Goal: Task Accomplishment & Management: Manage account settings

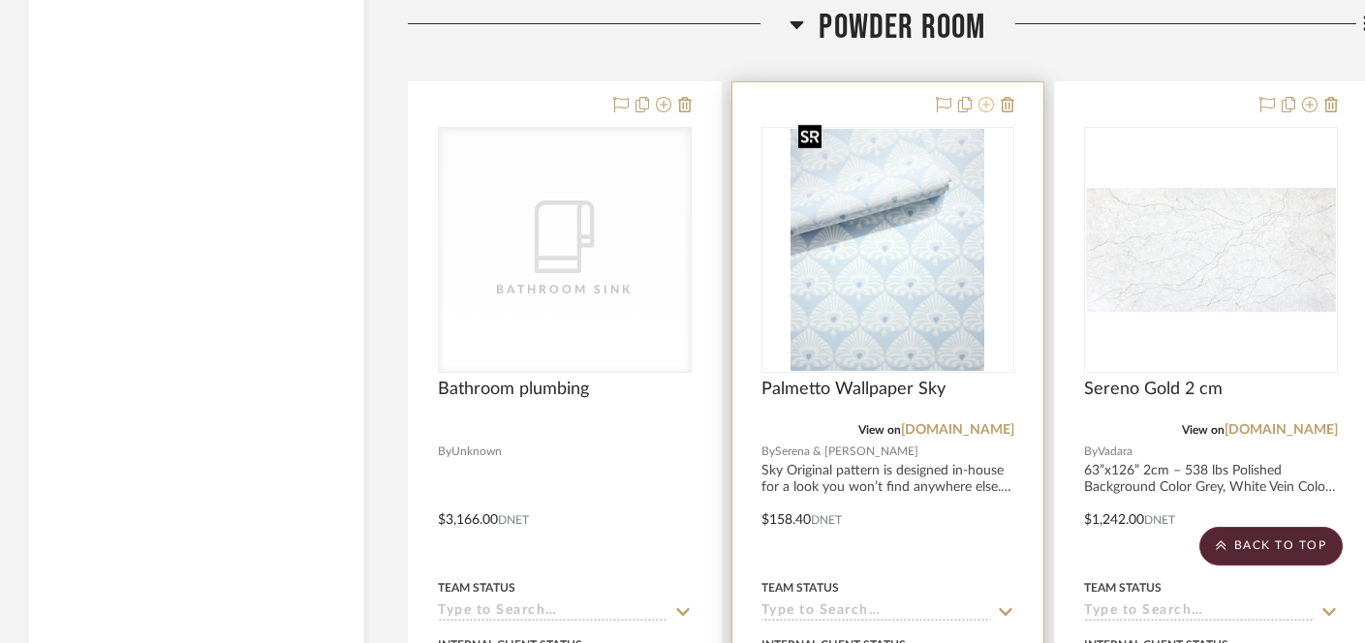
scroll to position [13169, 0]
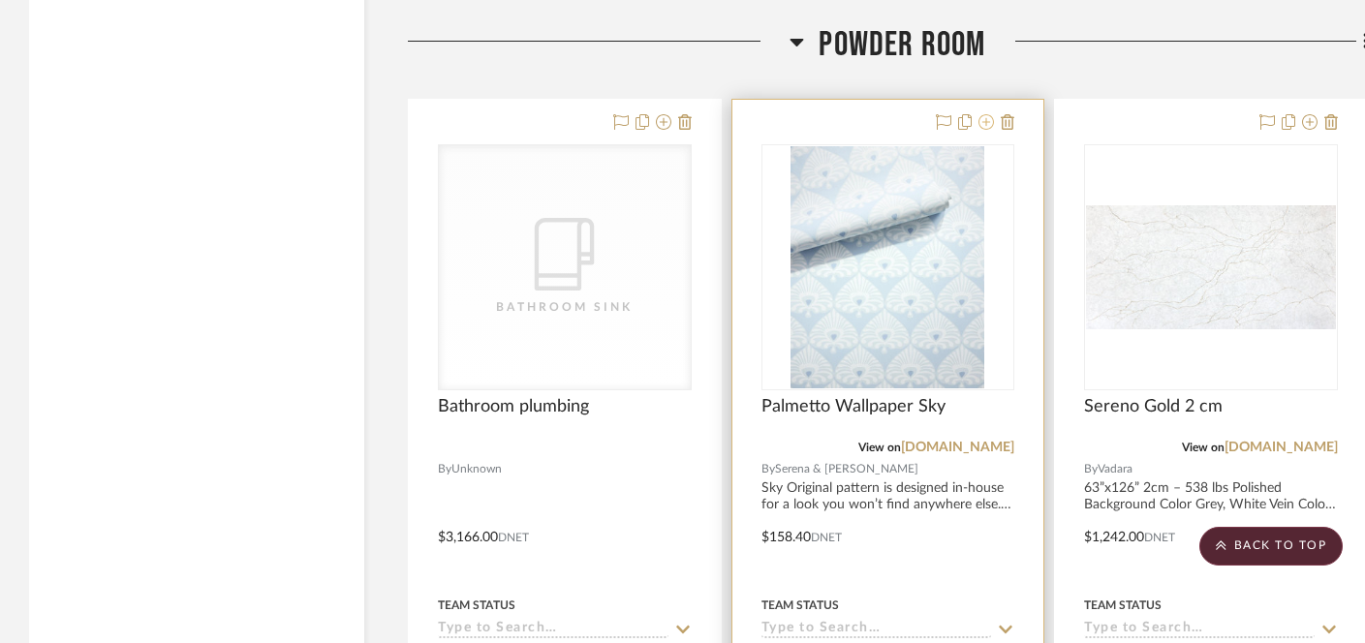
click at [986, 114] on icon at bounding box center [987, 122] width 16 height 16
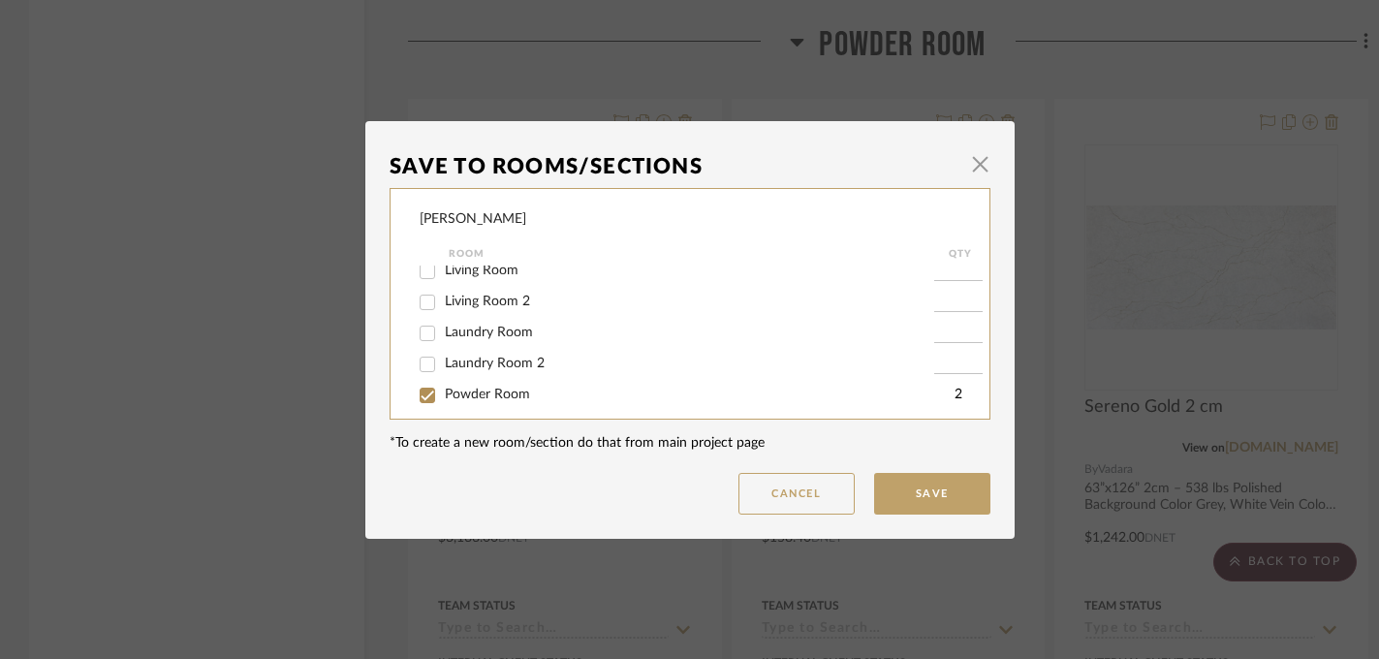
scroll to position [249, 0]
click at [484, 349] on span "Powder Room" at bounding box center [487, 352] width 85 height 14
click at [443, 349] on input "Powder Room" at bounding box center [427, 352] width 31 height 31
checkbox input "false"
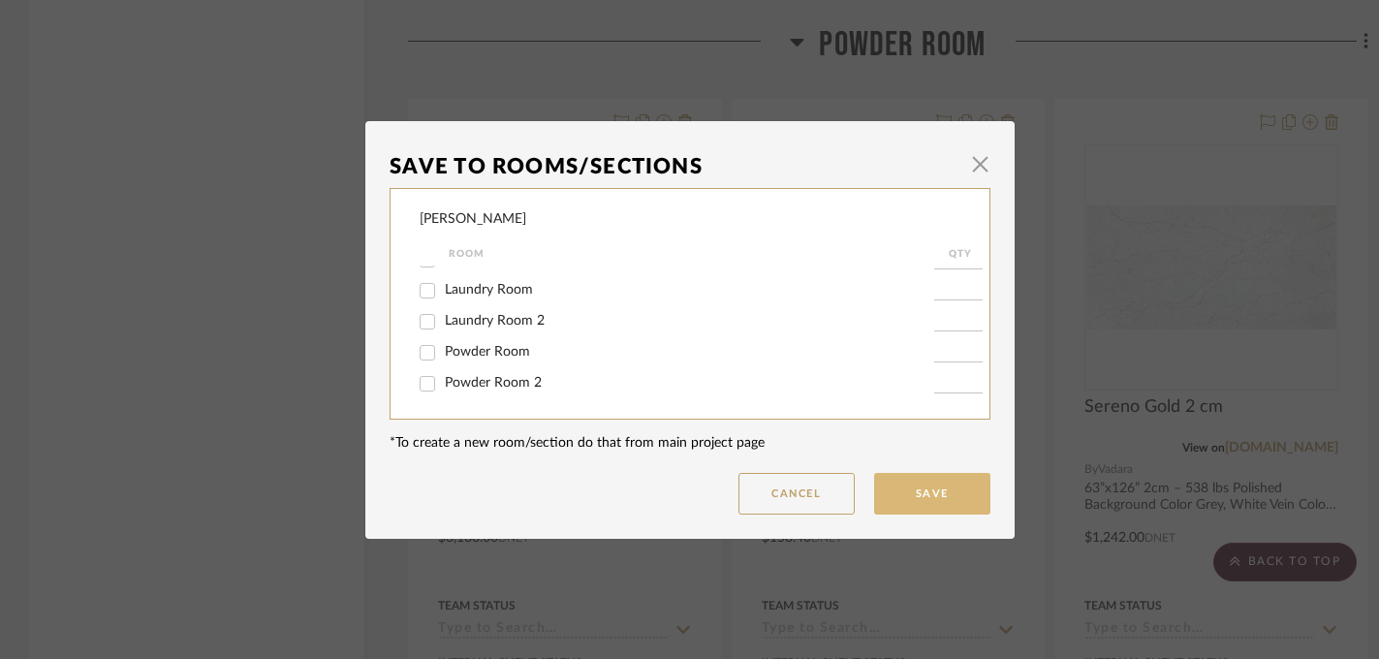
click at [896, 484] on button "Save" at bounding box center [932, 494] width 116 height 42
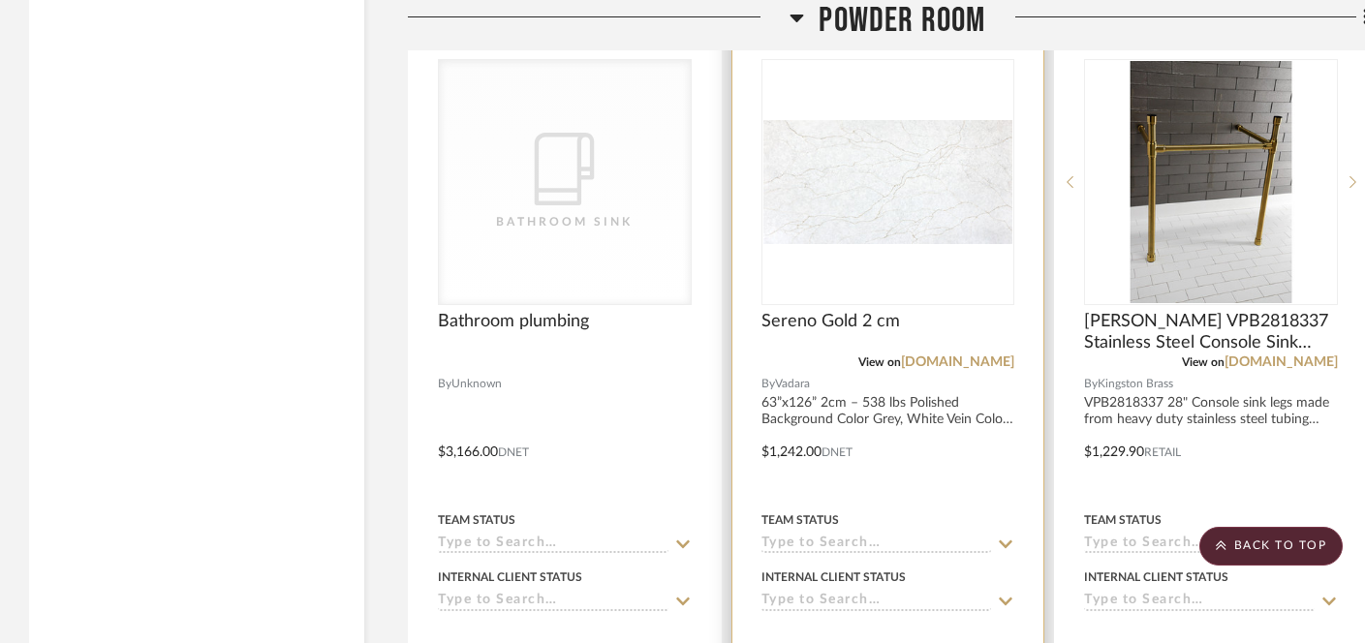
scroll to position [13407, 0]
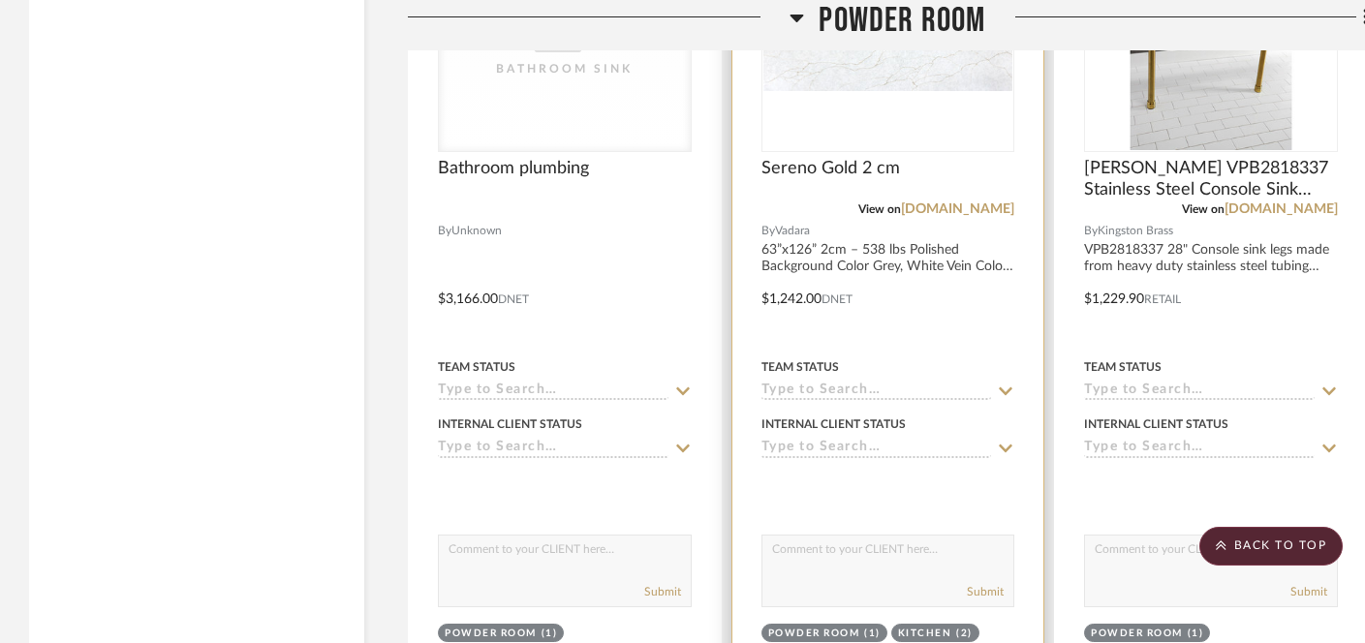
click at [835, 440] on input at bounding box center [877, 449] width 231 height 18
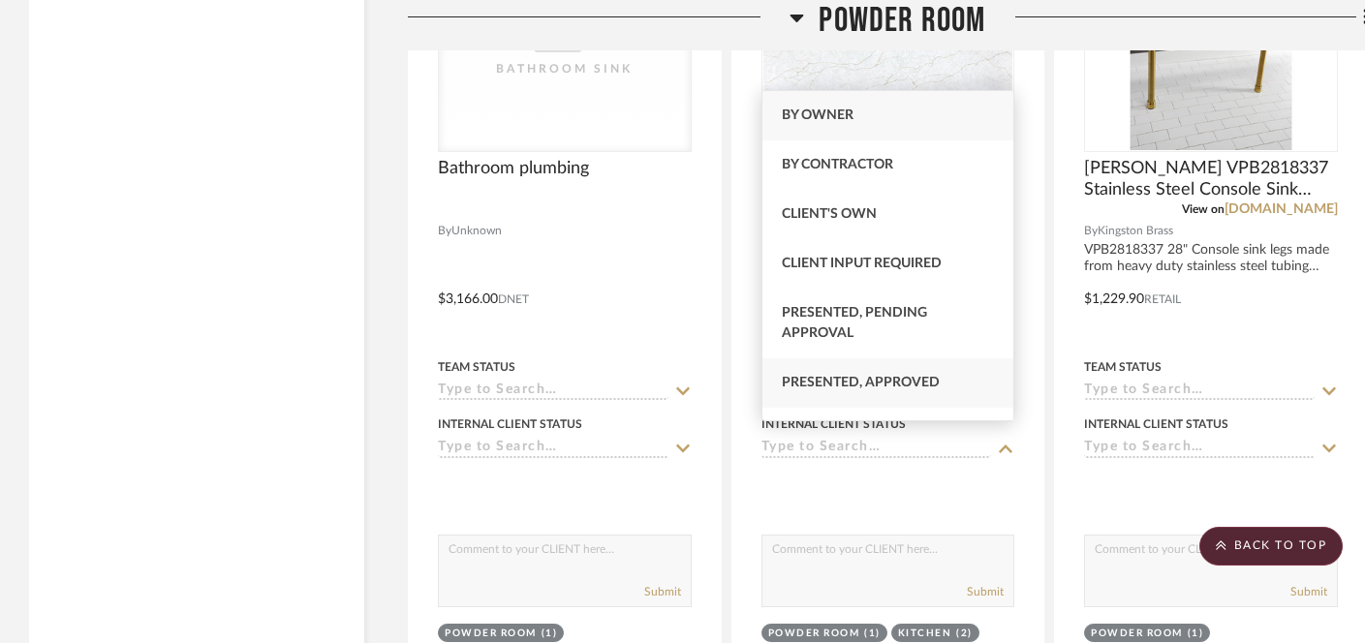
click at [846, 386] on span "Presented, Approved" at bounding box center [861, 383] width 158 height 14
type input "[DATE]"
type input "Presented, Approved"
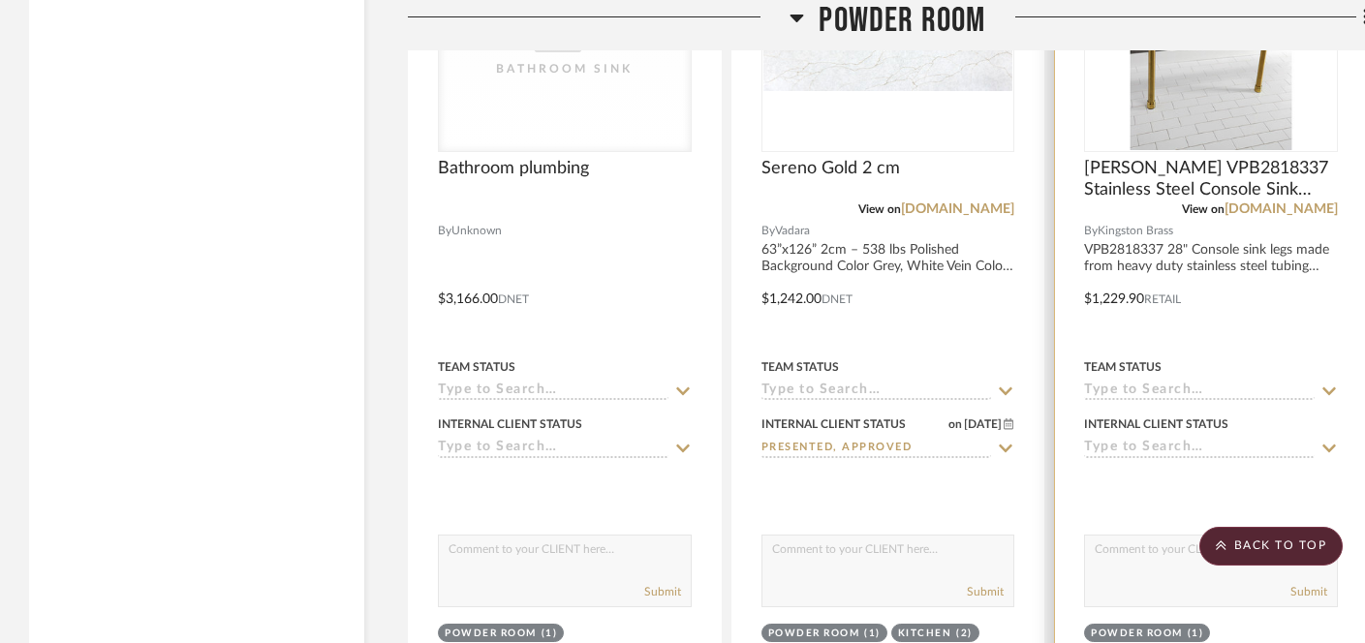
click at [1134, 442] on input at bounding box center [1199, 449] width 231 height 18
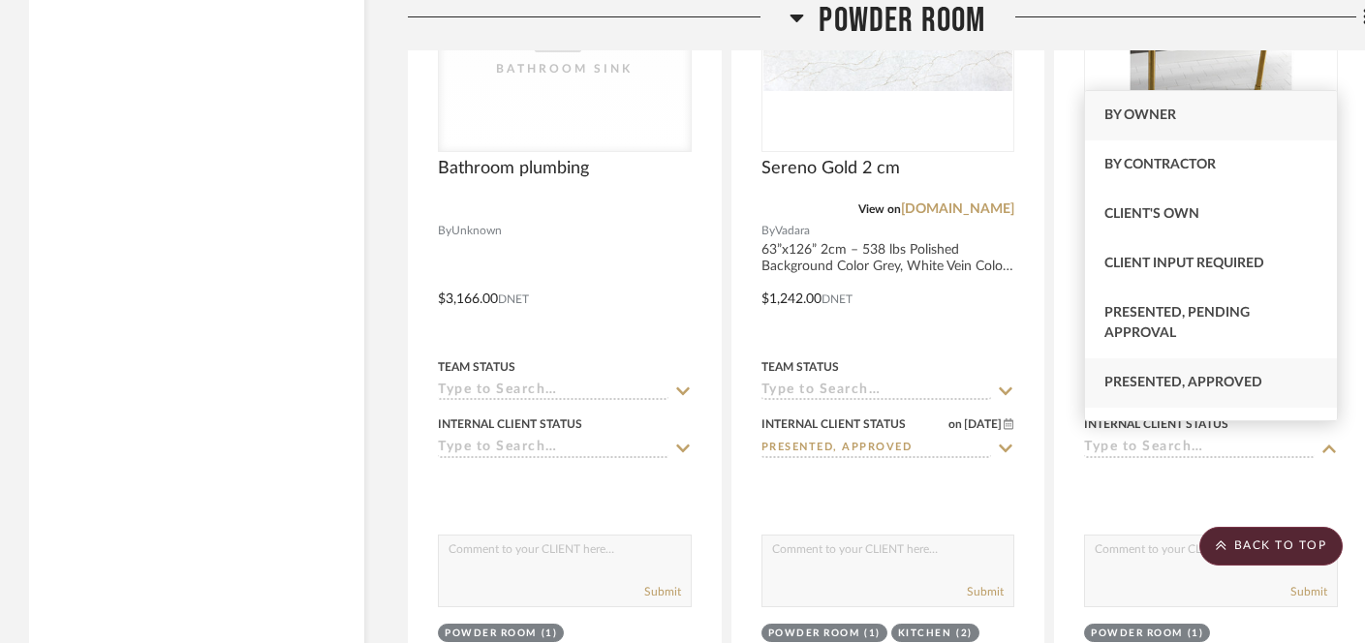
click at [1134, 395] on div "Presented, Approved" at bounding box center [1211, 382] width 252 height 49
type input "[DATE]"
type input "Presented, Approved"
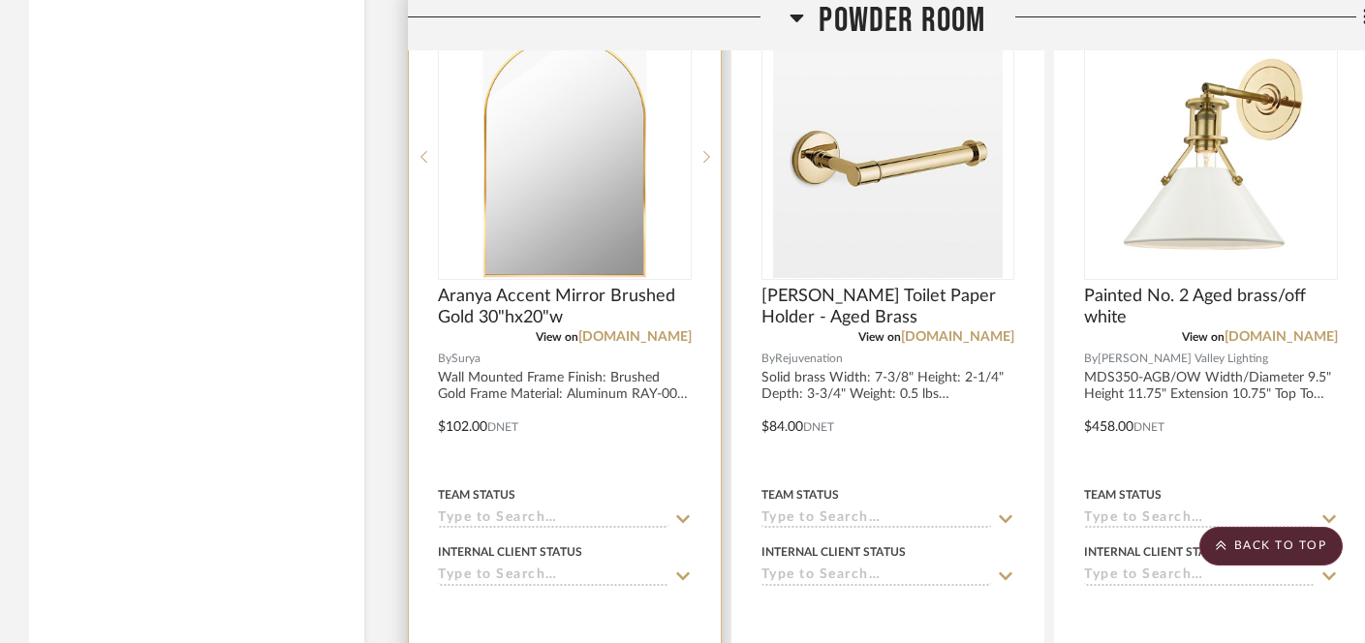
scroll to position [14206, 0]
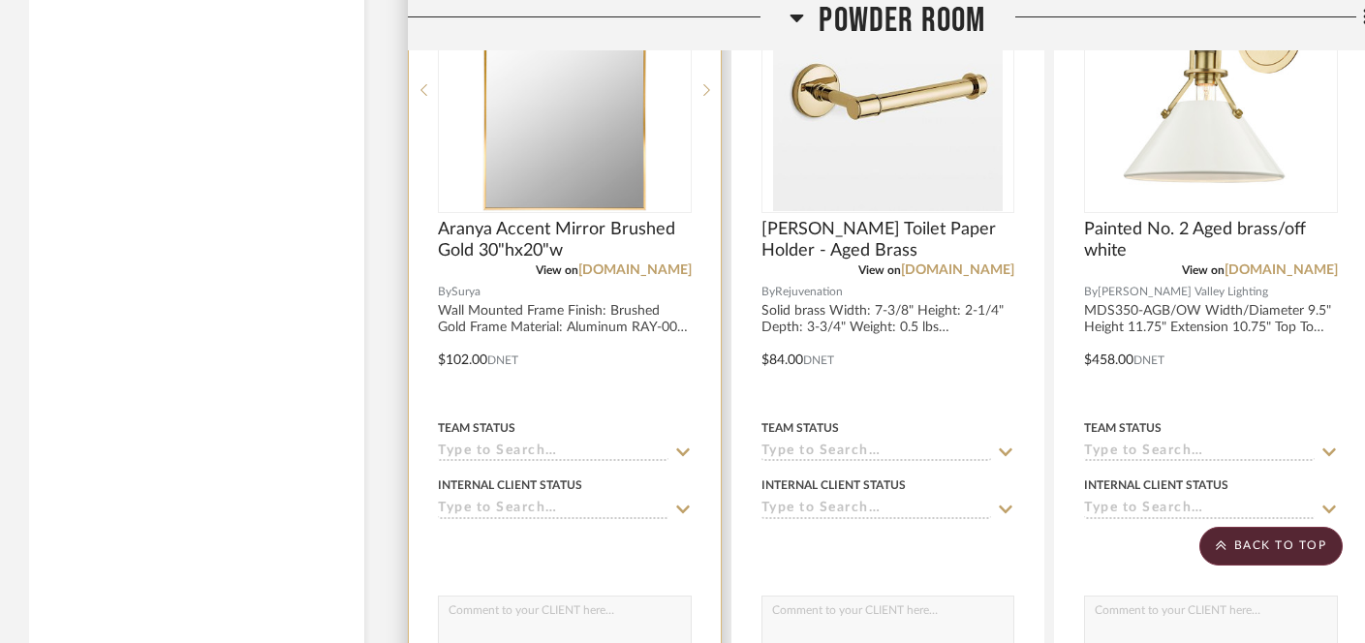
click at [593, 501] on input at bounding box center [553, 510] width 231 height 18
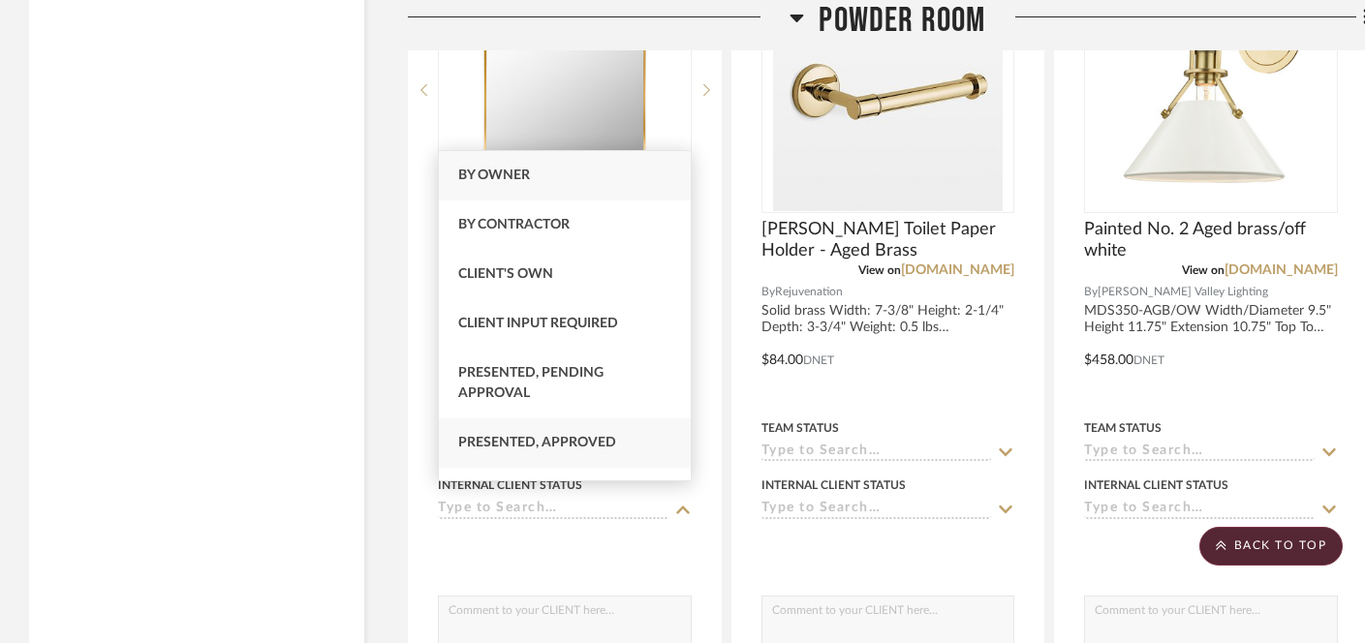
click at [577, 450] on span "Presented, Approved" at bounding box center [537, 443] width 158 height 14
type input "[DATE]"
type input "Presented, Approved"
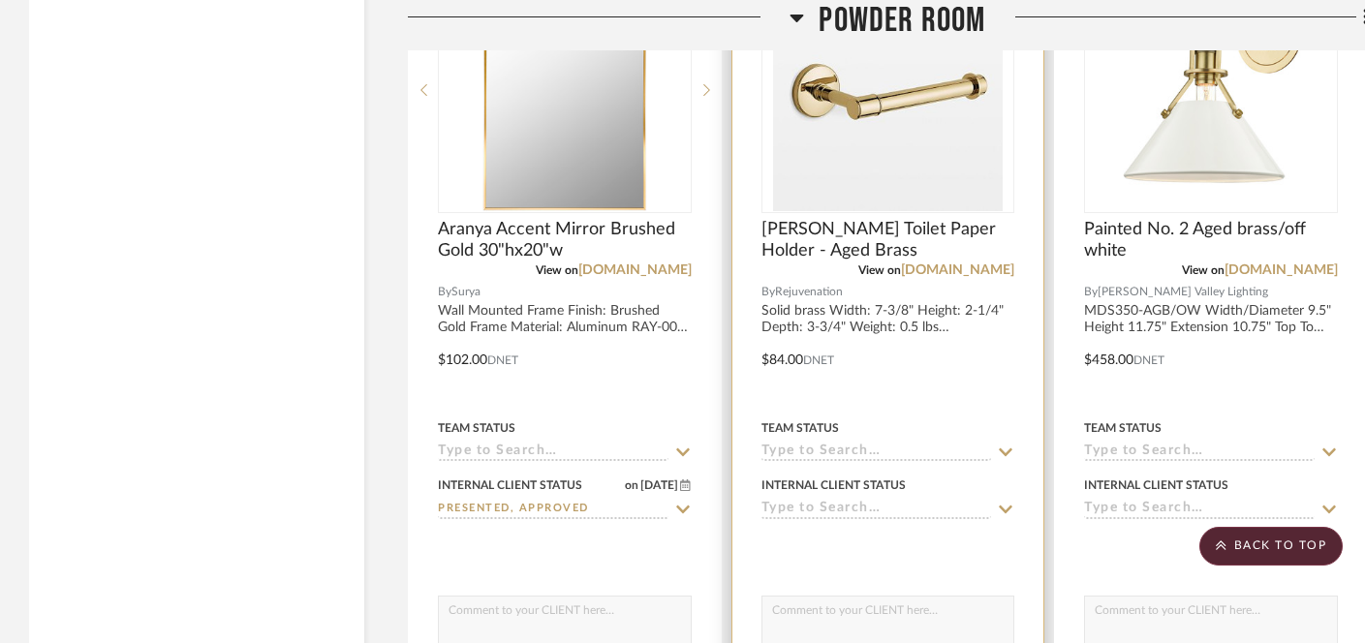
click at [881, 503] on input at bounding box center [877, 510] width 231 height 18
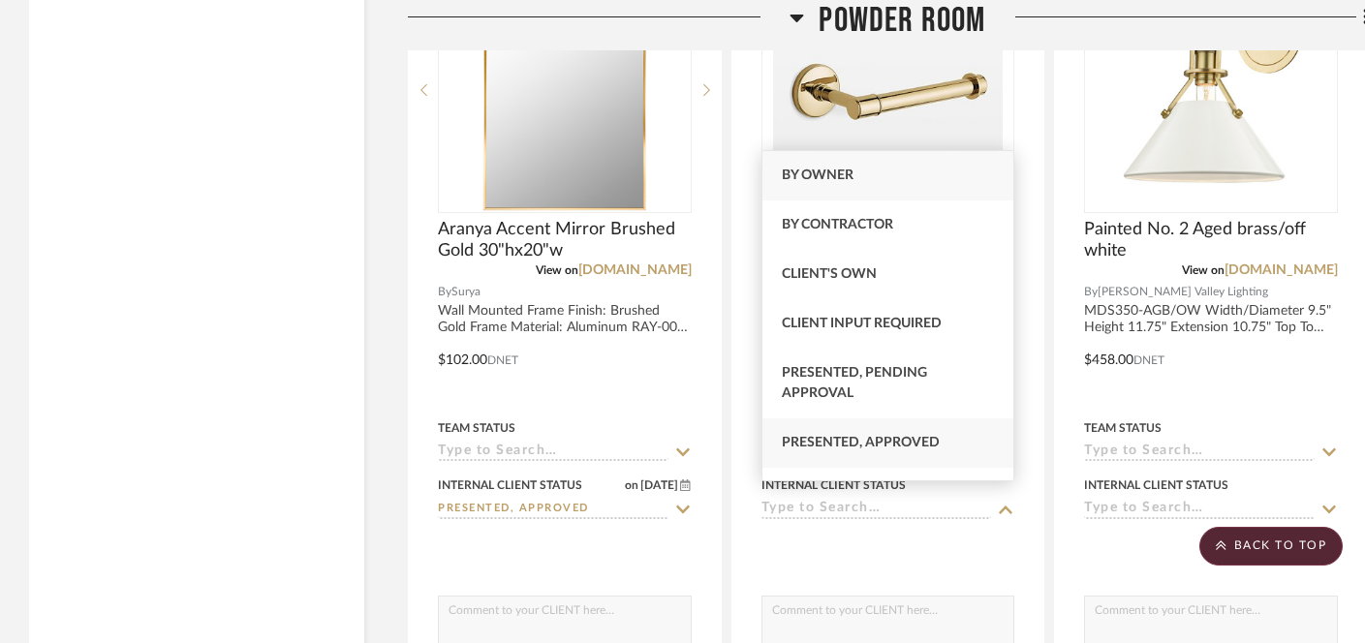
click at [891, 442] on span "Presented, Approved" at bounding box center [861, 443] width 158 height 14
type input "[DATE]"
type input "Presented, Approved"
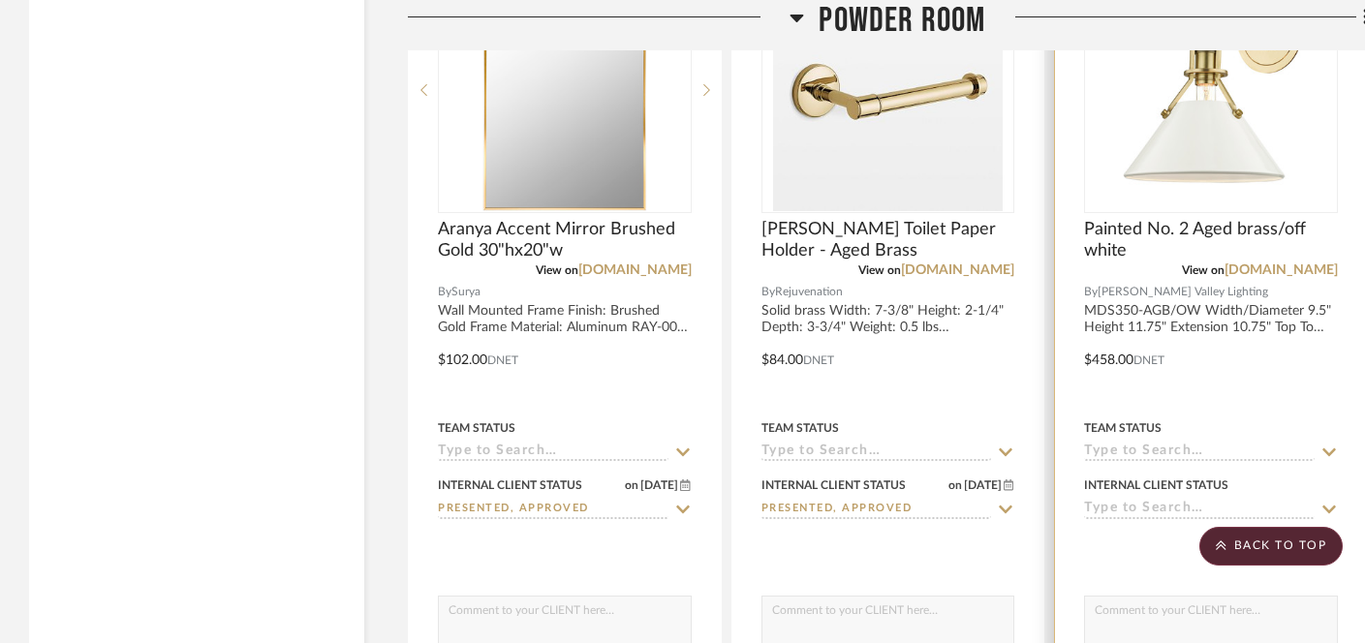
click at [1106, 501] on input at bounding box center [1199, 510] width 231 height 18
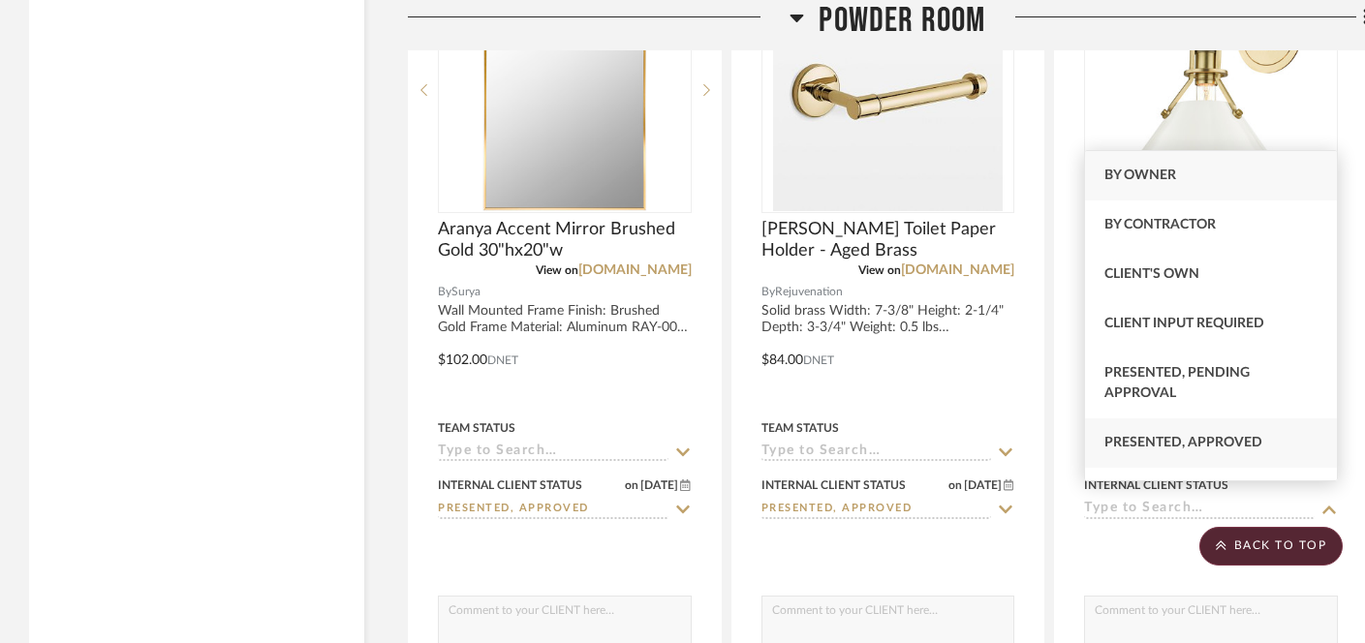
click at [1119, 433] on div "Presented, Approved" at bounding box center [1211, 443] width 252 height 49
type input "[DATE]"
type input "Presented, Approved"
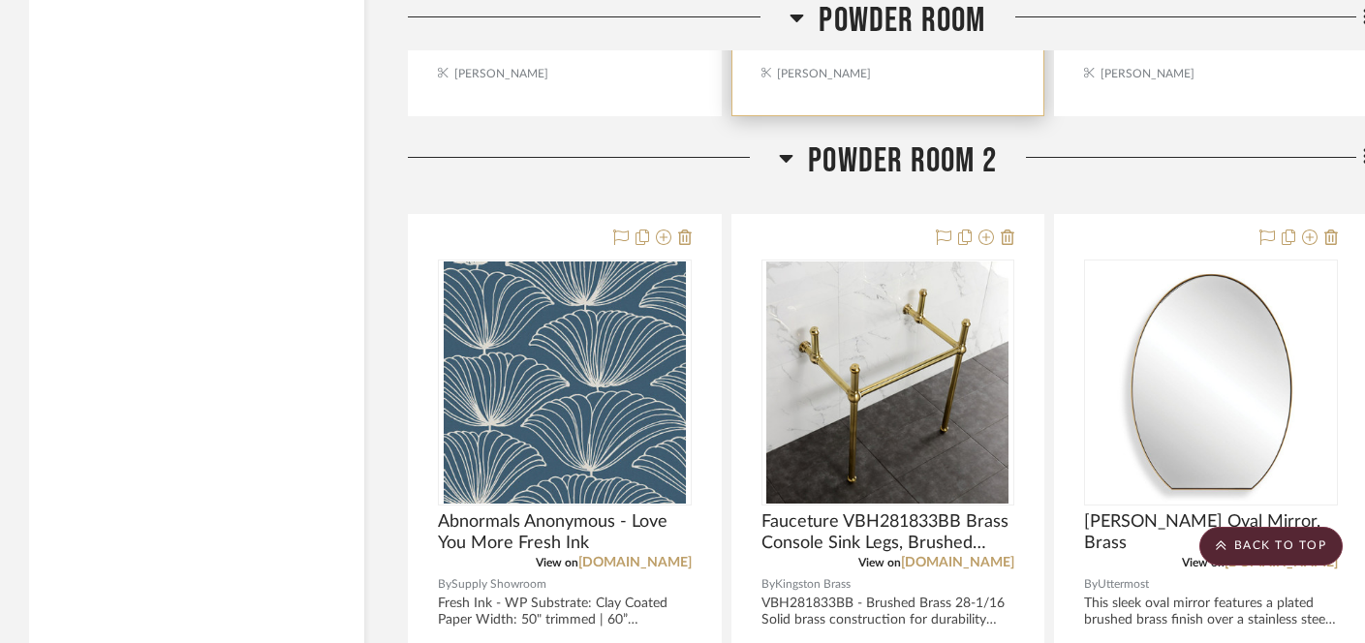
scroll to position [14833, 0]
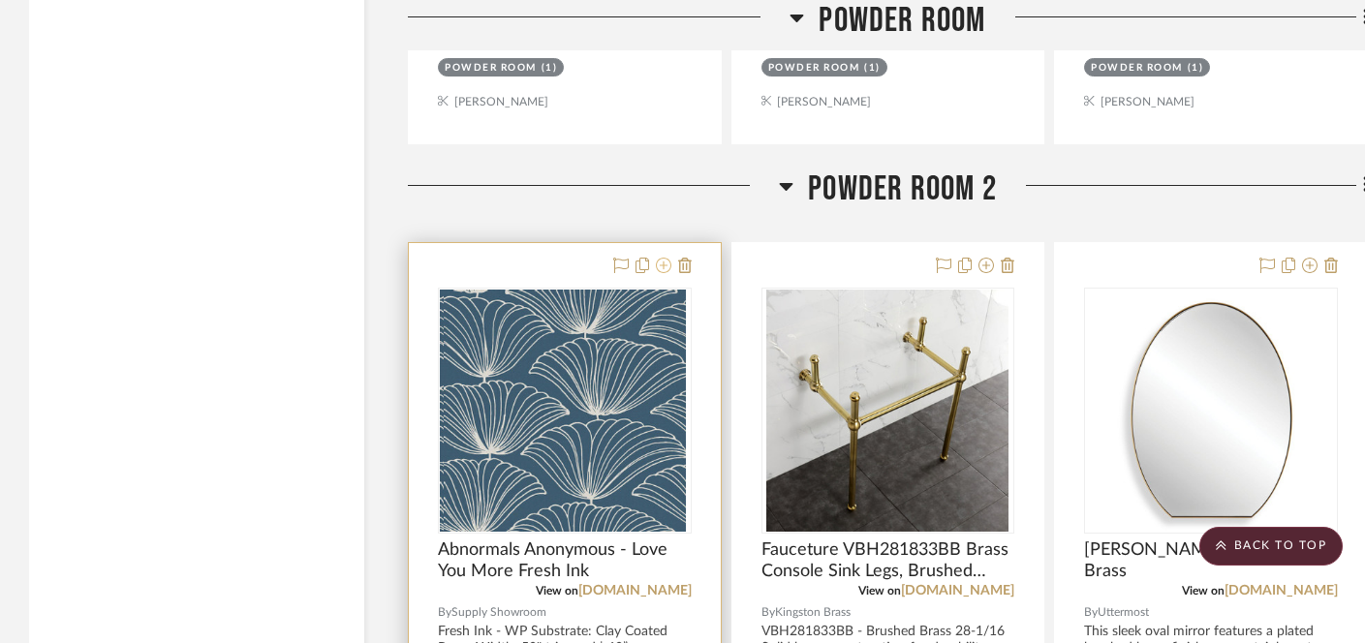
click at [659, 258] on icon at bounding box center [664, 266] width 16 height 16
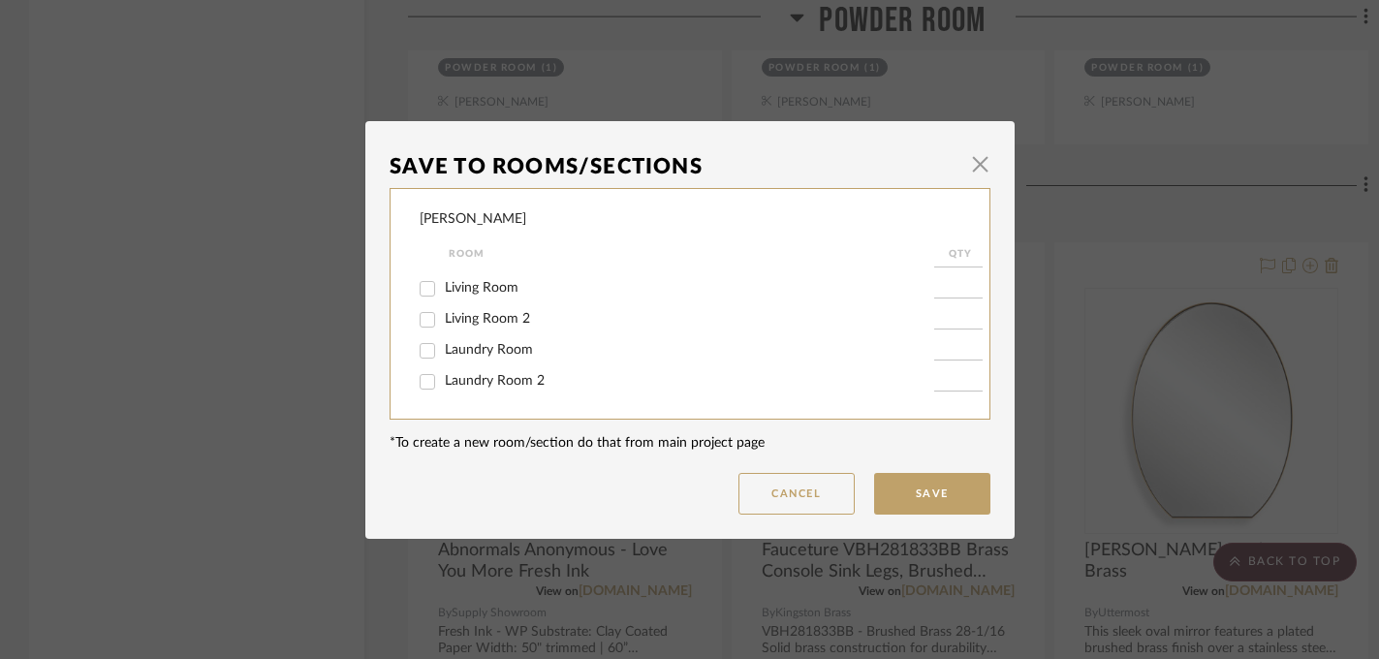
scroll to position [249, 0]
click at [466, 386] on span "Powder Room 2" at bounding box center [493, 383] width 97 height 14
click at [443, 386] on input "Powder Room 2" at bounding box center [427, 383] width 31 height 31
checkbox input "false"
click at [887, 494] on button "Save" at bounding box center [932, 494] width 116 height 42
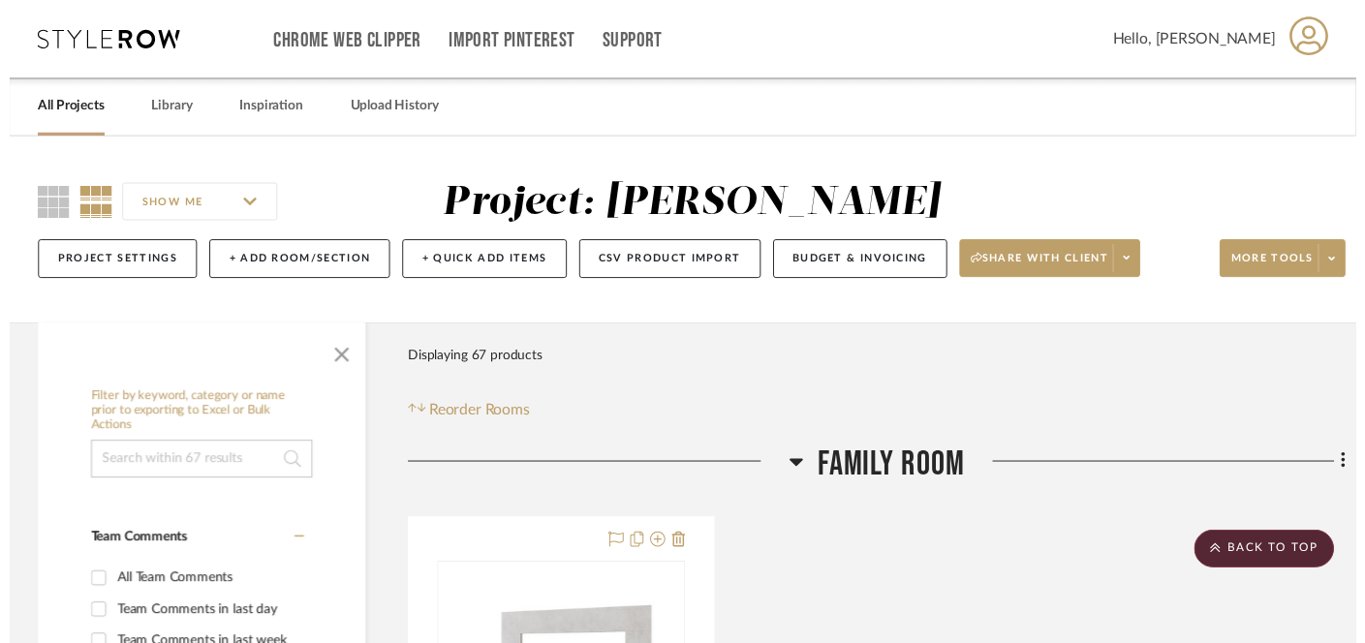
scroll to position [14833, 0]
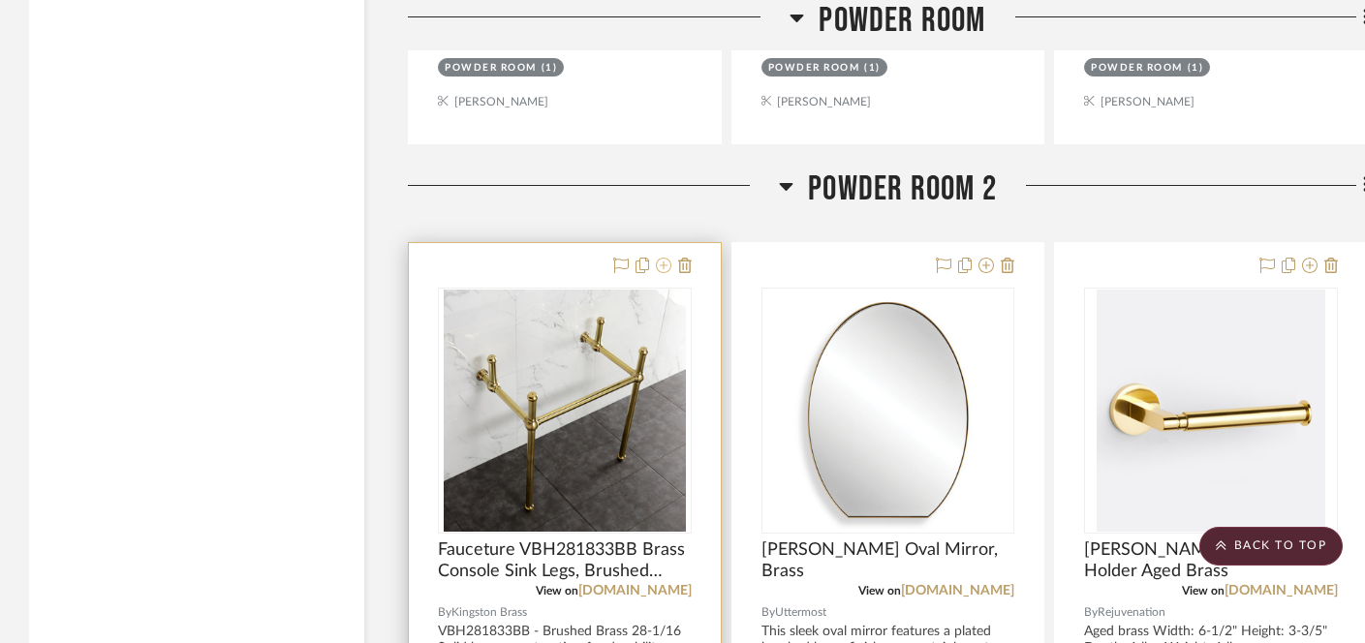
click at [667, 258] on icon at bounding box center [664, 266] width 16 height 16
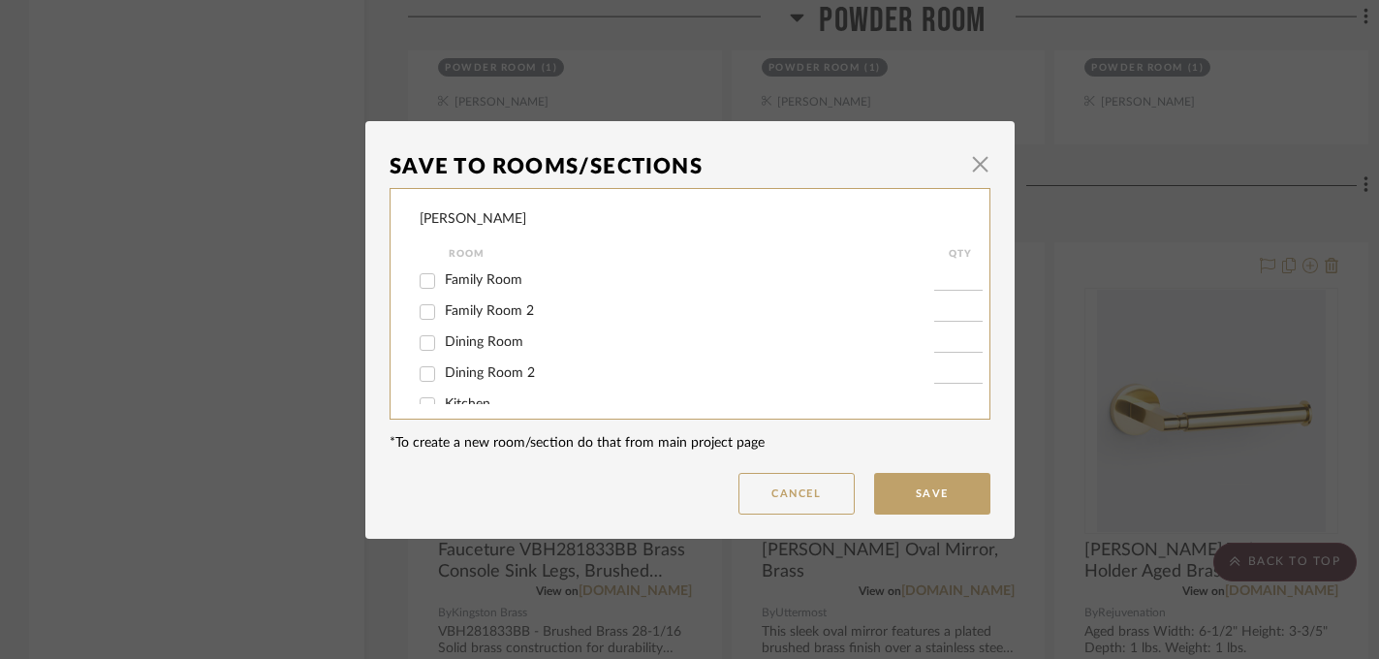
scroll to position [249, 0]
click at [469, 385] on span "Powder Room 2" at bounding box center [493, 383] width 97 height 14
click at [443, 385] on input "Powder Room 2" at bounding box center [427, 383] width 31 height 31
checkbox input "false"
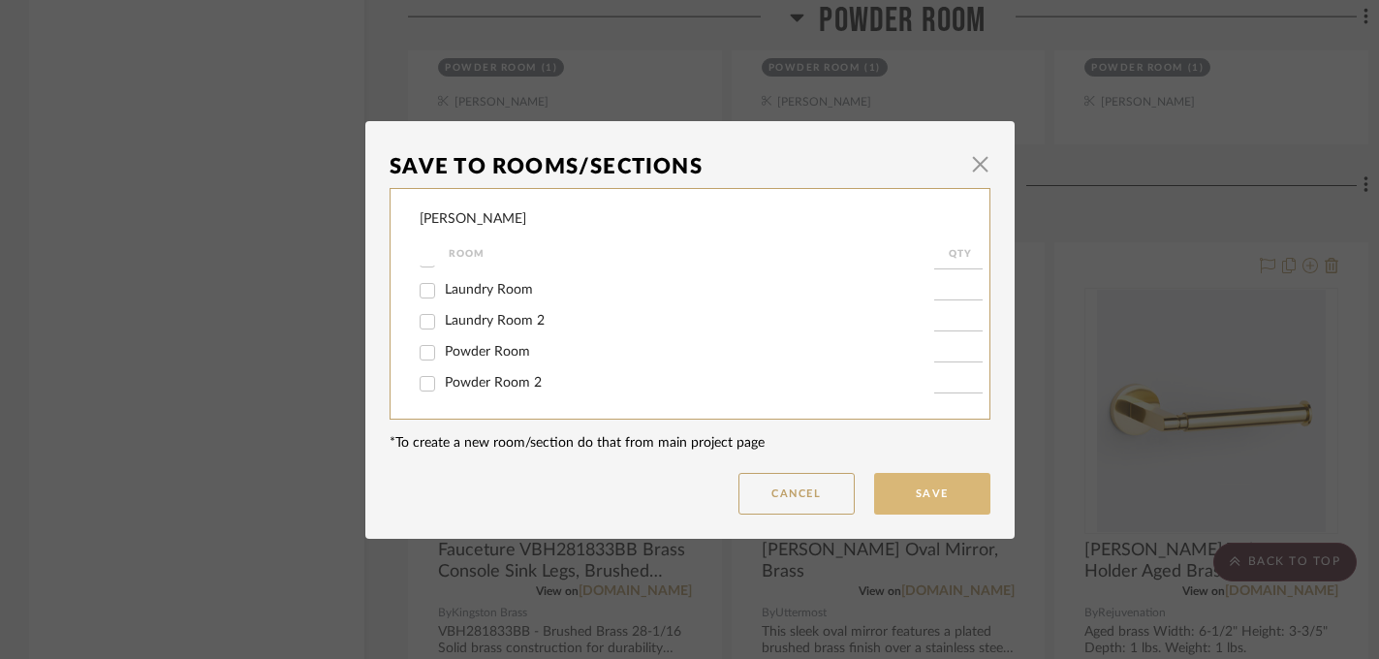
click at [951, 492] on button "Save" at bounding box center [932, 494] width 116 height 42
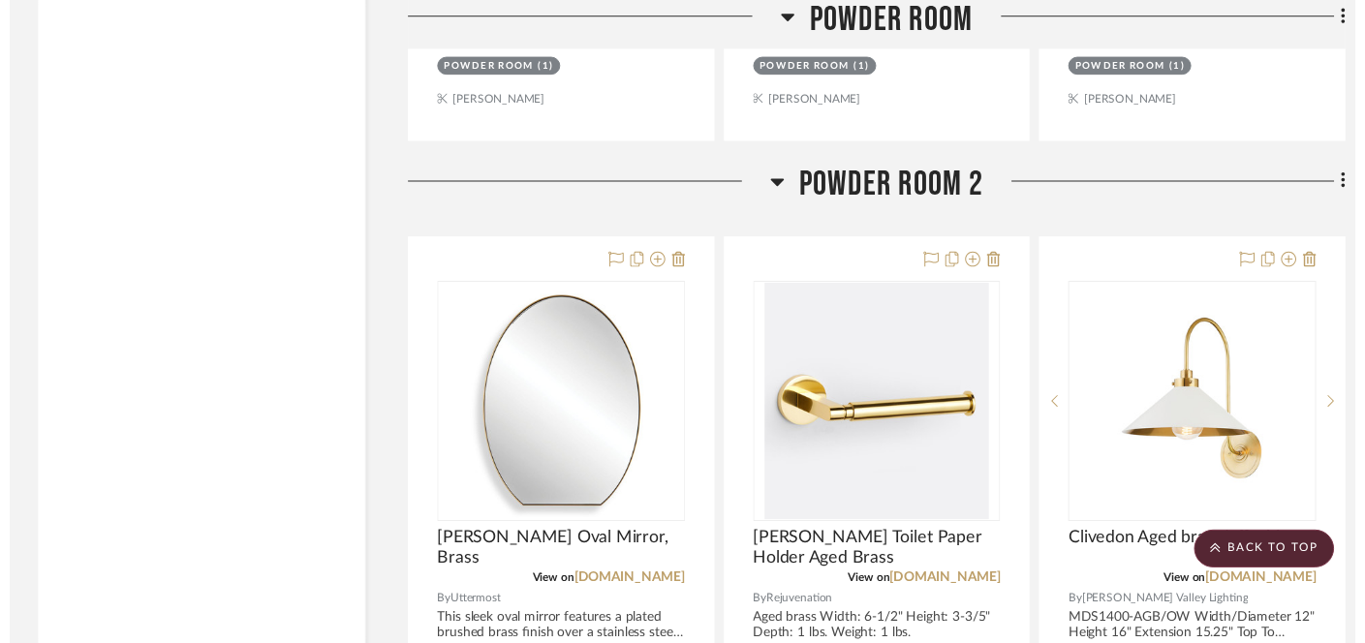
scroll to position [14833, 0]
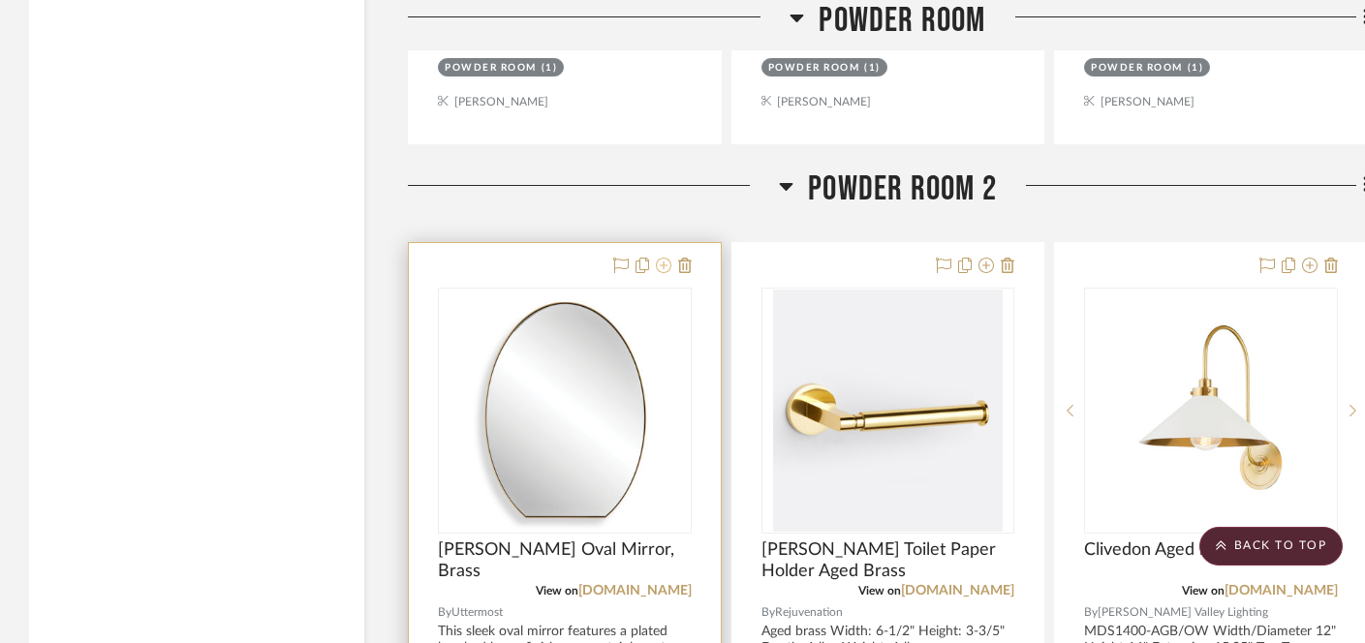
click at [662, 258] on icon at bounding box center [664, 266] width 16 height 16
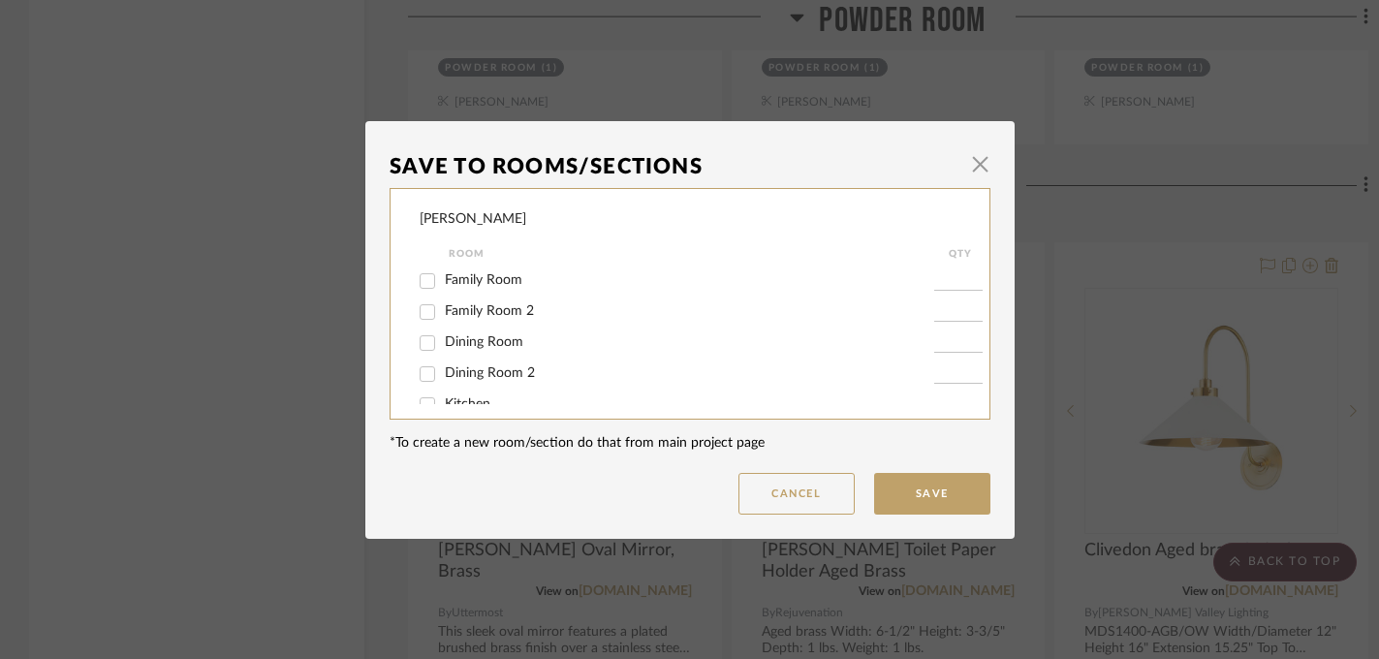
scroll to position [249, 0]
click at [483, 382] on span "Powder Room 2" at bounding box center [493, 383] width 97 height 14
click at [443, 382] on input "Powder Room 2" at bounding box center [427, 383] width 31 height 31
checkbox input "false"
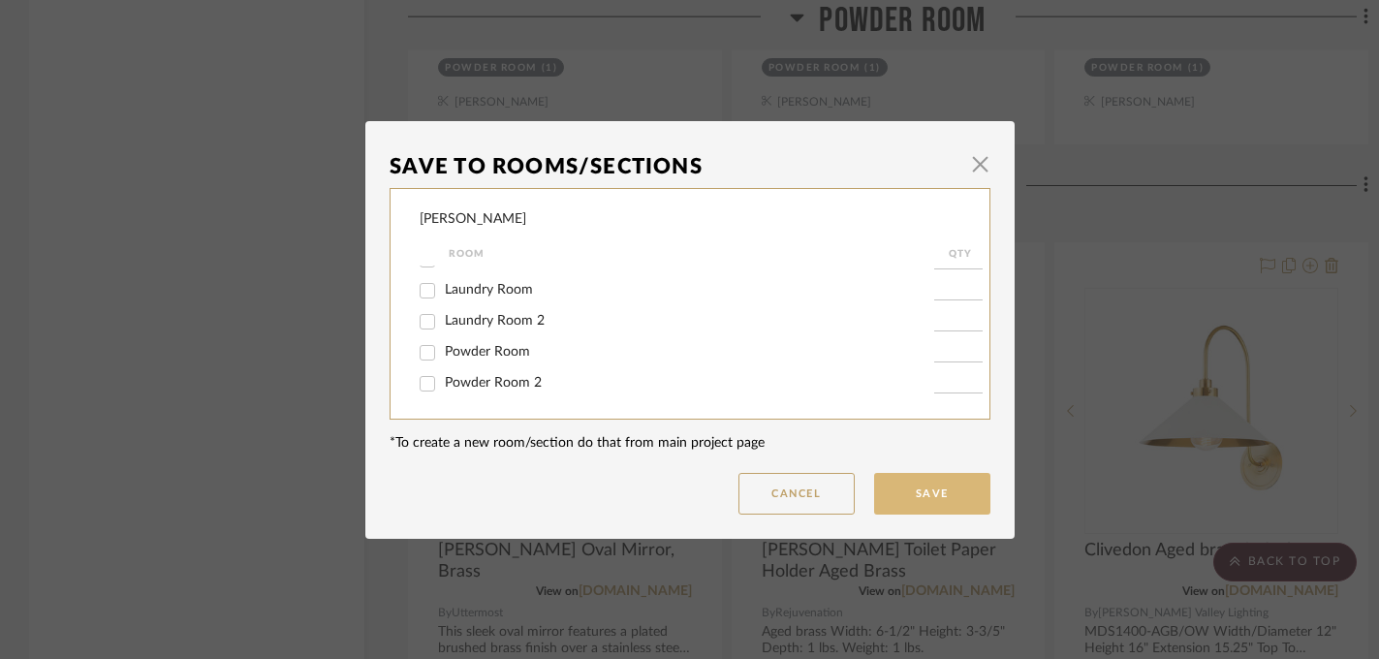
click at [925, 490] on button "Save" at bounding box center [932, 494] width 116 height 42
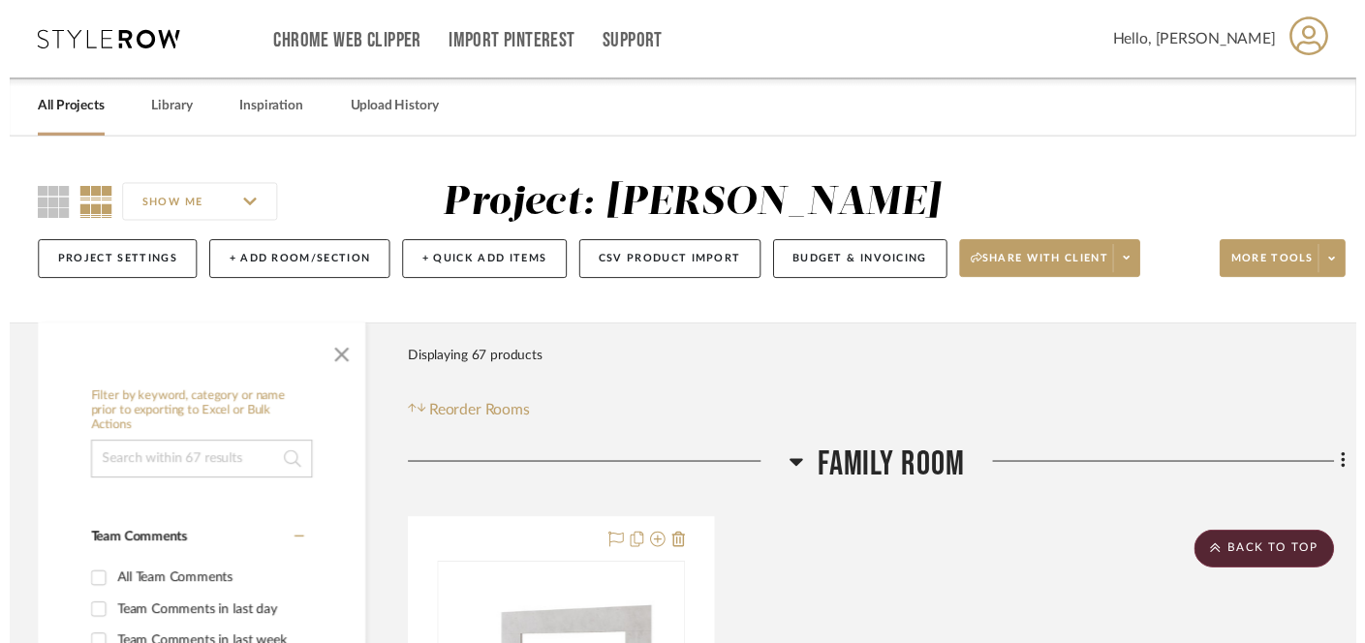
scroll to position [14833, 0]
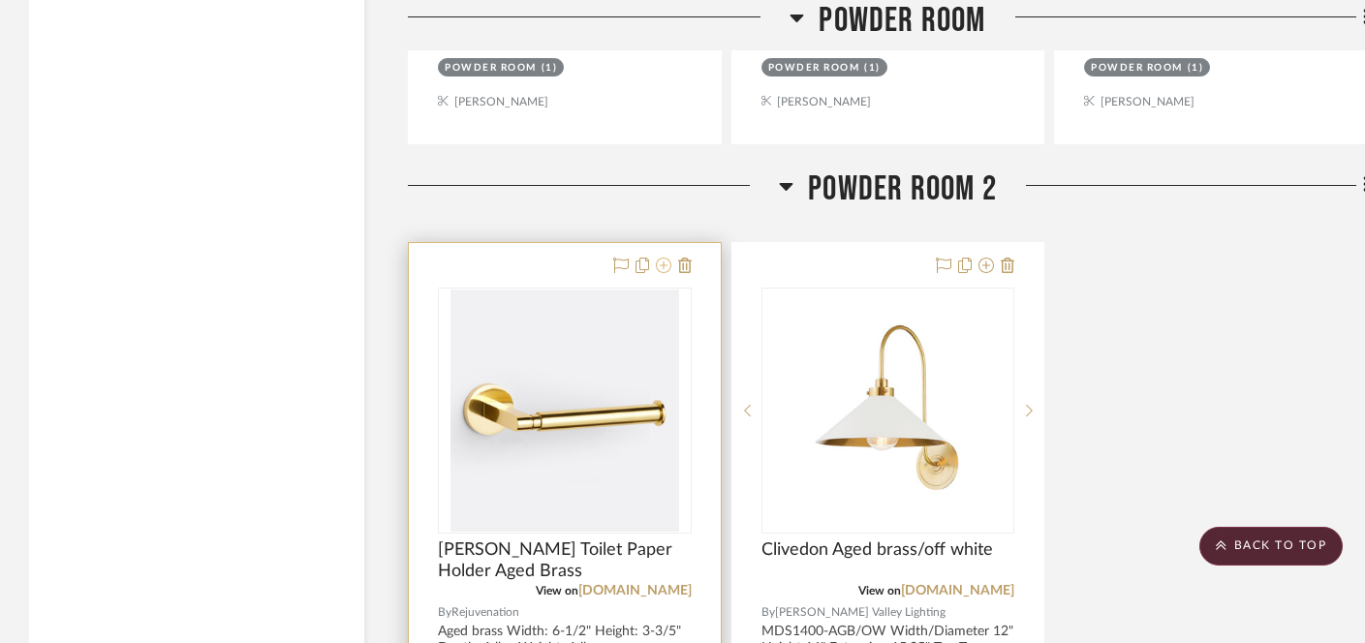
click at [660, 258] on icon at bounding box center [664, 266] width 16 height 16
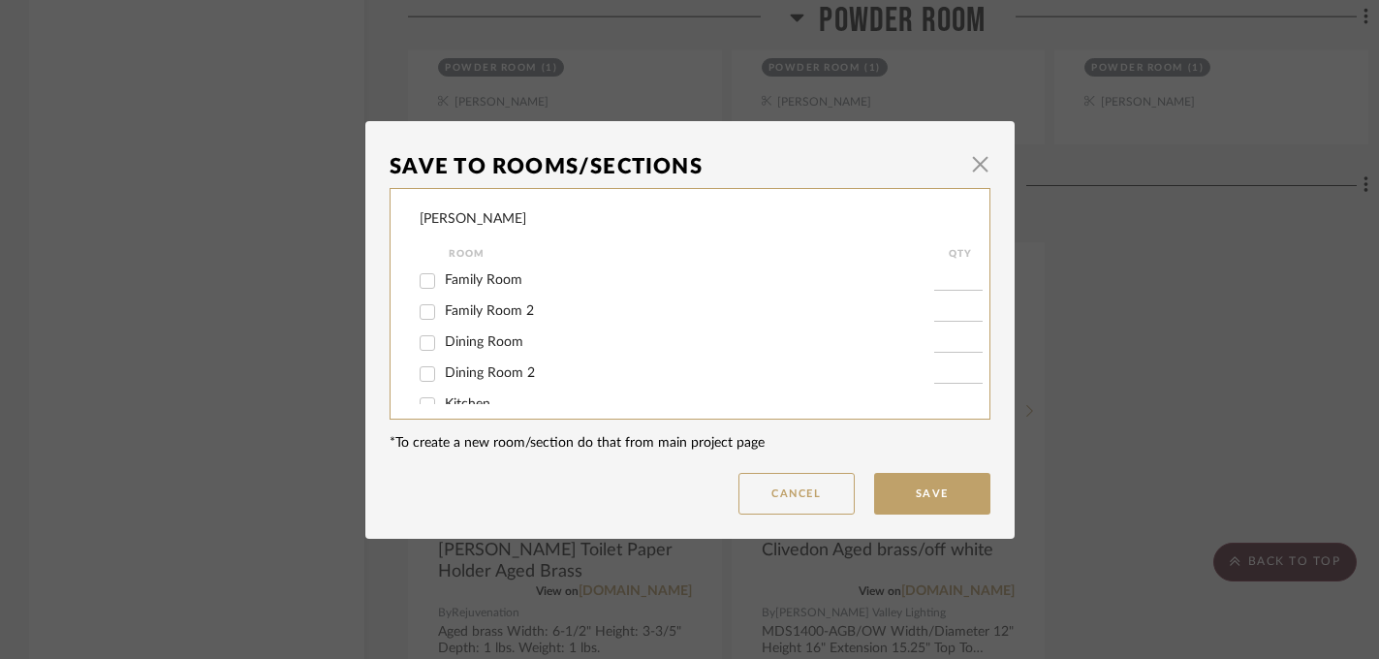
scroll to position [249, 0]
click at [497, 387] on span "Powder Room 2" at bounding box center [493, 383] width 97 height 14
click at [443, 387] on input "Powder Room 2" at bounding box center [427, 383] width 31 height 31
checkbox input "false"
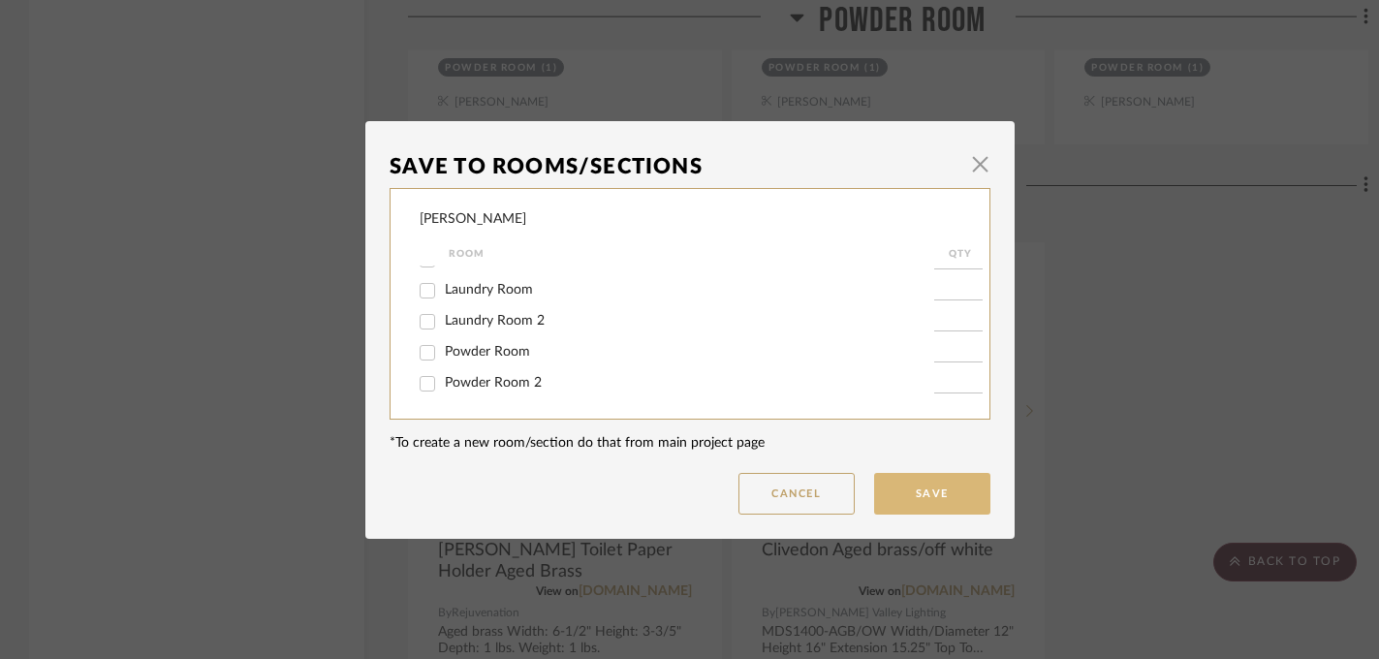
click at [942, 489] on button "Save" at bounding box center [932, 494] width 116 height 42
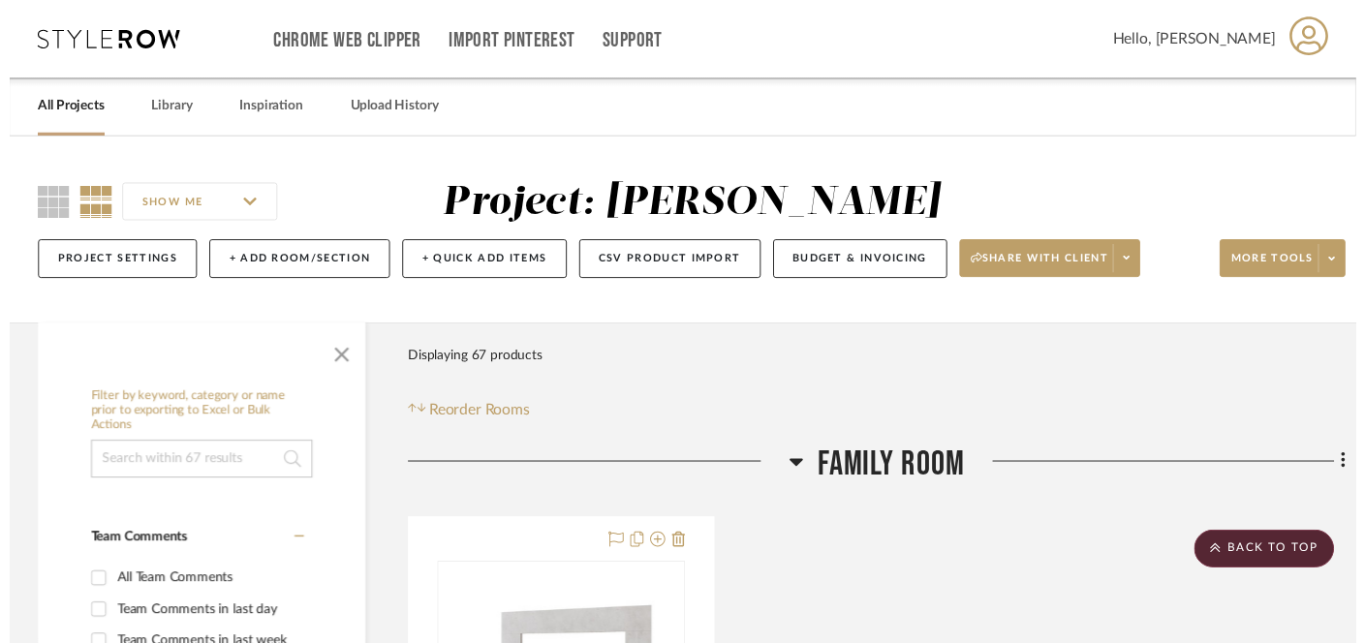
scroll to position [14833, 0]
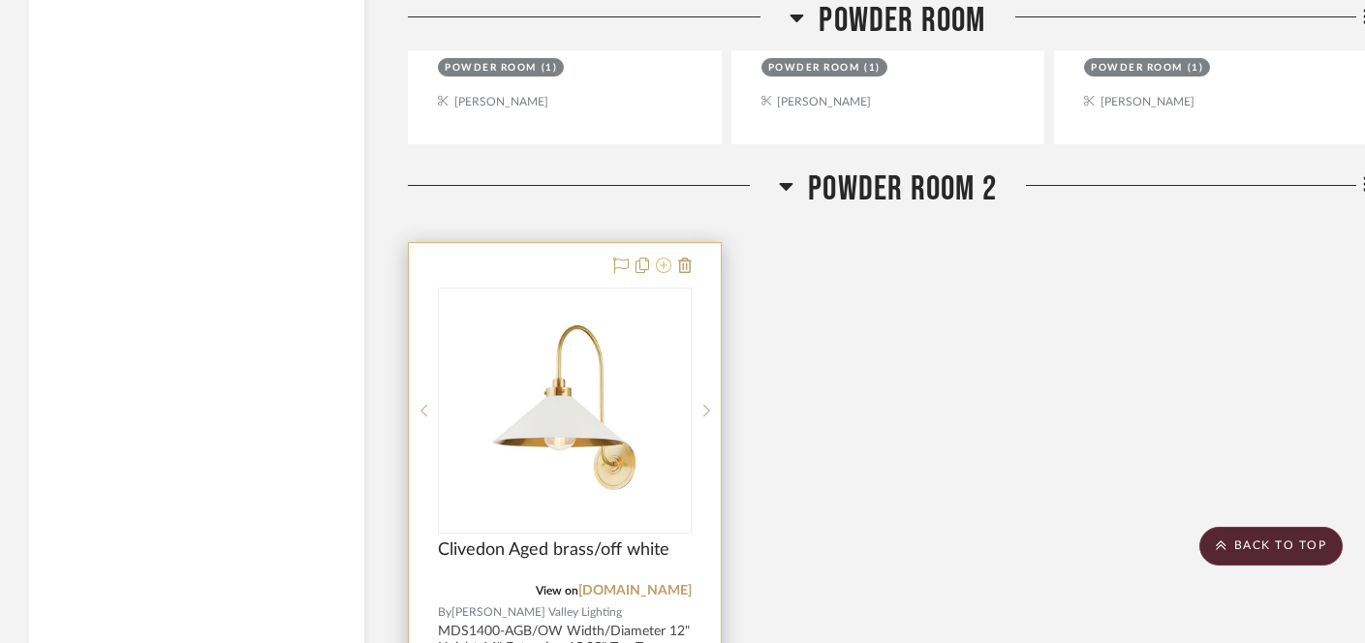
click at [664, 258] on icon at bounding box center [664, 266] width 16 height 16
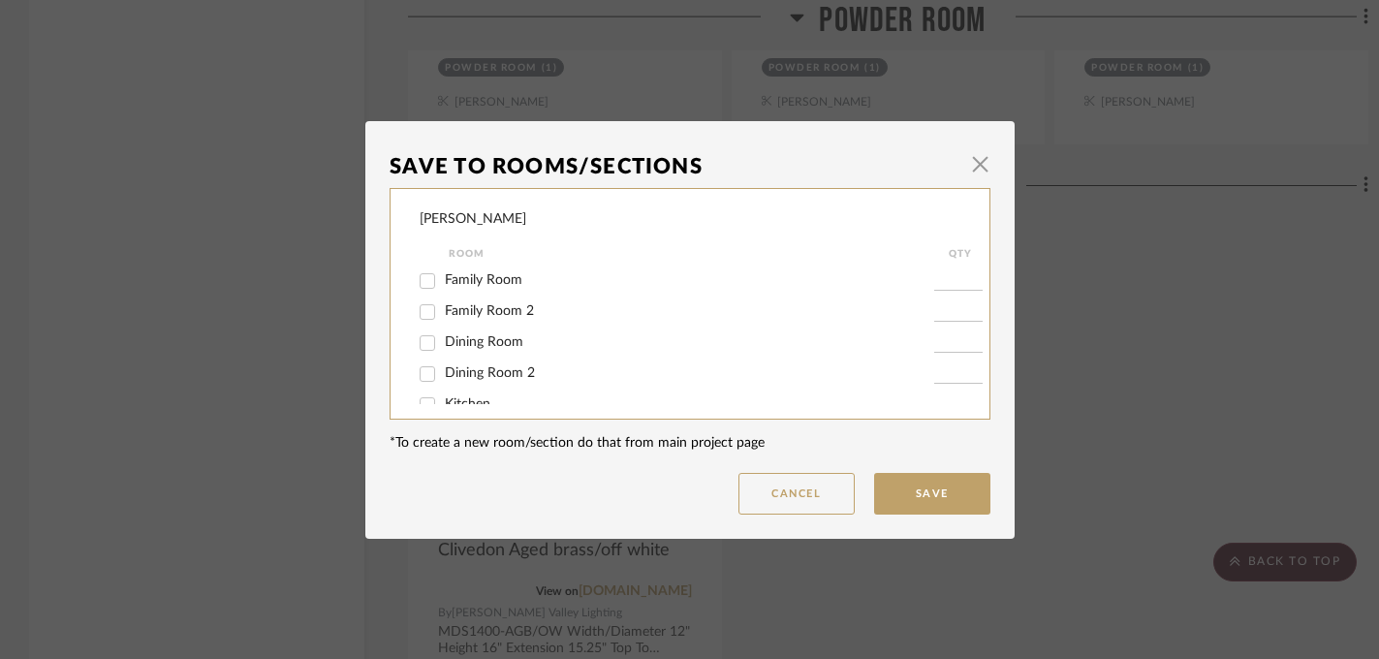
scroll to position [249, 0]
click at [514, 383] on span "Powder Room 2" at bounding box center [493, 383] width 97 height 14
click at [443, 383] on input "Powder Room 2" at bounding box center [427, 383] width 31 height 31
checkbox input "false"
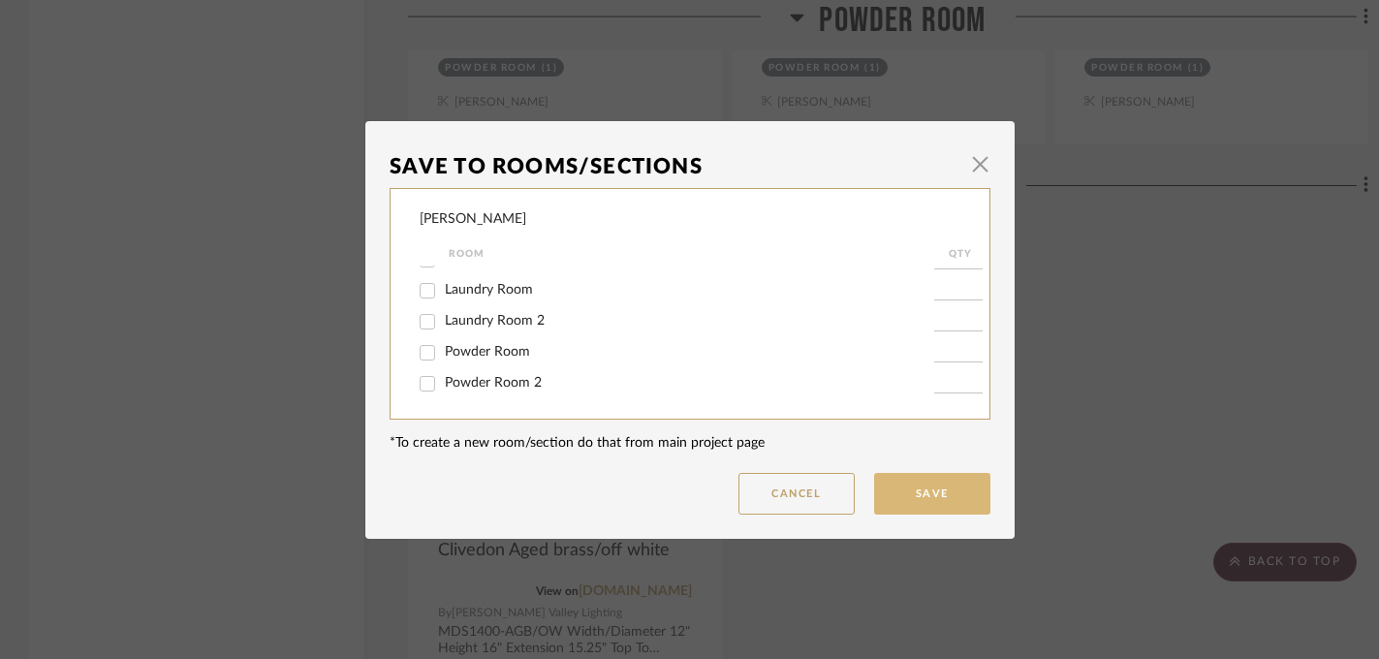
click at [906, 490] on button "Save" at bounding box center [932, 494] width 116 height 42
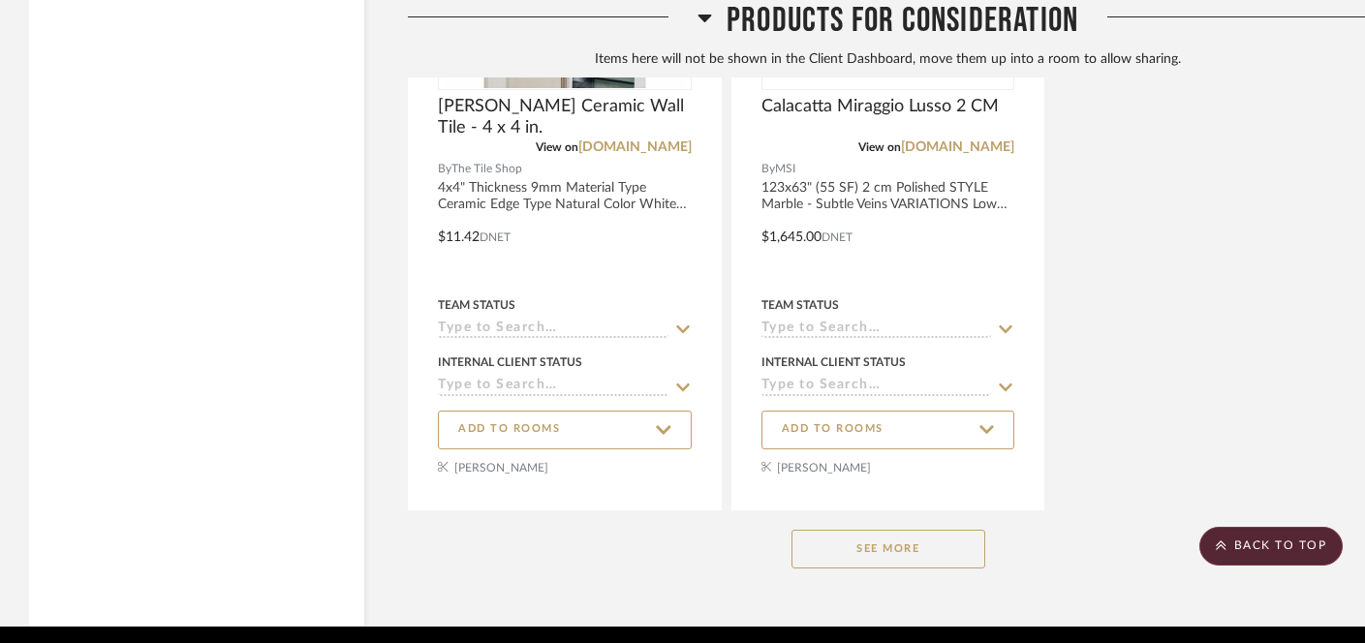
scroll to position [17002, 0]
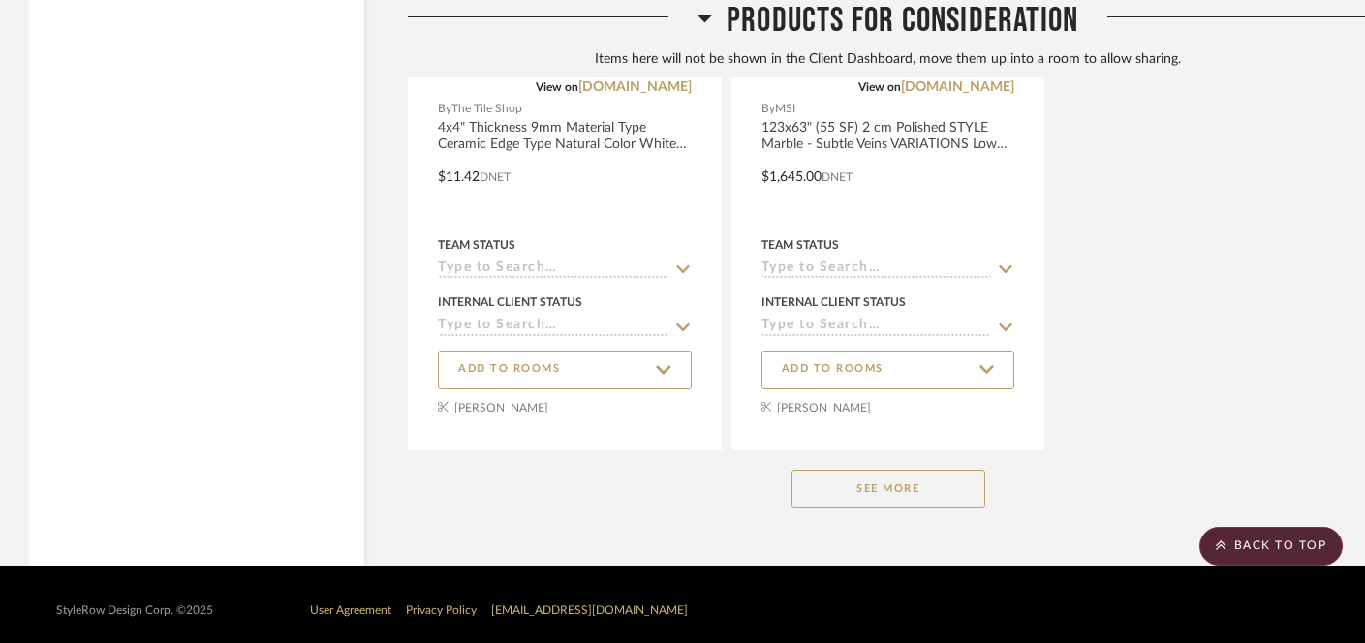
click at [909, 478] on button "See More" at bounding box center [889, 489] width 194 height 39
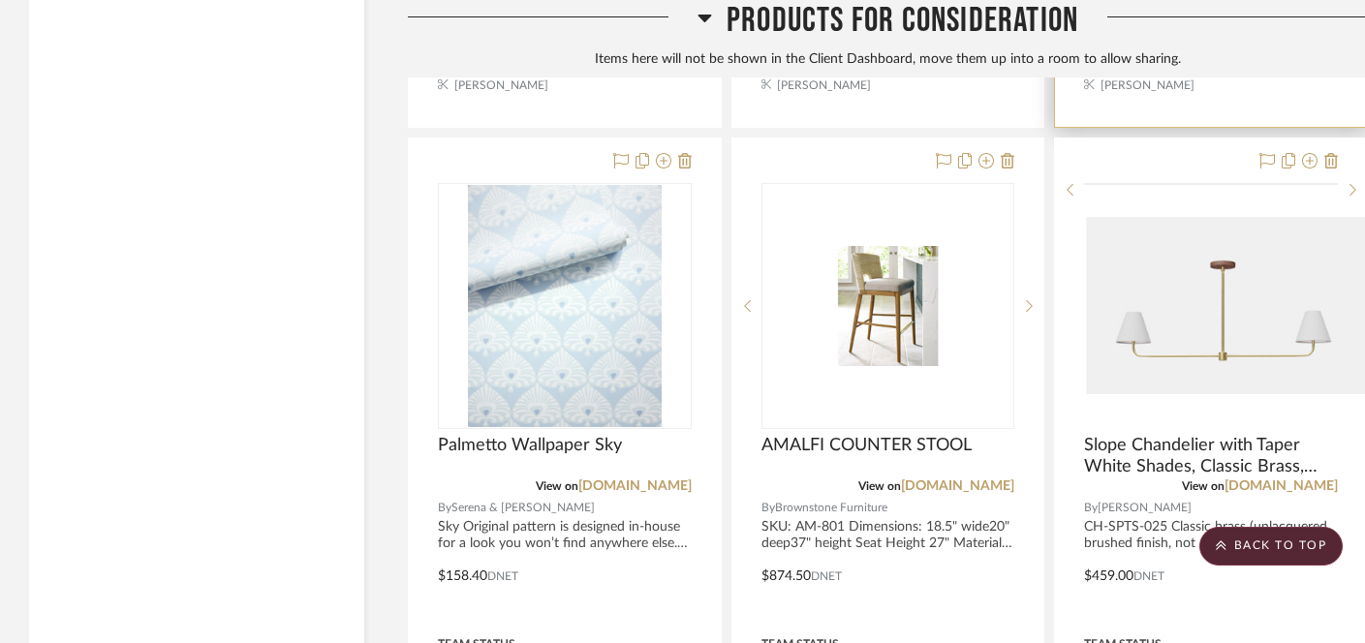
scroll to position [17361, 0]
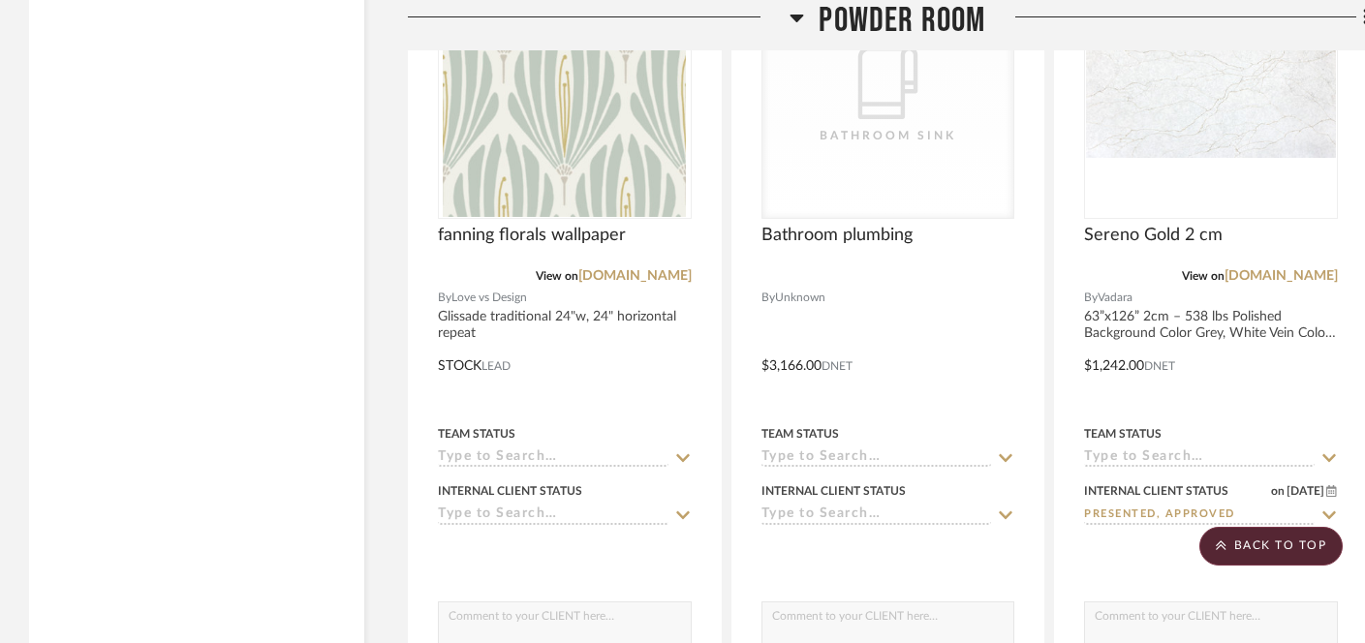
scroll to position [11716, 0]
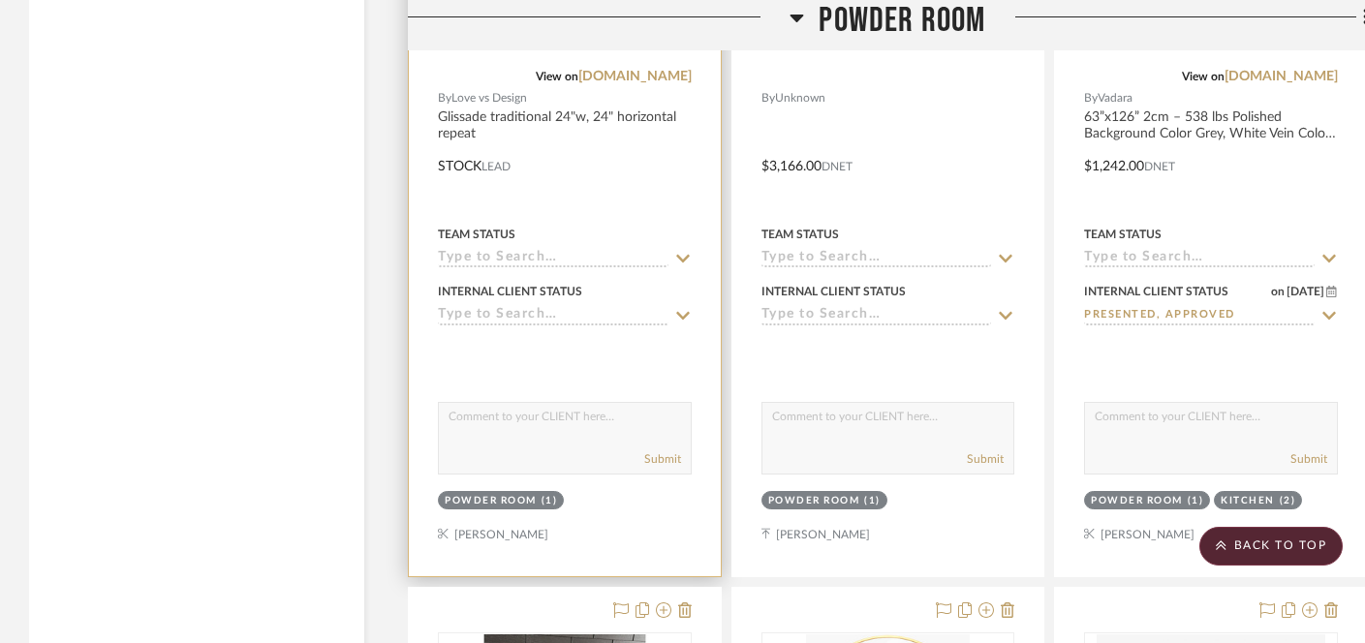
click at [560, 307] on input at bounding box center [553, 316] width 231 height 18
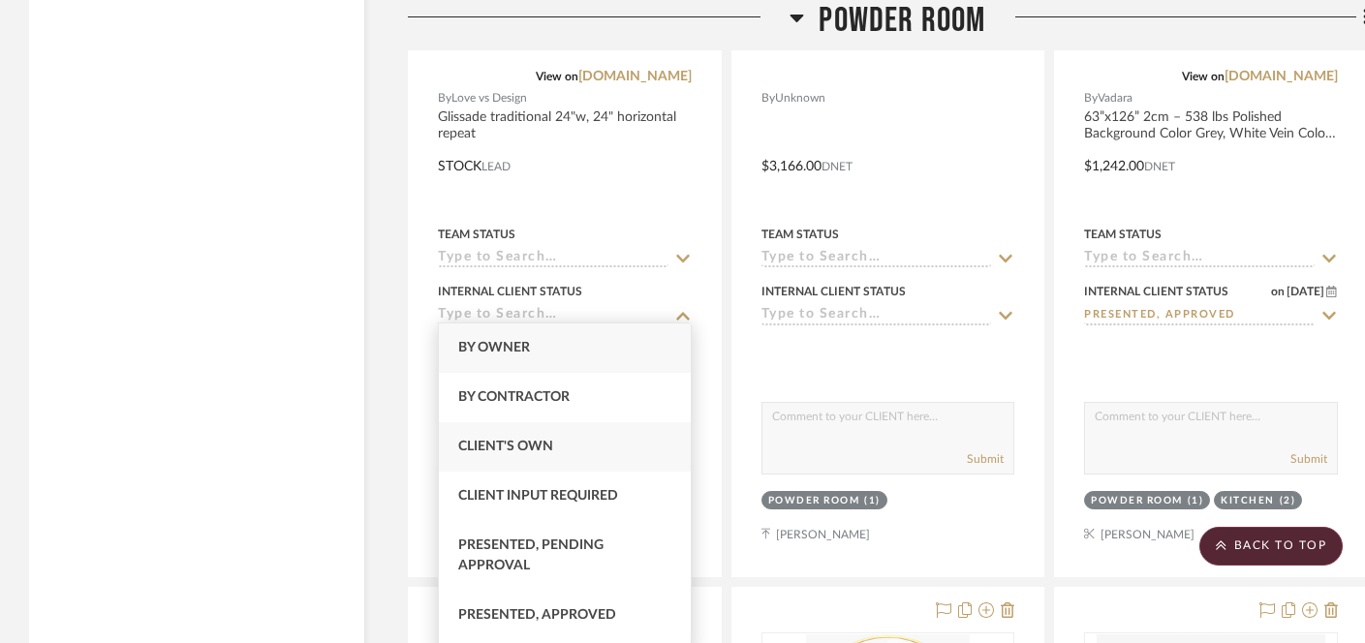
scroll to position [62, 0]
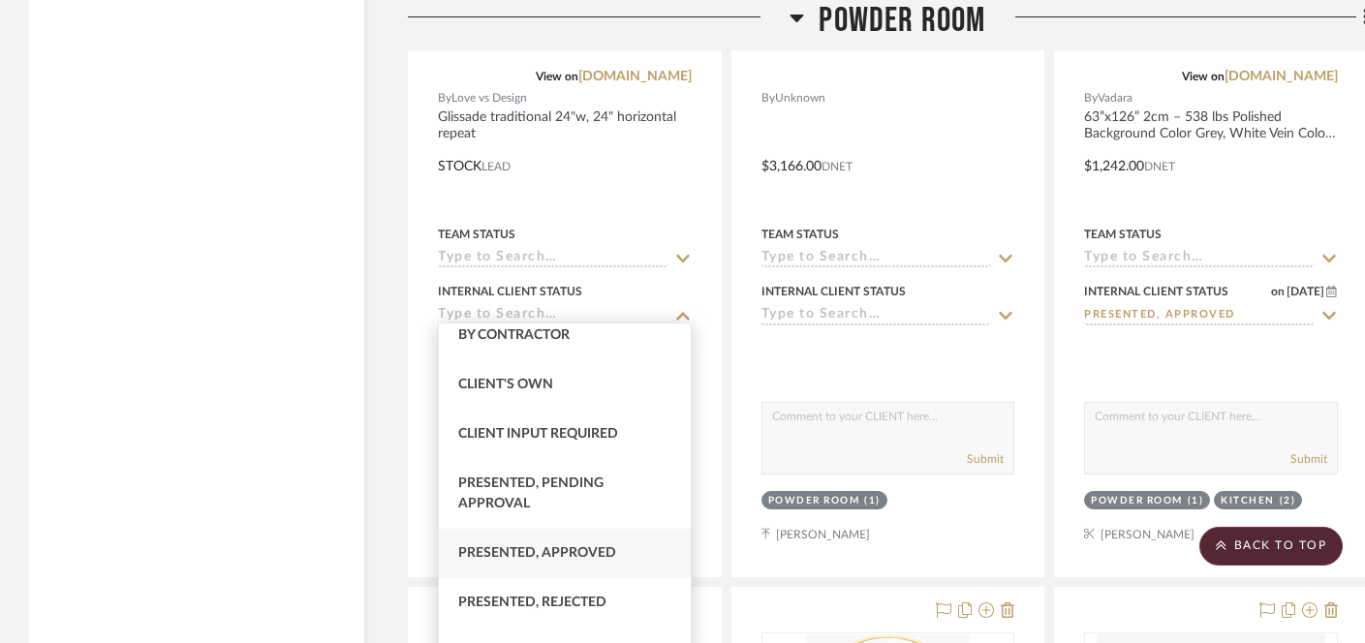
click at [516, 553] on span "Presented, Approved" at bounding box center [537, 553] width 158 height 14
type input "[DATE]"
type input "Presented, Approved"
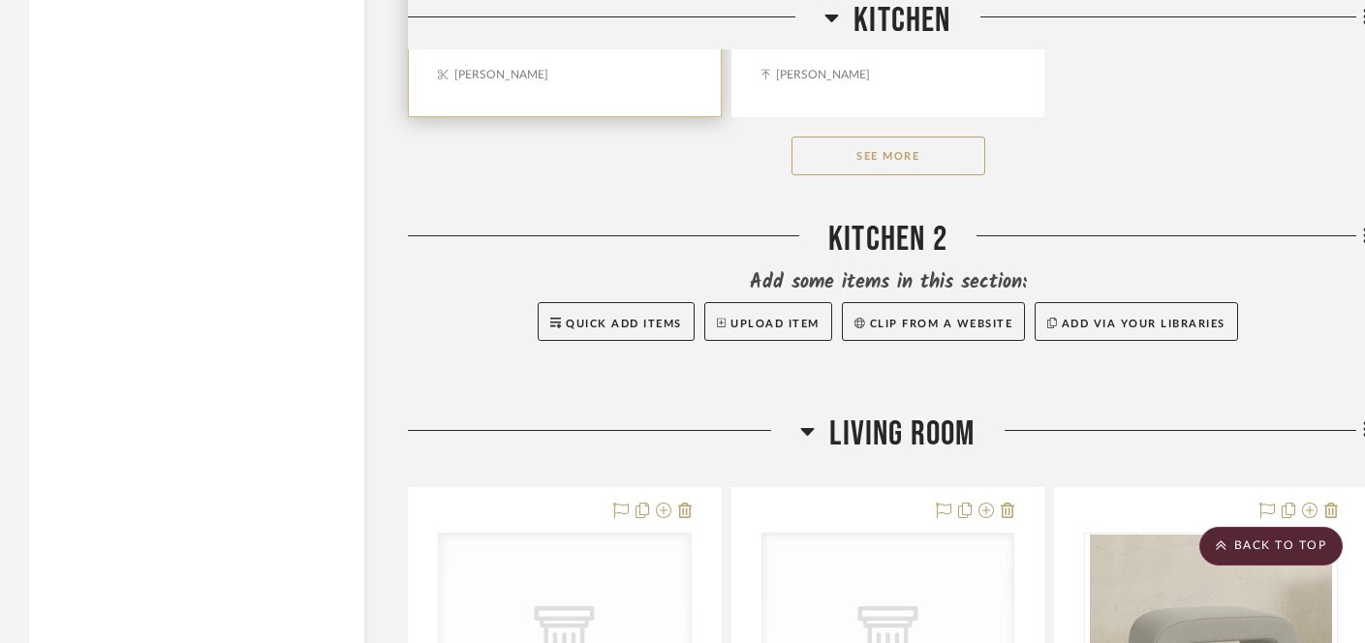
scroll to position [5707, 0]
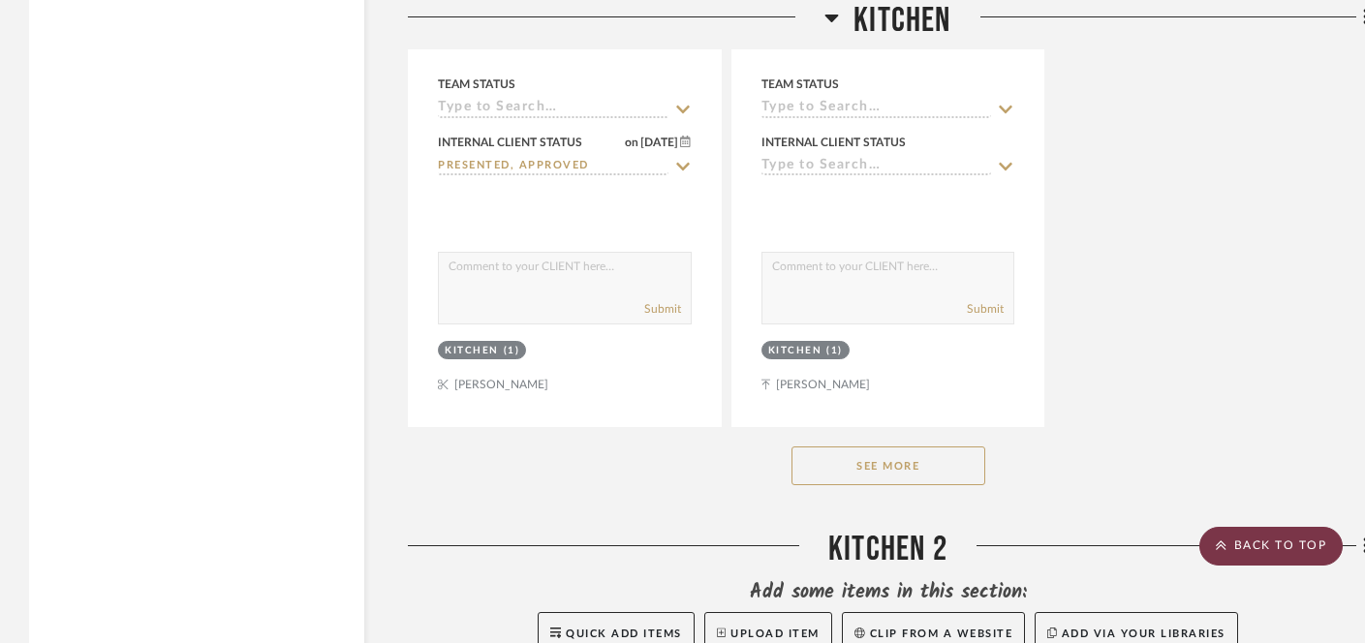
click at [1274, 545] on scroll-to-top-button "BACK TO TOP" at bounding box center [1270, 546] width 143 height 39
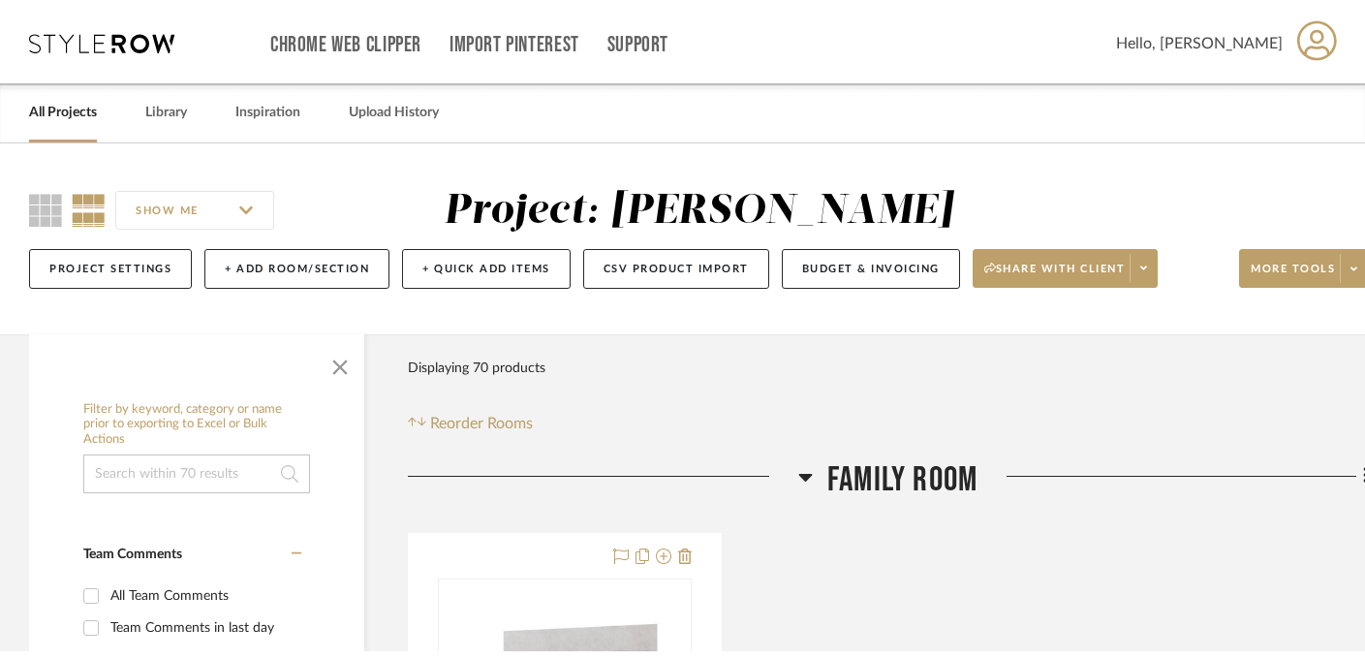
scroll to position [0, 0]
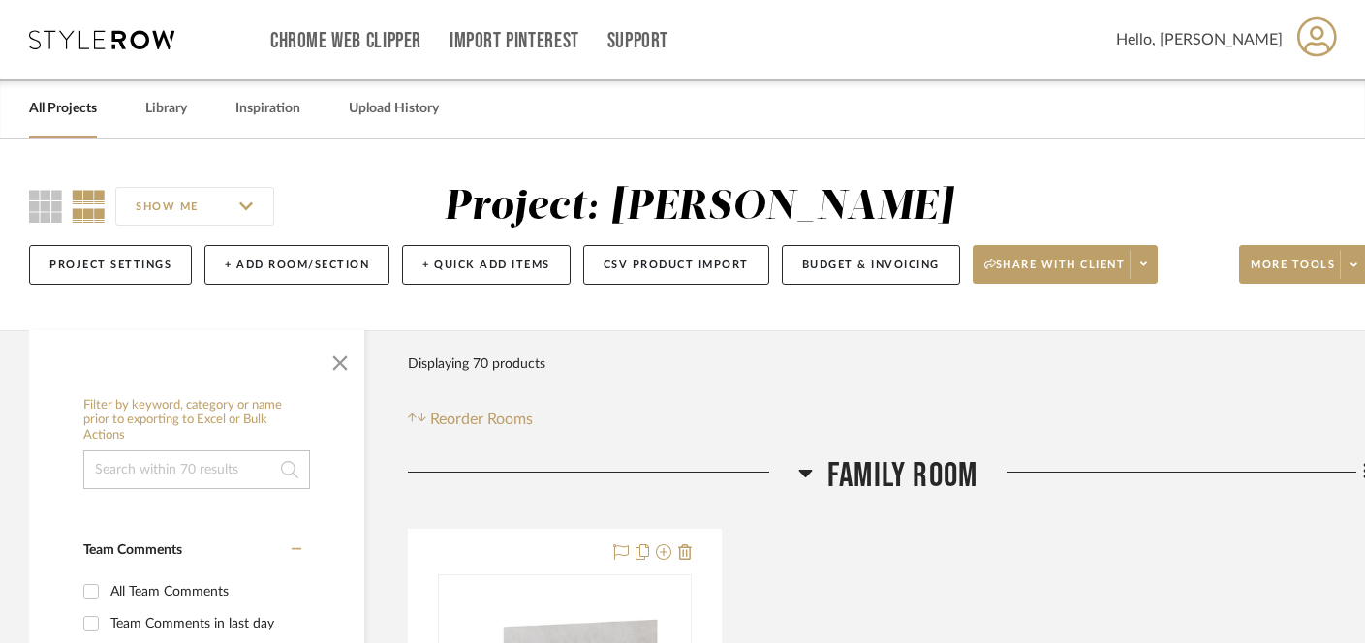
click at [68, 108] on link "All Projects" at bounding box center [63, 109] width 68 height 26
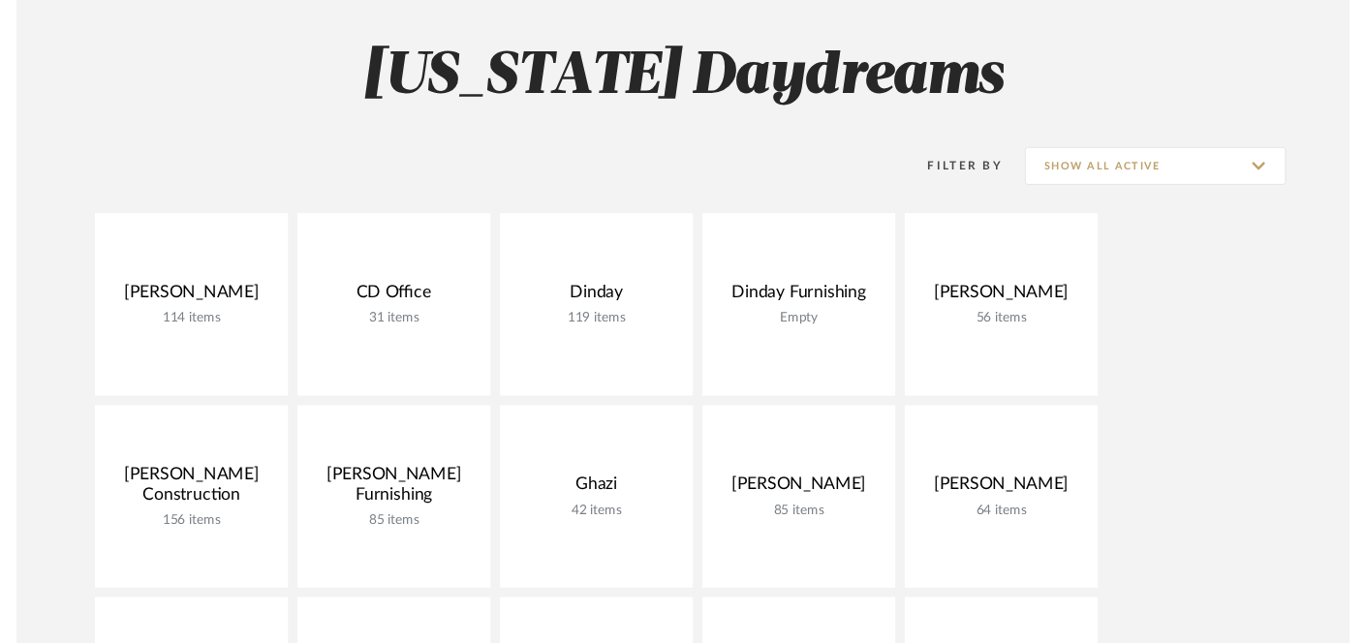
scroll to position [202, 0]
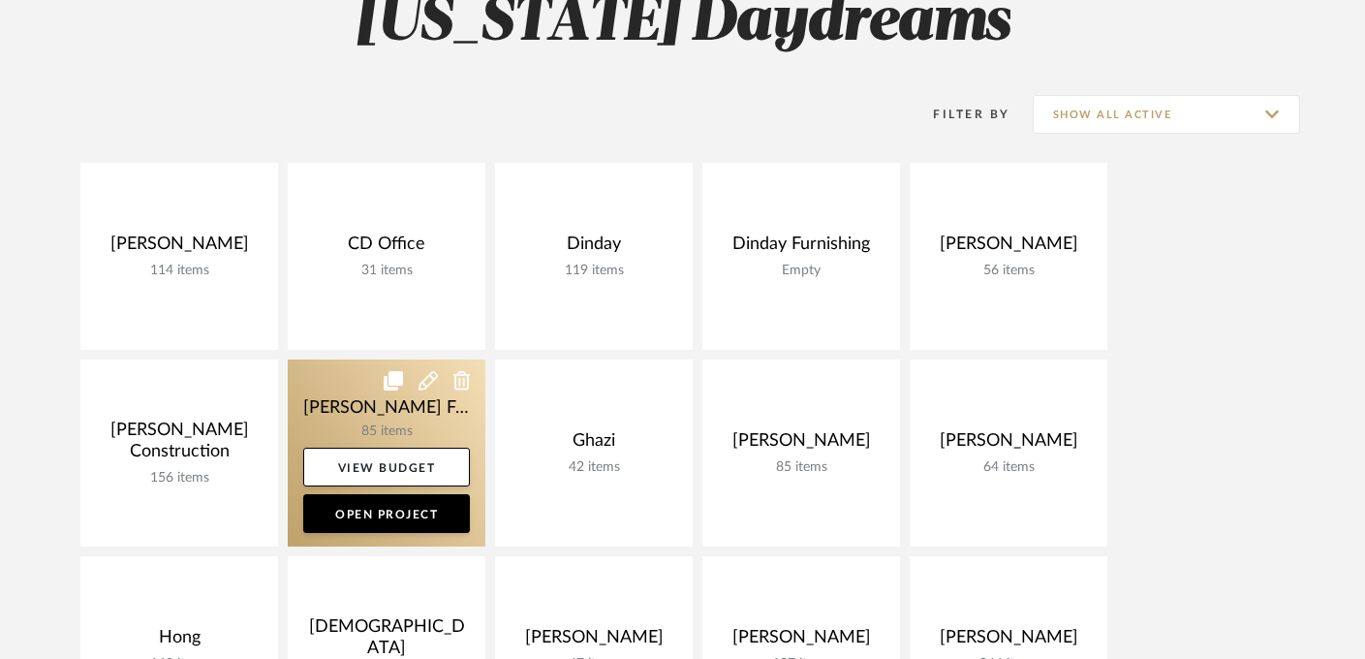
click at [380, 411] on link at bounding box center [387, 452] width 198 height 187
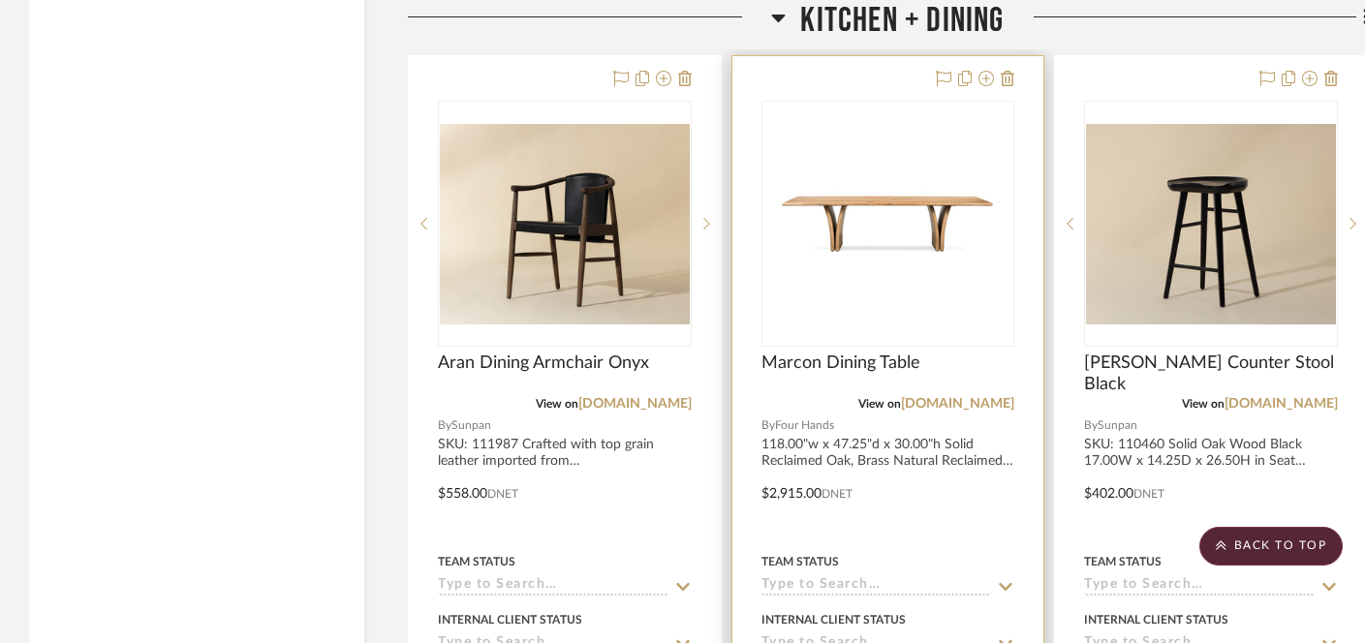
scroll to position [7749, 0]
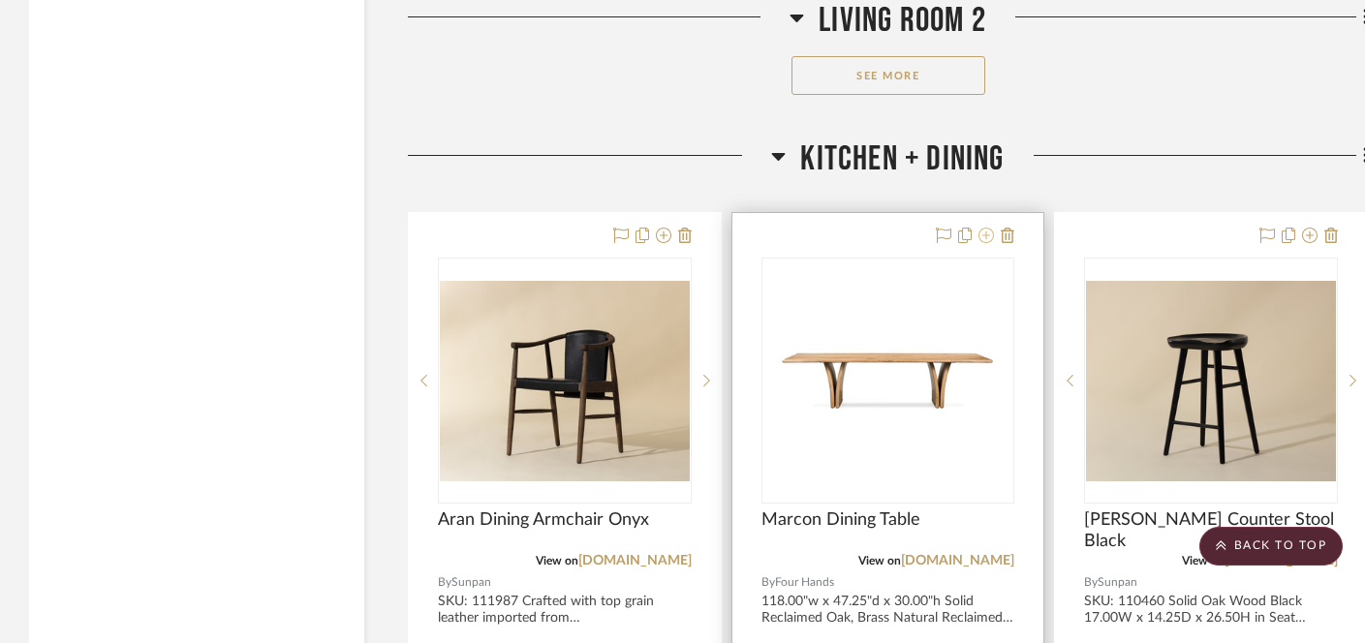
click at [987, 228] on icon at bounding box center [987, 236] width 16 height 16
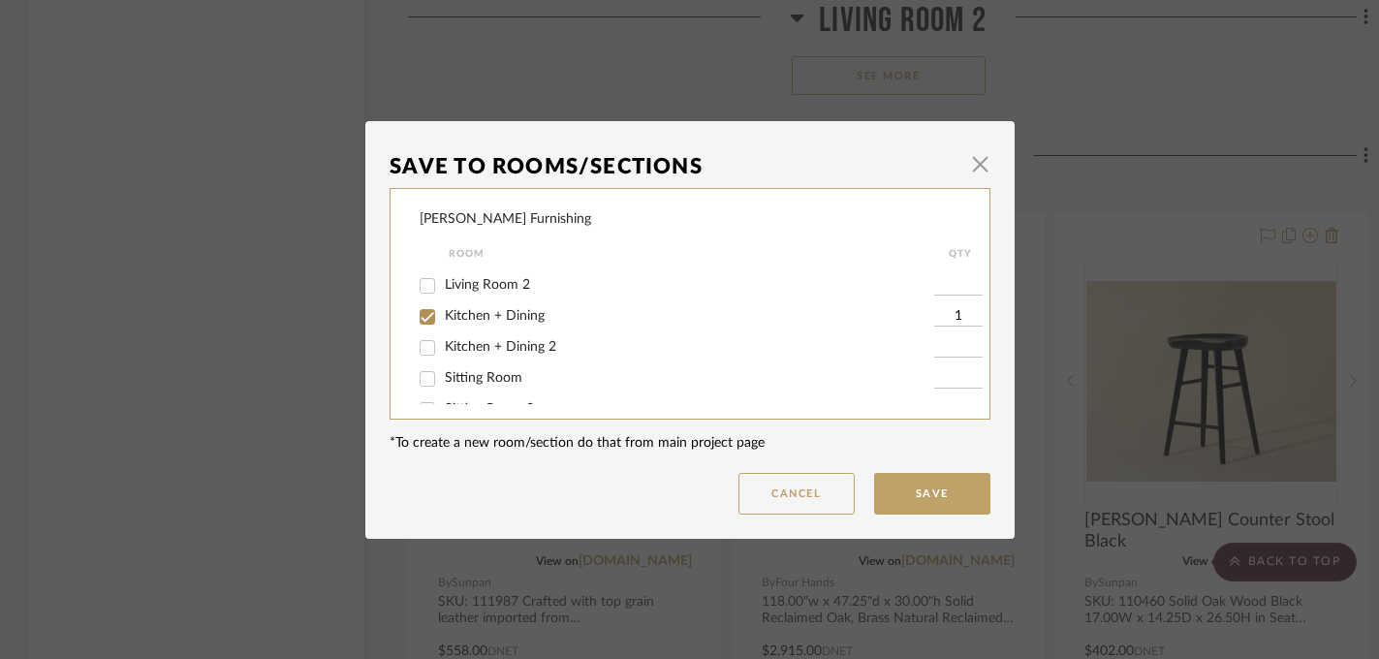
scroll to position [90, 0]
click at [506, 321] on span "Kitchen + Dining" at bounding box center [495, 314] width 100 height 14
click at [443, 325] on input "Kitchen + Dining" at bounding box center [427, 314] width 31 height 31
checkbox input "false"
click at [903, 502] on button "Save" at bounding box center [932, 494] width 116 height 42
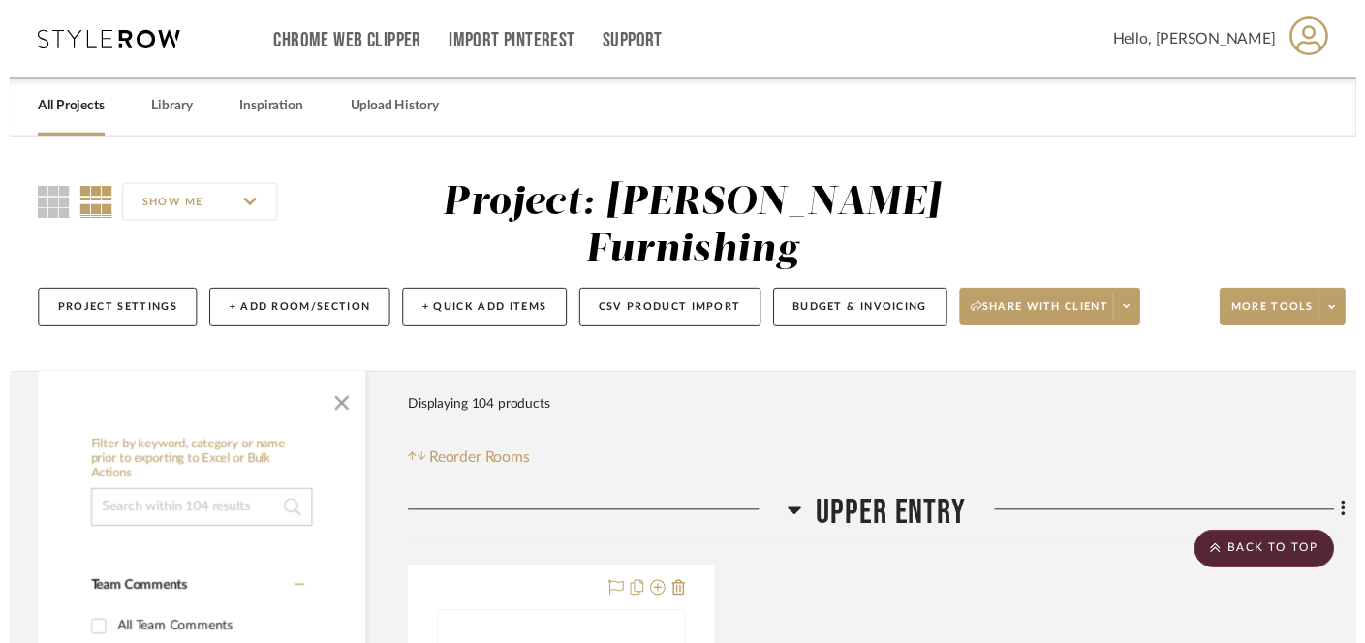
scroll to position [7749, 0]
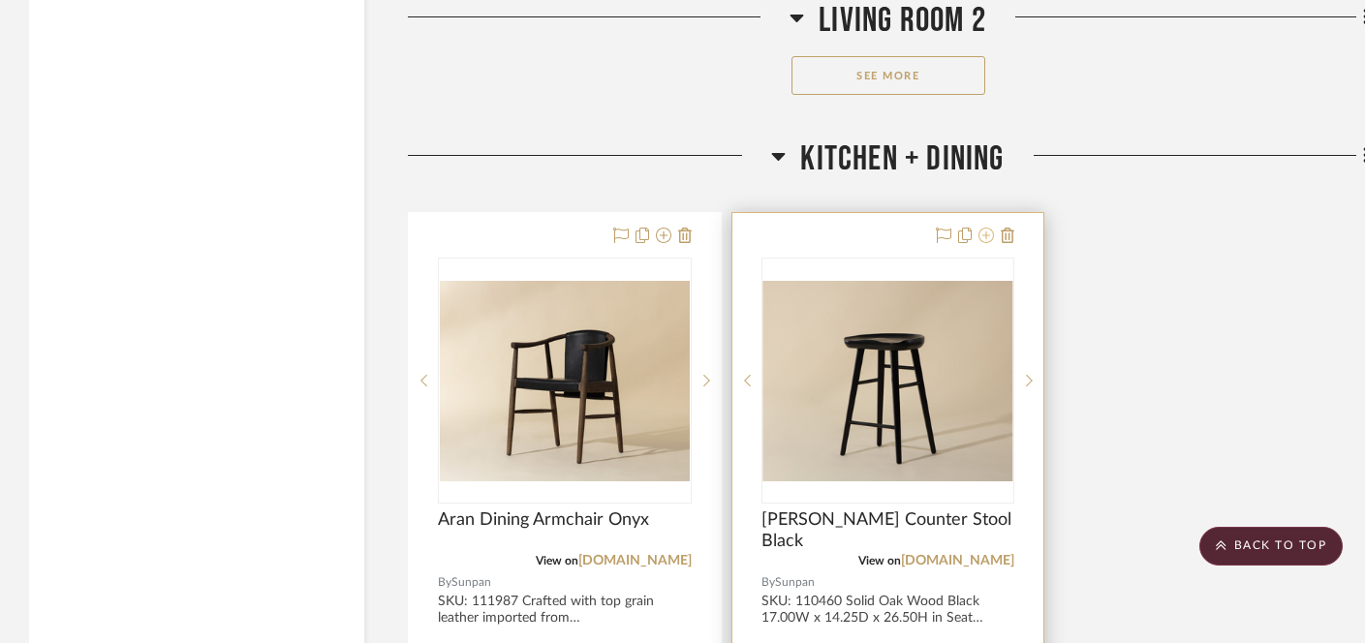
click at [984, 228] on icon at bounding box center [987, 236] width 16 height 16
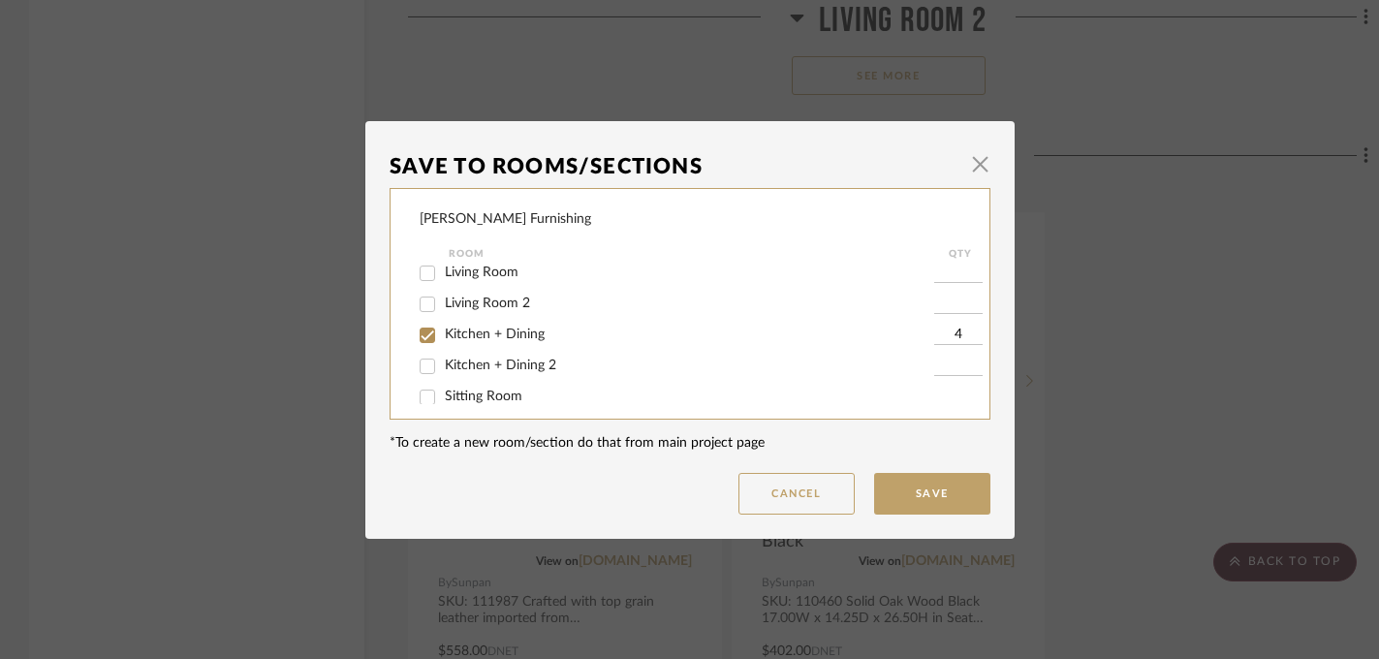
scroll to position [71, 0]
click at [506, 335] on span "Kitchen + Dining" at bounding box center [495, 334] width 100 height 14
click at [443, 335] on input "Kitchen + Dining" at bounding box center [427, 334] width 31 height 31
checkbox input "false"
click at [919, 488] on button "Save" at bounding box center [932, 494] width 116 height 42
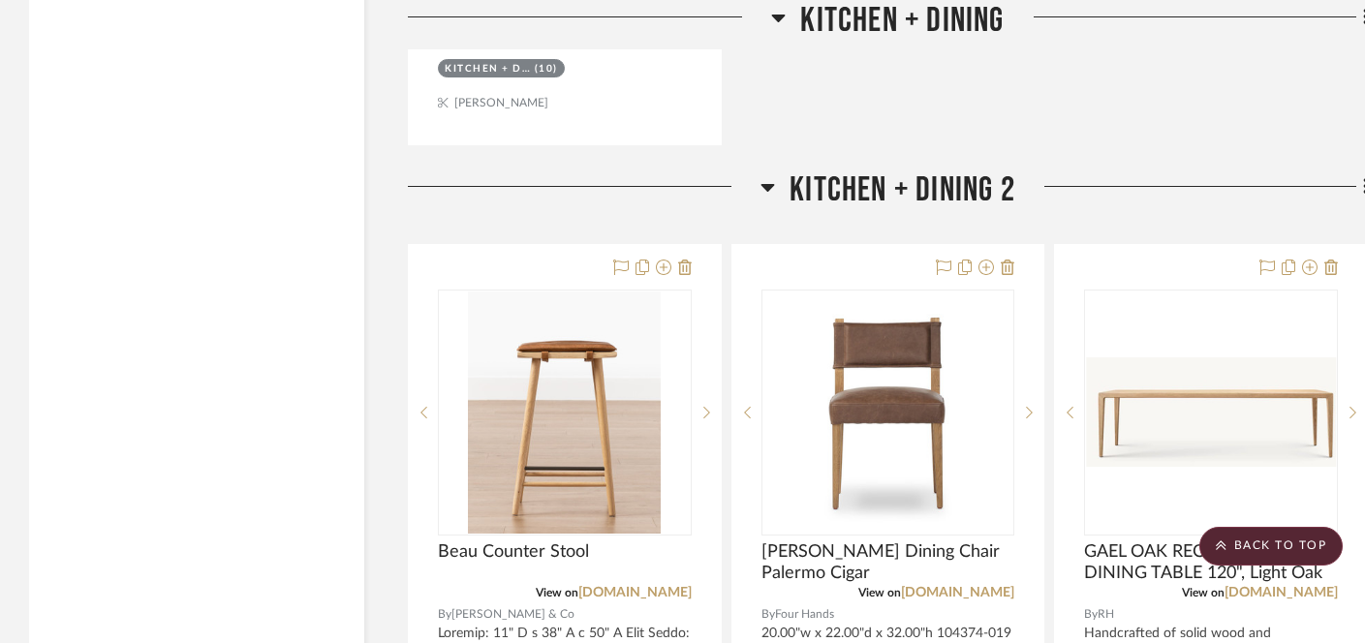
scroll to position [8676, 0]
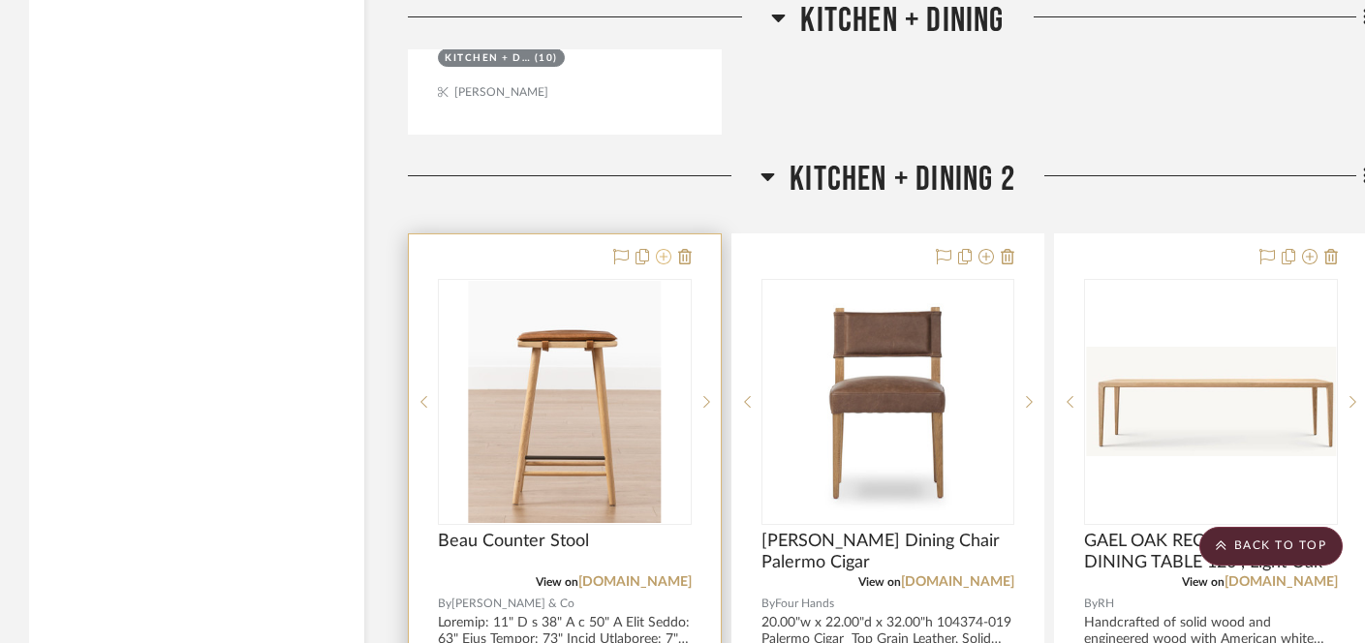
click at [665, 249] on icon at bounding box center [664, 257] width 16 height 16
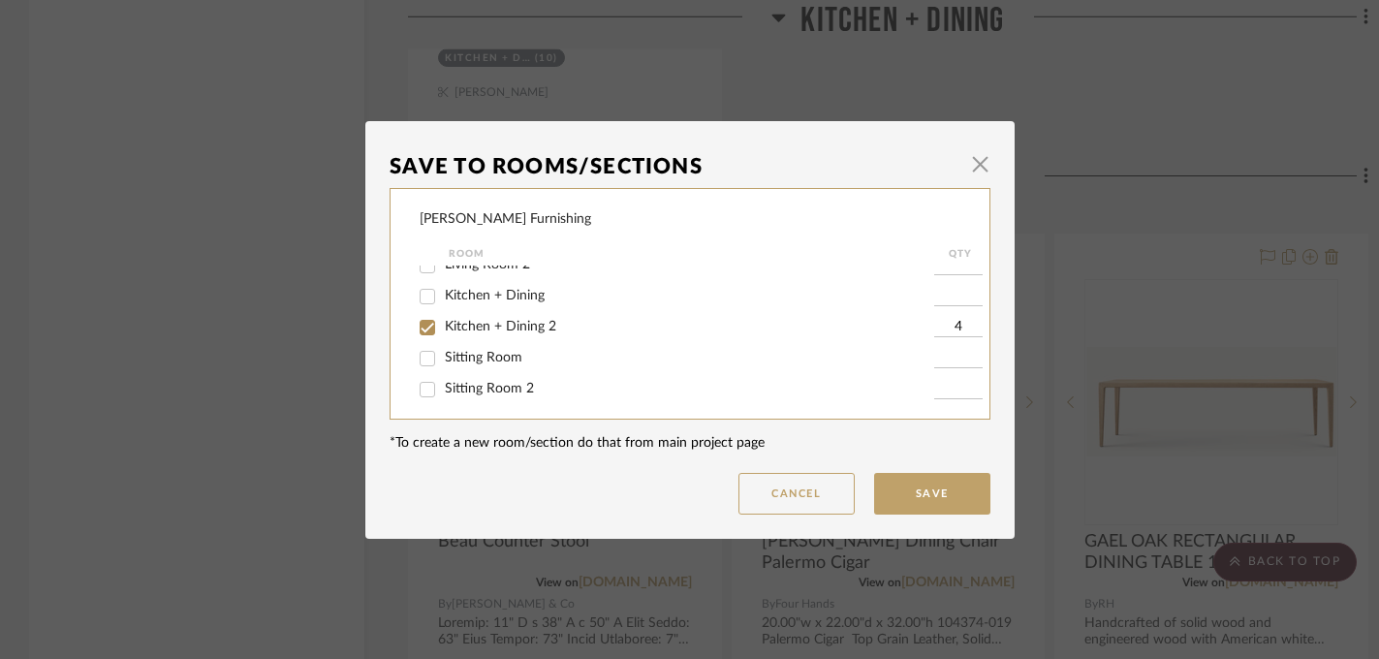
scroll to position [132, 0]
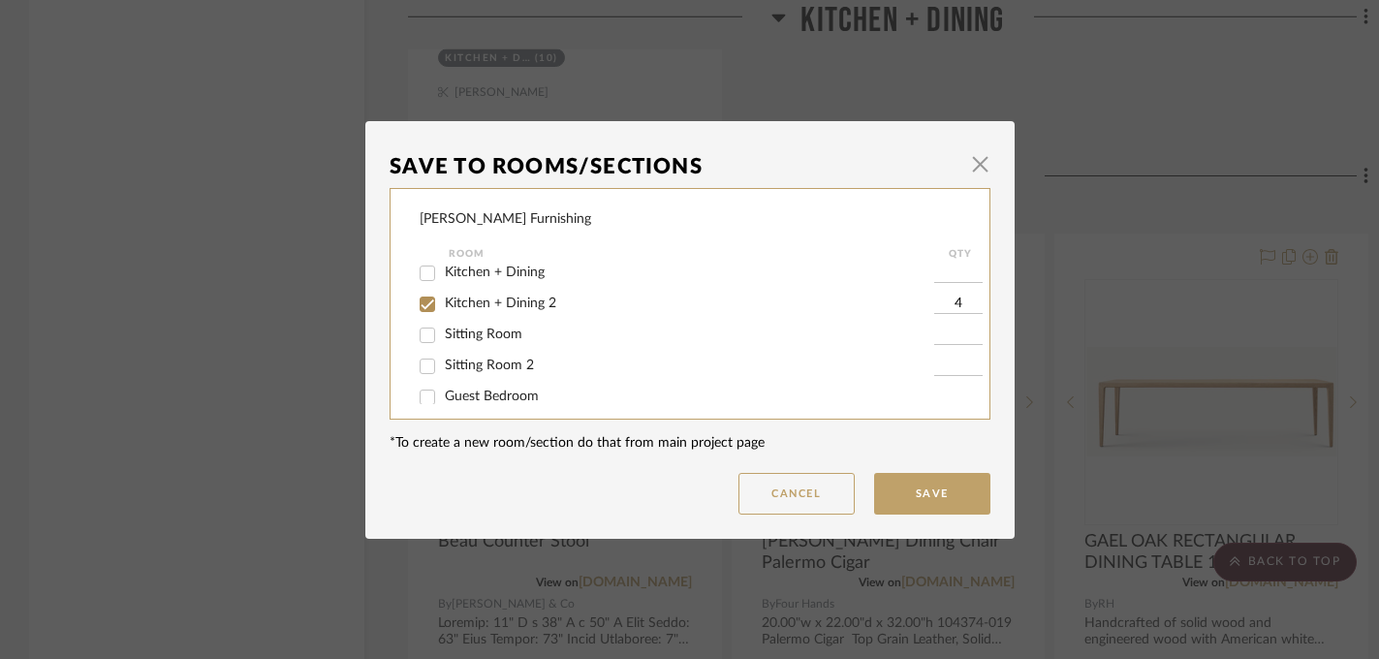
click at [452, 307] on span "Kitchen + Dining 2" at bounding box center [500, 303] width 111 height 14
click at [443, 307] on input "Kitchen + Dining 2" at bounding box center [427, 304] width 31 height 31
checkbox input "false"
click at [941, 495] on button "Save" at bounding box center [932, 494] width 116 height 42
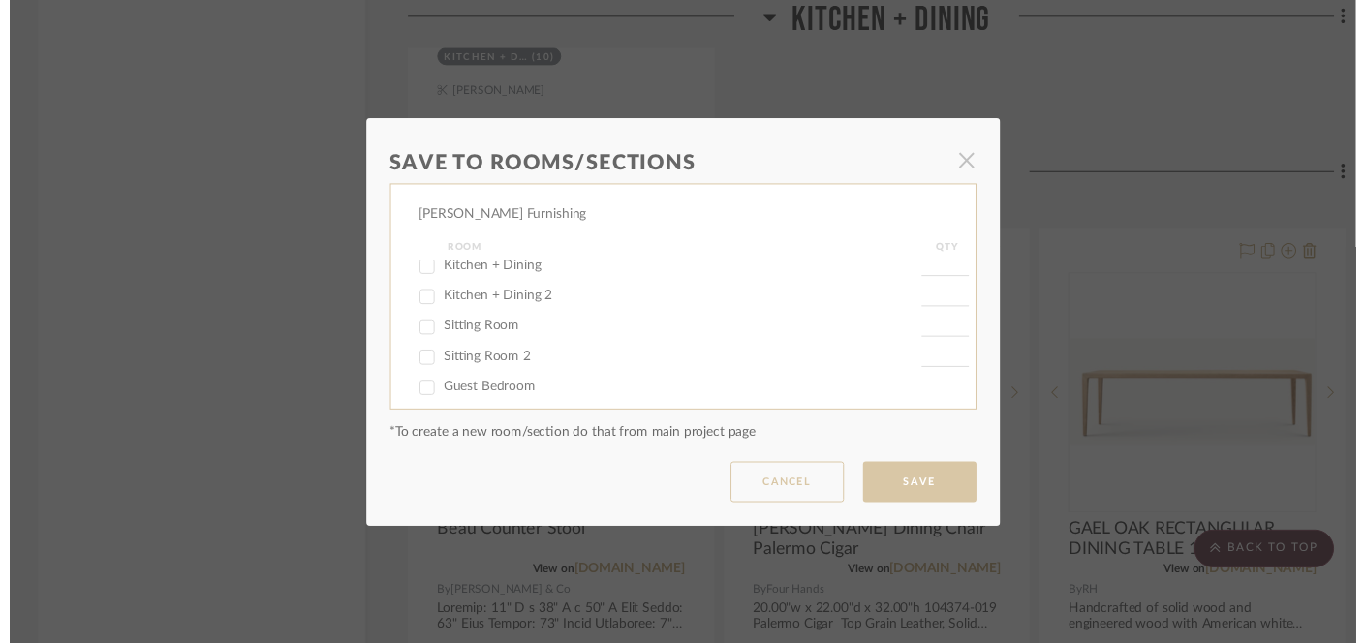
scroll to position [8676, 0]
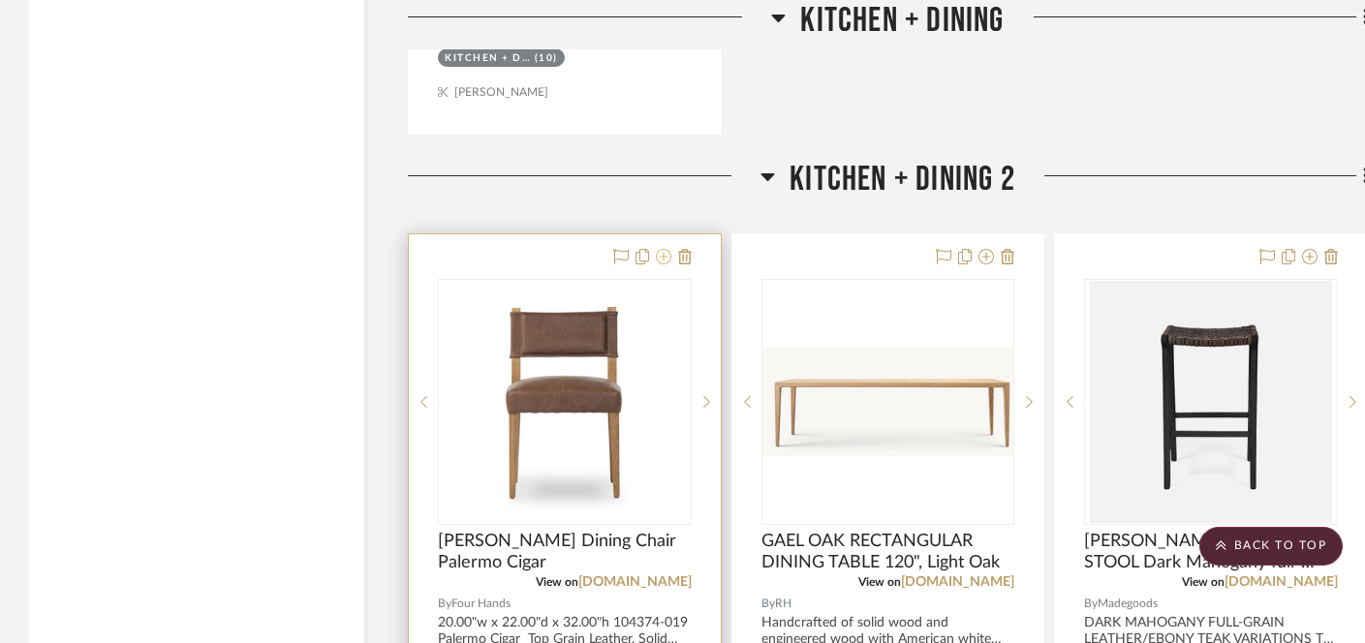
click at [662, 249] on icon at bounding box center [664, 257] width 16 height 16
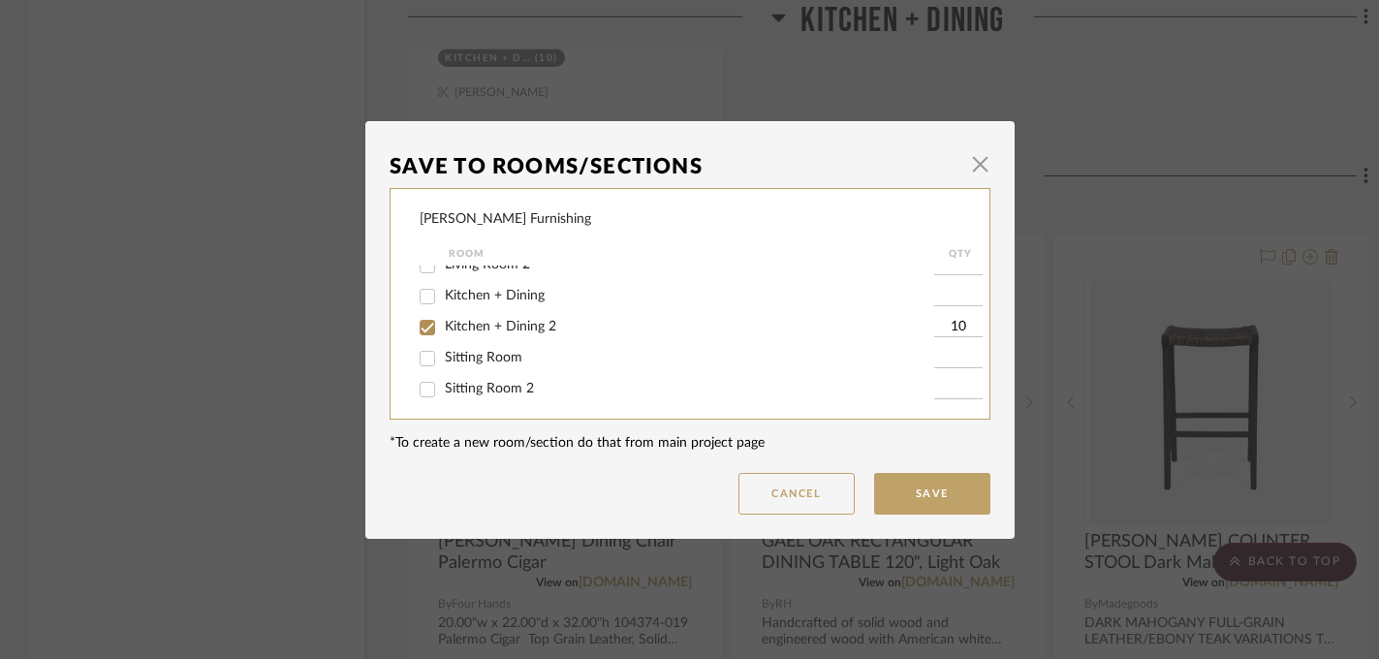
scroll to position [140, 0]
click at [537, 298] on span "Kitchen + Dining 2" at bounding box center [500, 295] width 111 height 14
click at [443, 298] on input "Kitchen + Dining 2" at bounding box center [427, 295] width 31 height 31
checkbox input "false"
click at [930, 502] on button "Save" at bounding box center [932, 494] width 116 height 42
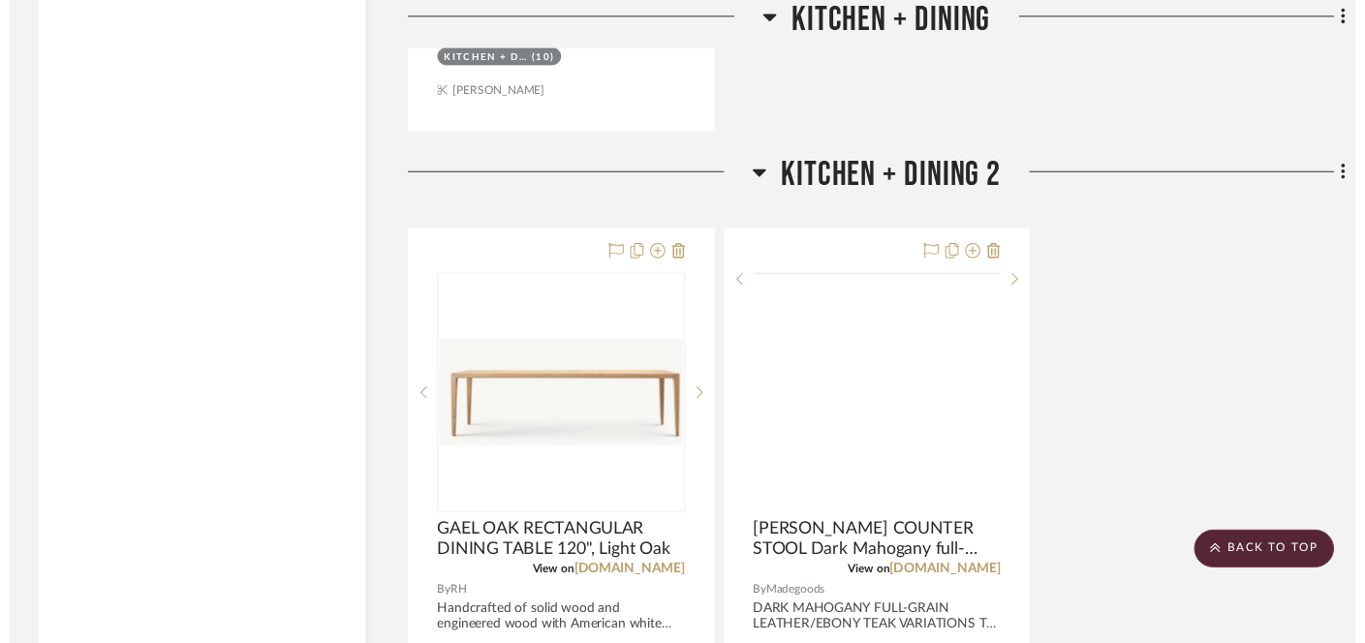
scroll to position [8676, 0]
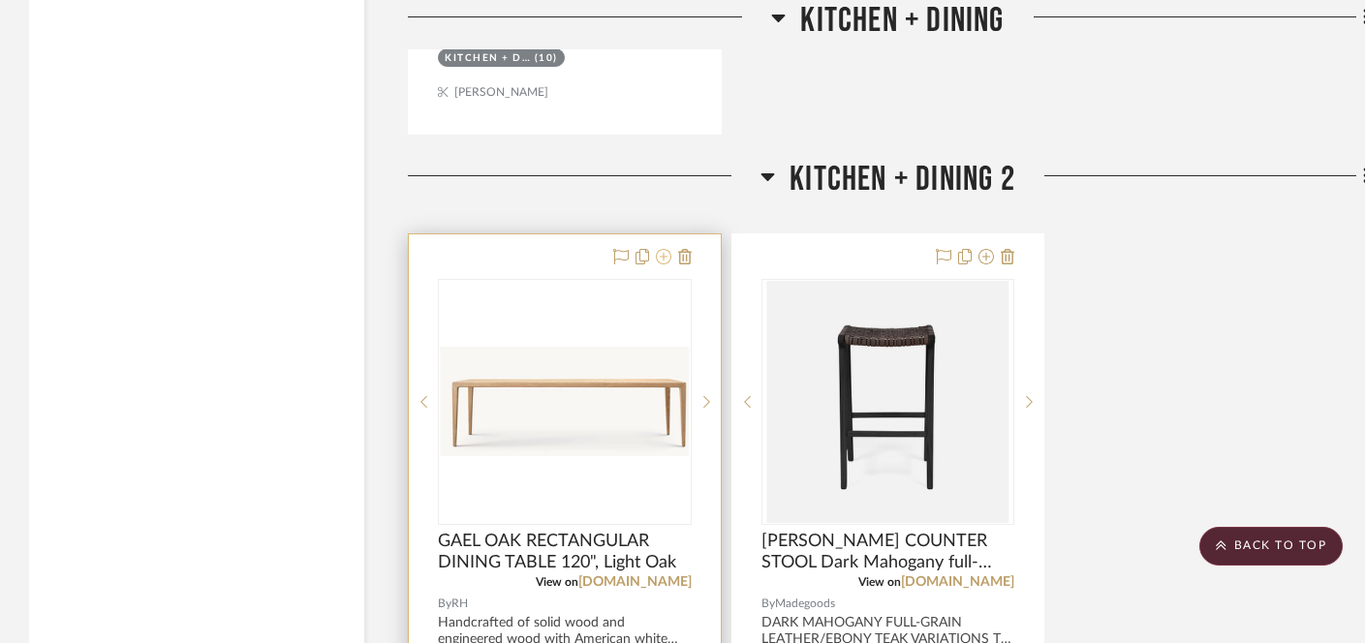
click at [658, 249] on icon at bounding box center [664, 257] width 16 height 16
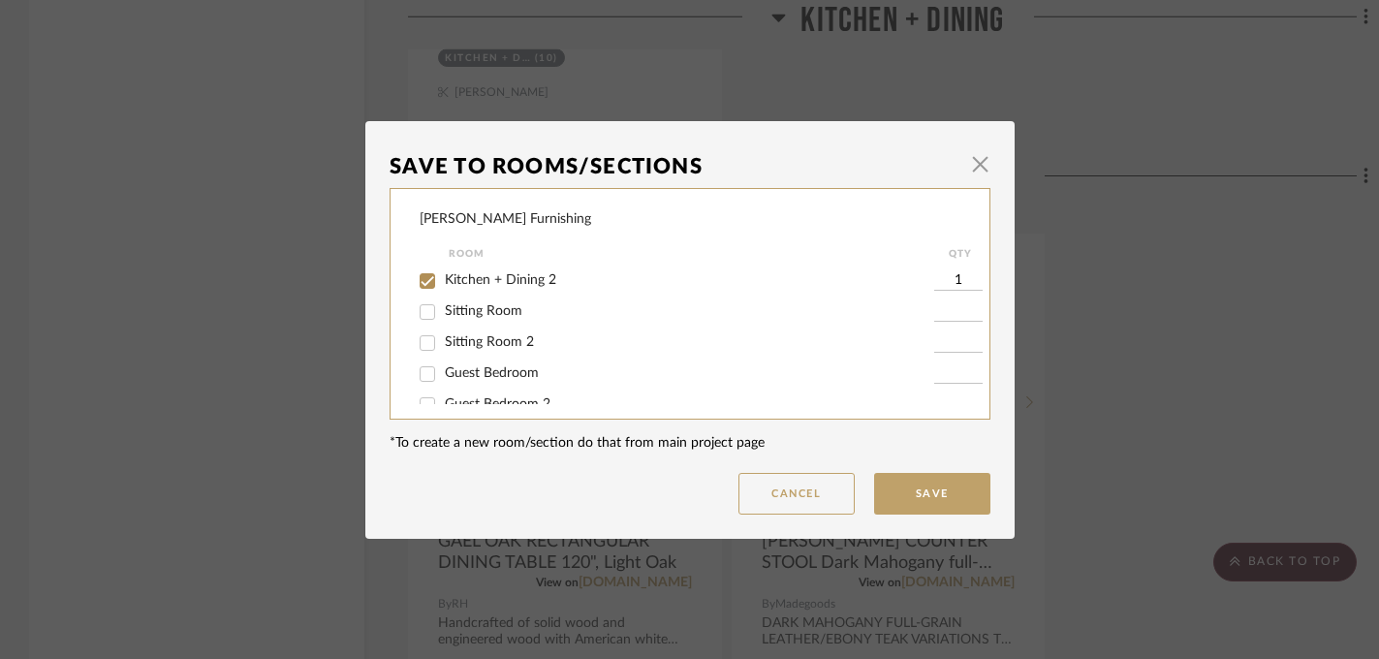
scroll to position [151, 0]
click at [510, 291] on span "Kitchen + Dining 2" at bounding box center [500, 284] width 111 height 14
click at [443, 292] on input "Kitchen + Dining 2" at bounding box center [427, 284] width 31 height 31
checkbox input "false"
click at [903, 490] on button "Save" at bounding box center [932, 494] width 116 height 42
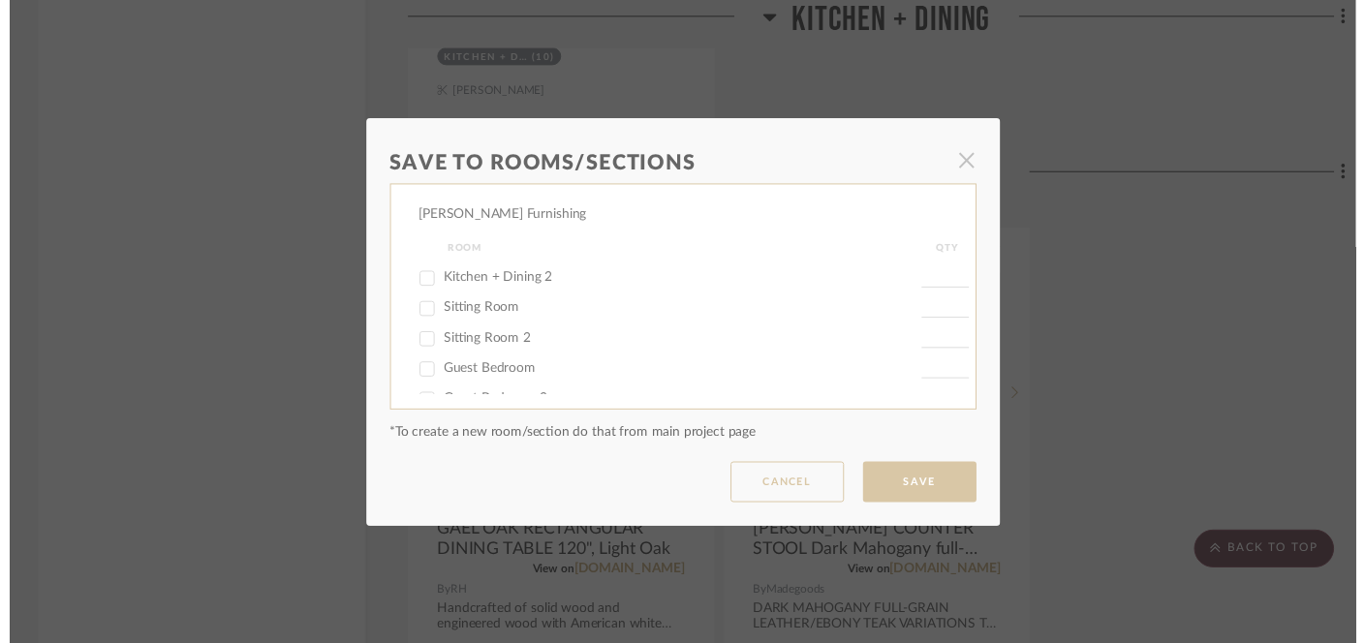
scroll to position [8676, 0]
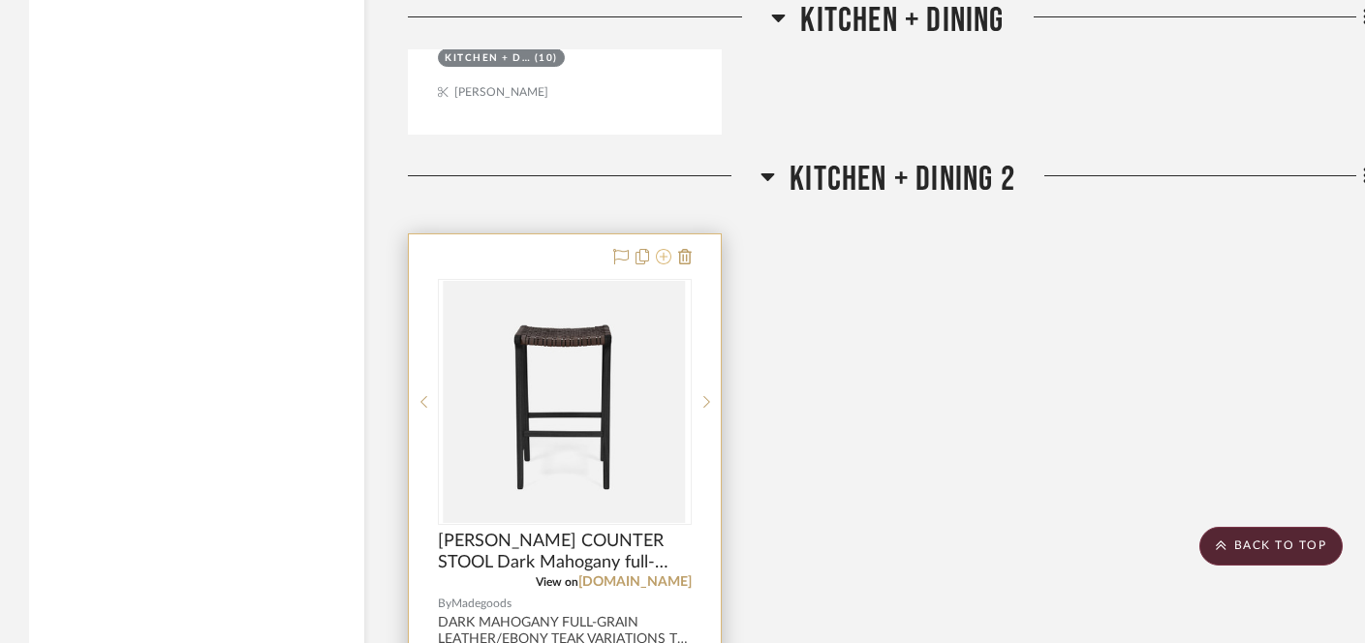
click at [659, 249] on icon at bounding box center [664, 257] width 16 height 16
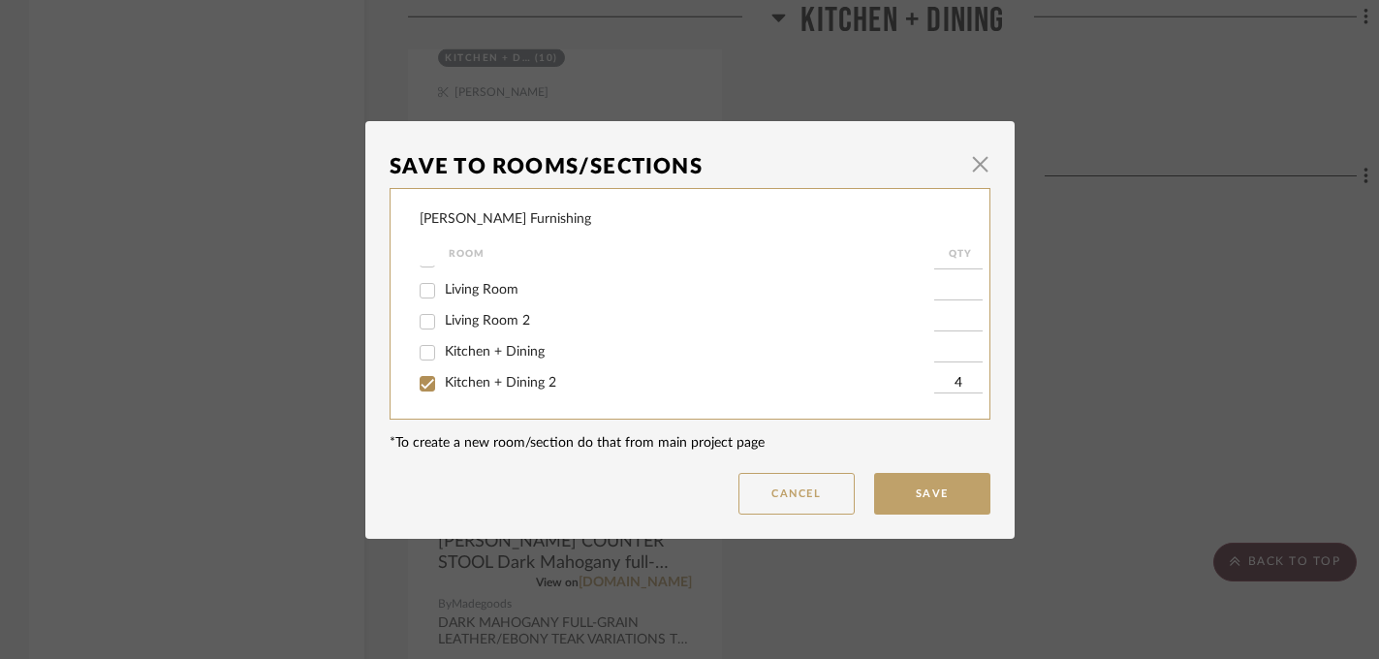
scroll to position [67, 0]
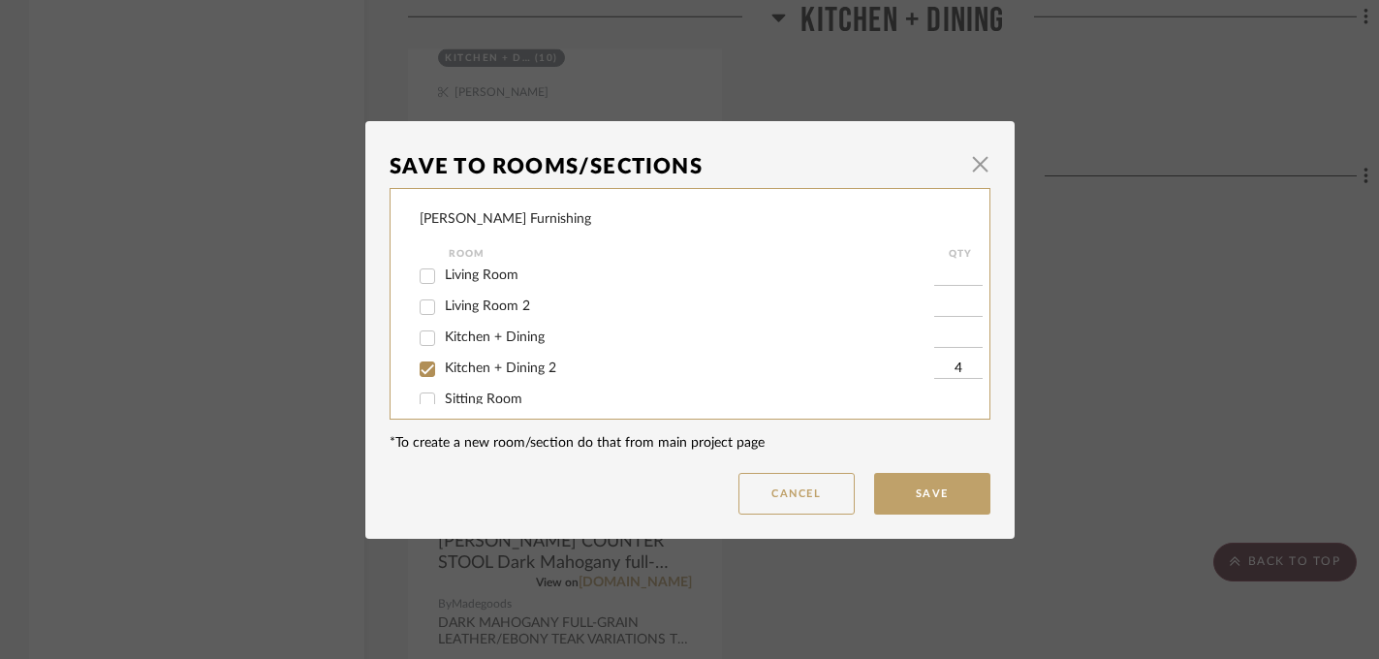
click at [489, 344] on span "Kitchen + Dining" at bounding box center [495, 337] width 100 height 14
click at [443, 349] on input "Kitchen + Dining" at bounding box center [427, 338] width 31 height 31
checkbox input "true"
type input "1"
click at [486, 375] on span "Kitchen + Dining 2" at bounding box center [500, 368] width 111 height 14
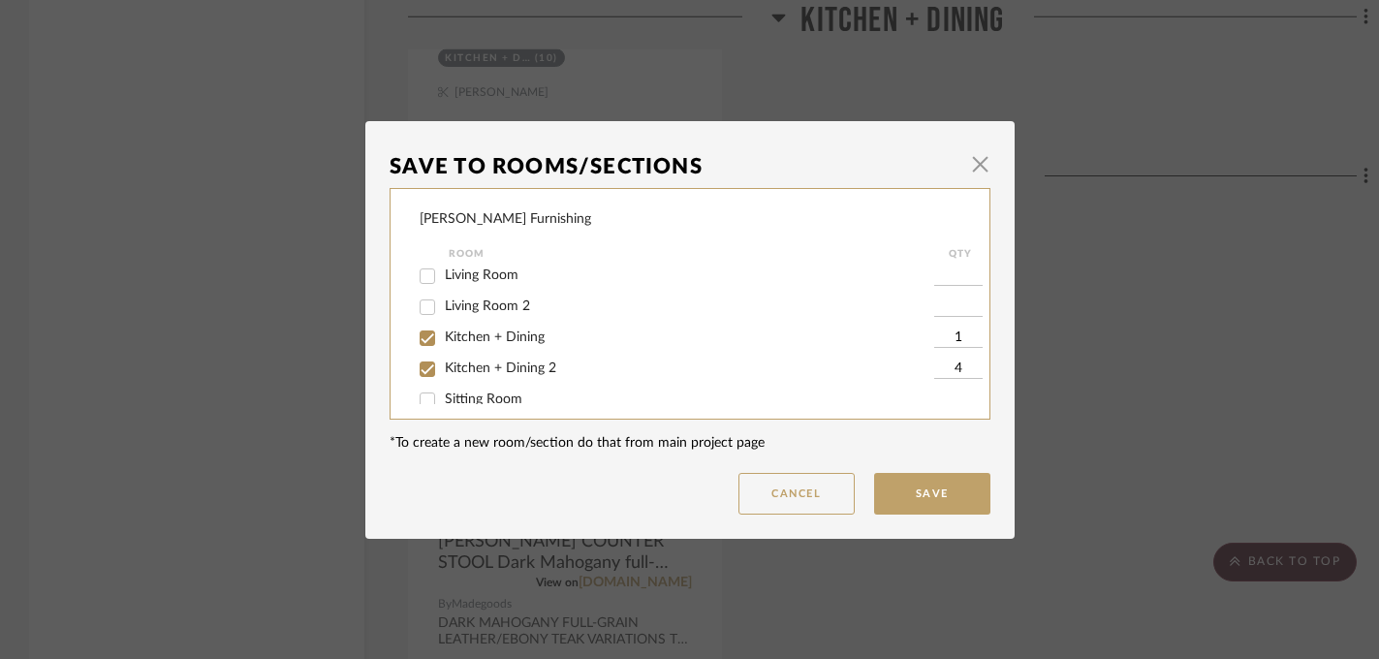
click at [443, 380] on input "Kitchen + Dining 2" at bounding box center [427, 369] width 31 height 31
checkbox input "false"
click at [947, 345] on input "1" at bounding box center [958, 337] width 48 height 19
type input "3"
click at [918, 496] on button "Save" at bounding box center [932, 494] width 116 height 42
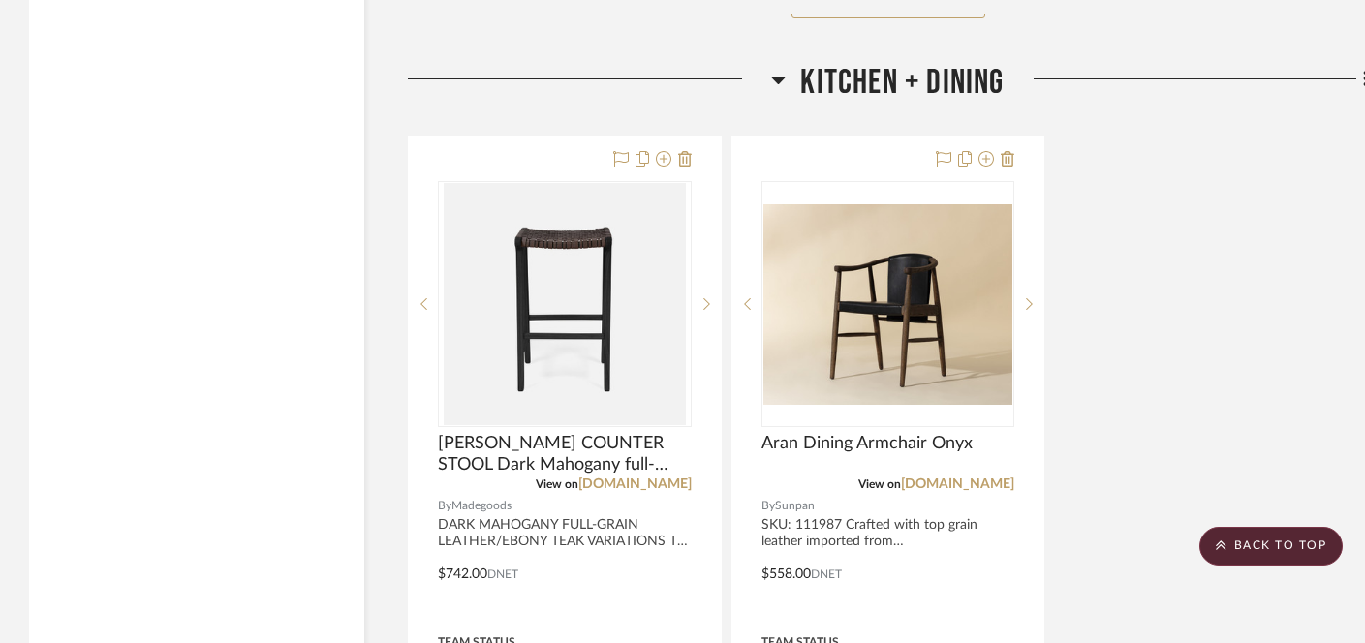
scroll to position [7886, 0]
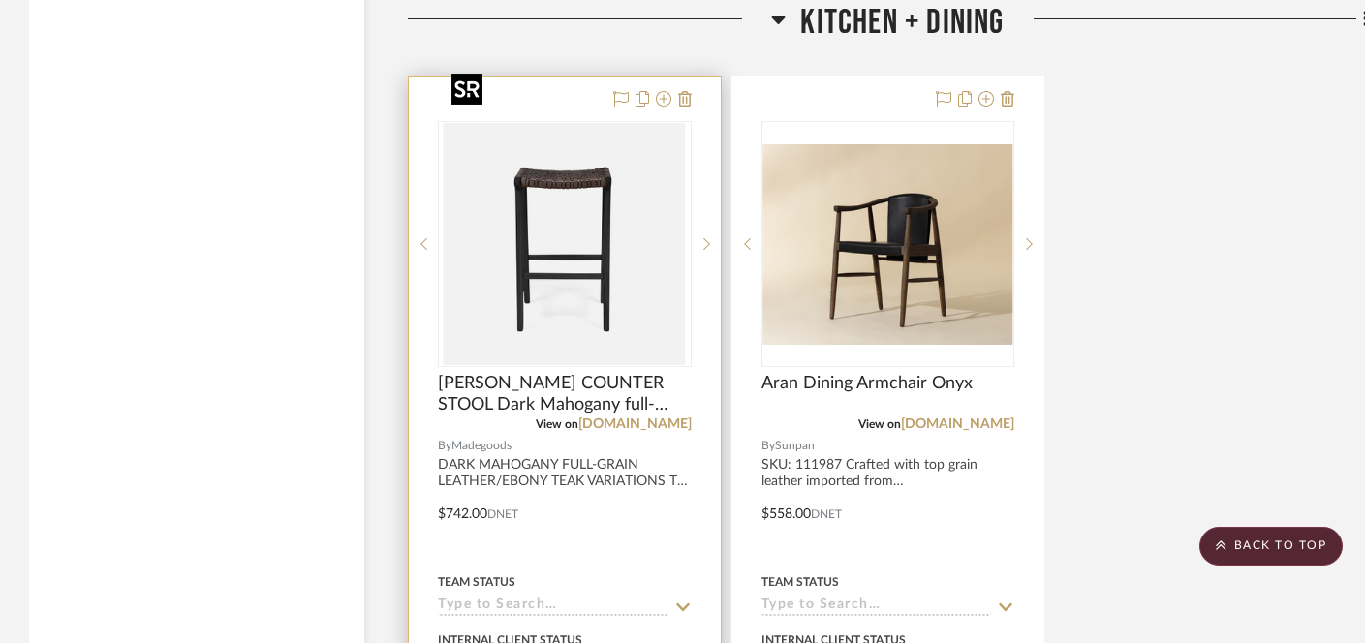
click at [0, 0] on img at bounding box center [0, 0] width 0 height 0
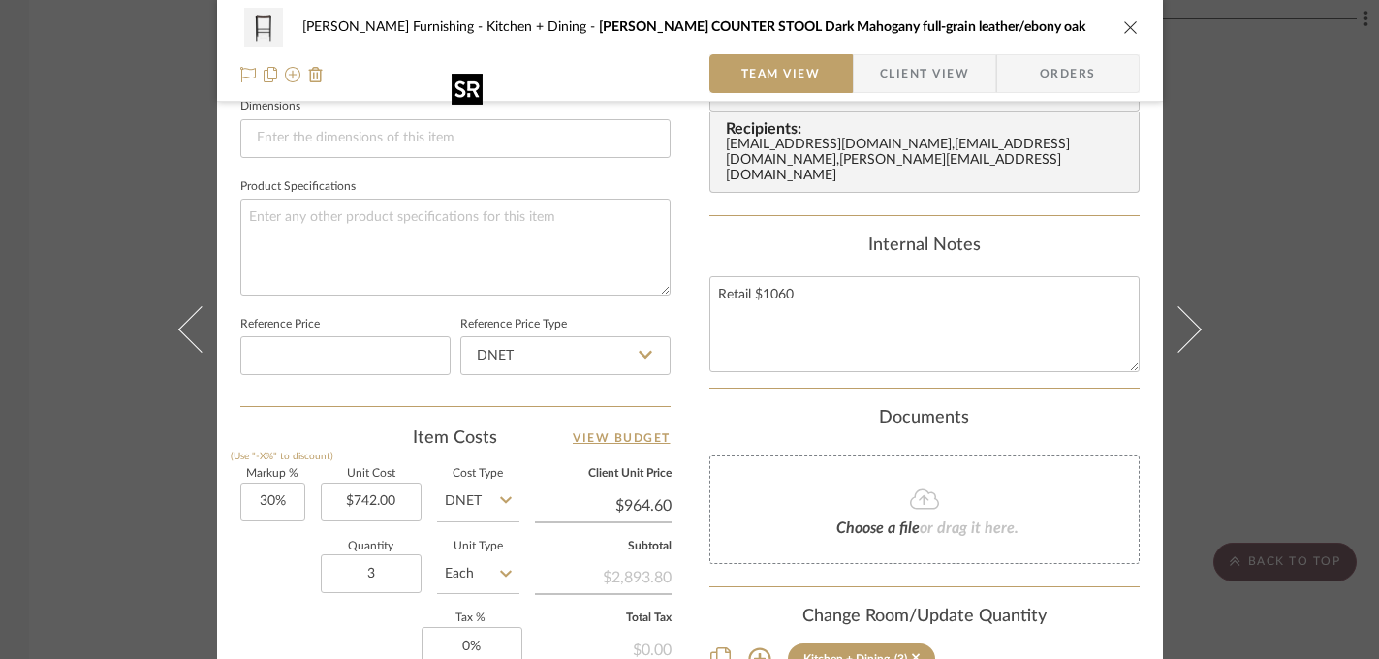
scroll to position [920, 0]
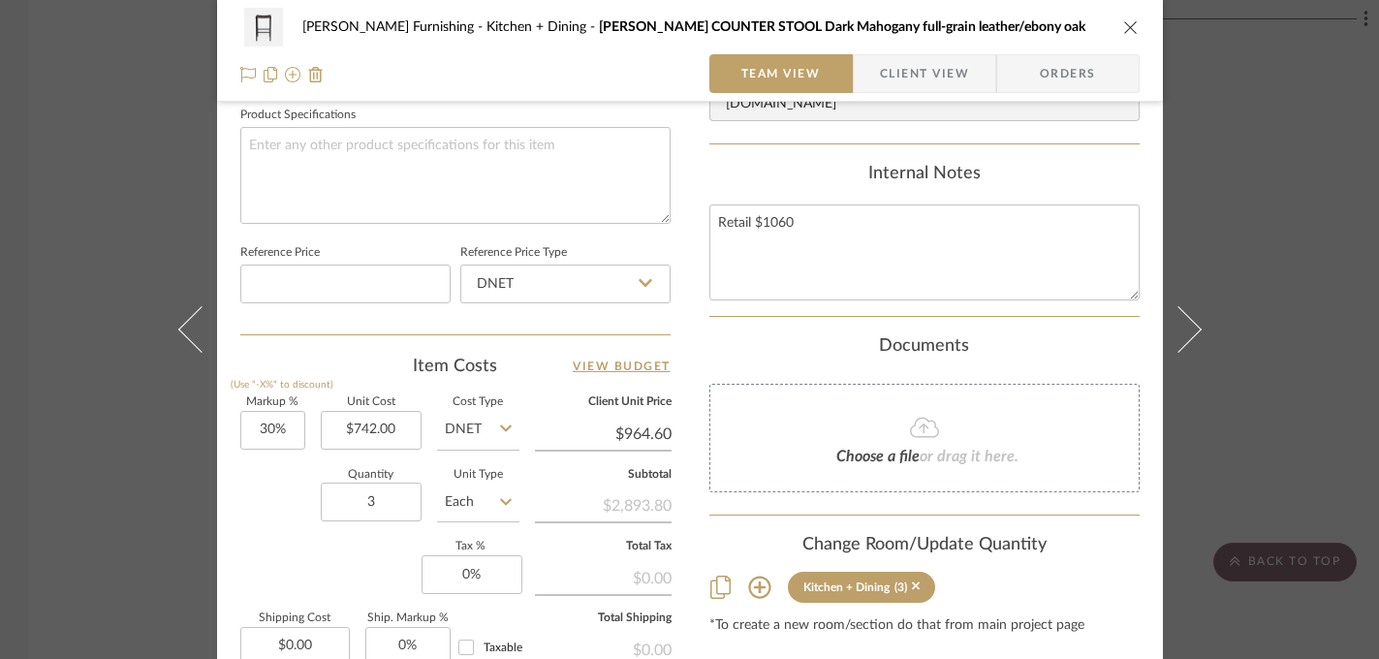
click at [1301, 271] on div "[PERSON_NAME] Furnishing Kitchen + Dining PERCY COUNTER STOOL Dark Mahogany ful…" at bounding box center [689, 329] width 1379 height 659
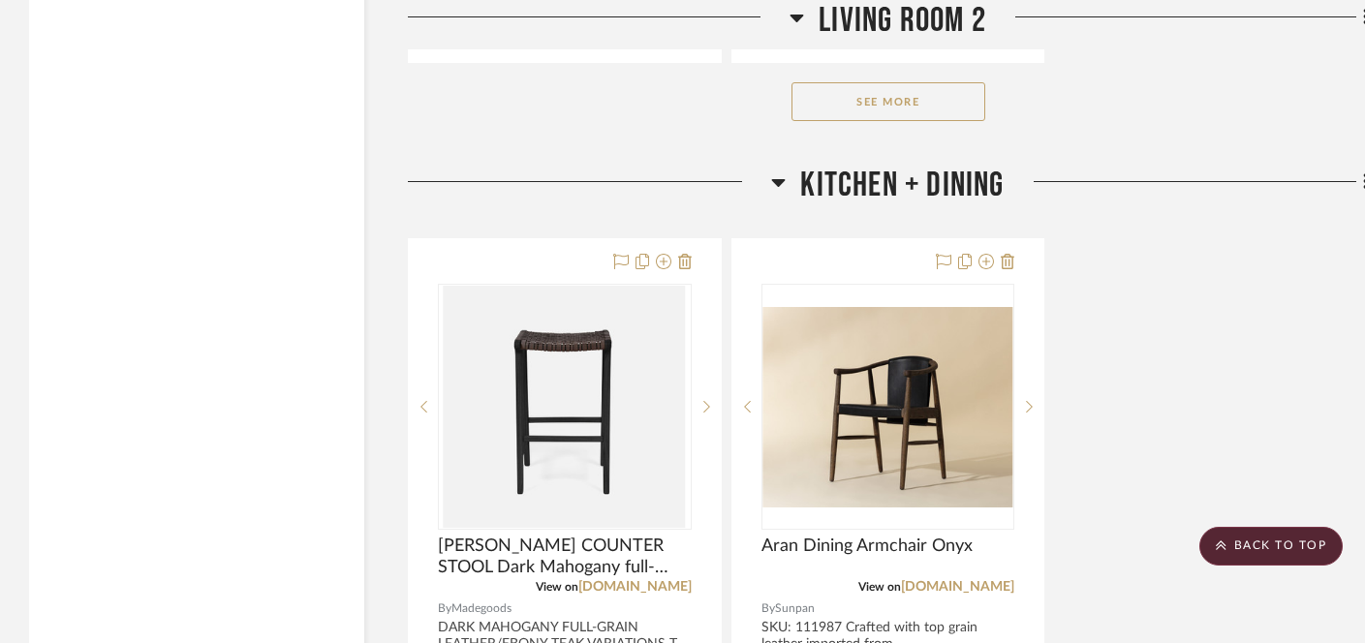
scroll to position [8058, 0]
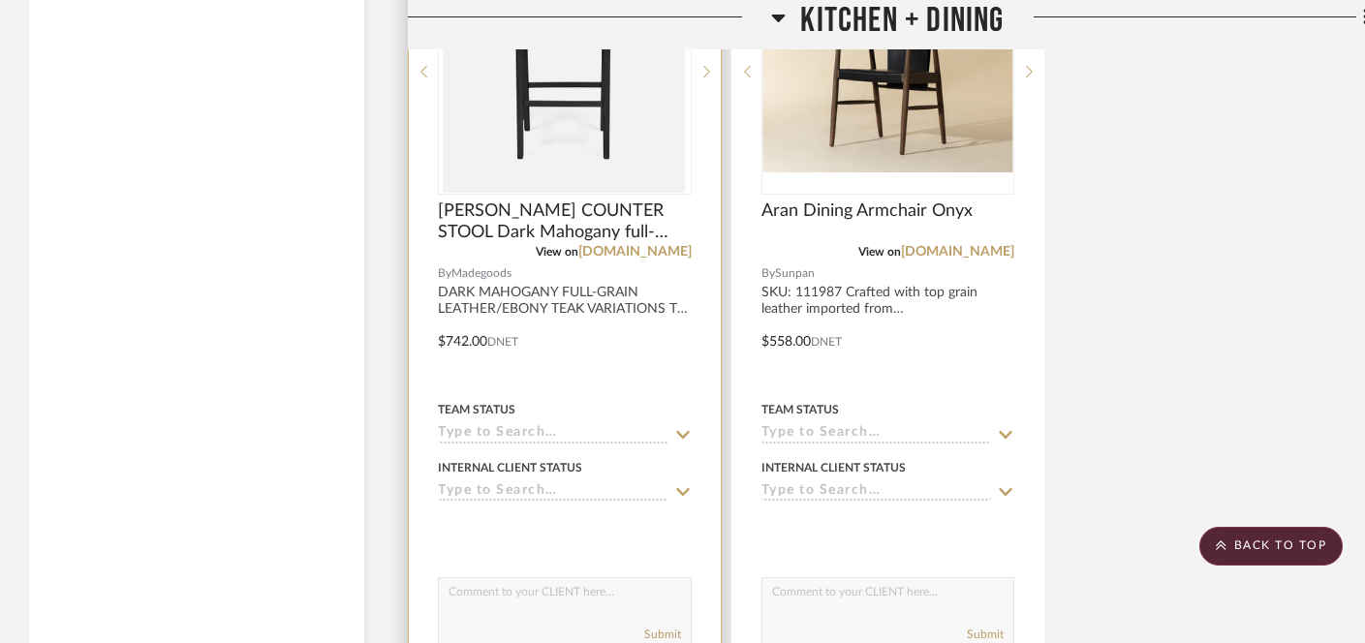
click at [568, 483] on input at bounding box center [553, 492] width 231 height 18
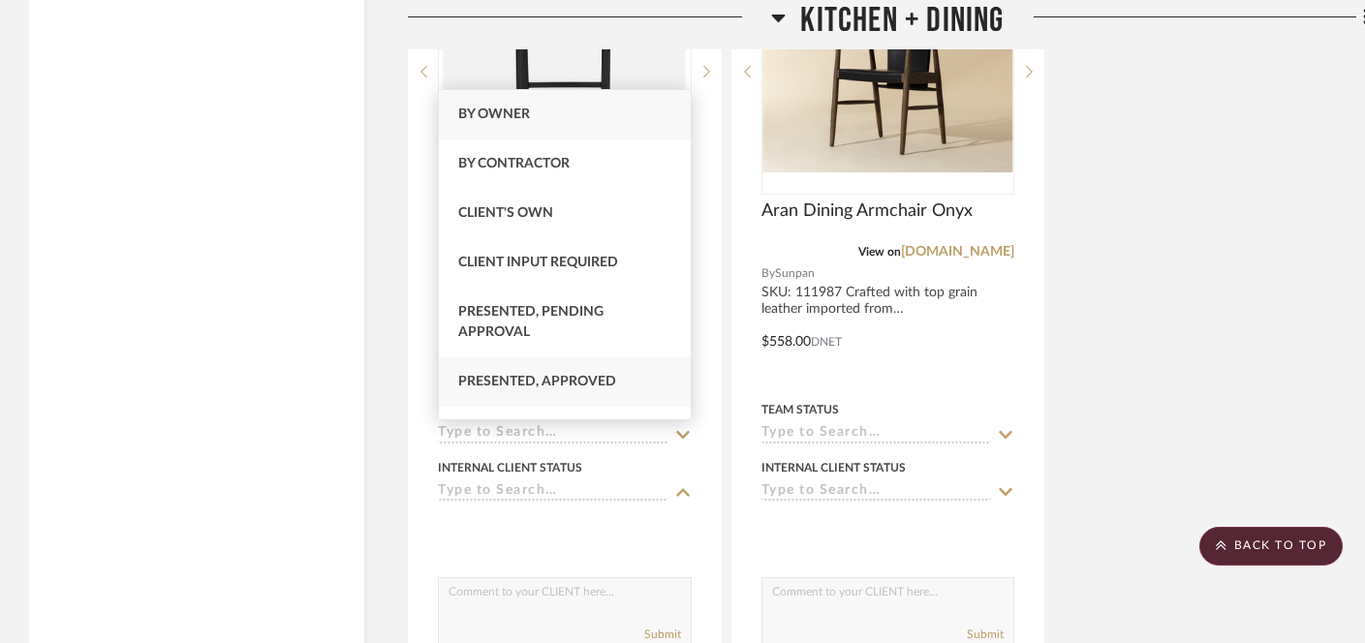
click at [571, 387] on span "Presented, Approved" at bounding box center [537, 382] width 158 height 14
type input "[DATE]"
type input "Presented, Approved"
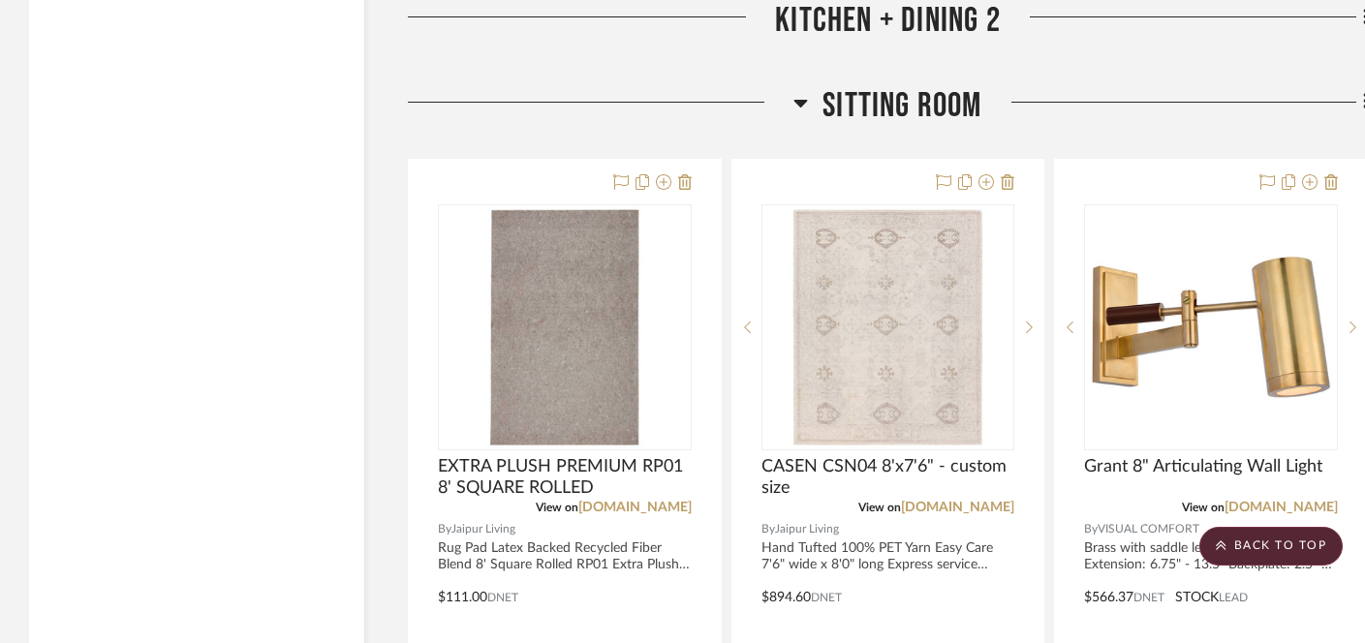
scroll to position [8946, 0]
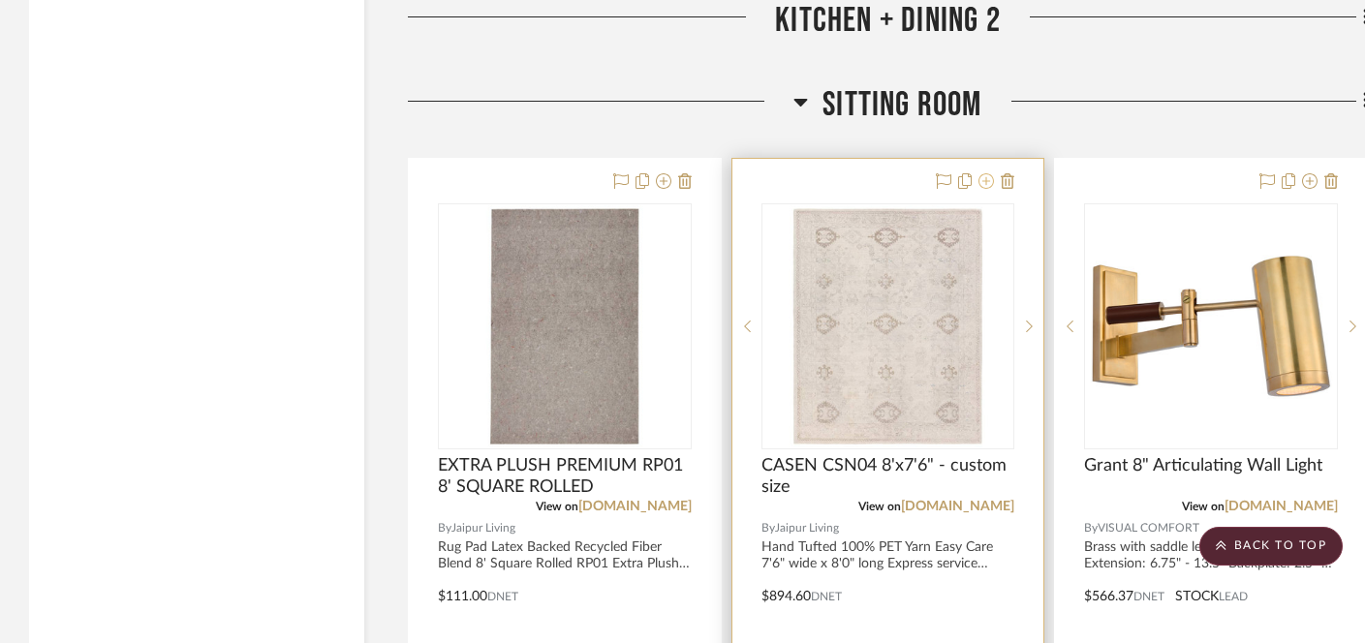
click at [985, 173] on icon at bounding box center [987, 181] width 16 height 16
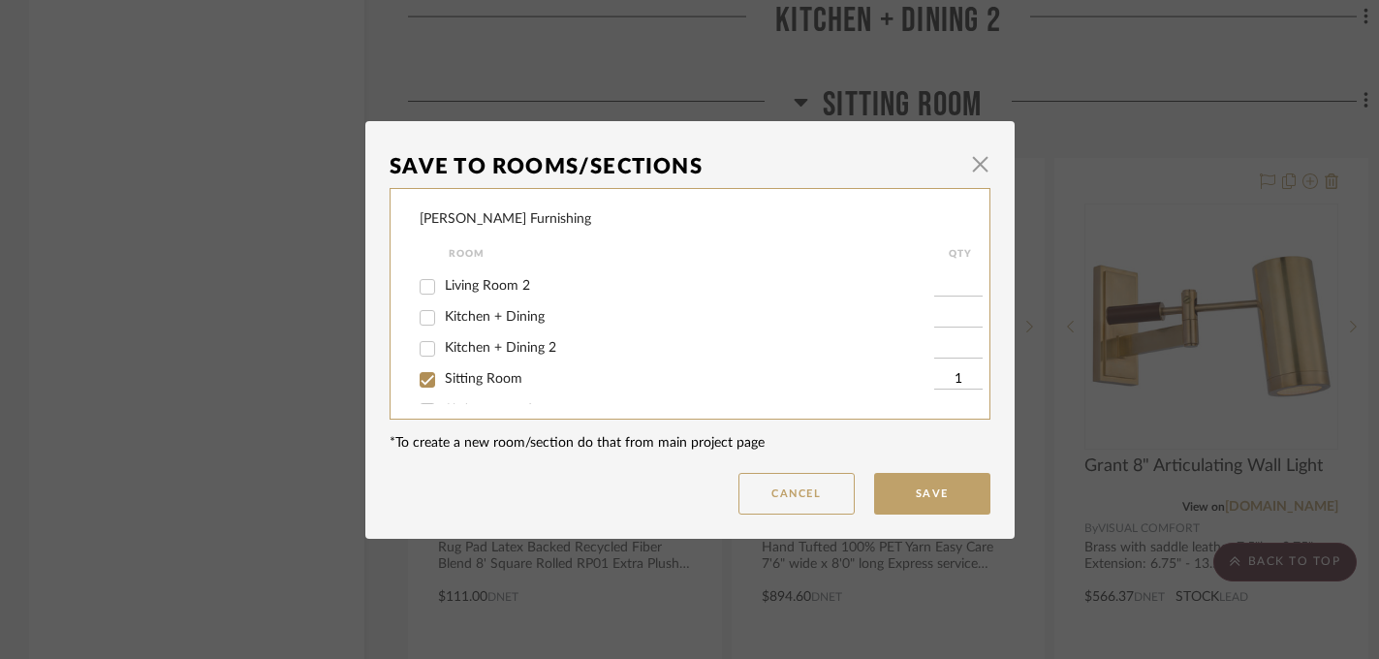
scroll to position [94, 0]
click at [488, 375] on span "Sitting Room" at bounding box center [484, 372] width 78 height 14
click at [443, 375] on input "Sitting Room" at bounding box center [427, 373] width 31 height 31
checkbox input "false"
click at [971, 515] on dialog-content "Save To Rooms/Sections × [PERSON_NAME] Furnishing Room QTY Upper Entry Upper En…" at bounding box center [689, 330] width 649 height 418
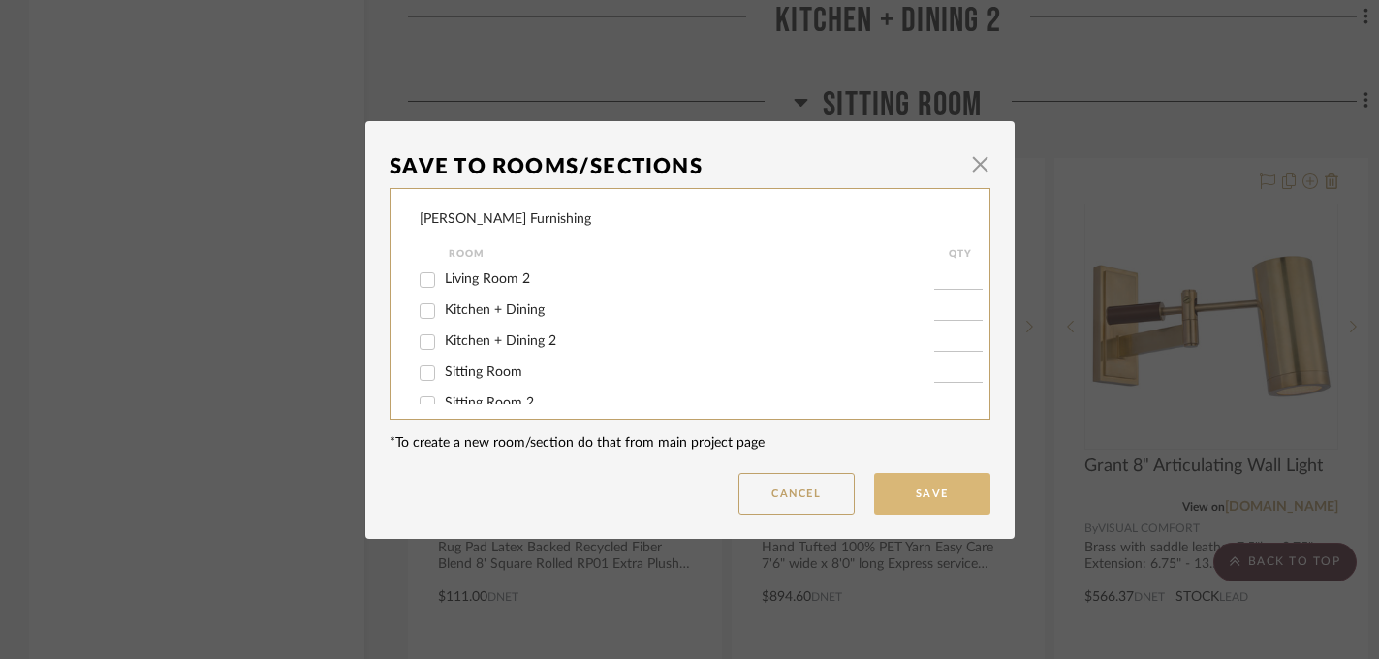
click at [940, 496] on button "Save" at bounding box center [932, 494] width 116 height 42
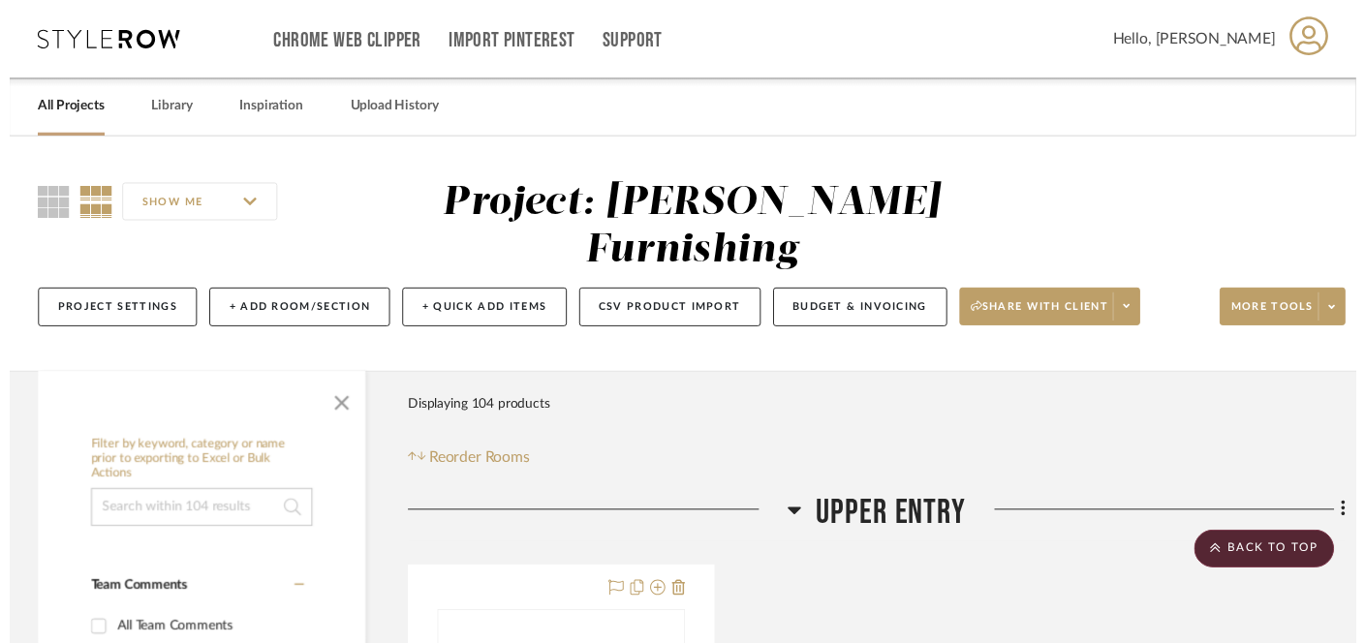
scroll to position [8946, 0]
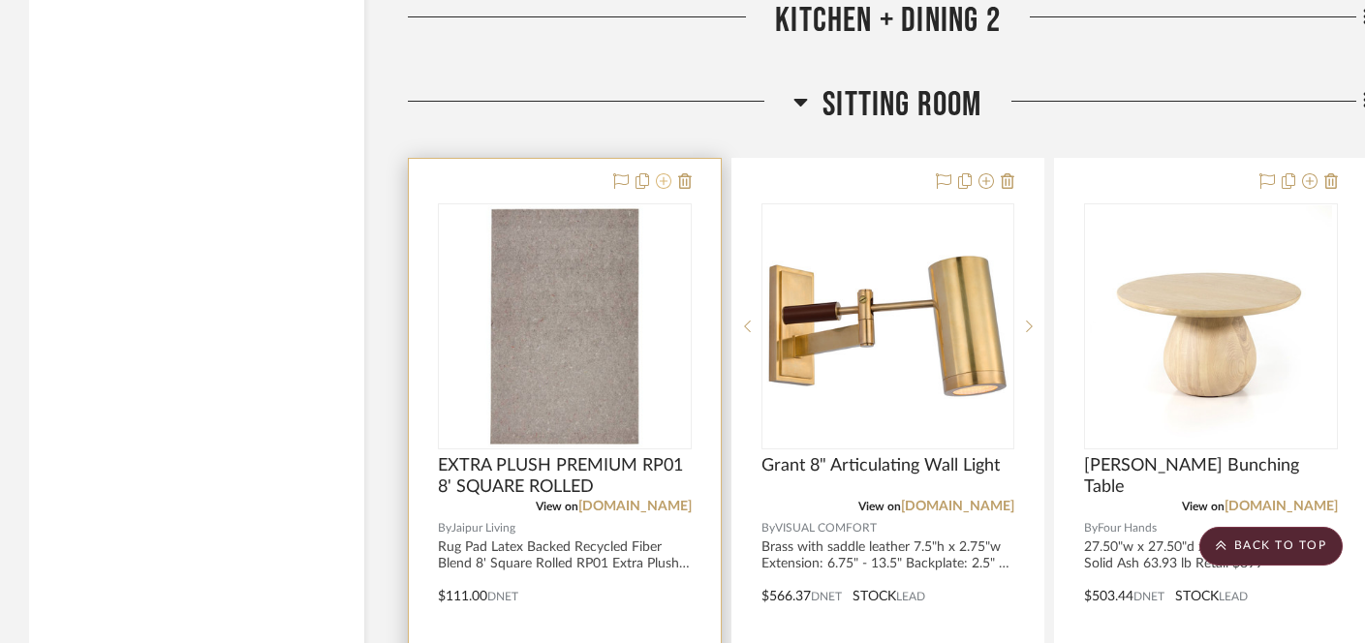
click at [659, 173] on icon at bounding box center [664, 181] width 16 height 16
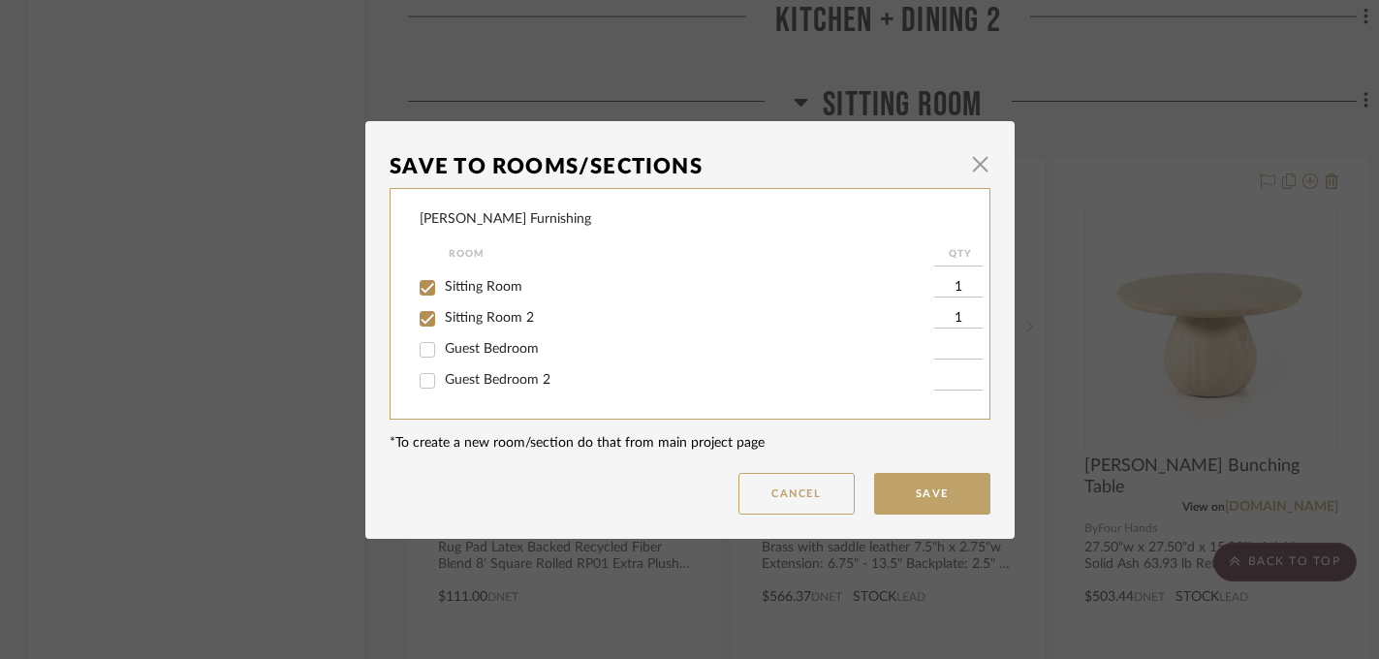
scroll to position [170, 0]
click at [488, 301] on span "Sitting Room" at bounding box center [484, 297] width 78 height 14
click at [443, 301] on input "Sitting Room" at bounding box center [427, 297] width 31 height 31
checkbox input "false"
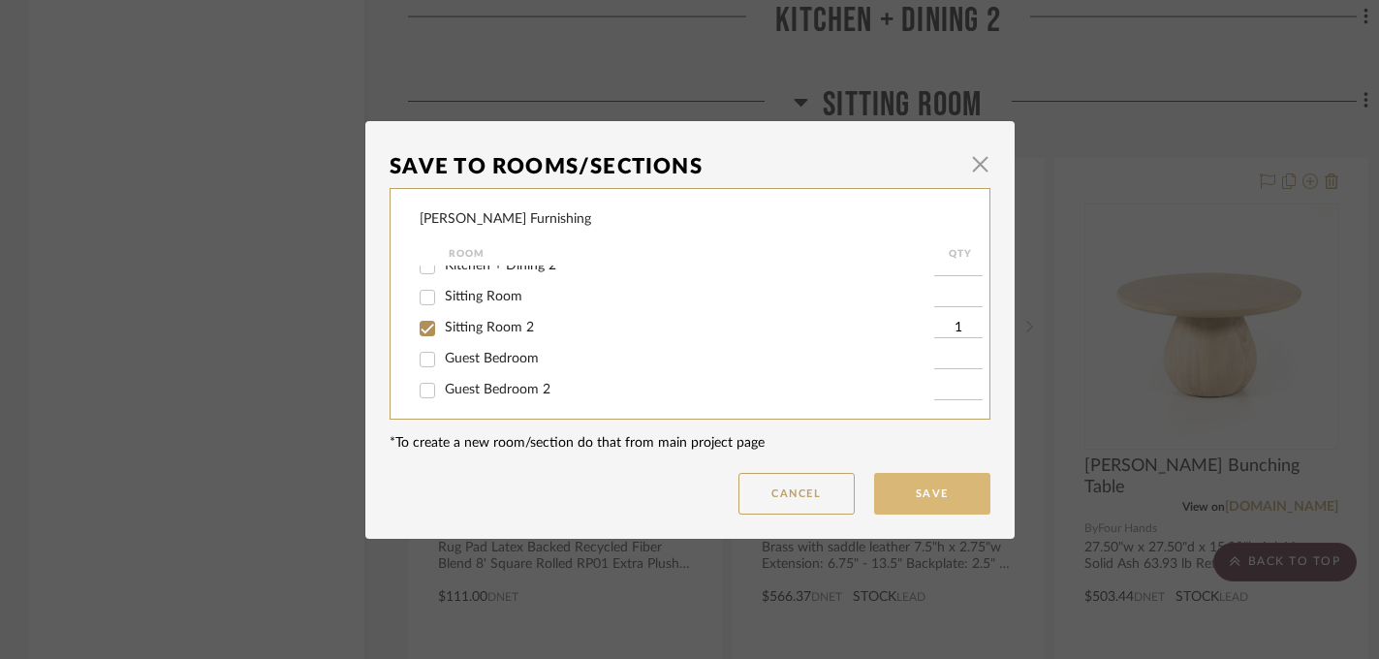
click at [935, 495] on button "Save" at bounding box center [932, 494] width 116 height 42
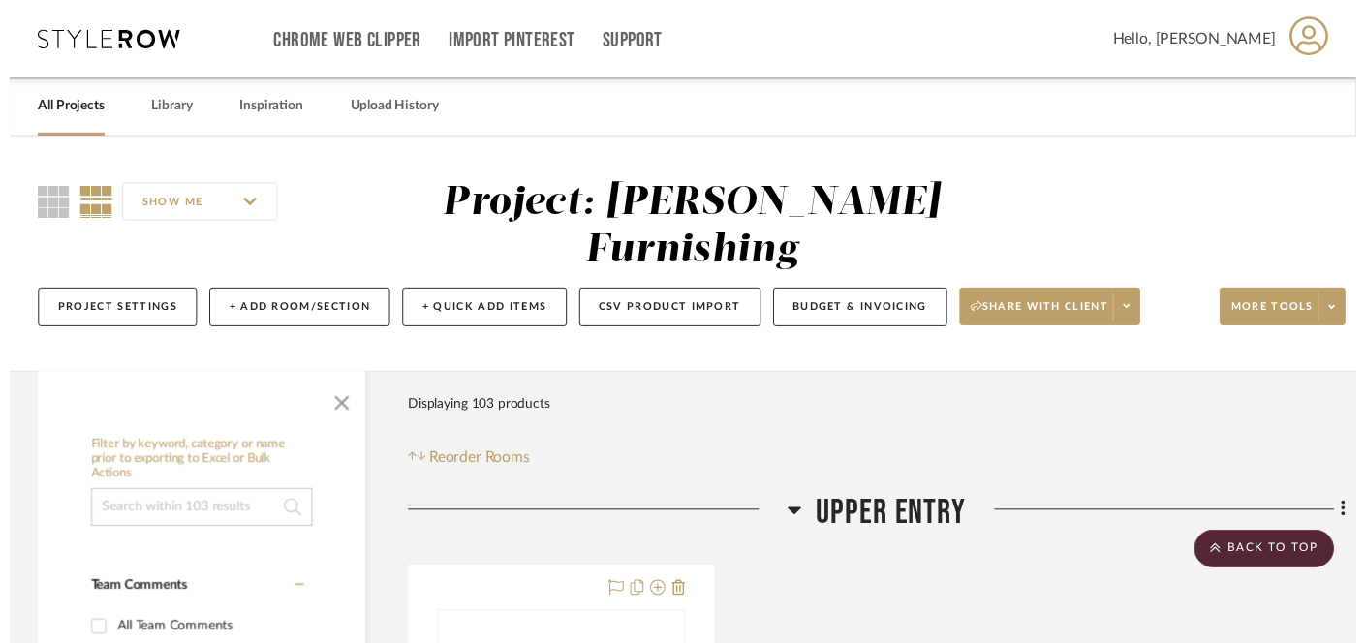
scroll to position [8946, 0]
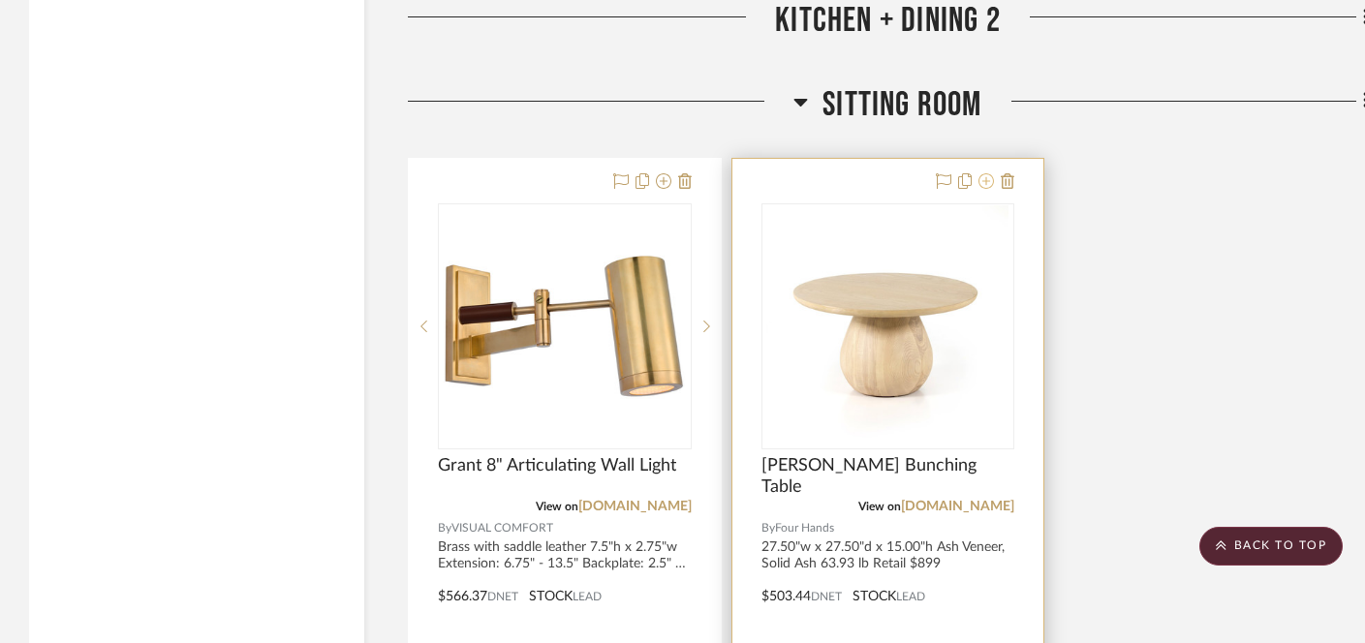
click at [985, 173] on icon at bounding box center [987, 181] width 16 height 16
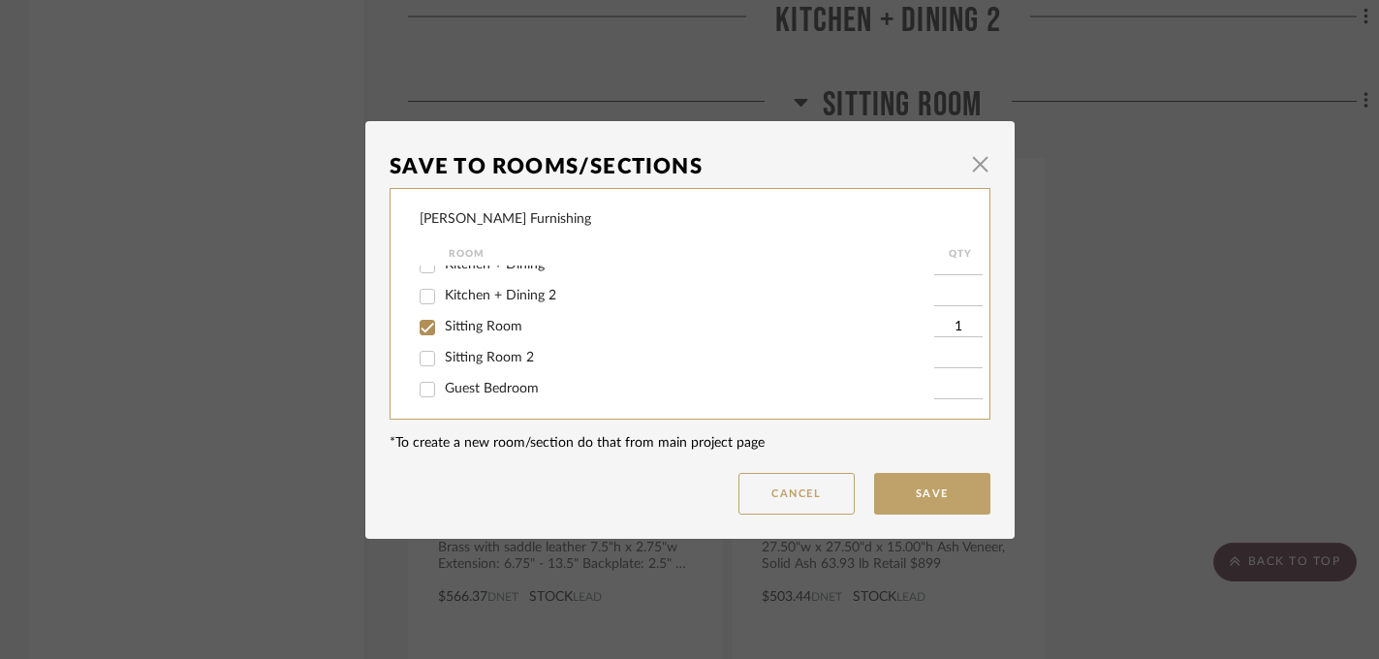
scroll to position [149, 0]
click at [447, 324] on span "Sitting Room" at bounding box center [484, 317] width 78 height 14
click at [443, 330] on input "Sitting Room" at bounding box center [427, 317] width 31 height 31
checkbox input "false"
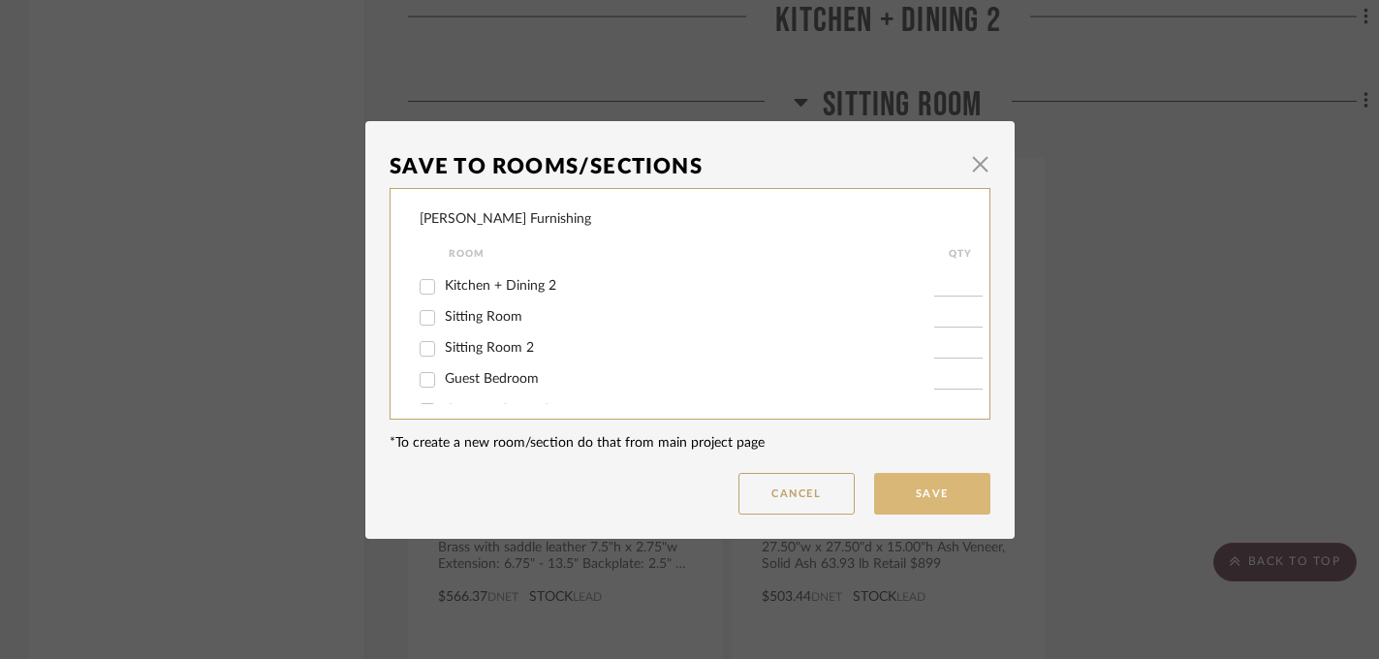
click at [918, 491] on button "Save" at bounding box center [932, 494] width 116 height 42
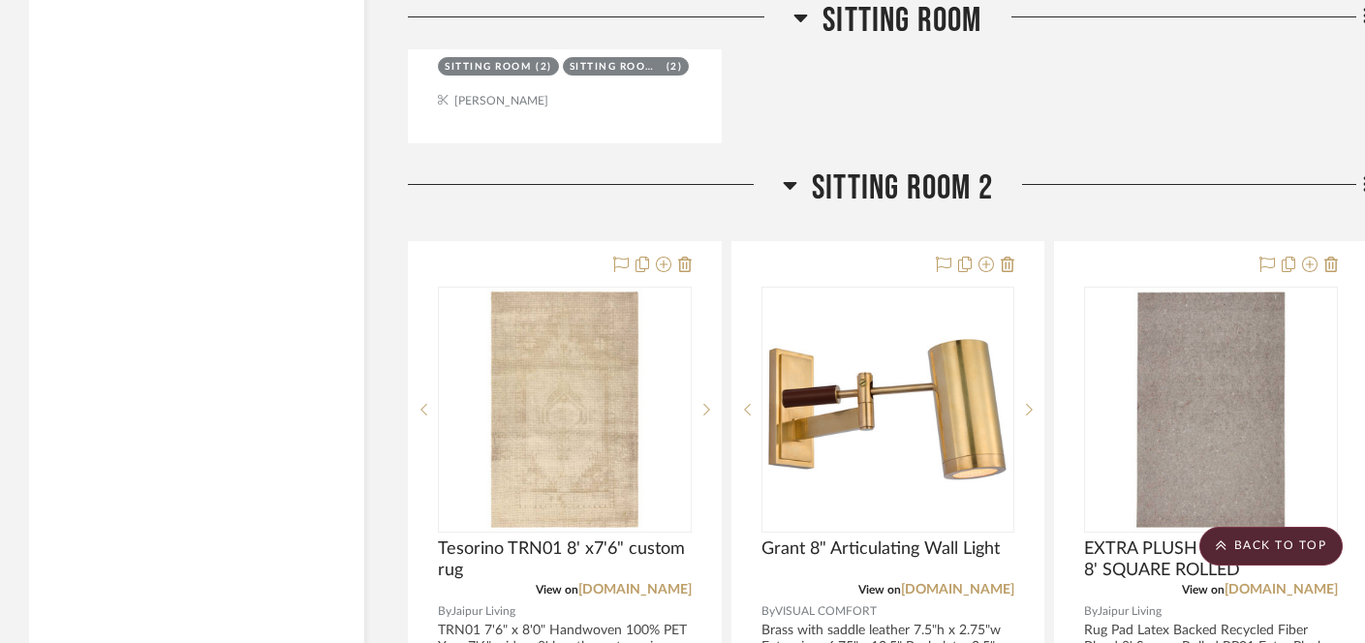
scroll to position [9813, 0]
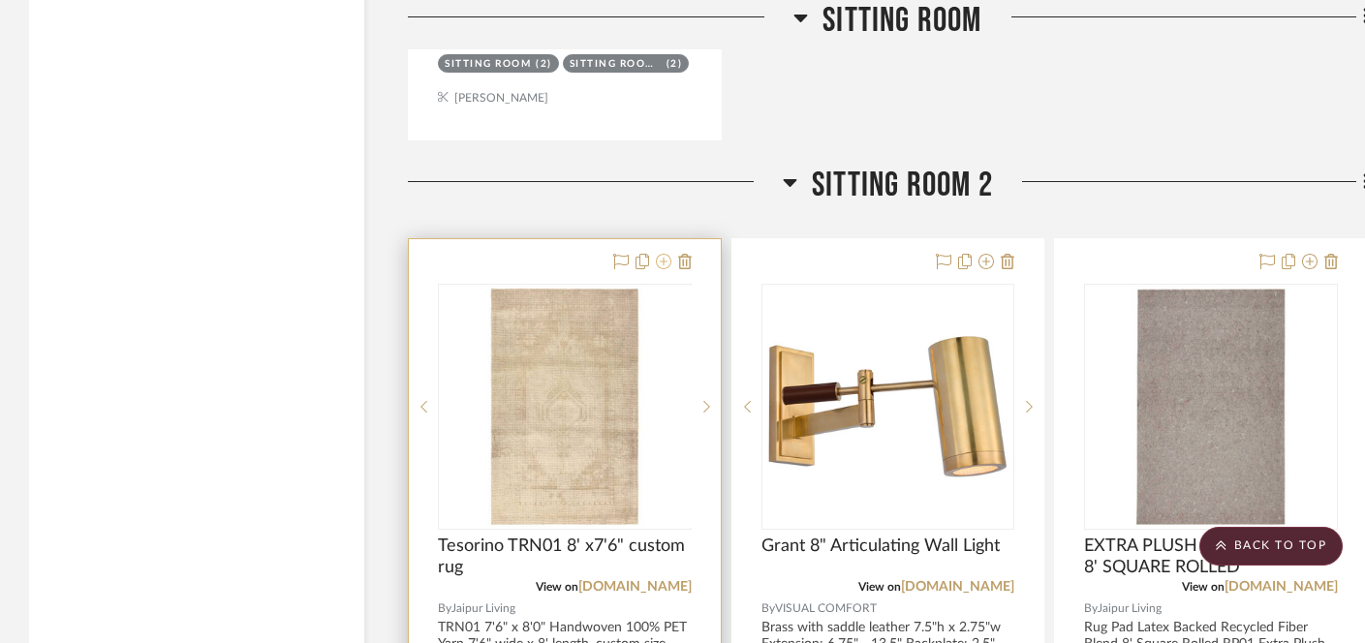
click at [666, 254] on icon at bounding box center [664, 262] width 16 height 16
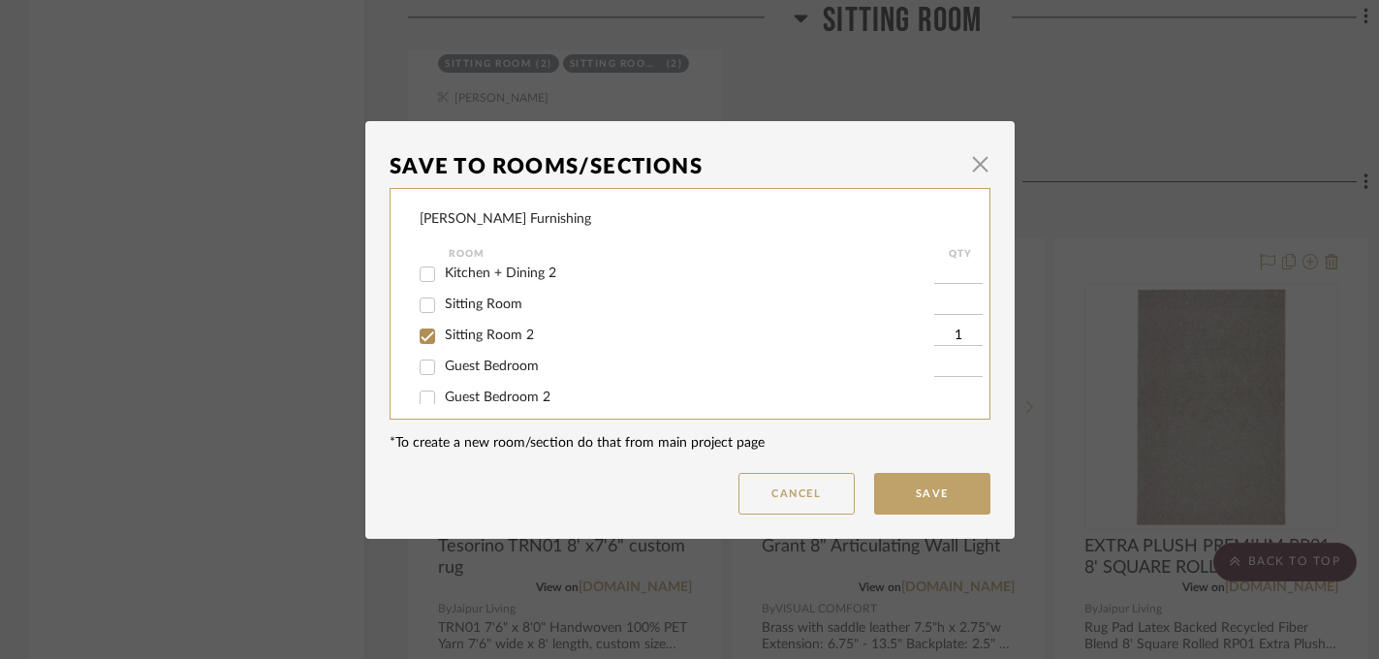
scroll to position [166, 0]
click at [475, 307] on span "Sitting Room" at bounding box center [484, 301] width 78 height 14
click at [443, 310] on input "Sitting Room" at bounding box center [427, 301] width 31 height 31
checkbox input "true"
type input "1"
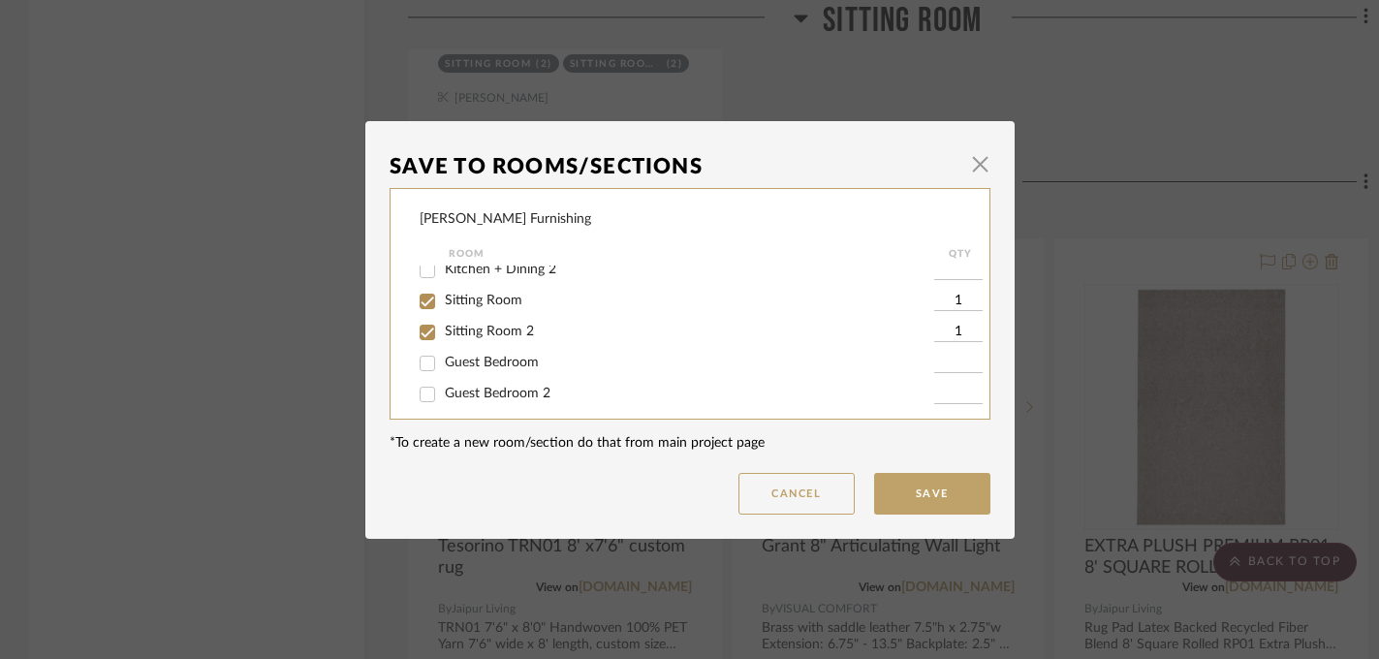
click at [473, 338] on span "Sitting Room 2" at bounding box center [489, 332] width 89 height 14
click at [443, 343] on input "Sitting Room 2" at bounding box center [427, 332] width 31 height 31
checkbox input "false"
click at [910, 503] on button "Save" at bounding box center [932, 494] width 116 height 42
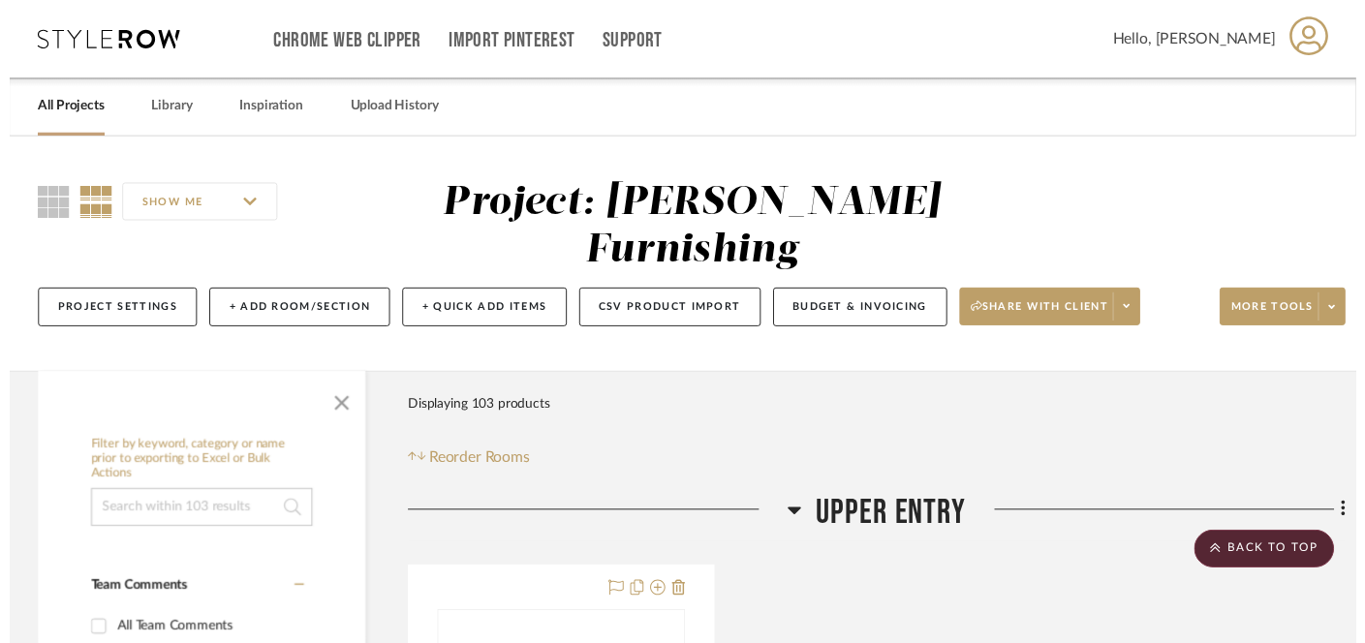
scroll to position [9813, 0]
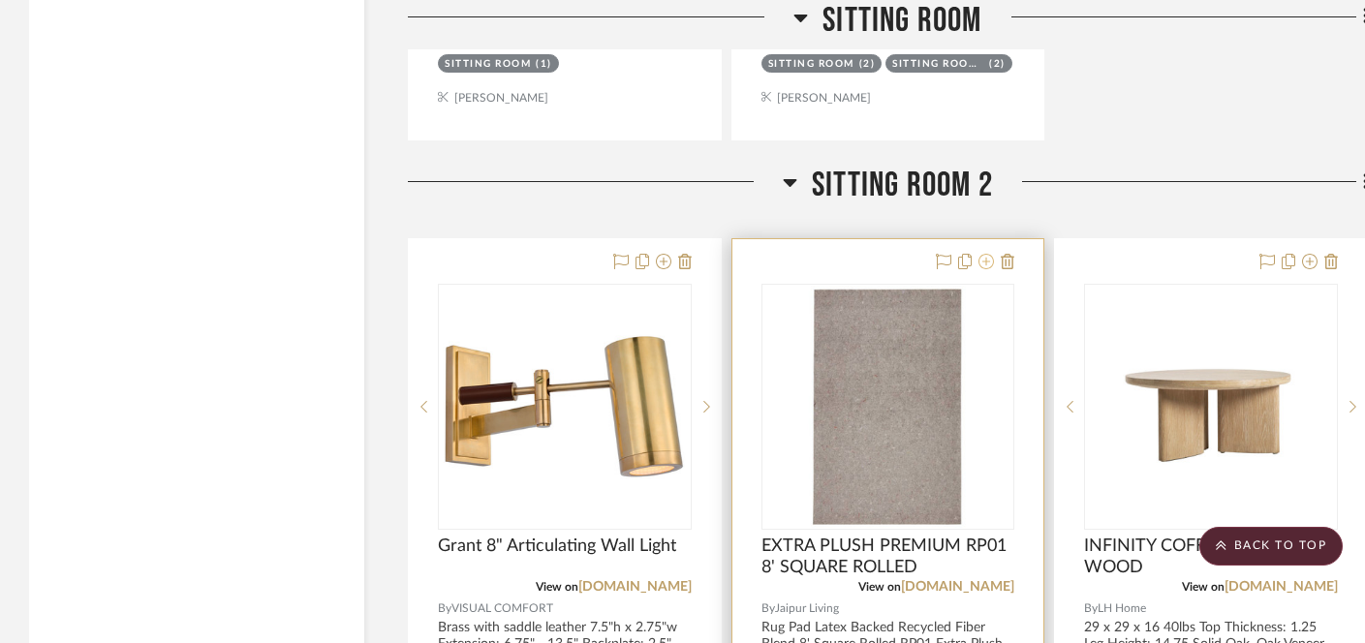
click at [988, 254] on icon at bounding box center [987, 262] width 16 height 16
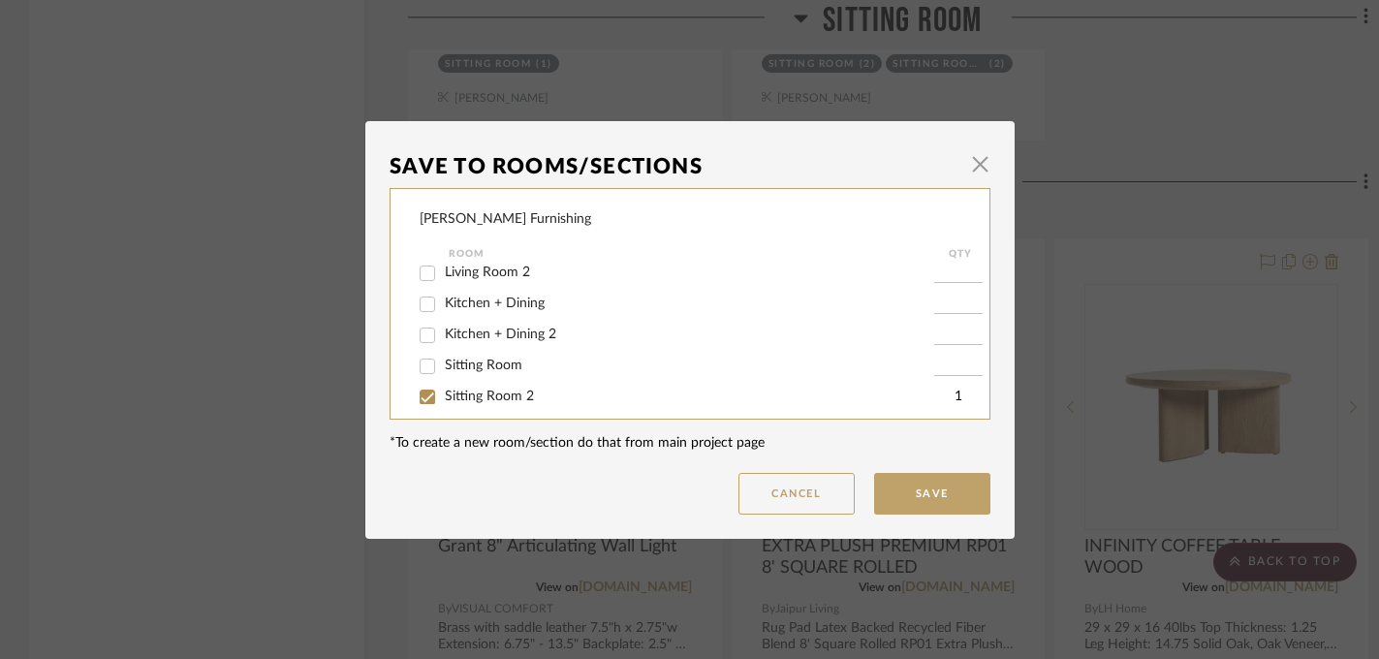
scroll to position [114, 0]
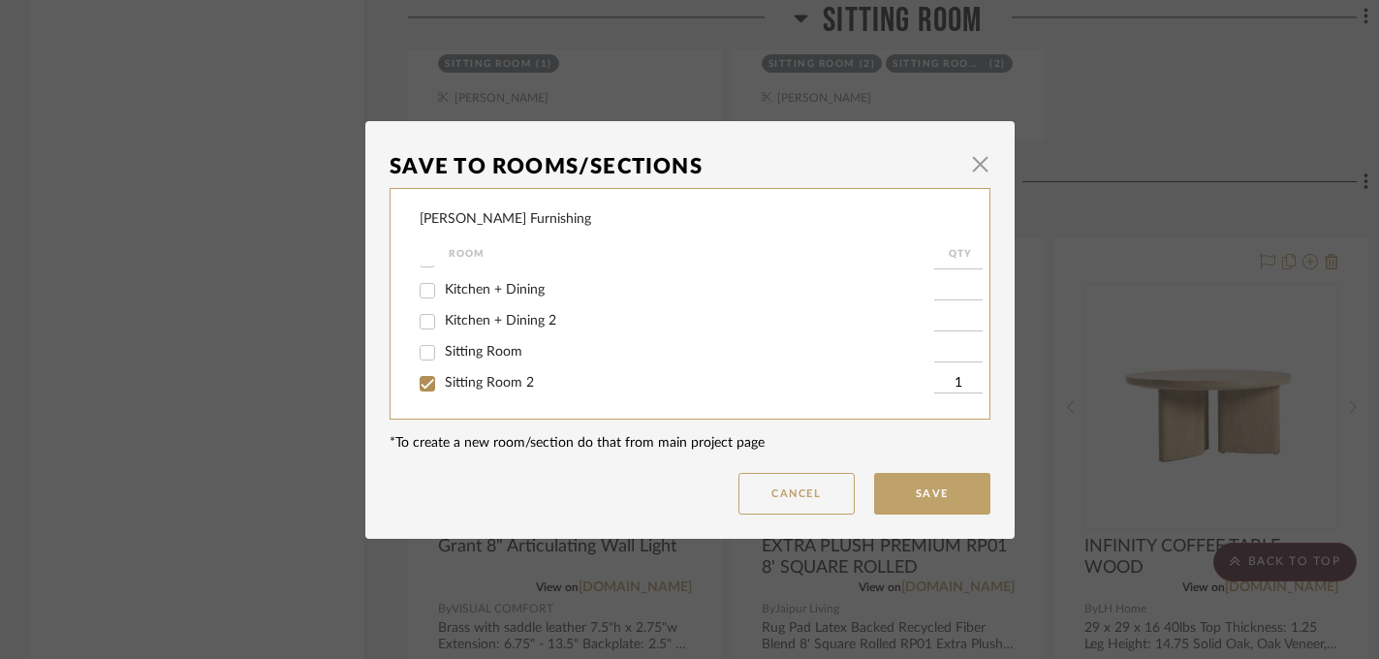
click at [450, 358] on span "Sitting Room" at bounding box center [484, 352] width 78 height 14
click at [443, 358] on input "Sitting Room" at bounding box center [427, 352] width 31 height 31
checkbox input "true"
type input "1"
click at [450, 381] on div "Sitting Room 2" at bounding box center [677, 383] width 514 height 31
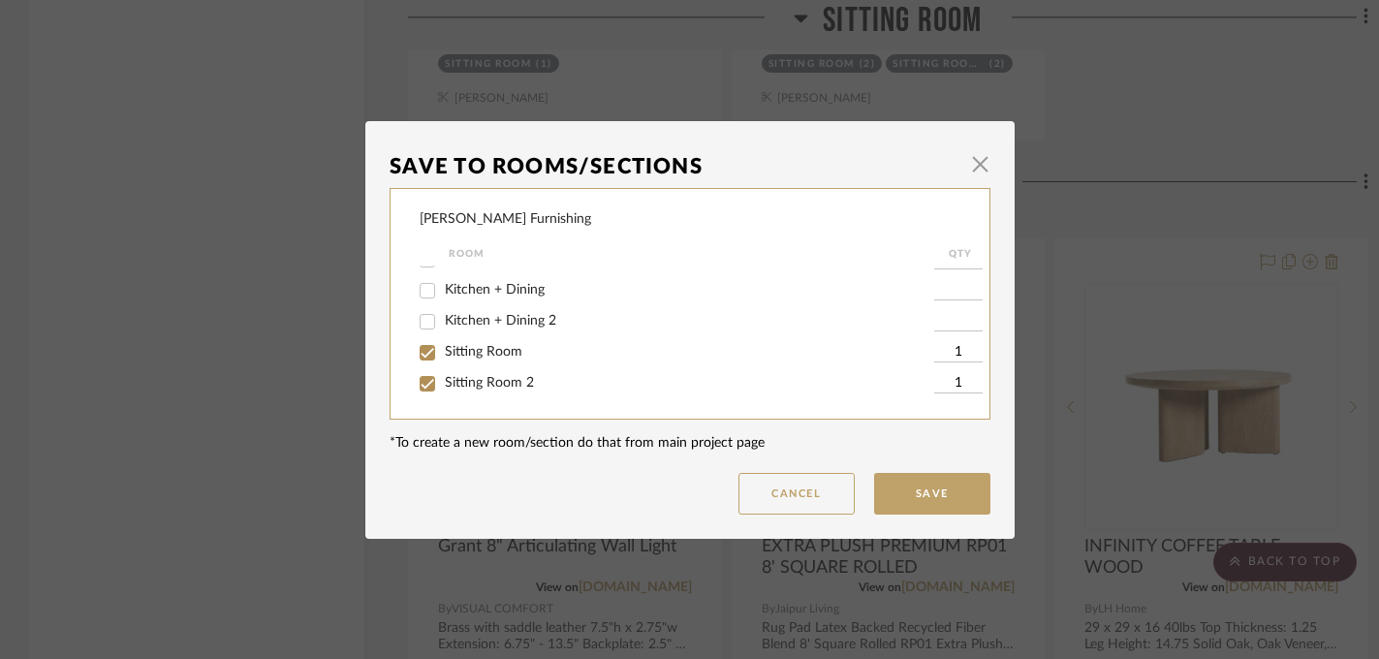
click at [451, 389] on span "Sitting Room 2" at bounding box center [489, 383] width 89 height 14
click at [443, 392] on input "Sitting Room 2" at bounding box center [427, 383] width 31 height 31
checkbox input "false"
click at [896, 487] on button "Save" at bounding box center [932, 494] width 116 height 42
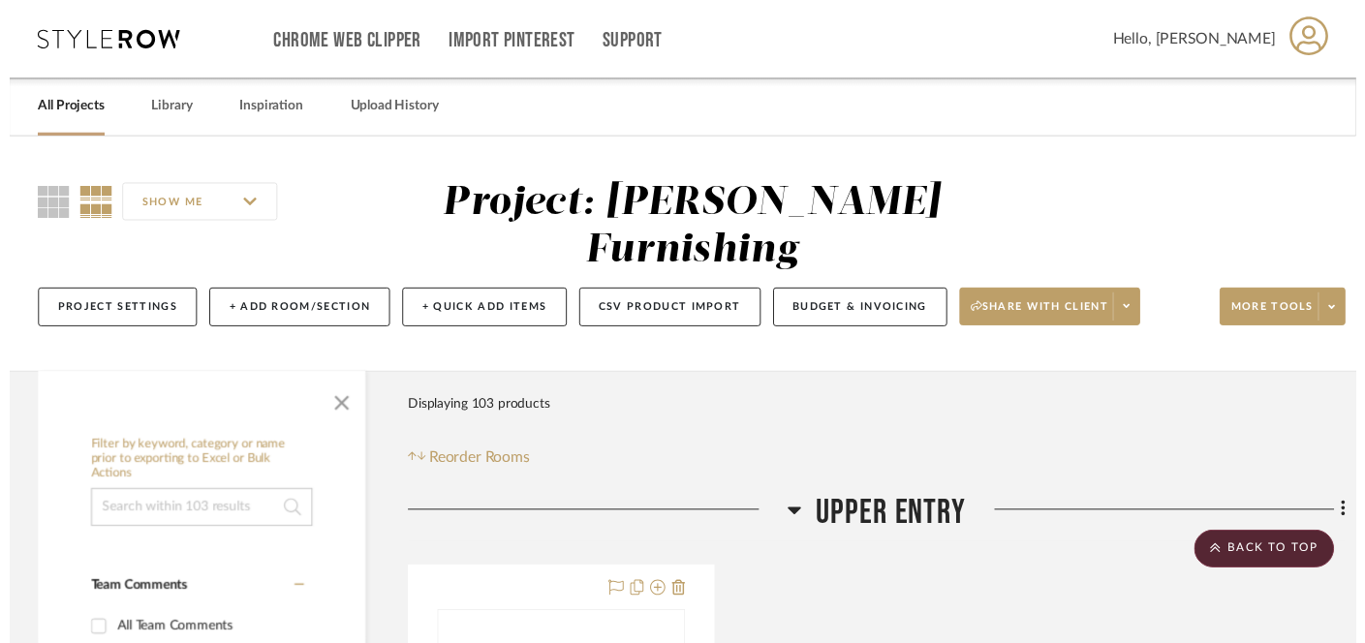
scroll to position [9813, 0]
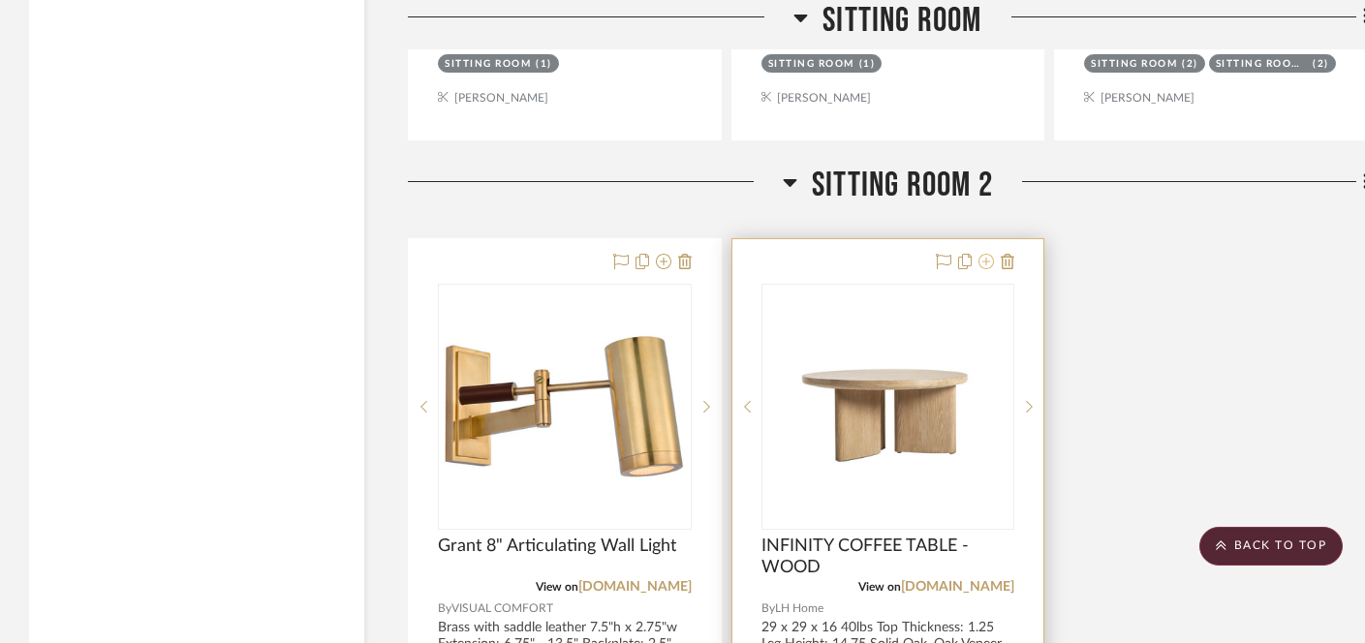
click at [987, 254] on icon at bounding box center [987, 262] width 16 height 16
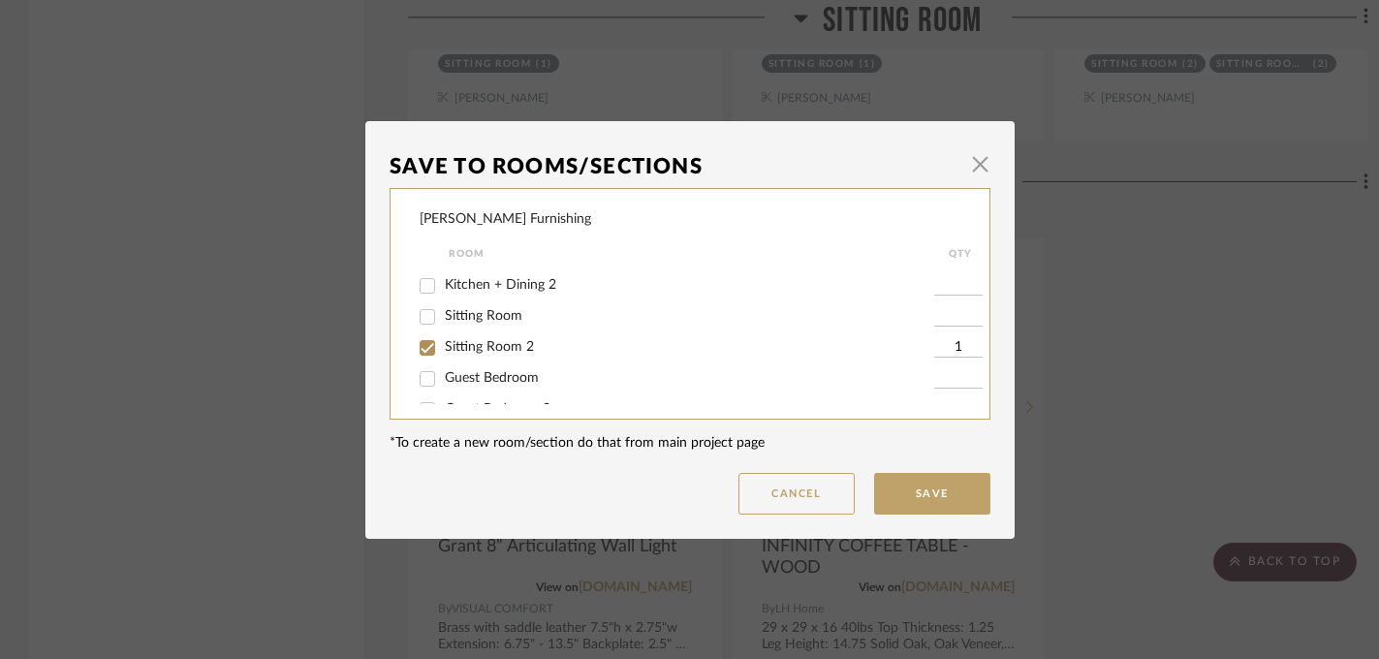
scroll to position [169, 0]
click at [503, 333] on span "Sitting Room 2" at bounding box center [489, 329] width 89 height 14
click at [443, 333] on input "Sitting Room 2" at bounding box center [427, 329] width 31 height 31
checkbox input "false"
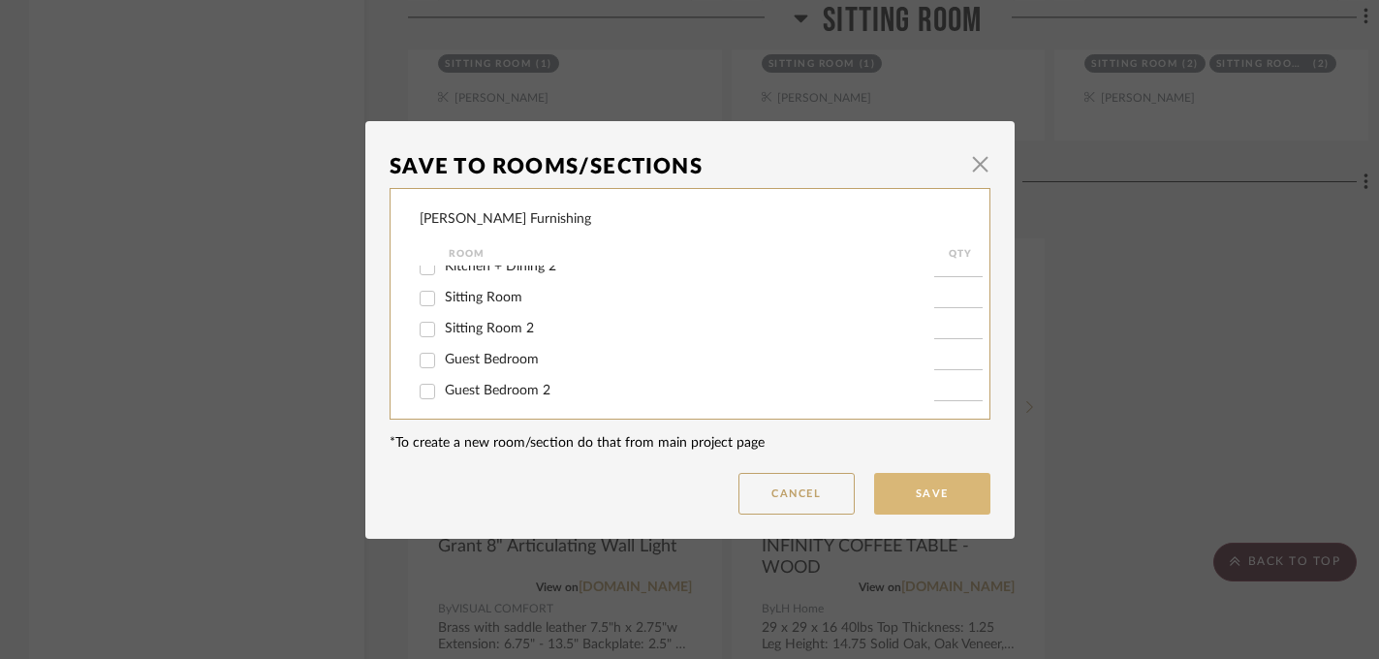
click at [921, 493] on button "Save" at bounding box center [932, 494] width 116 height 42
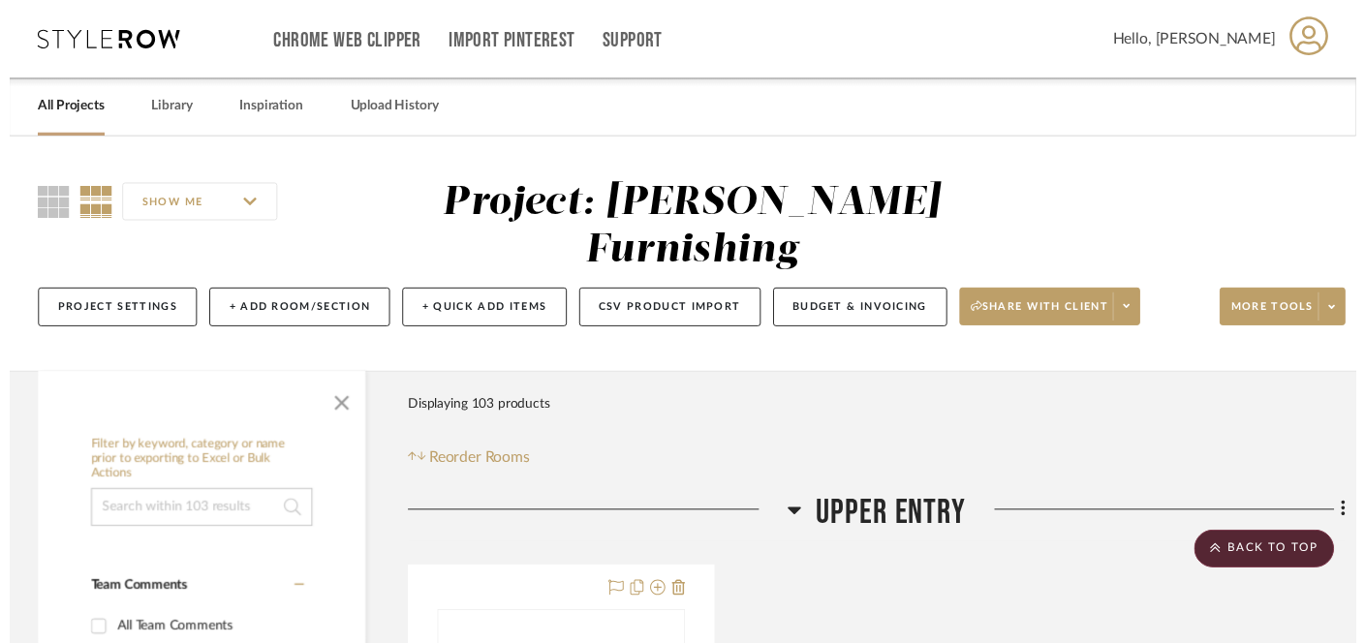
scroll to position [9813, 0]
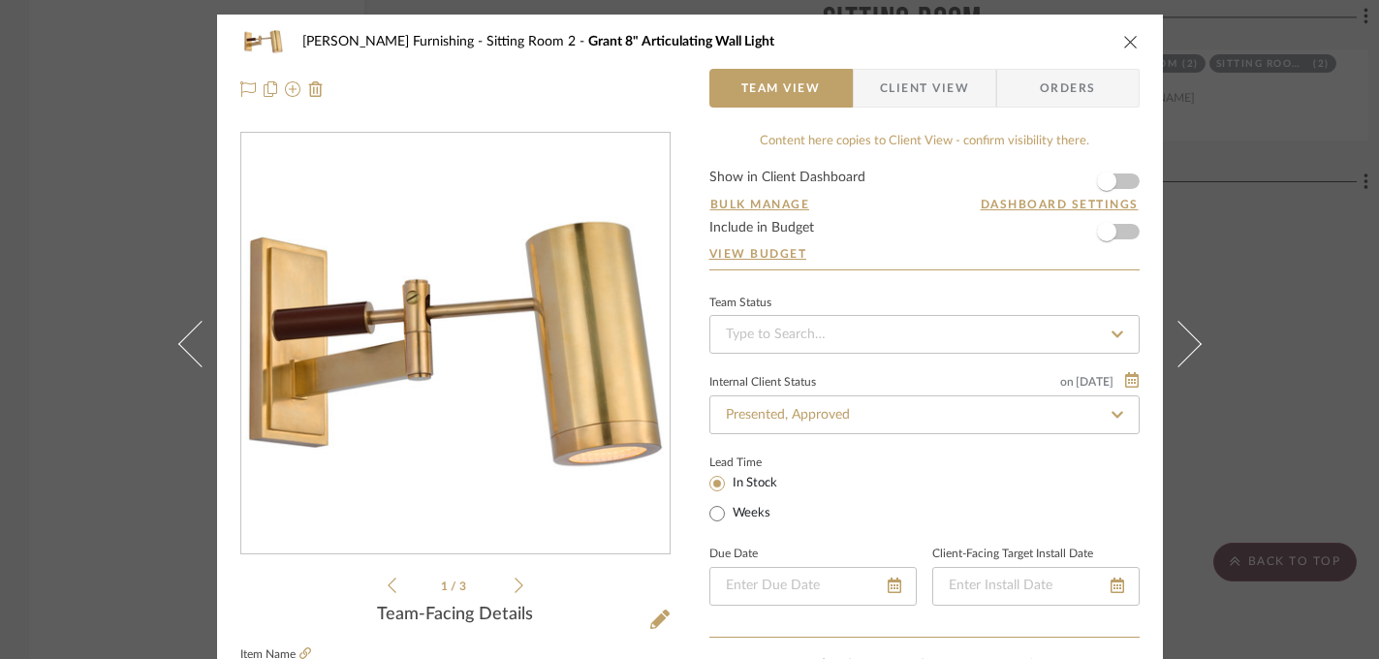
scroll to position [576, 0]
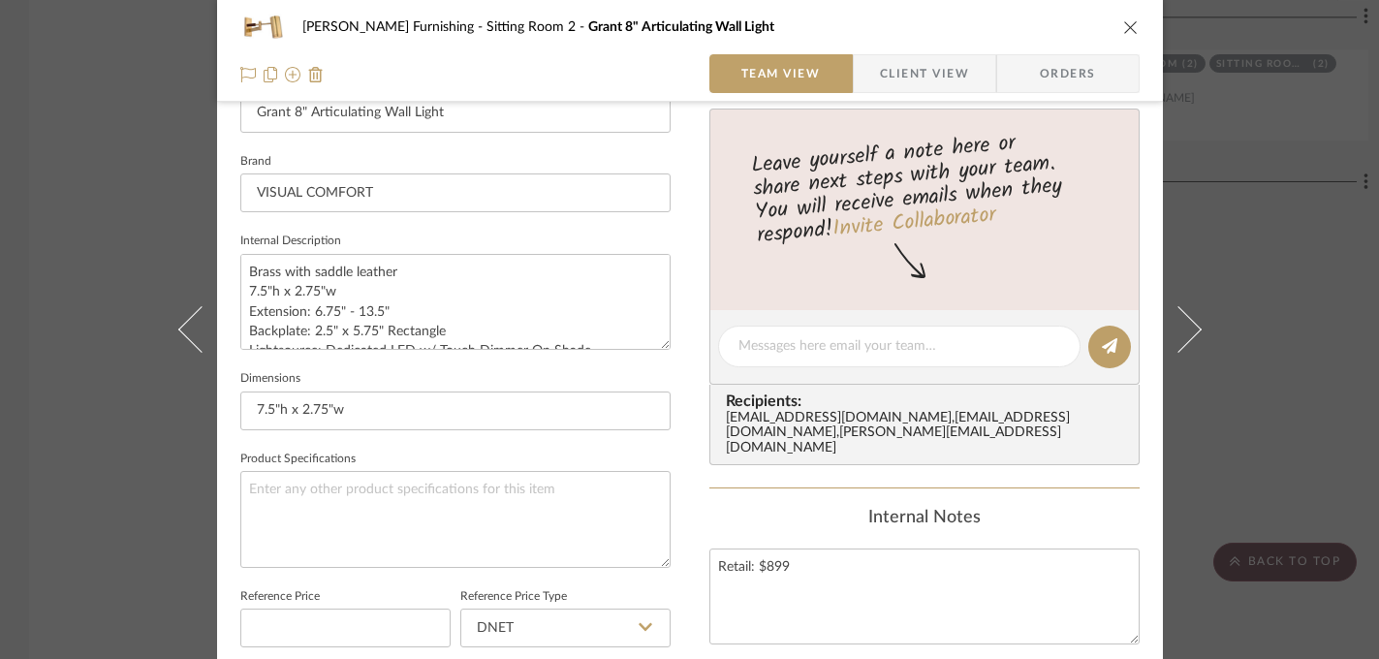
click at [1323, 280] on div "[PERSON_NAME] Furnishing Sitting Room 2 Grant 8" Articulating Wall Light Team V…" at bounding box center [689, 329] width 1379 height 659
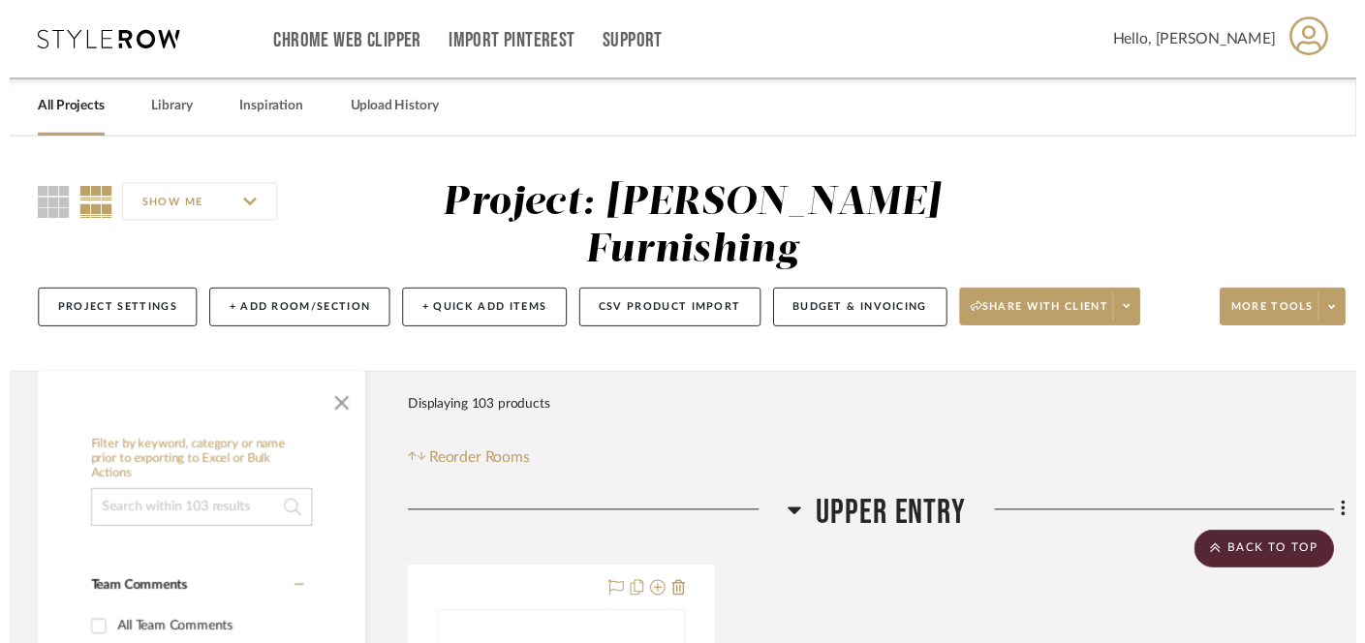
scroll to position [9813, 0]
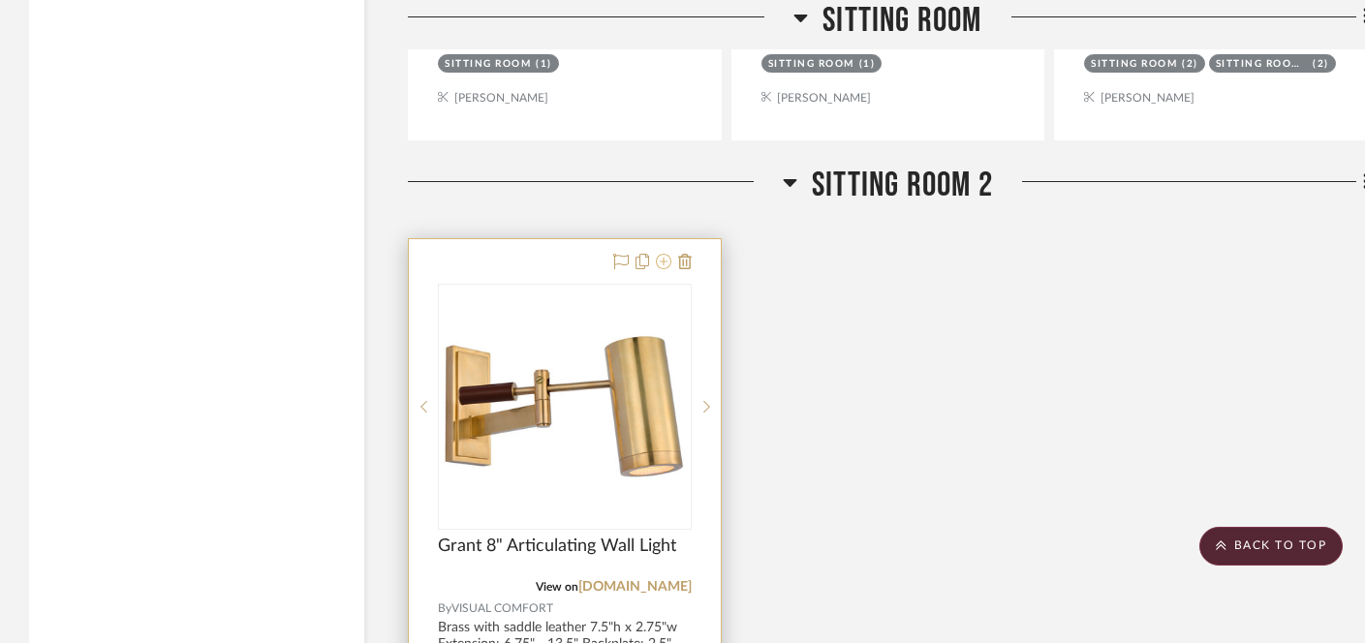
click at [657, 254] on icon at bounding box center [664, 262] width 16 height 16
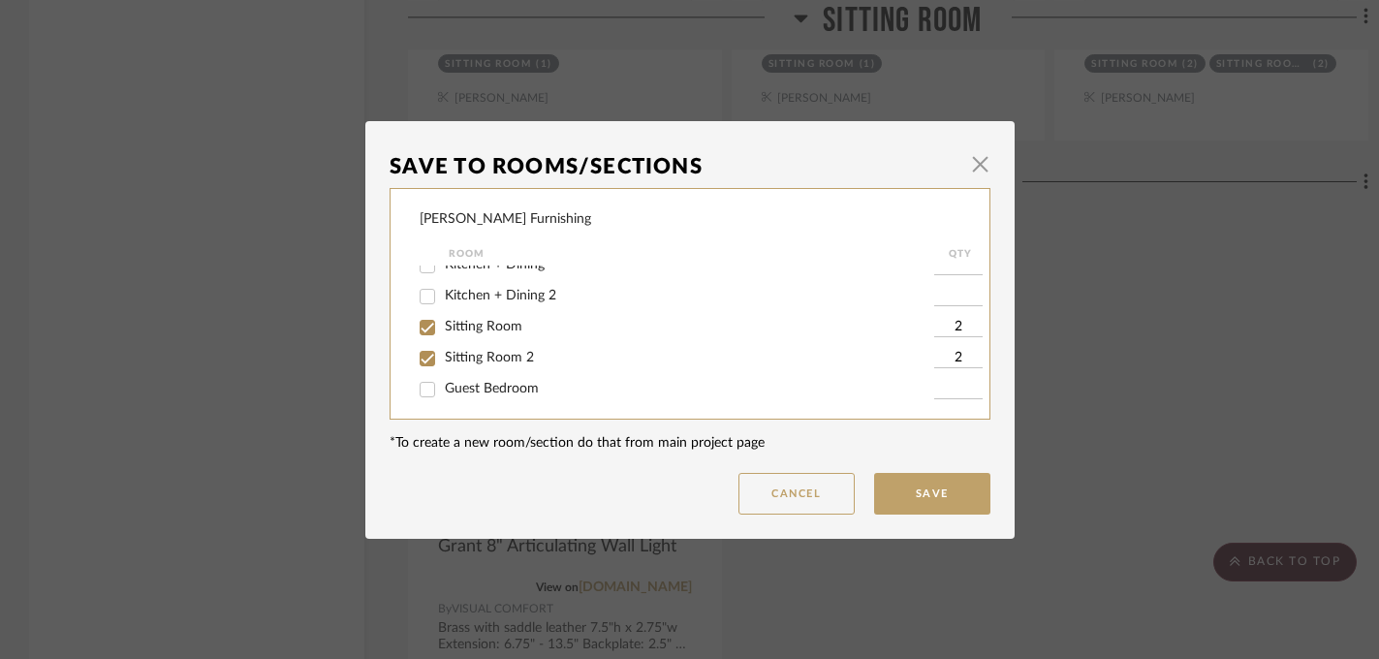
scroll to position [151, 0]
click at [461, 353] on span "Sitting Room 2" at bounding box center [489, 346] width 89 height 14
click at [443, 358] on input "Sitting Room 2" at bounding box center [427, 346] width 31 height 31
checkbox input "false"
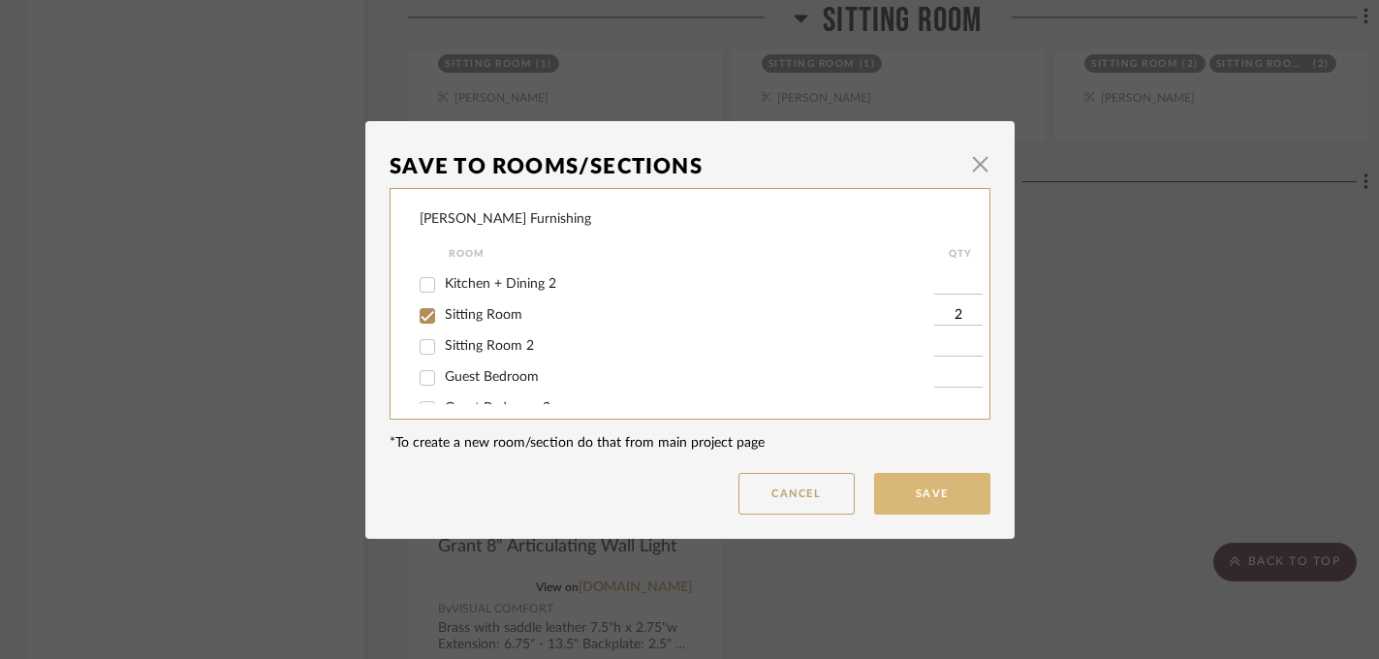
click at [909, 497] on button "Save" at bounding box center [932, 494] width 116 height 42
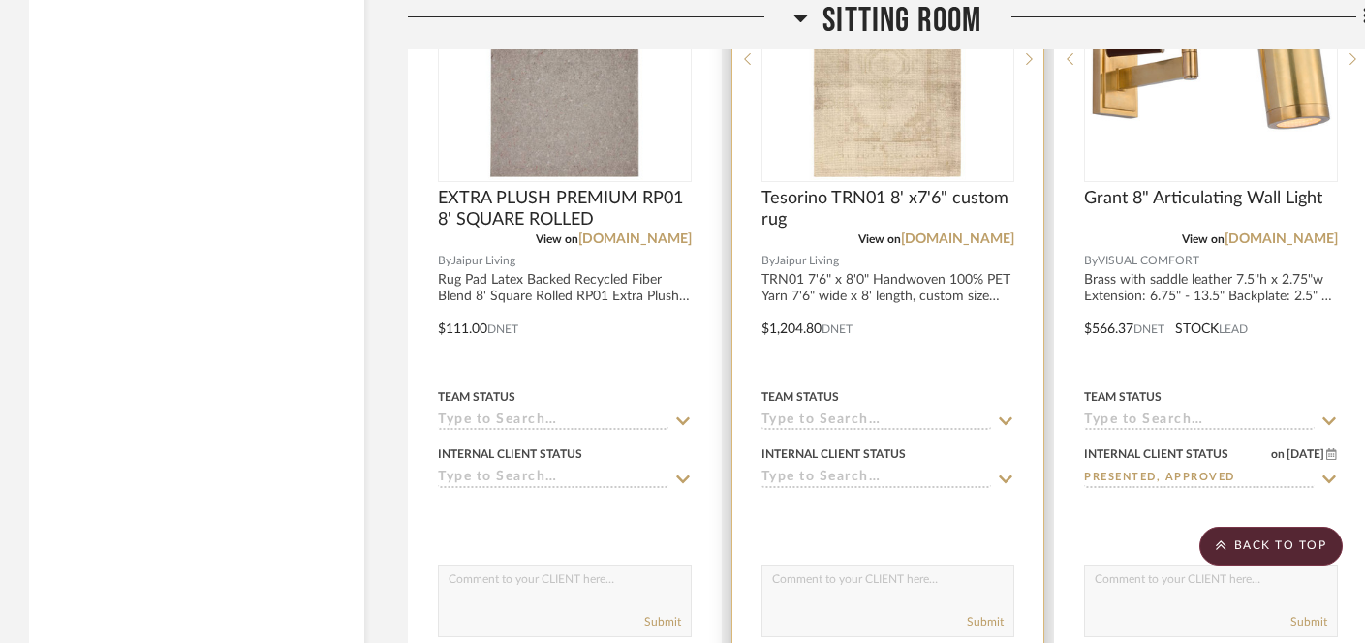
scroll to position [9223, 0]
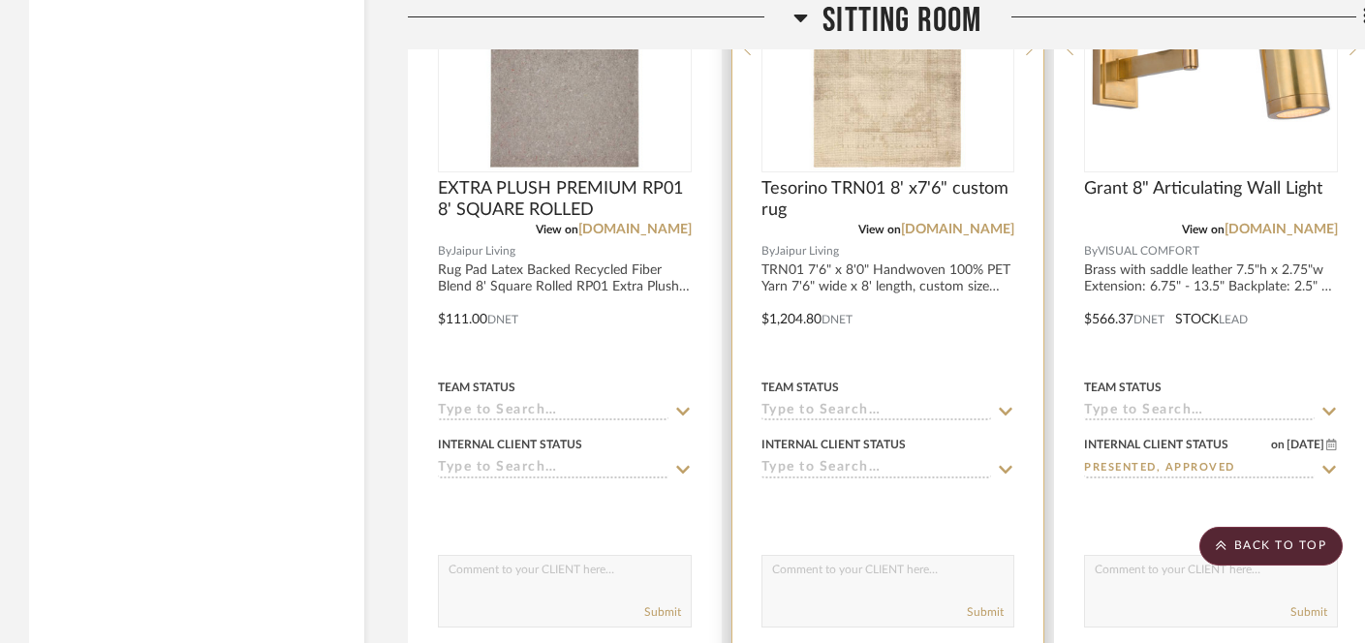
click at [857, 460] on input at bounding box center [877, 469] width 231 height 18
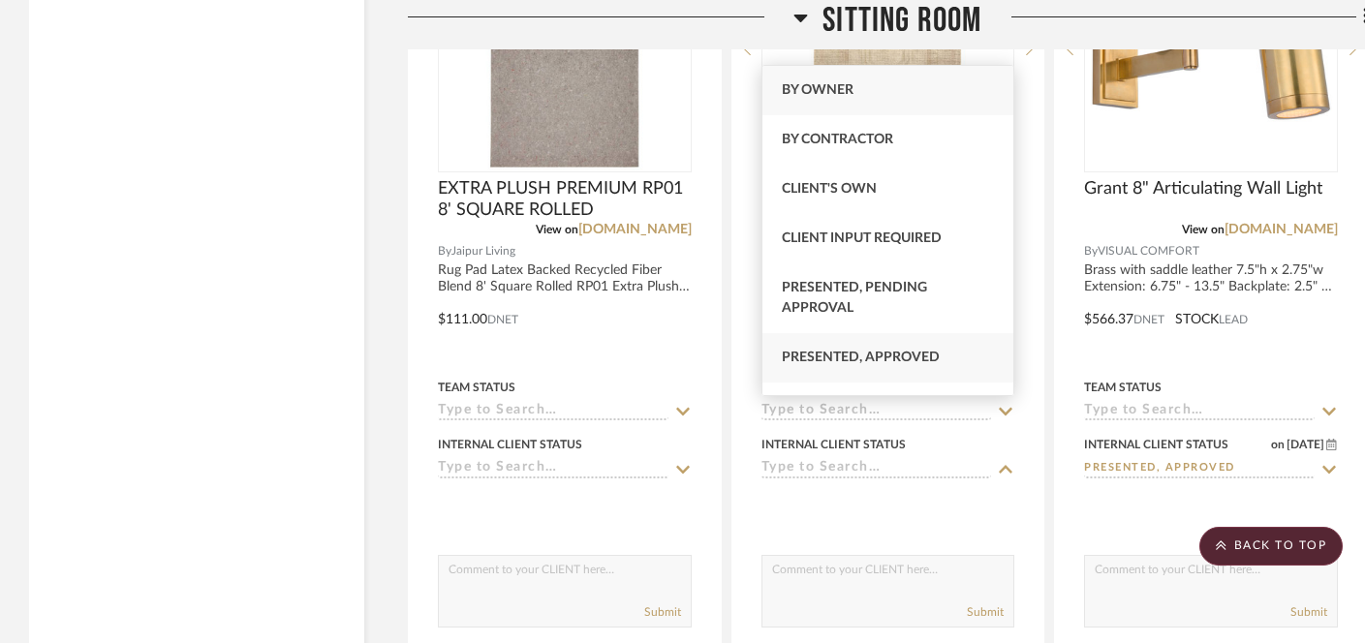
click at [863, 361] on span "Presented, Approved" at bounding box center [861, 358] width 158 height 14
type input "[DATE]"
type input "Presented, Approved"
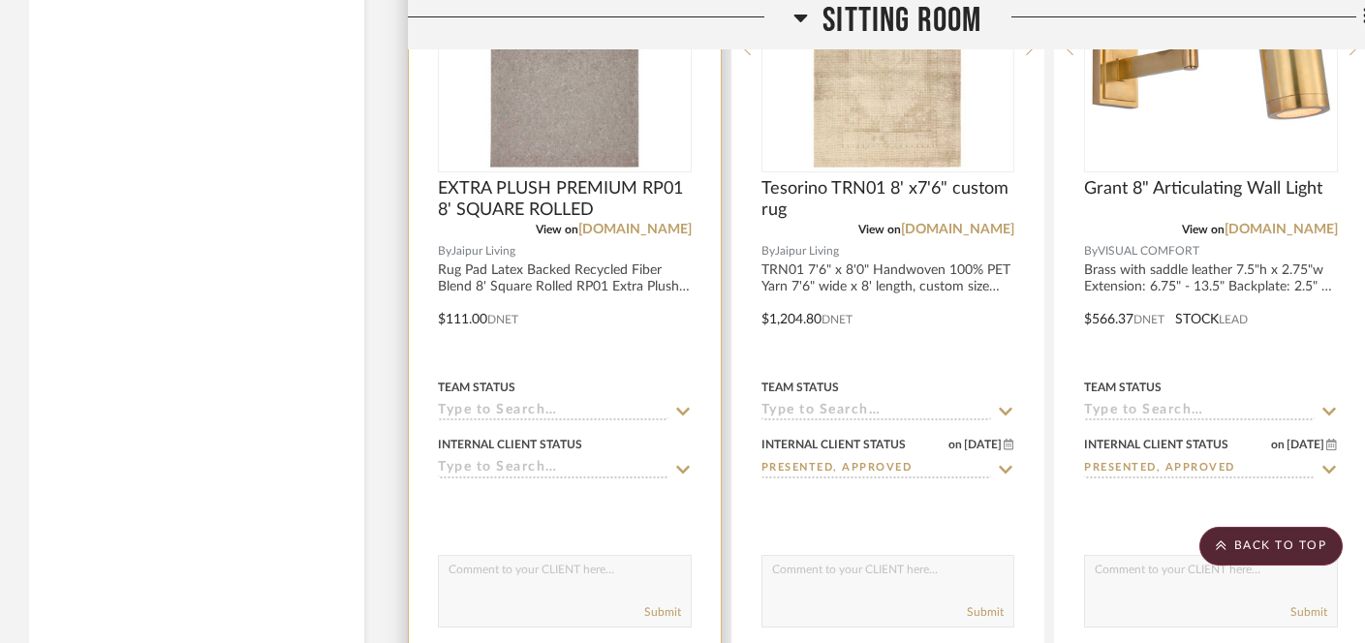
click at [637, 460] on input at bounding box center [553, 469] width 231 height 18
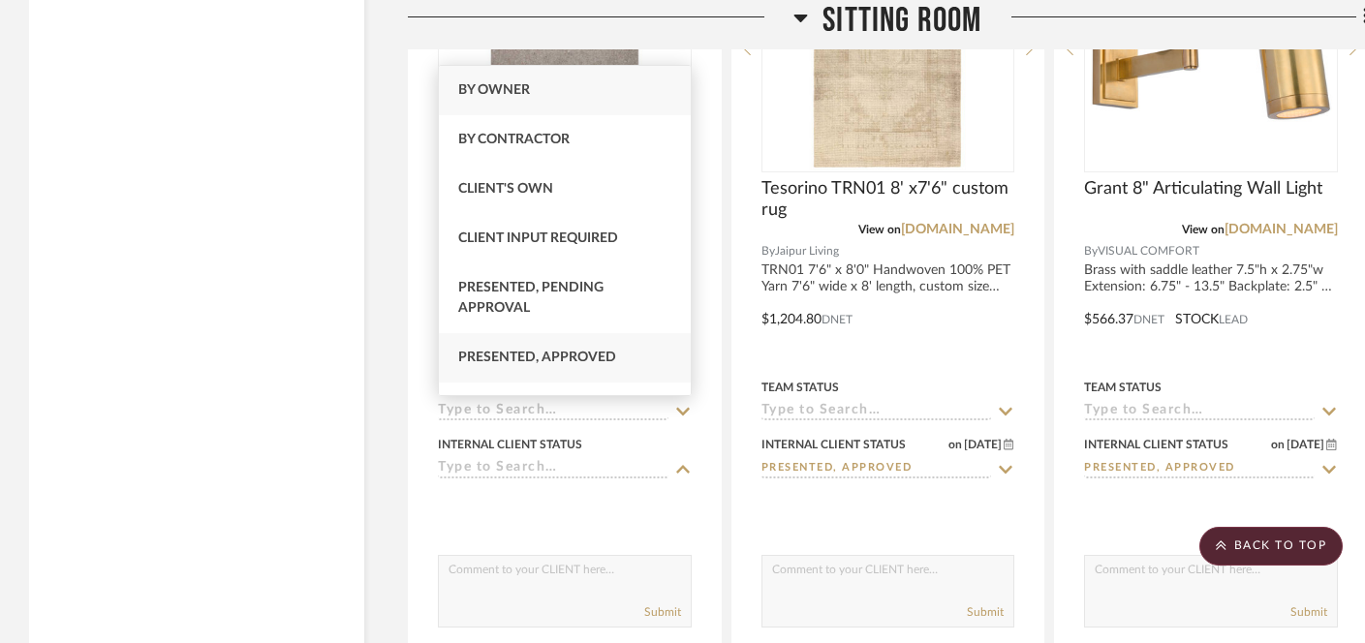
click at [627, 370] on div "Presented, Approved" at bounding box center [565, 357] width 252 height 49
type input "[DATE]"
type input "Presented, Approved"
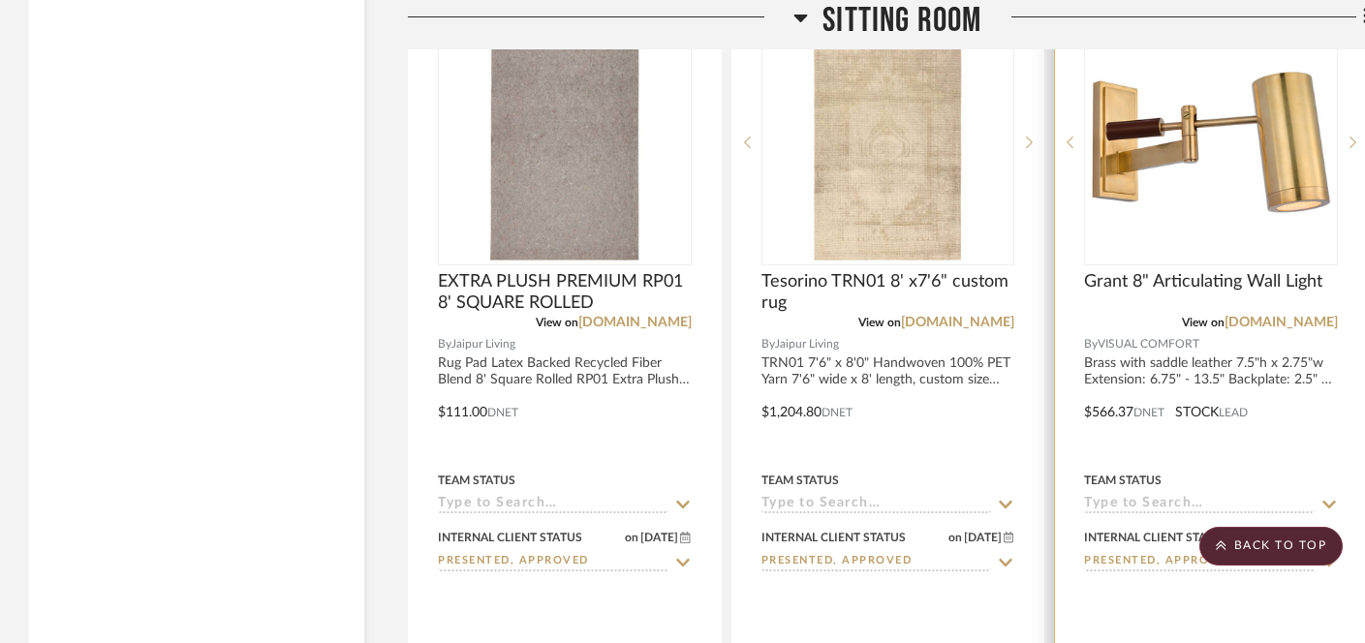
scroll to position [9131, 0]
click at [1168, 495] on input at bounding box center [1199, 504] width 231 height 18
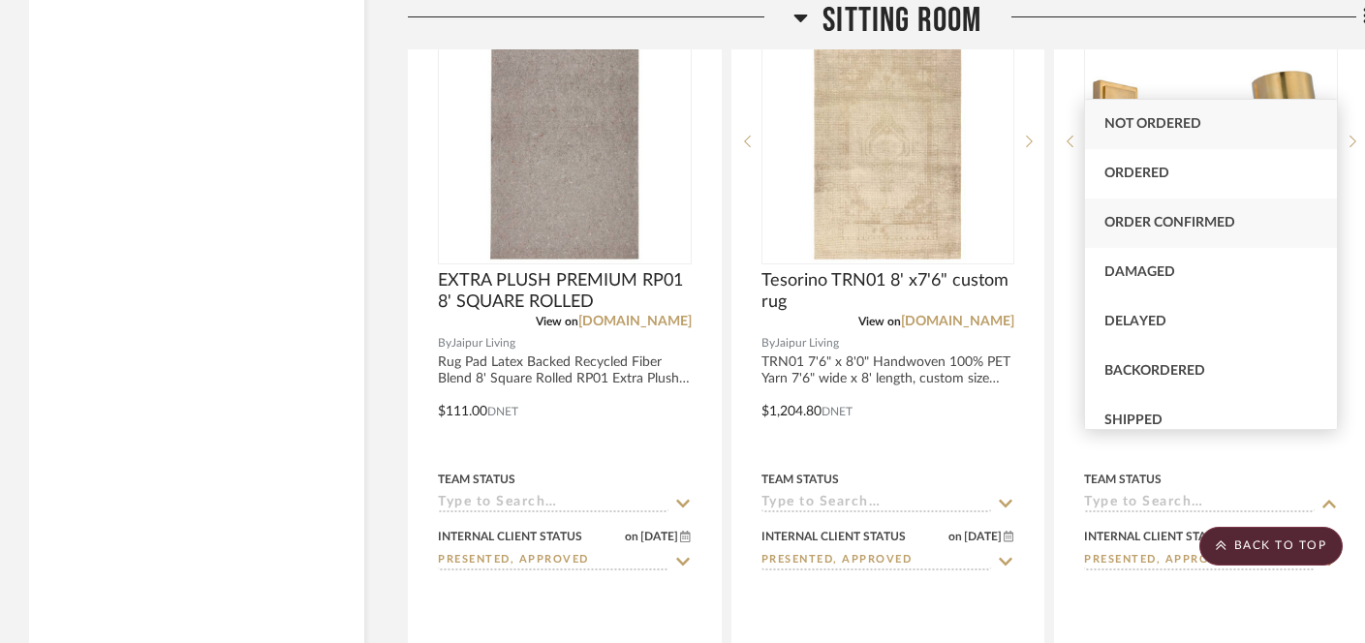
click at [1195, 242] on div "Order Confirmed" at bounding box center [1211, 223] width 252 height 49
type input "[DATE]"
type input "Order Confirmed"
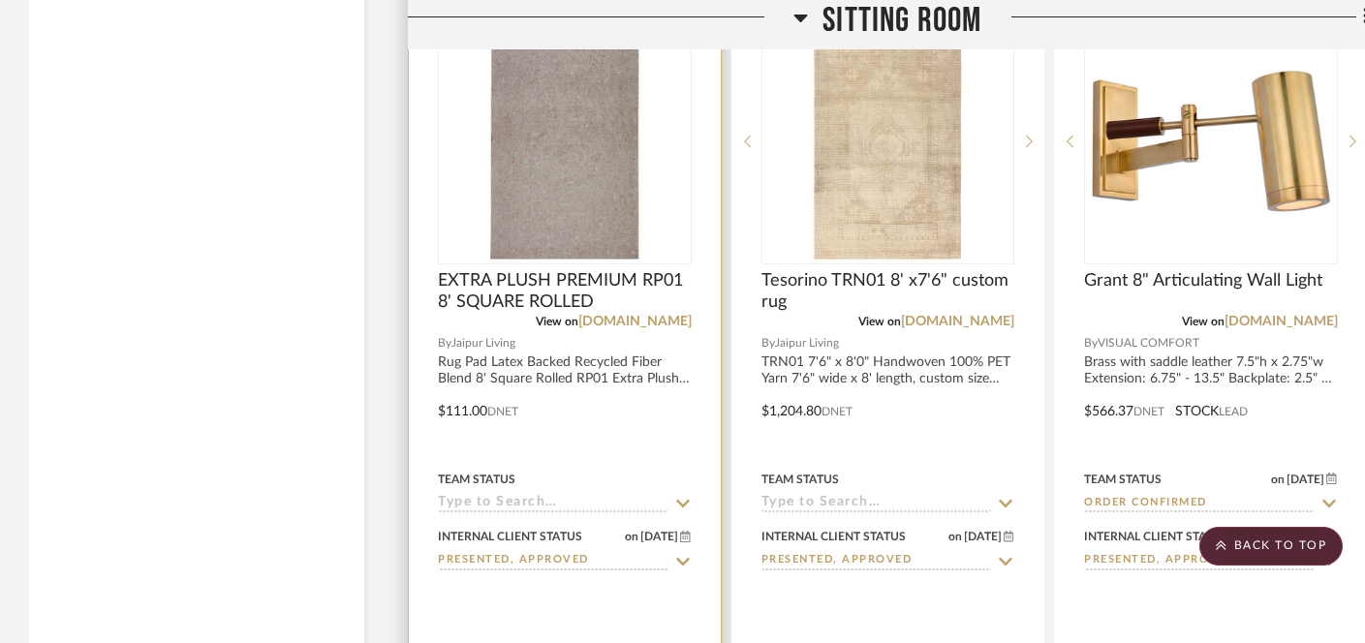
scroll to position [9111, 0]
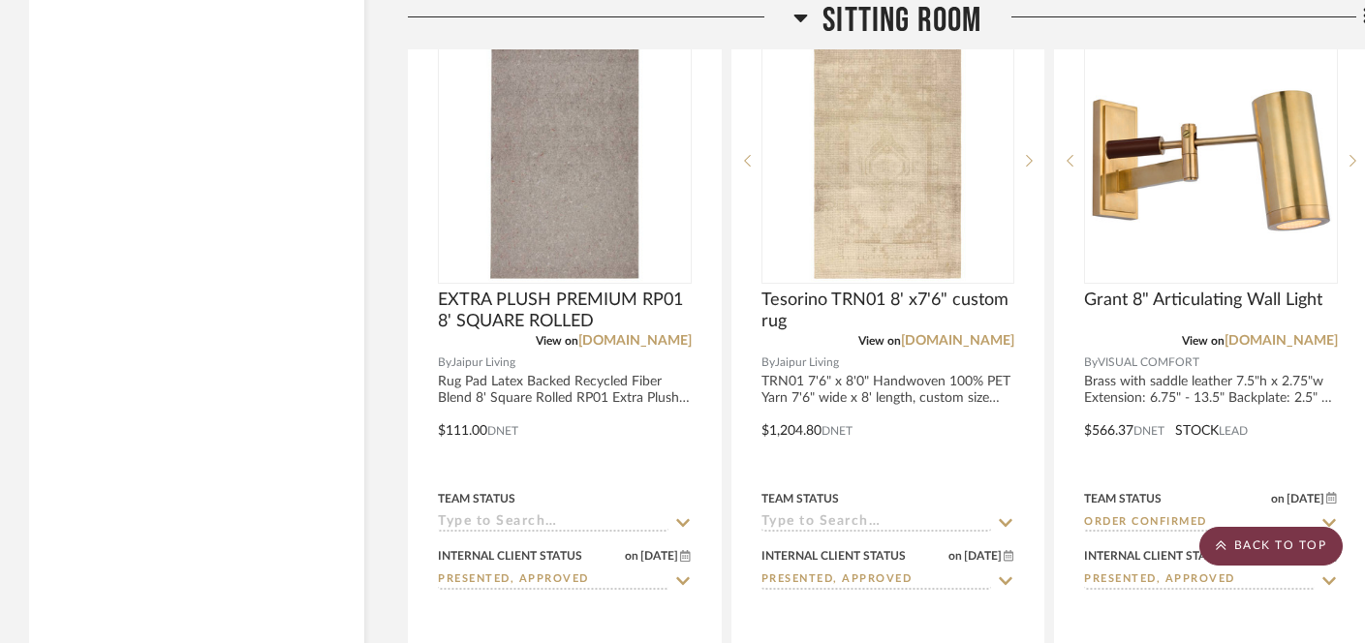
click at [1230, 537] on scroll-to-top-button "BACK TO TOP" at bounding box center [1270, 546] width 143 height 39
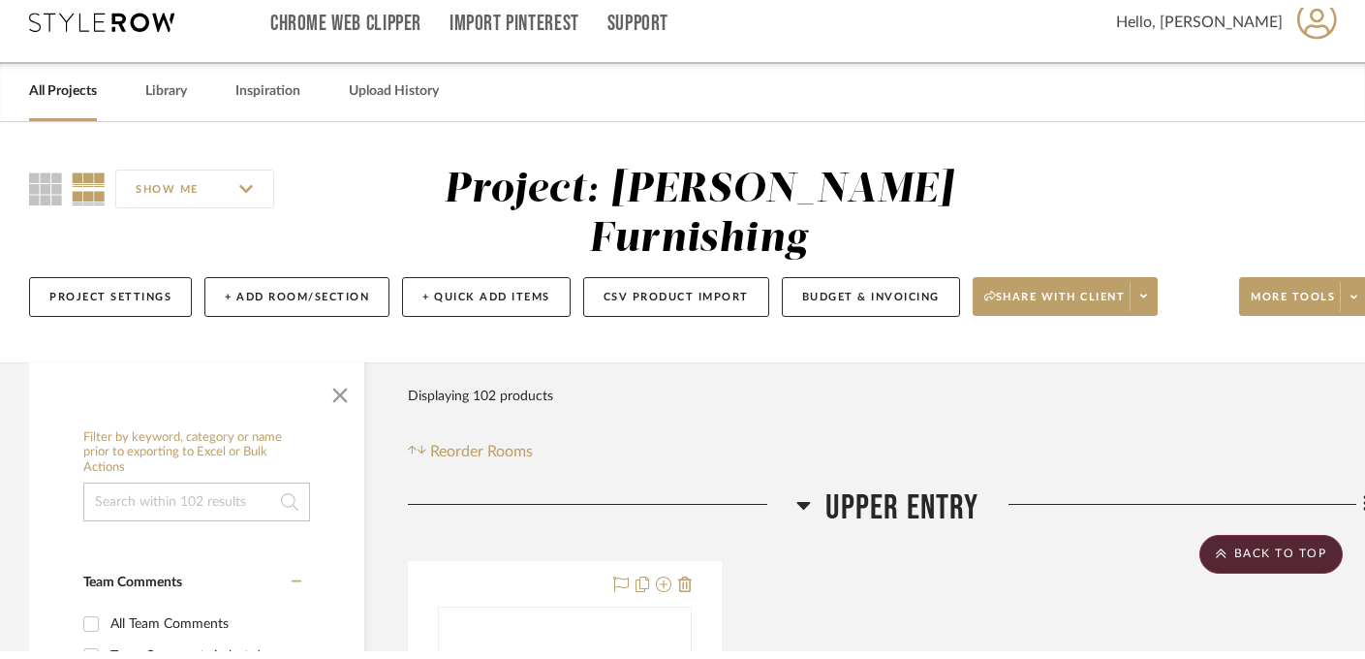
scroll to position [0, 0]
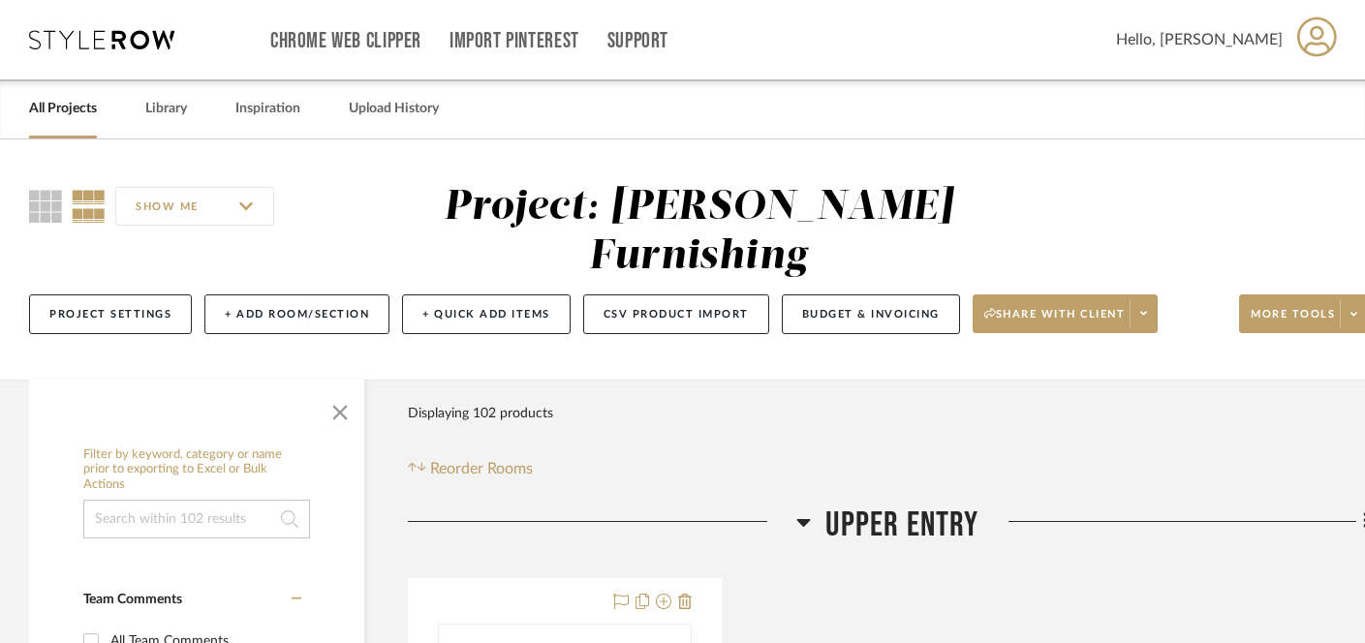
click at [76, 106] on link "All Projects" at bounding box center [63, 109] width 68 height 26
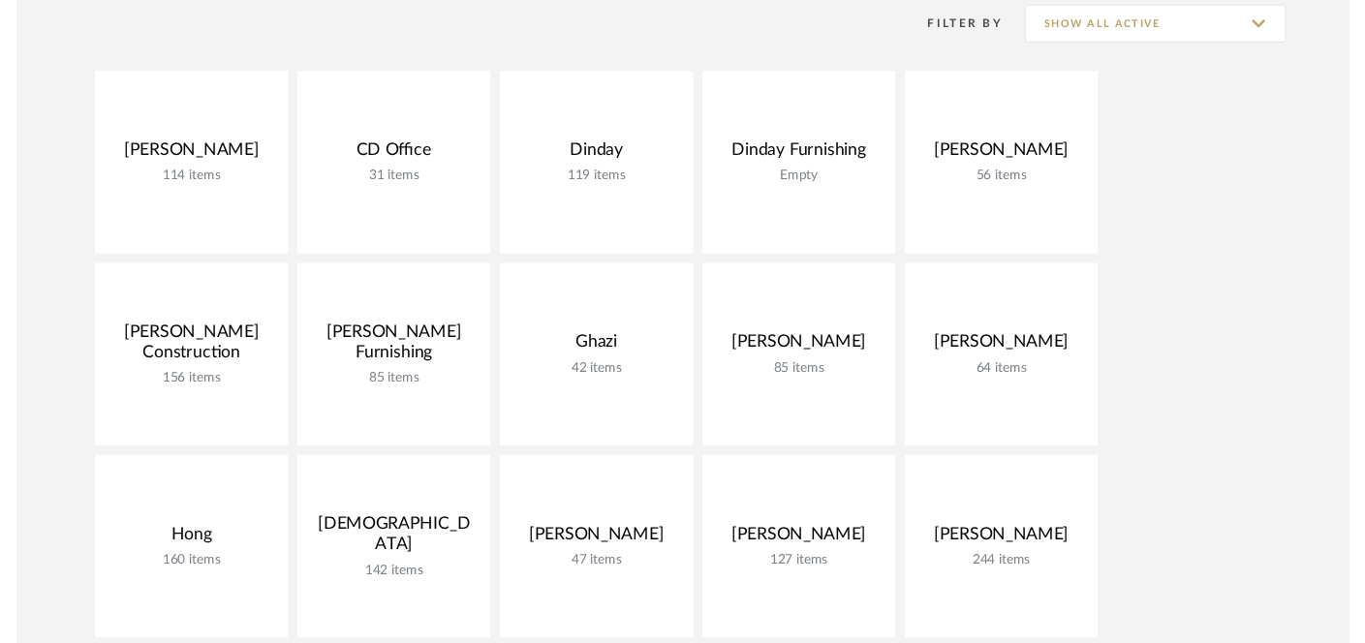
scroll to position [303, 0]
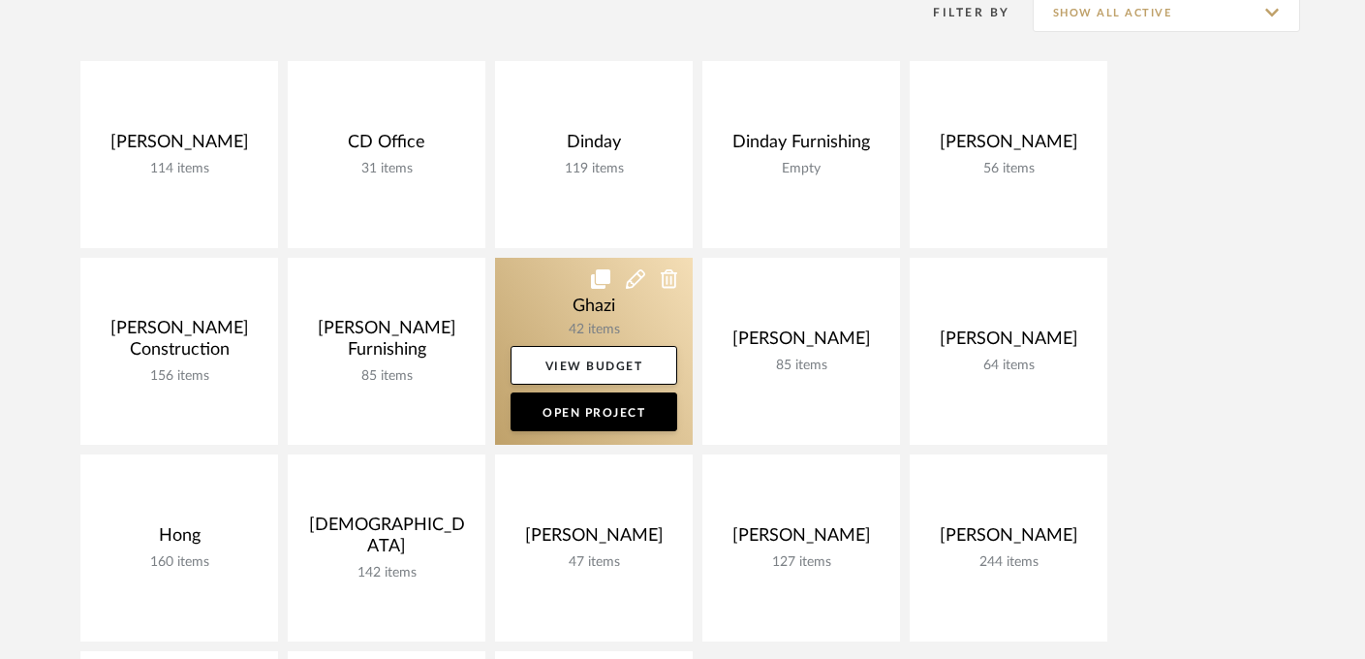
click at [600, 310] on link at bounding box center [594, 351] width 198 height 187
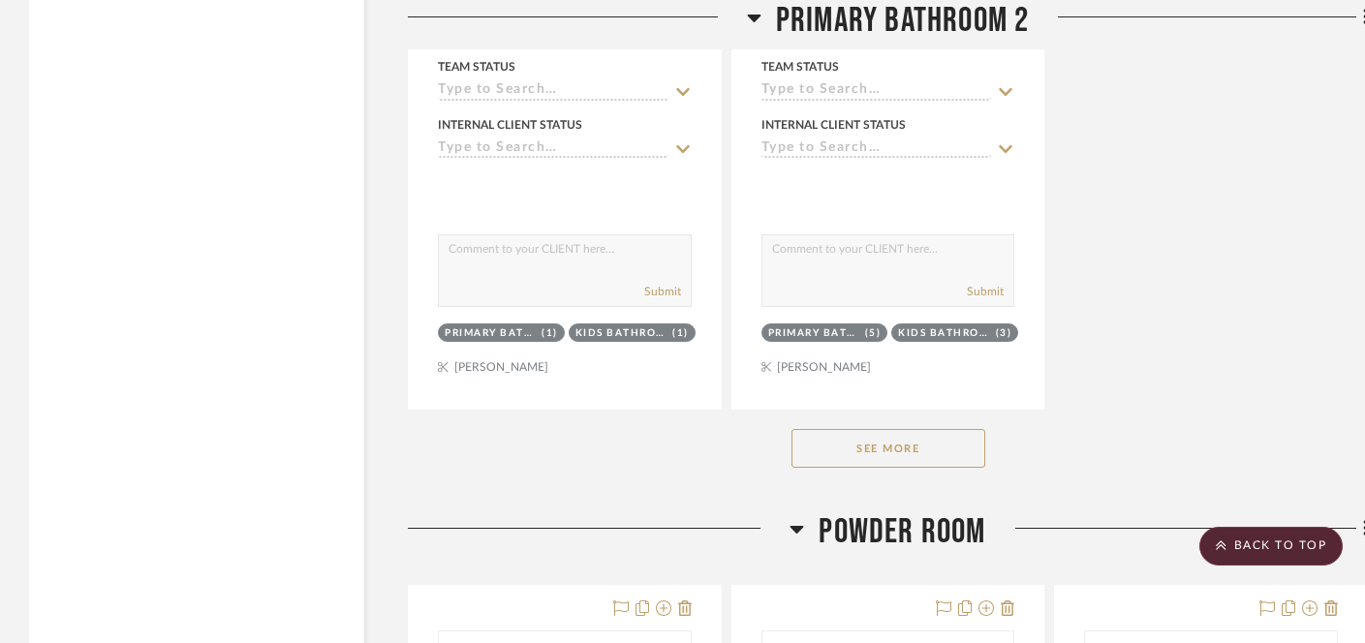
scroll to position [10968, 0]
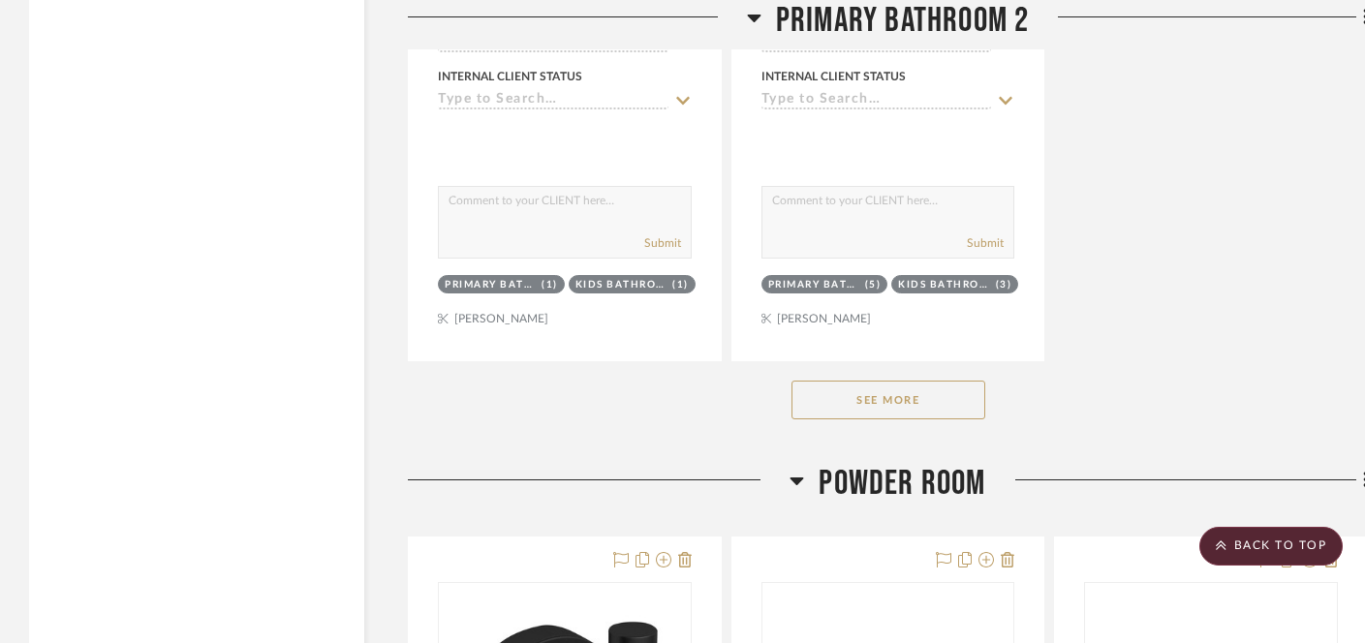
click at [877, 388] on button "See More" at bounding box center [889, 400] width 194 height 39
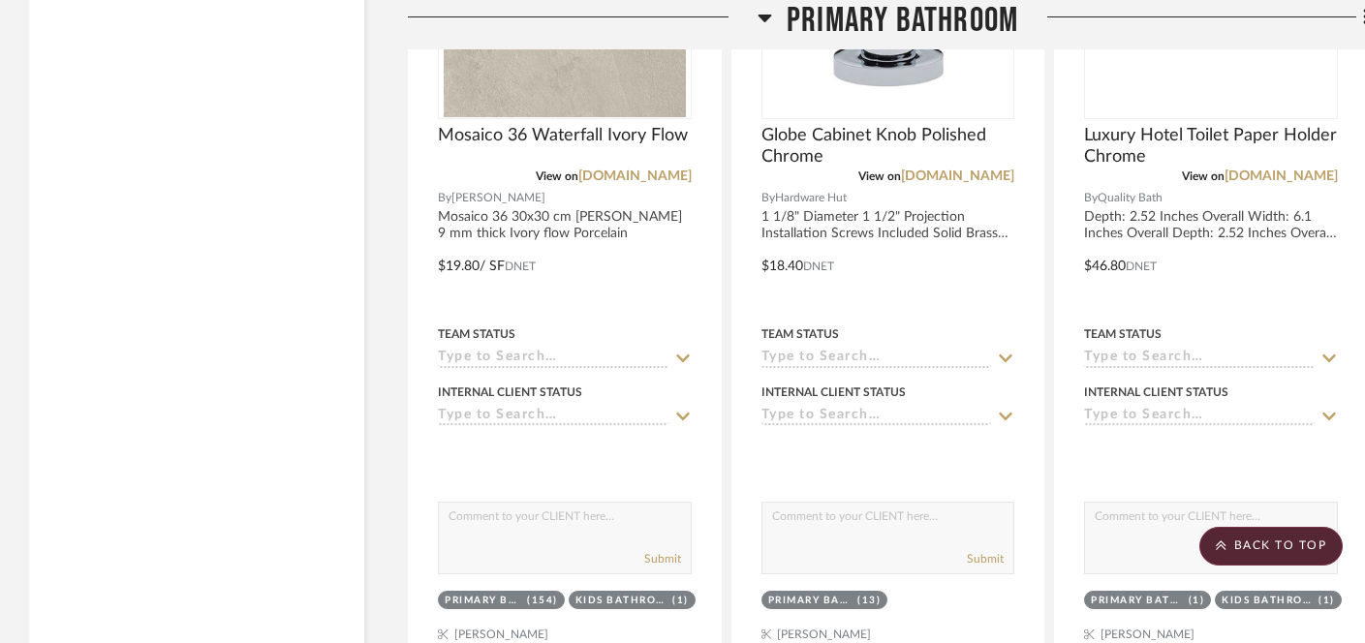
scroll to position [6837, 0]
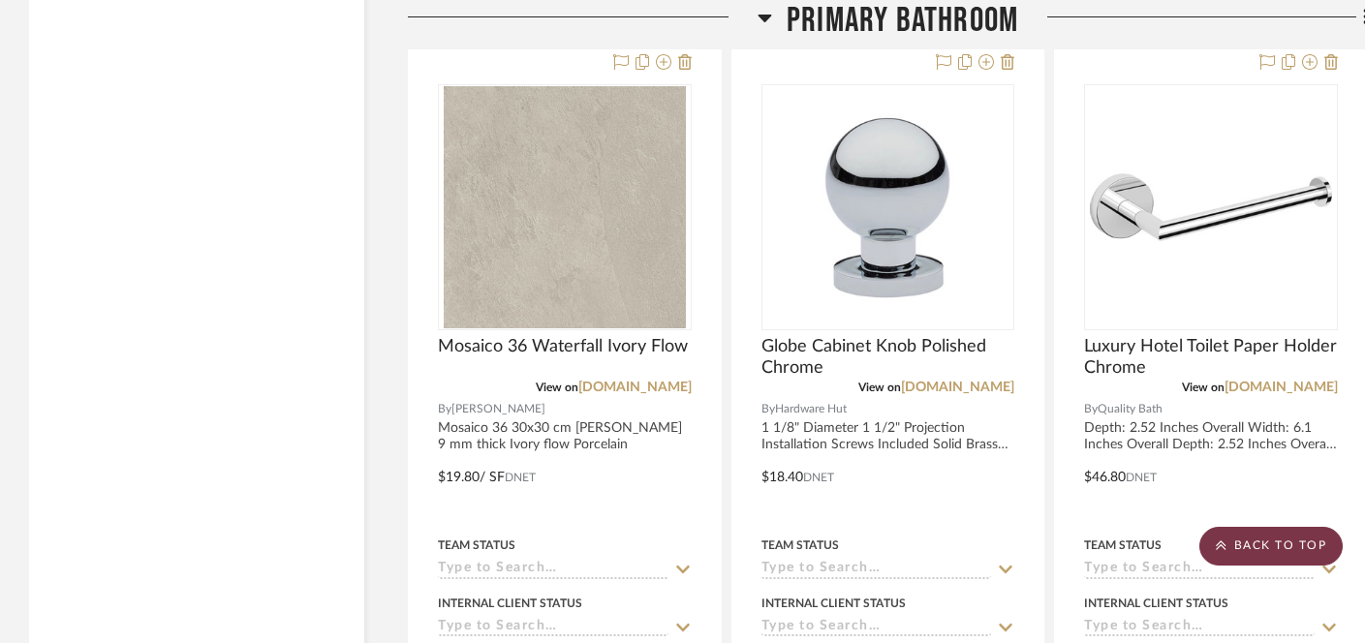
click at [1253, 552] on scroll-to-top-button "BACK TO TOP" at bounding box center [1270, 546] width 143 height 39
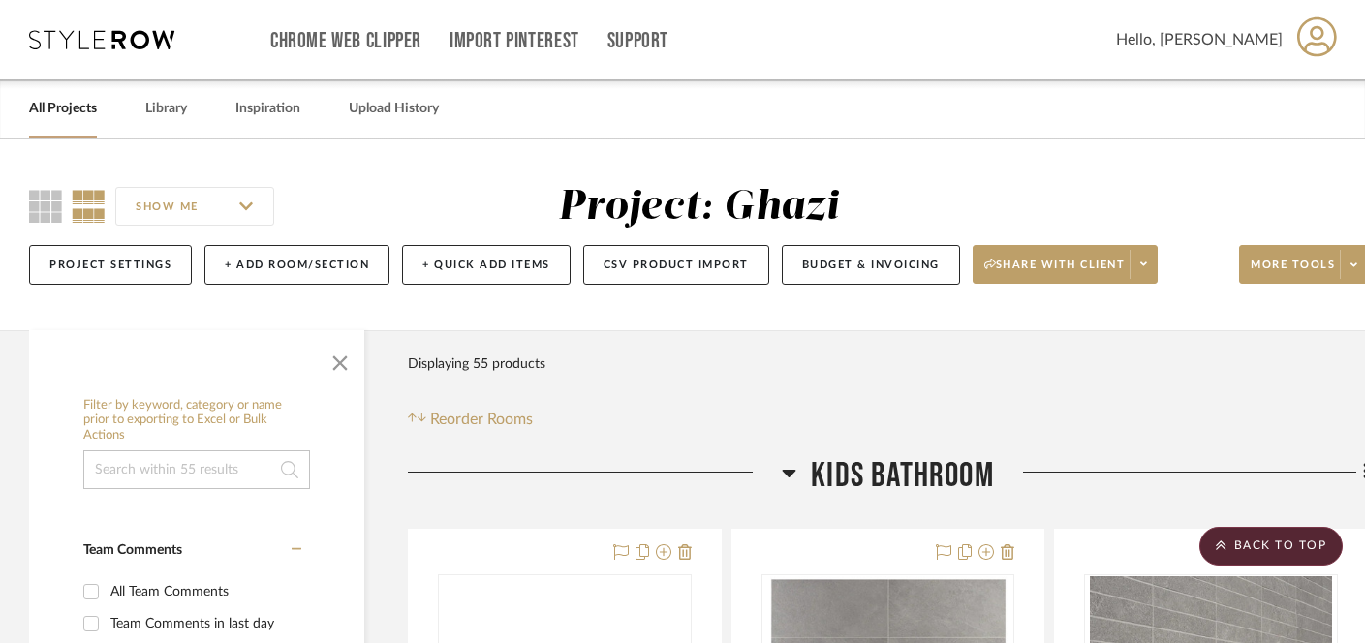
scroll to position [0, 0]
click at [171, 111] on link "Library" at bounding box center [166, 109] width 42 height 26
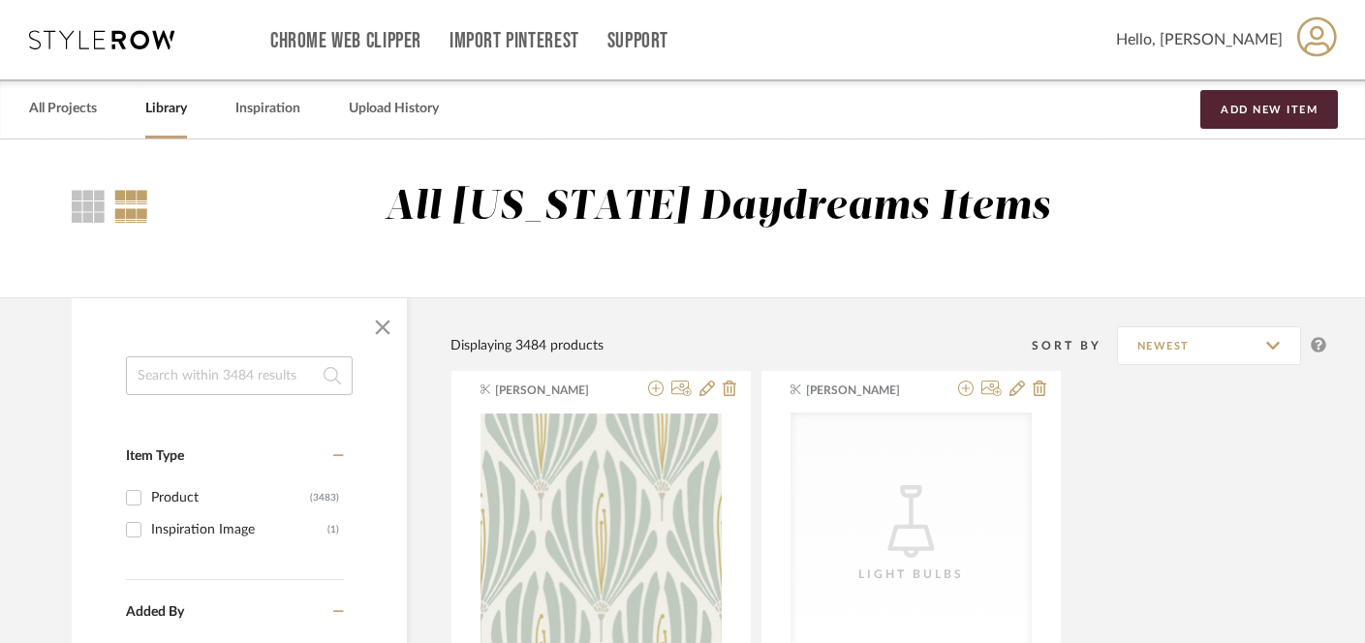
scroll to position [7, 0]
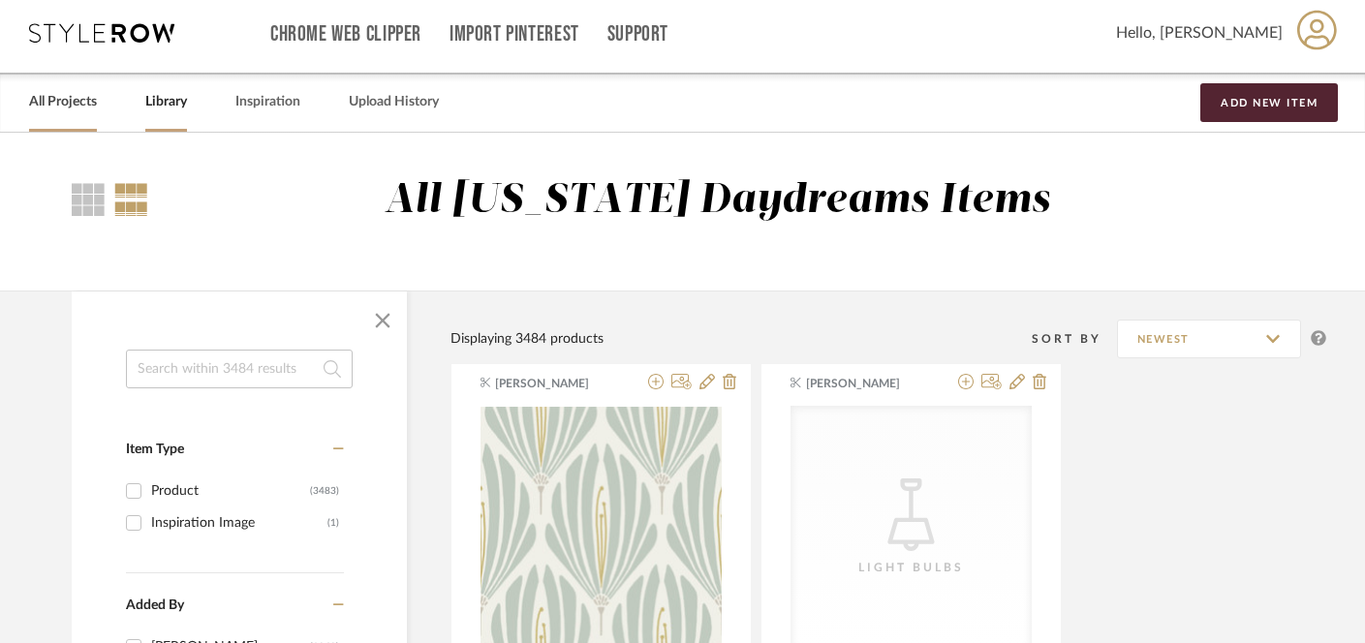
click at [46, 98] on link "All Projects" at bounding box center [63, 102] width 68 height 26
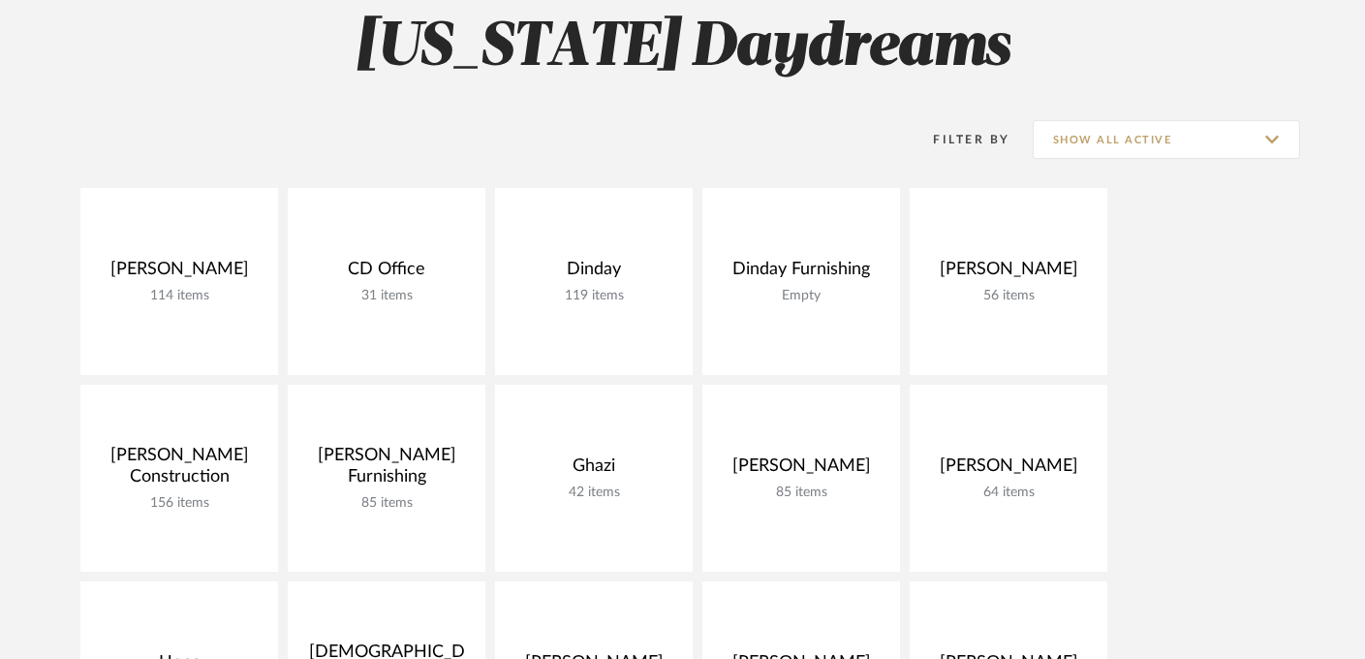
scroll to position [175, 0]
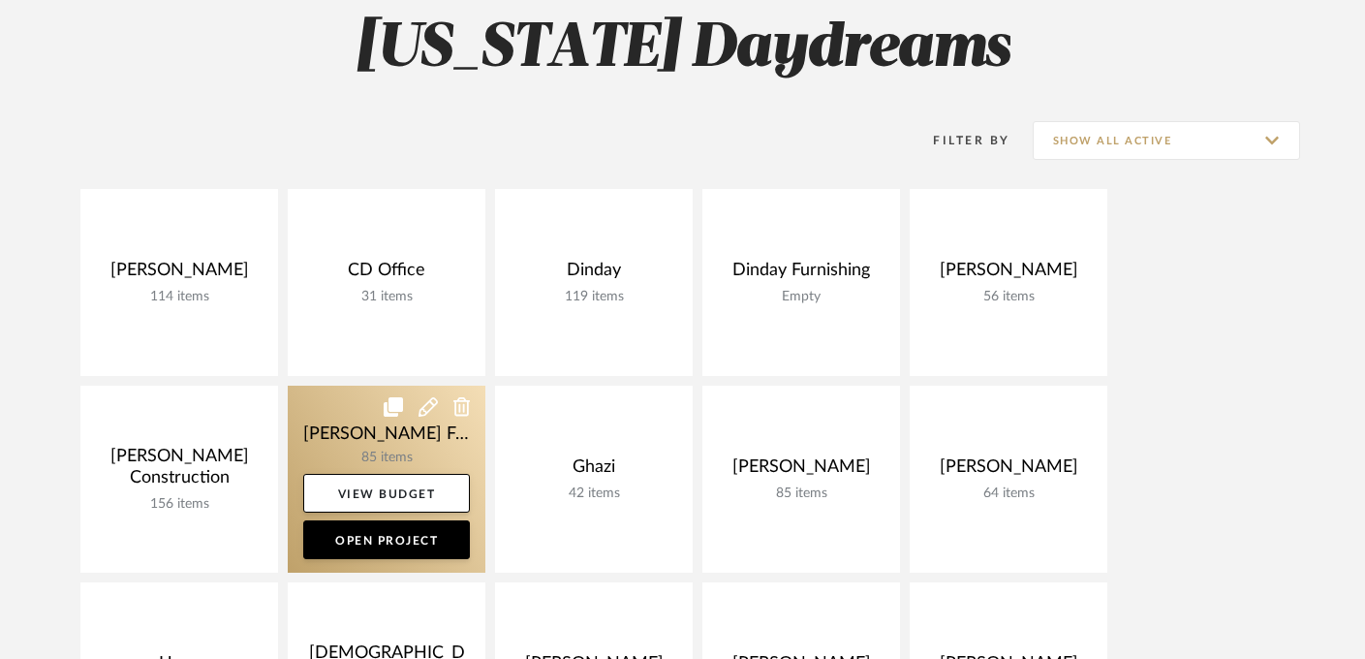
click at [365, 438] on link at bounding box center [387, 479] width 198 height 187
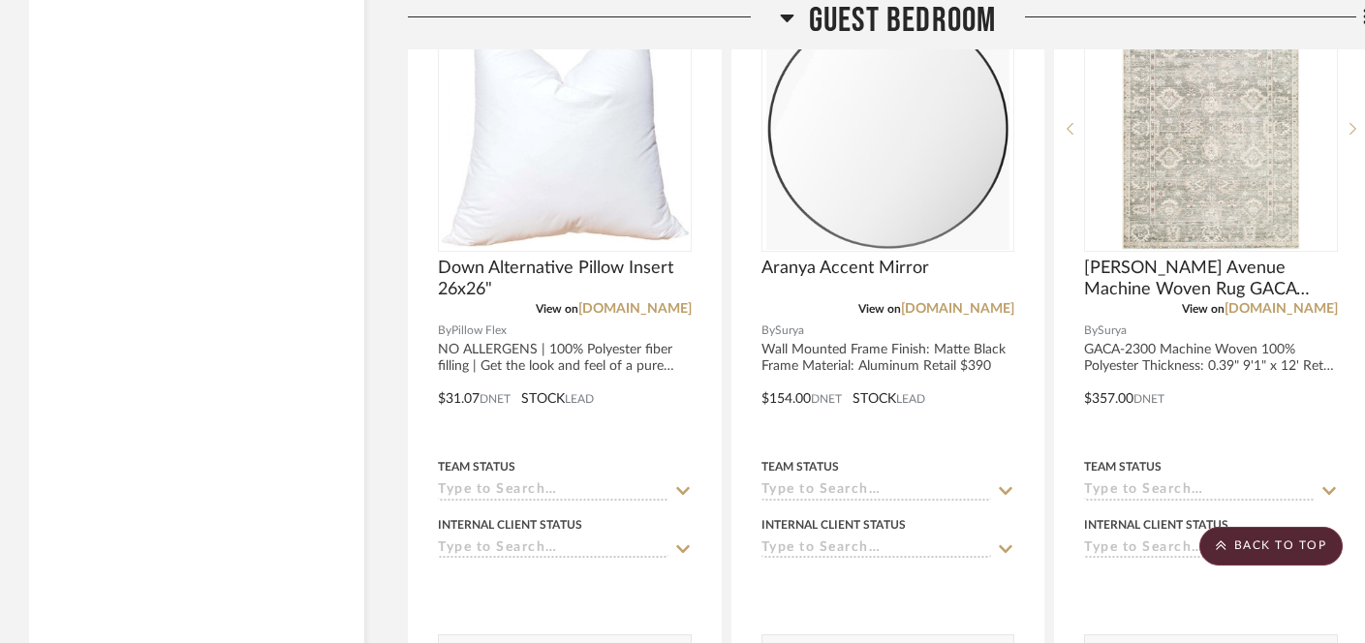
scroll to position [10312, 0]
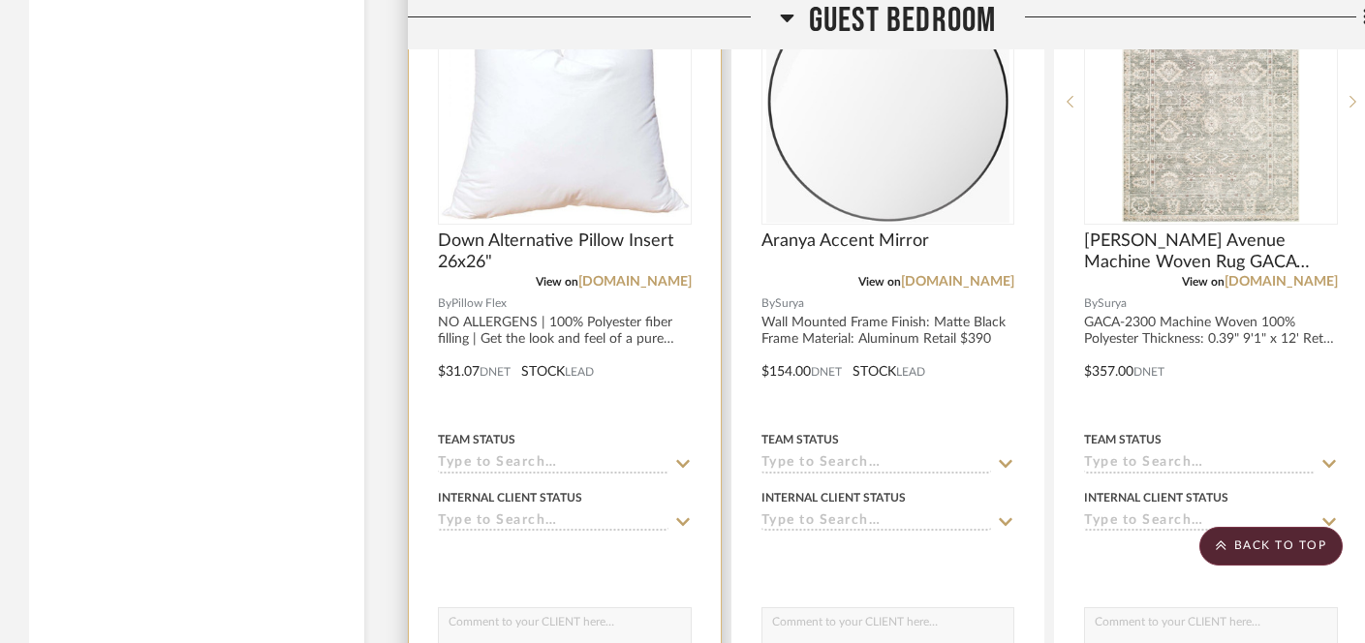
click at [510, 514] on input at bounding box center [553, 523] width 231 height 18
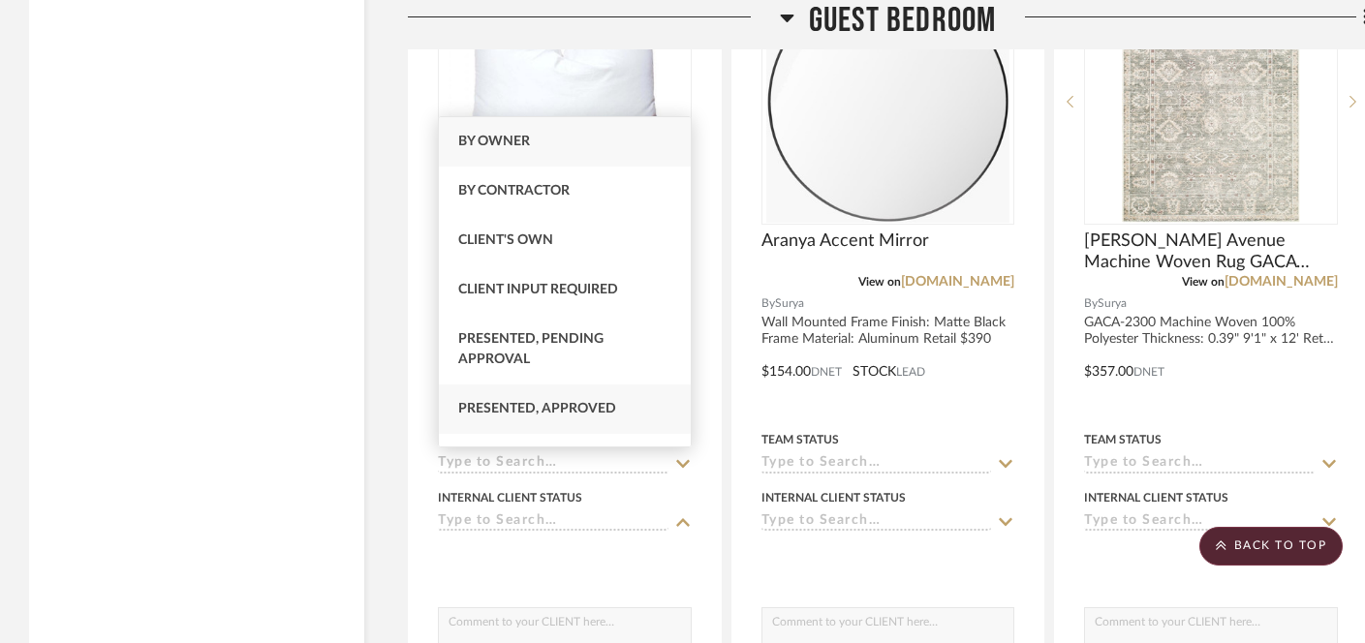
click at [535, 413] on span "Presented, Approved" at bounding box center [537, 409] width 158 height 14
type input "[DATE]"
type input "Presented, Approved"
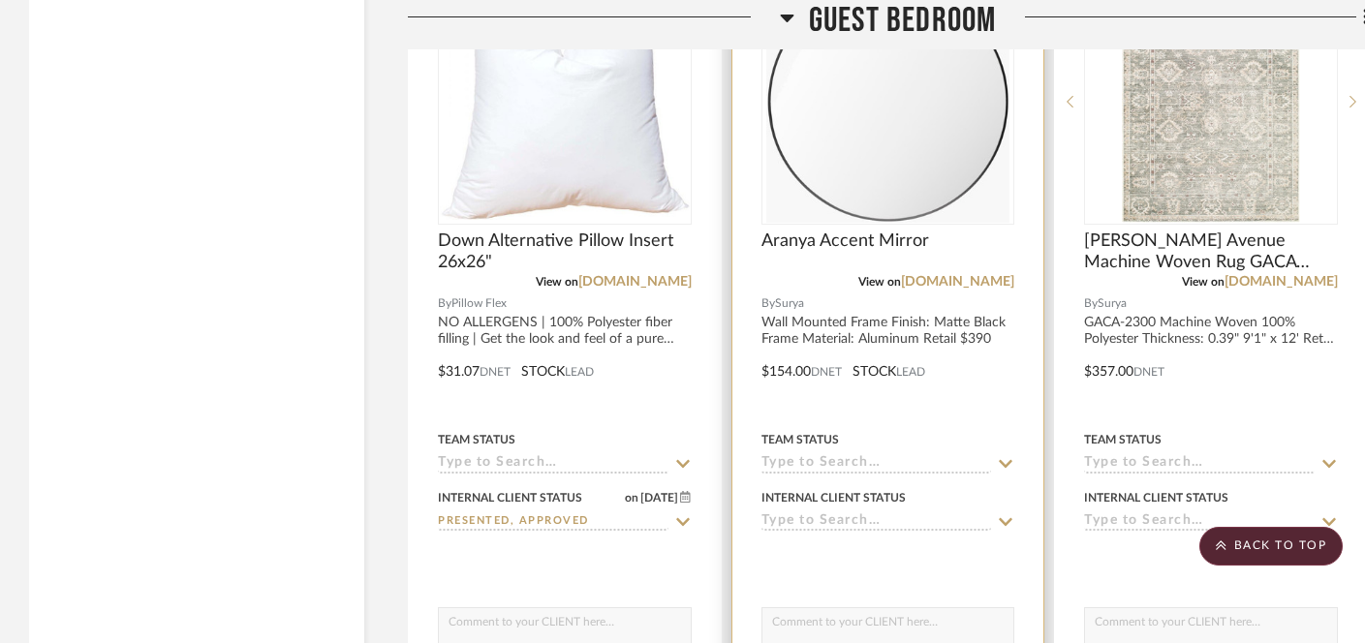
click at [834, 514] on input at bounding box center [877, 523] width 231 height 18
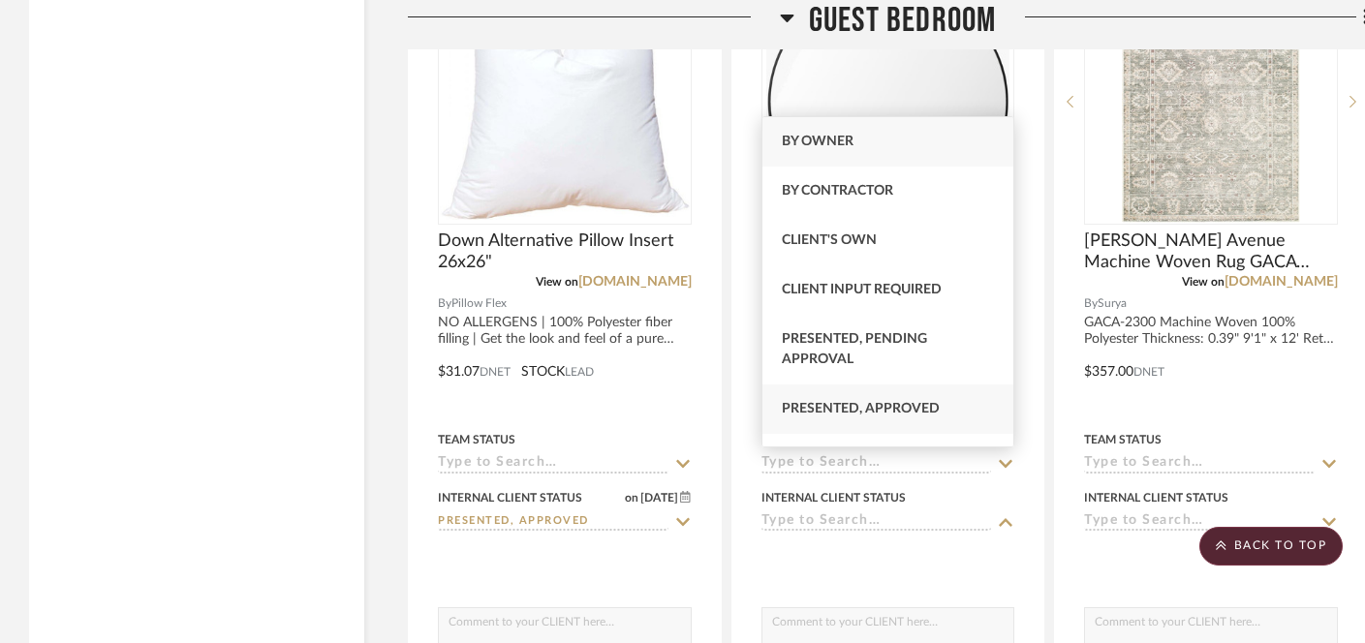
click at [866, 413] on span "Presented, Approved" at bounding box center [861, 409] width 158 height 14
type input "[DATE]"
type input "Presented, Approved"
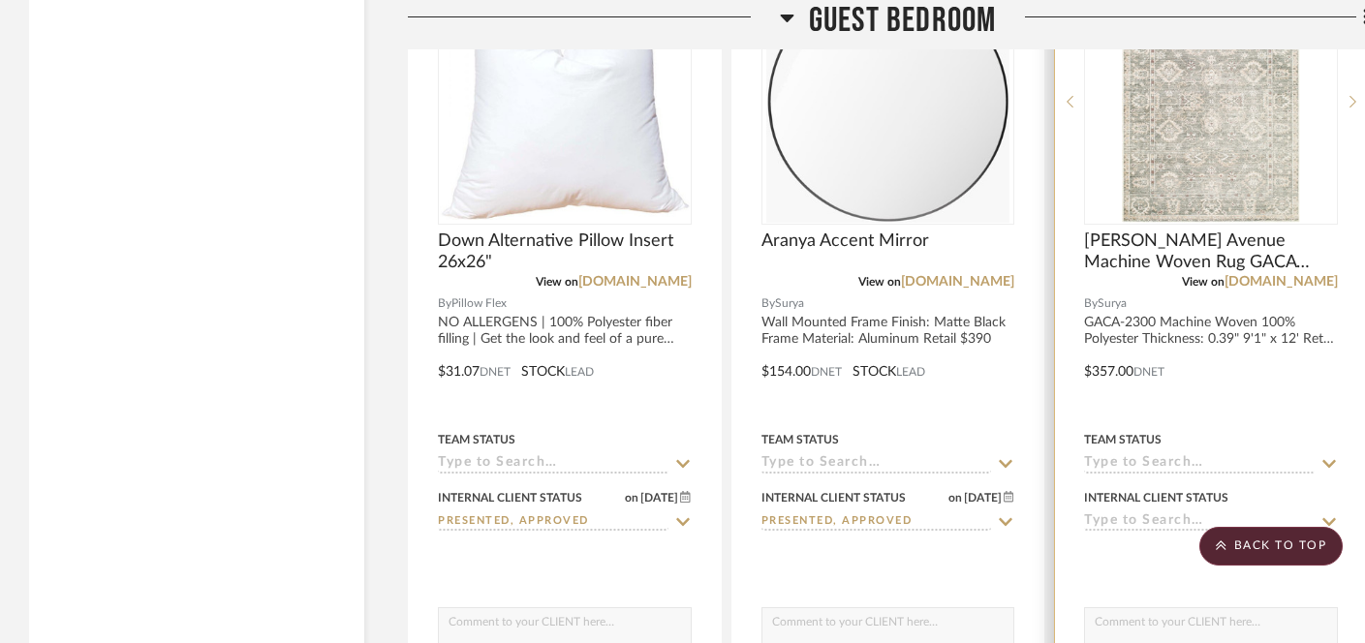
click at [1129, 514] on input at bounding box center [1199, 523] width 231 height 18
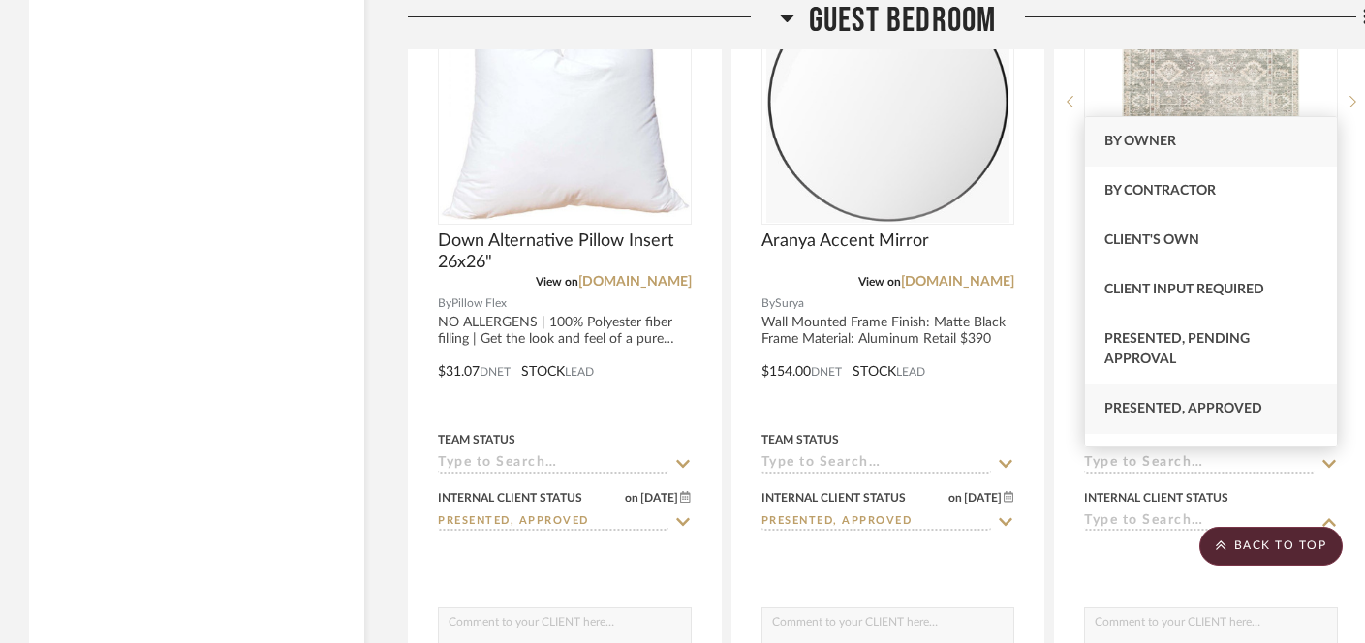
click at [1155, 408] on span "Presented, Approved" at bounding box center [1184, 409] width 158 height 14
type input "[DATE]"
type input "Presented, Approved"
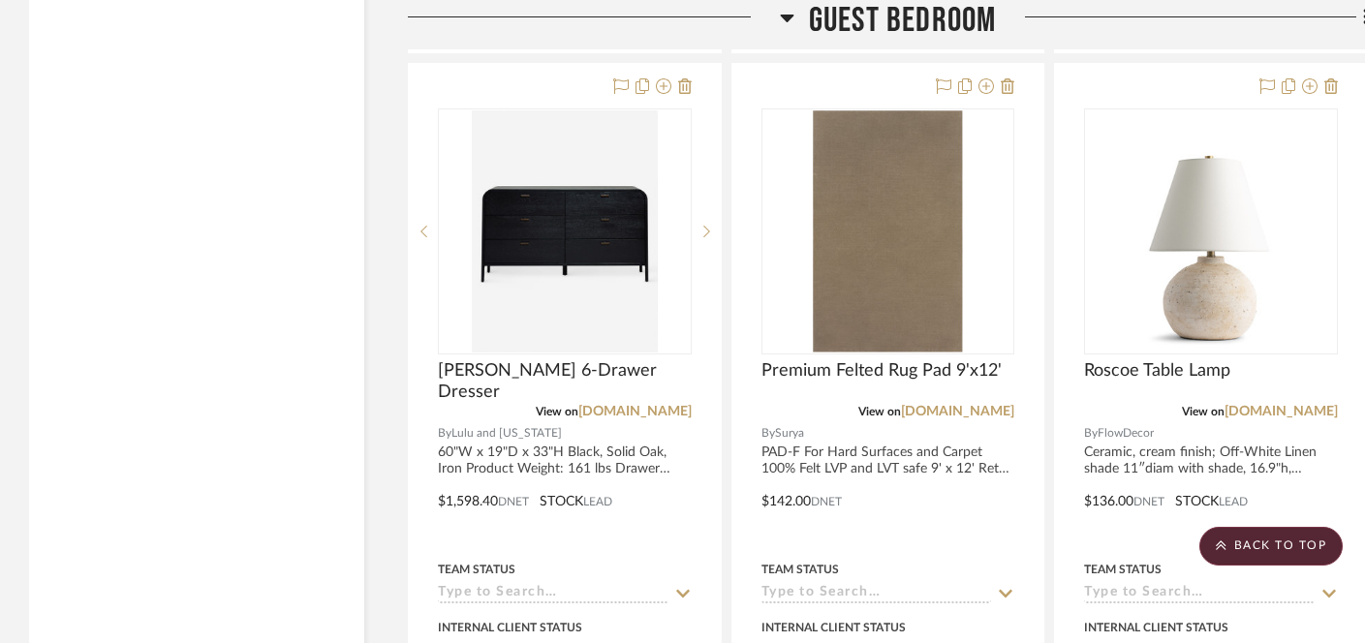
scroll to position [11137, 0]
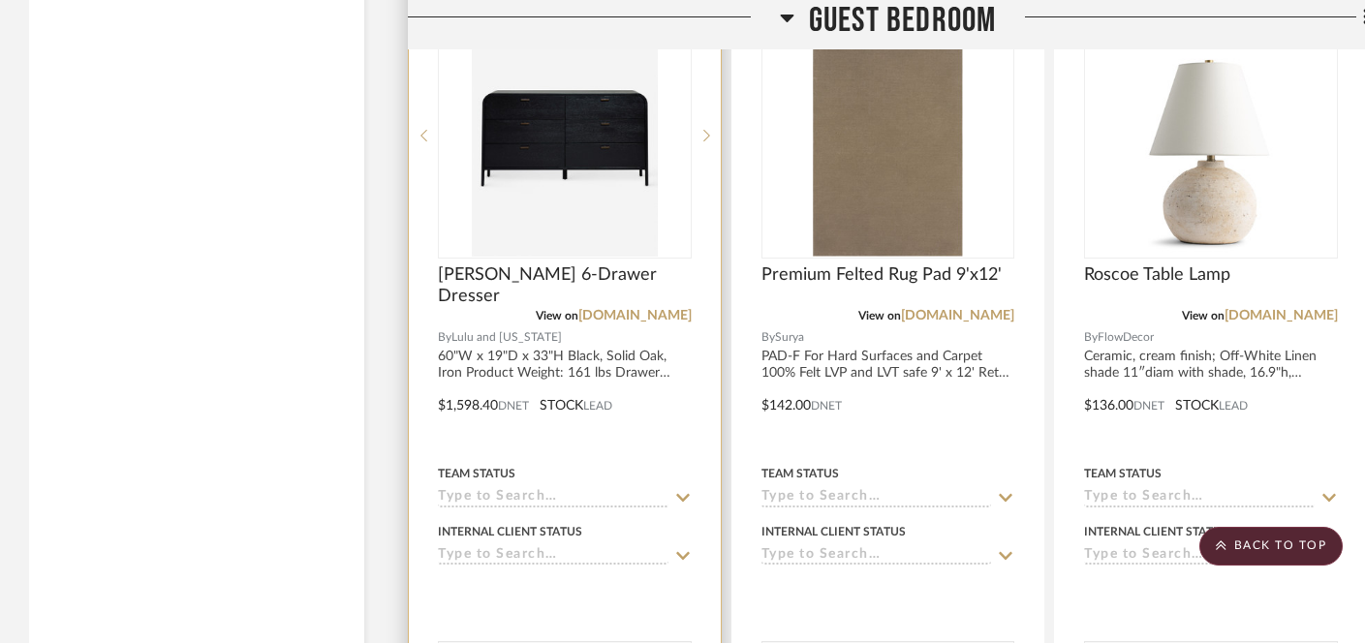
click at [485, 547] on input at bounding box center [553, 556] width 231 height 18
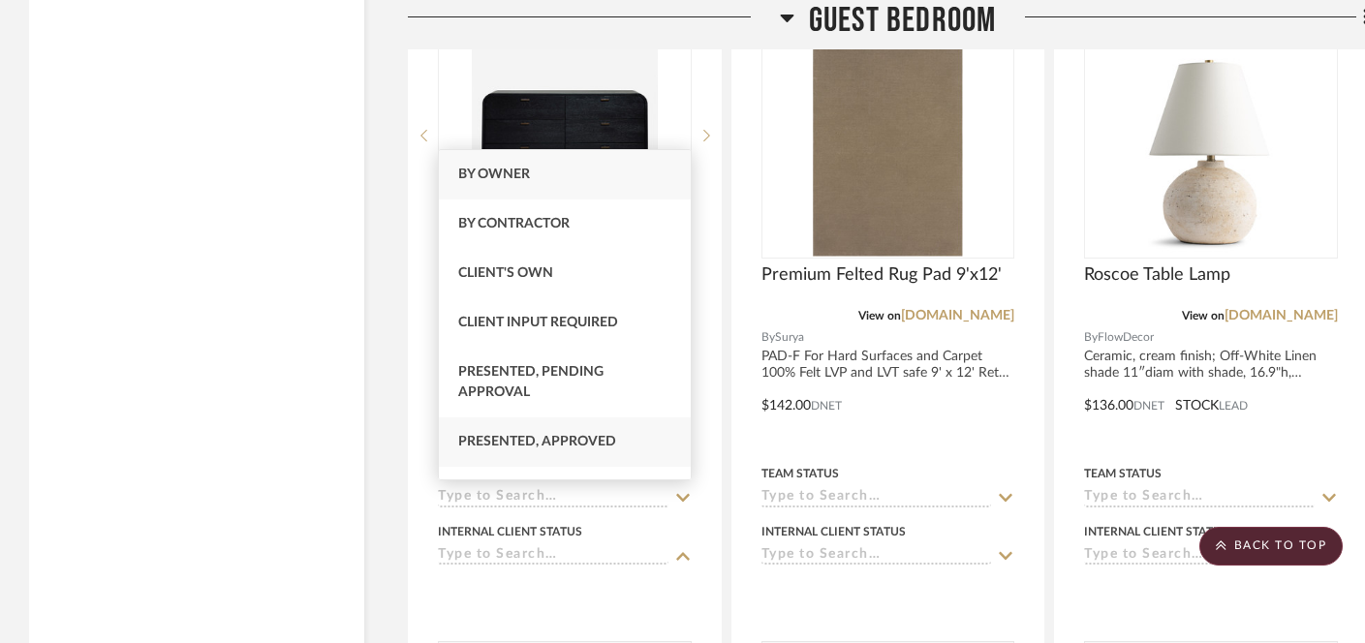
click at [526, 449] on span "Presented, Approved" at bounding box center [537, 442] width 158 height 14
type input "[DATE]"
type input "Presented, Approved"
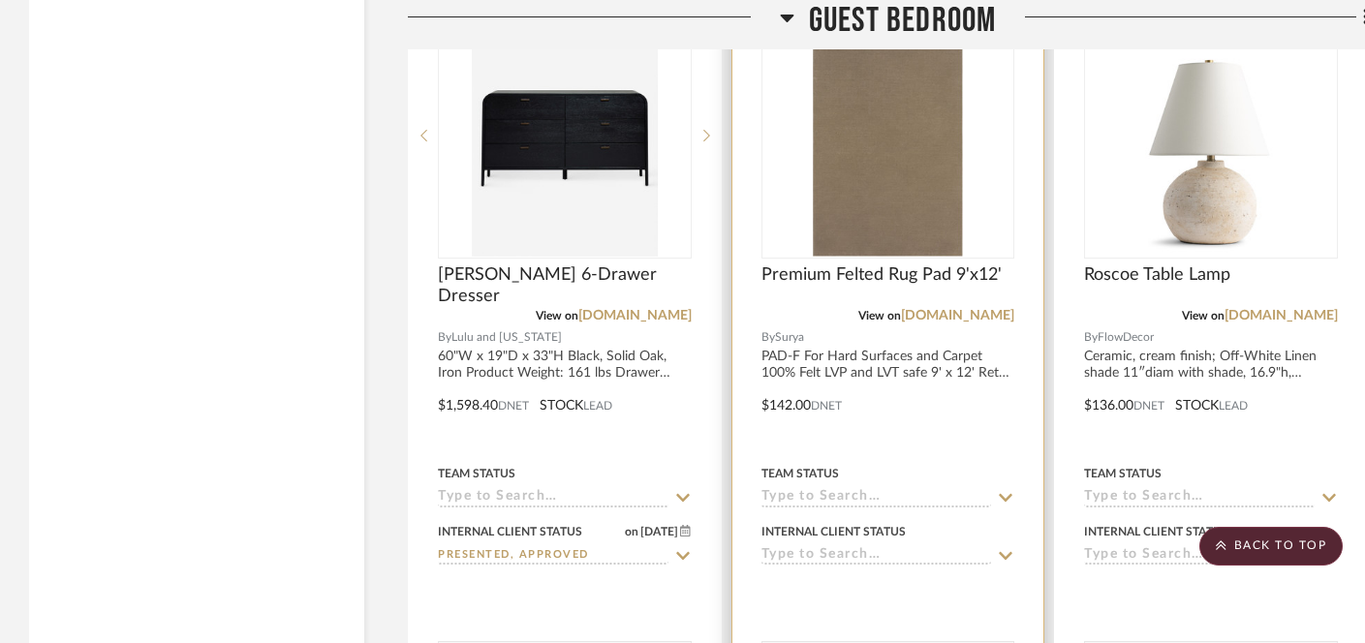
click at [815, 547] on input at bounding box center [877, 556] width 231 height 18
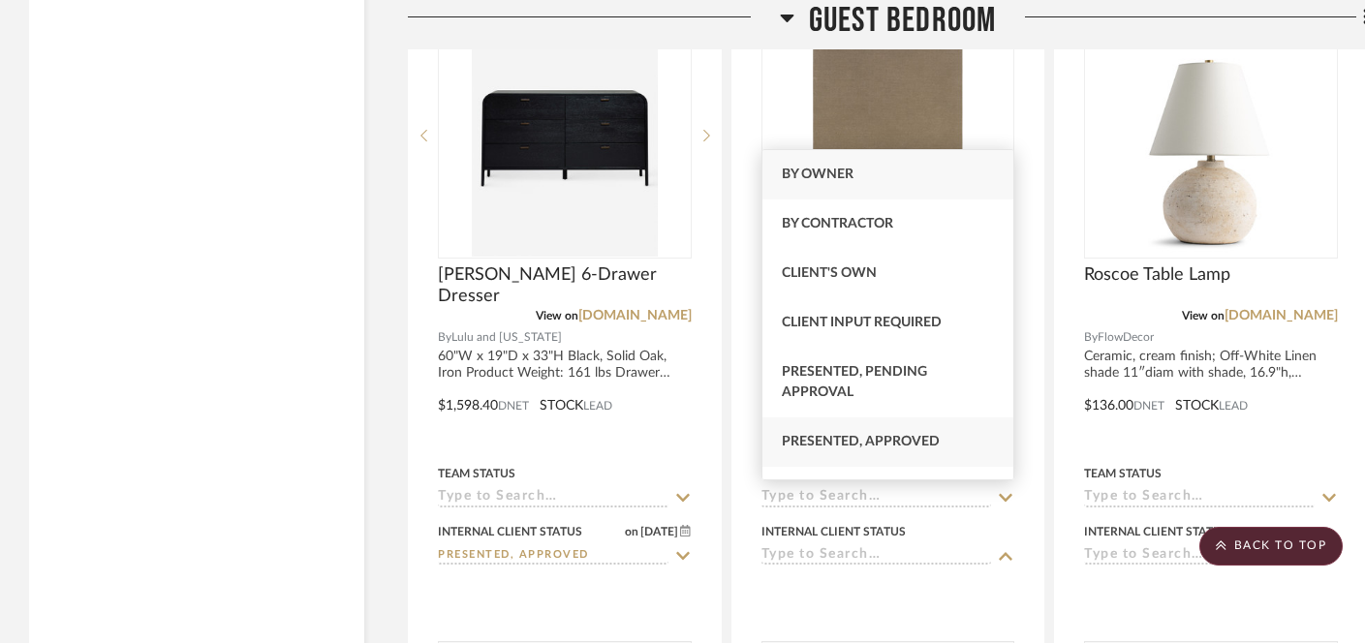
click at [835, 439] on span "Presented, Approved" at bounding box center [861, 442] width 158 height 14
type input "[DATE]"
type input "Presented, Approved"
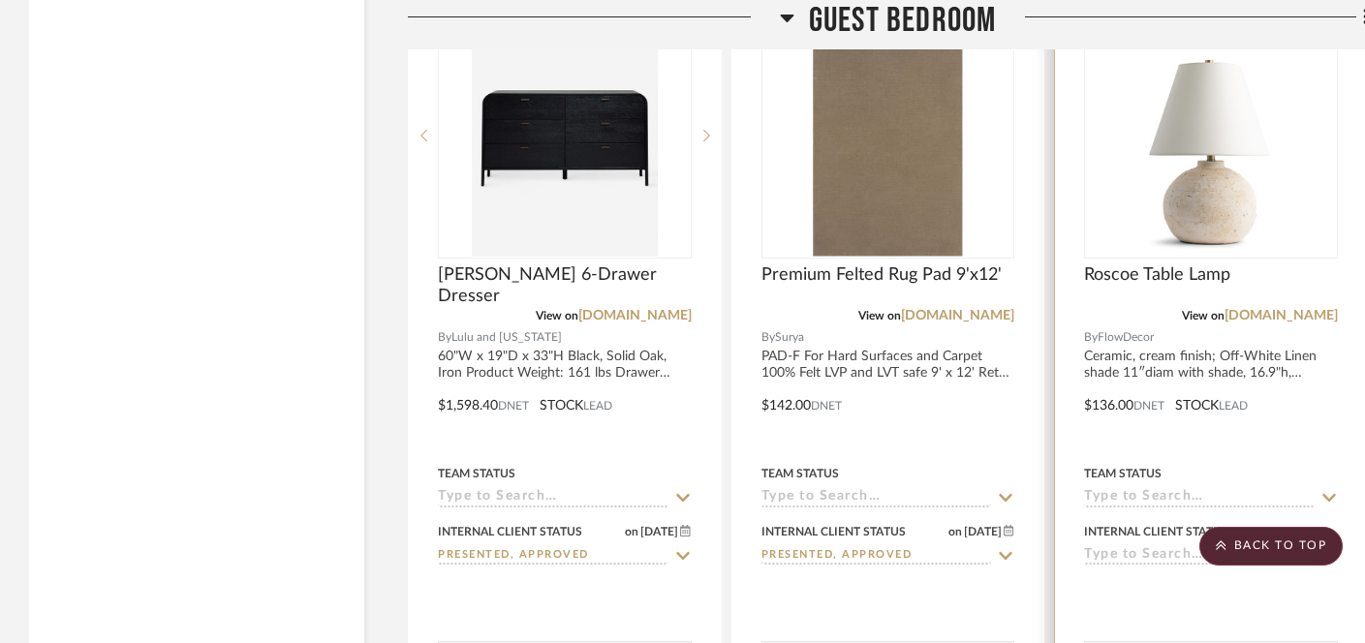
click at [1107, 547] on input at bounding box center [1199, 556] width 231 height 18
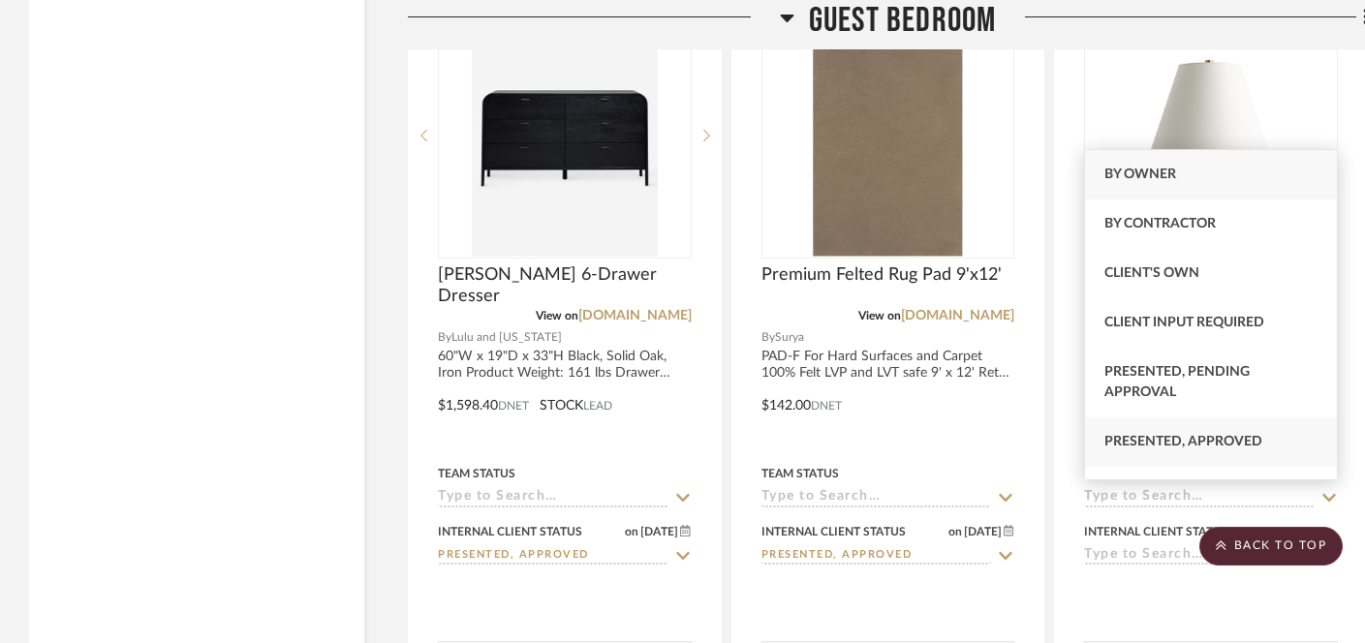
click at [1128, 453] on div "Presented, Approved" at bounding box center [1211, 442] width 252 height 49
type input "[DATE]"
type input "Presented, Approved"
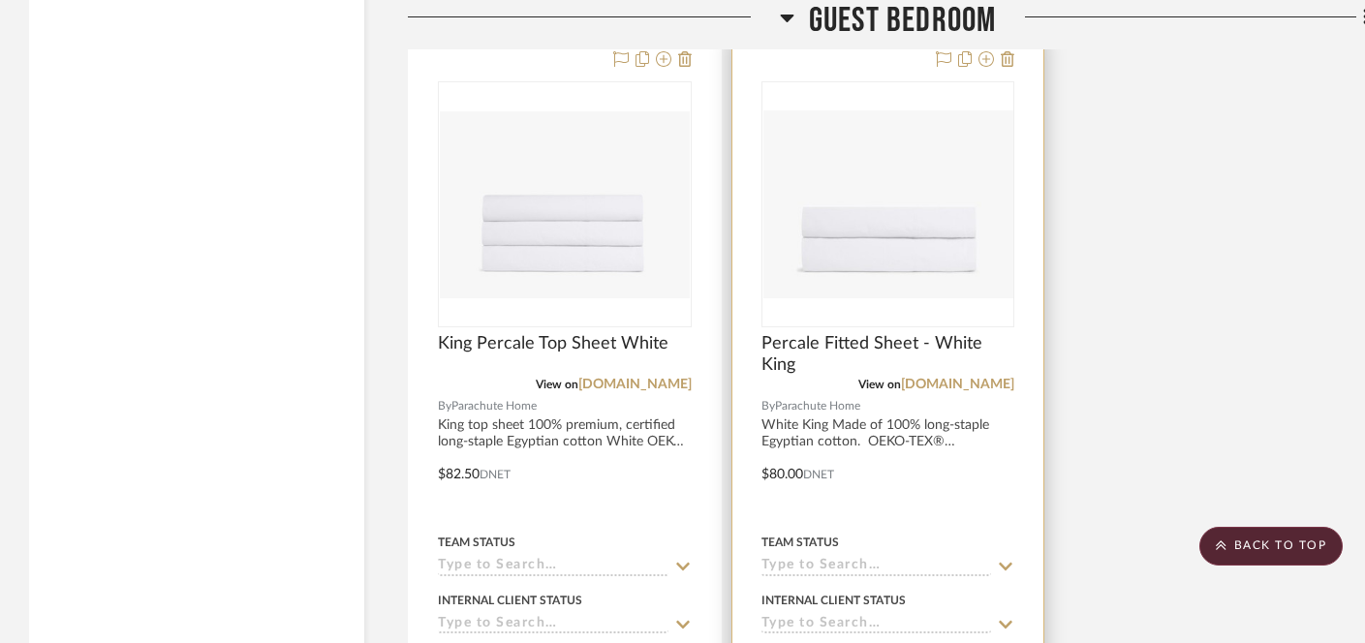
scroll to position [11947, 0]
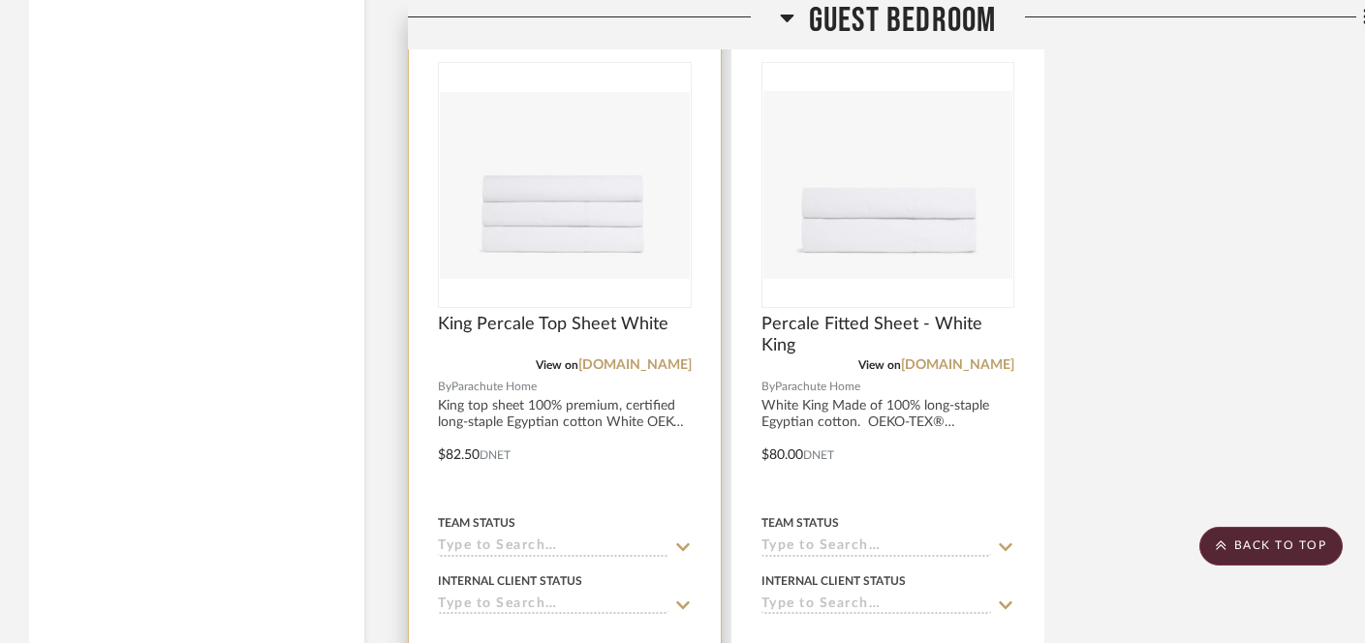
click at [602, 597] on input at bounding box center [553, 606] width 231 height 18
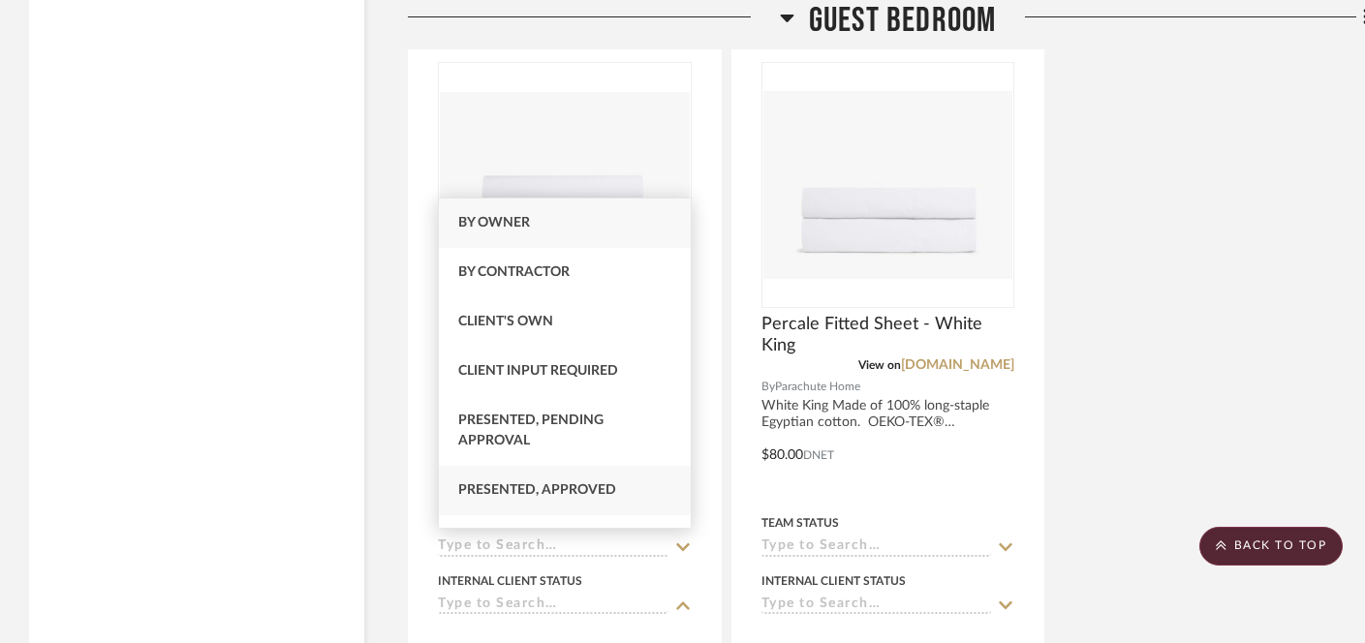
click at [604, 504] on div "Presented, Approved" at bounding box center [565, 490] width 252 height 49
type input "[DATE]"
type input "Presented, Approved"
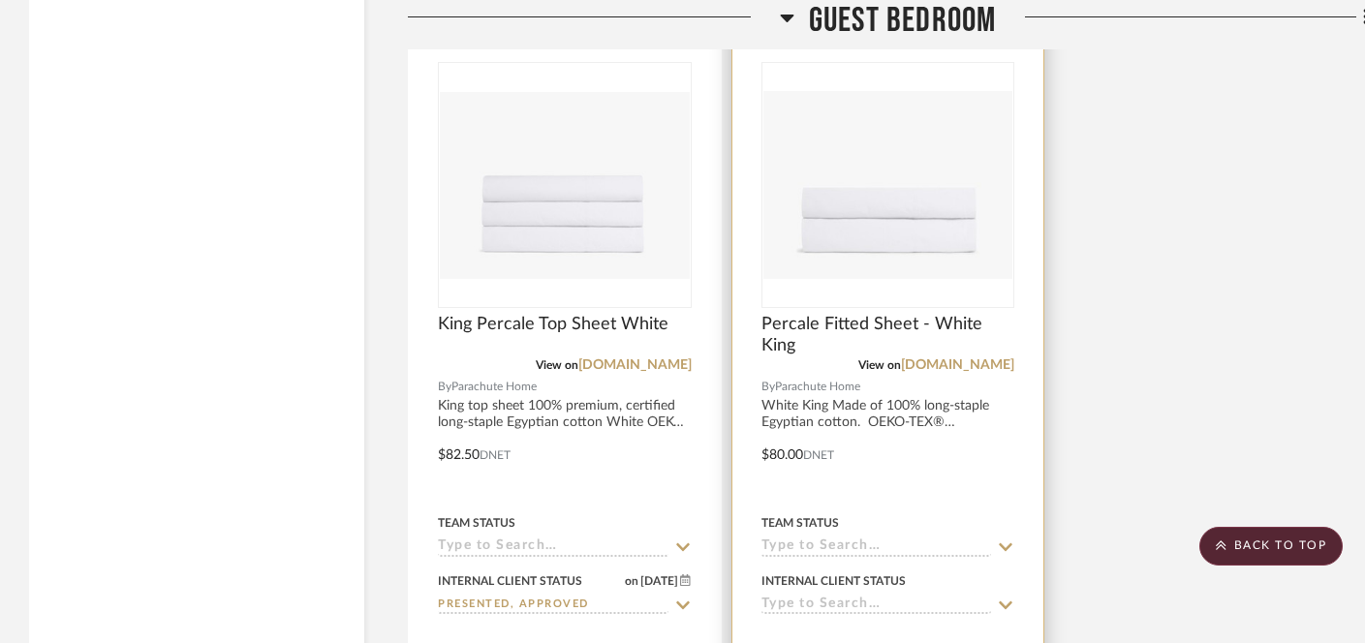
click at [794, 597] on input at bounding box center [877, 606] width 231 height 18
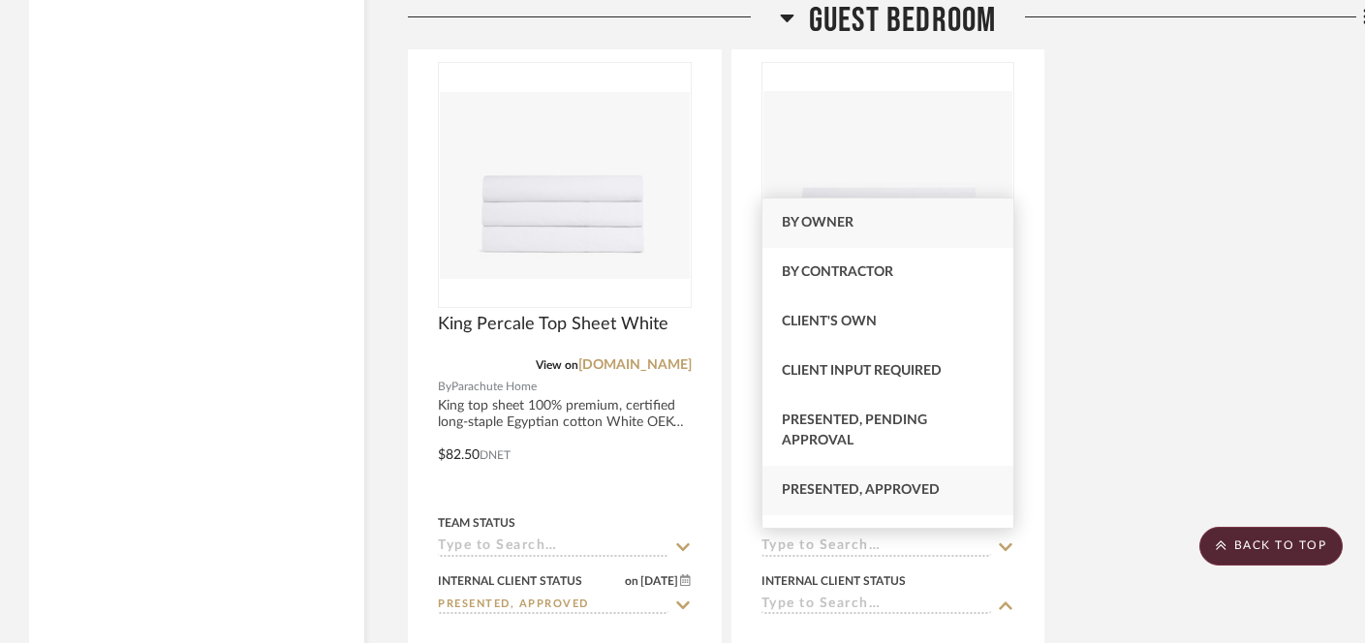
click at [812, 488] on span "Presented, Approved" at bounding box center [861, 490] width 158 height 14
type input "[DATE]"
type input "Presented, Approved"
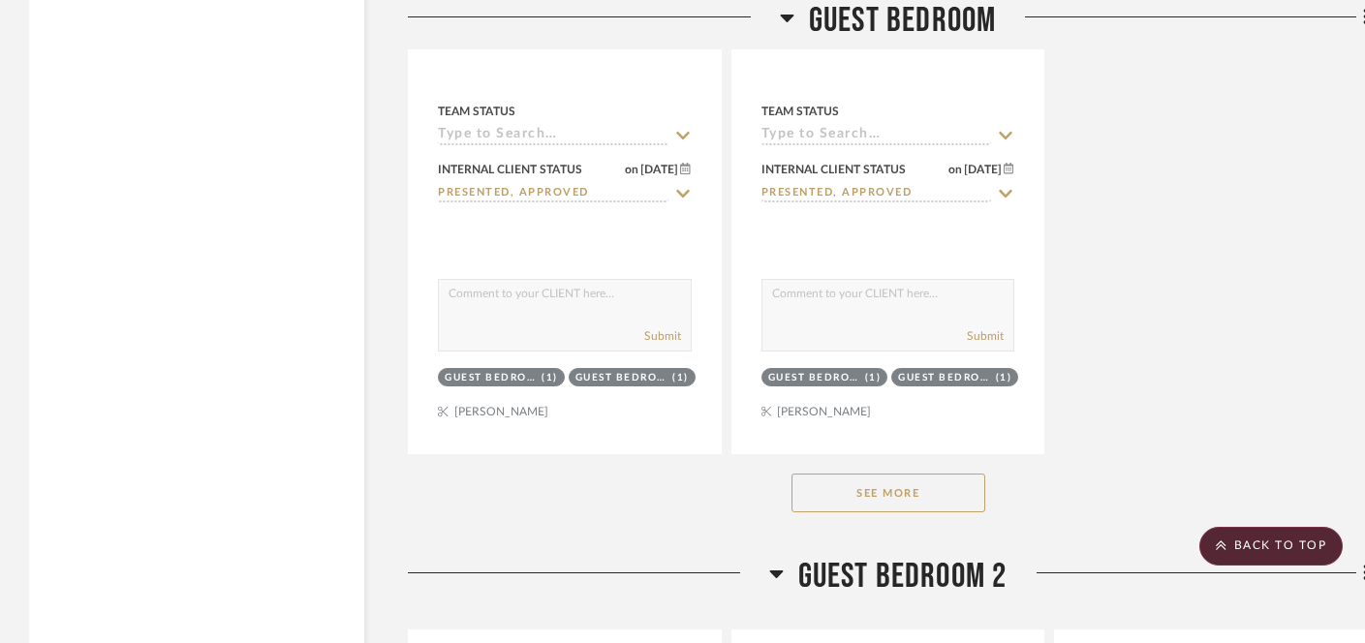
scroll to position [12363, 0]
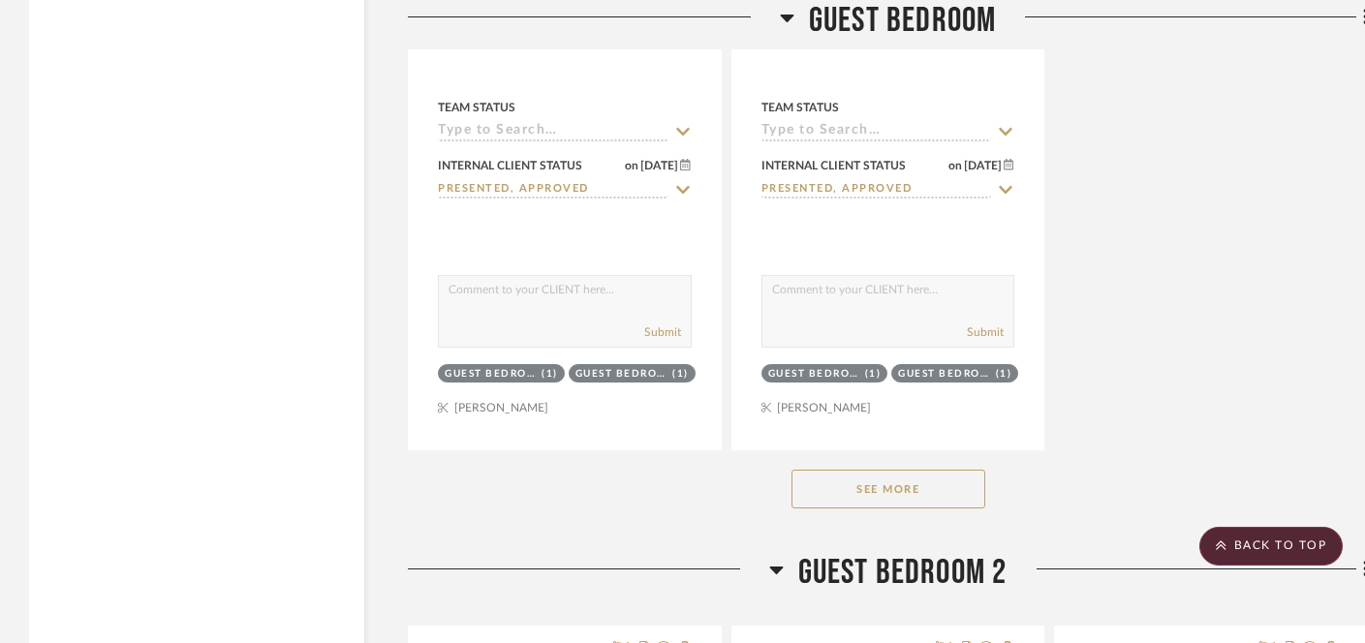
click at [896, 470] on button "See More" at bounding box center [889, 489] width 194 height 39
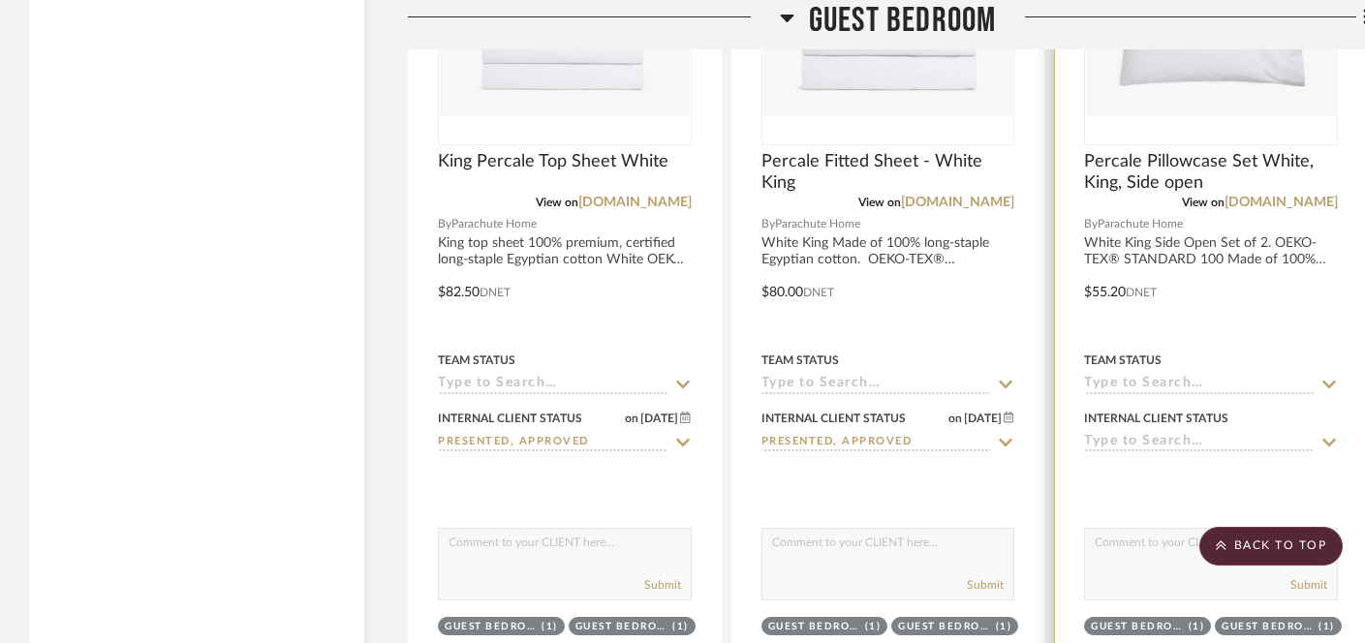
scroll to position [12158, 0]
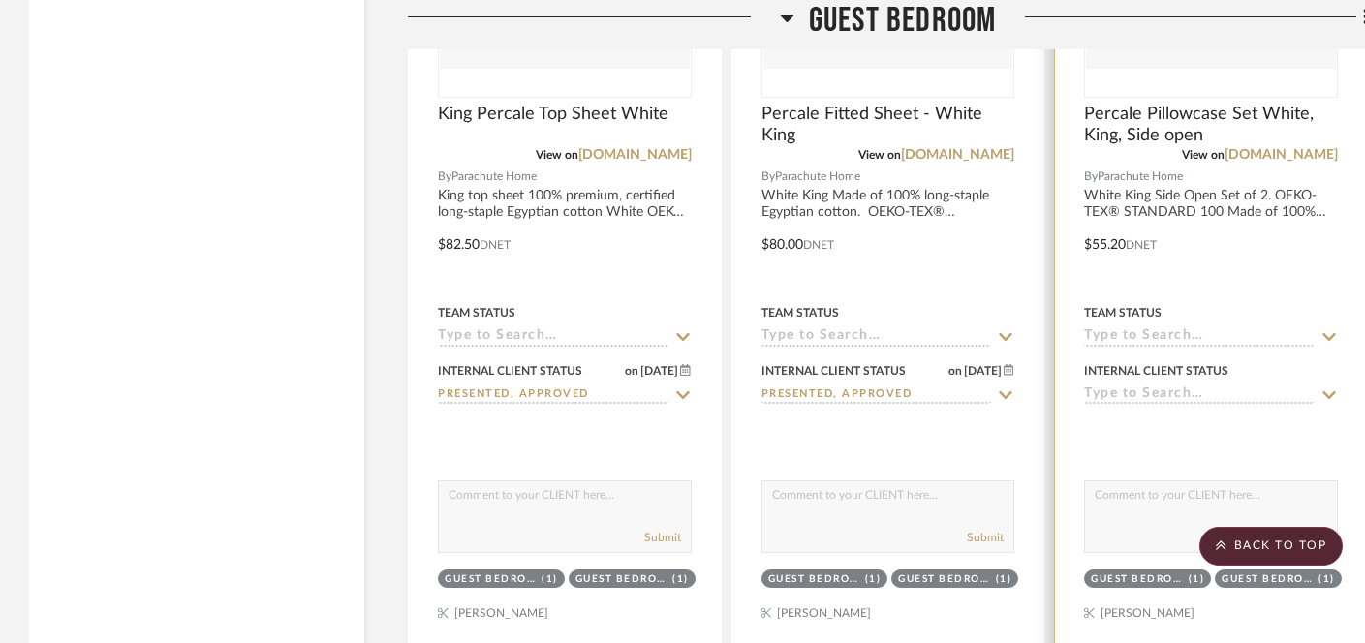
click at [1137, 387] on input at bounding box center [1199, 396] width 231 height 18
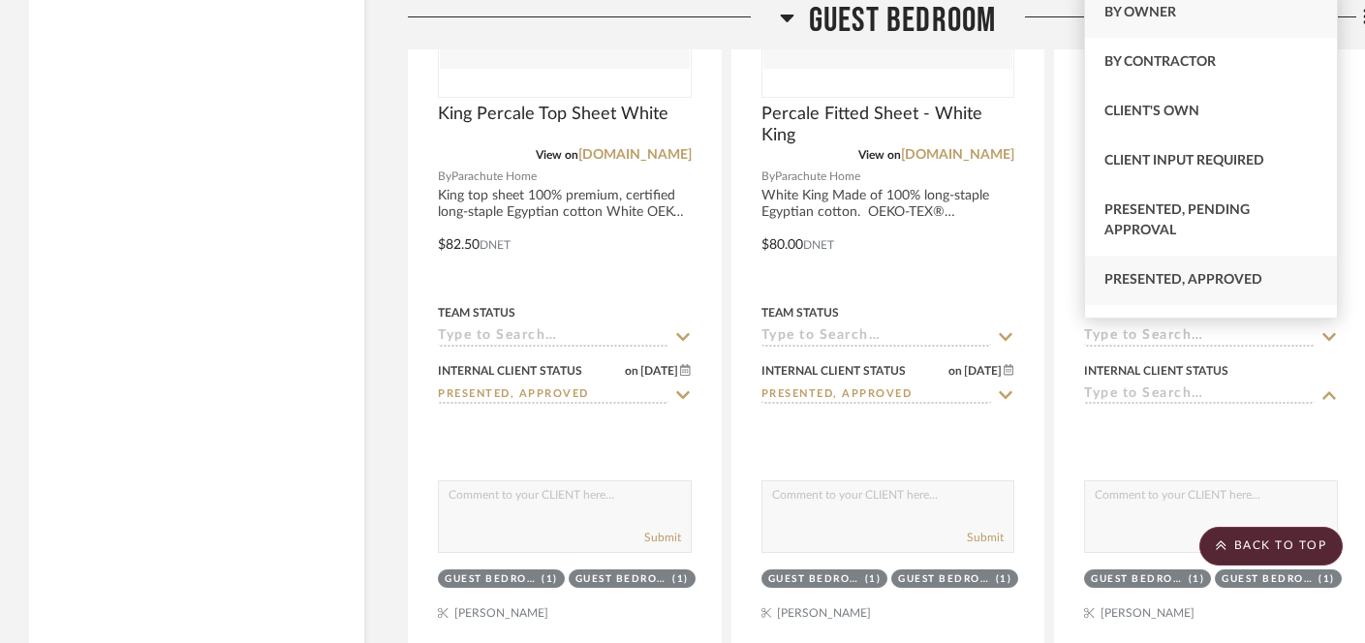
click at [1146, 281] on span "Presented, Approved" at bounding box center [1184, 280] width 158 height 14
type input "[DATE]"
type input "Presented, Approved"
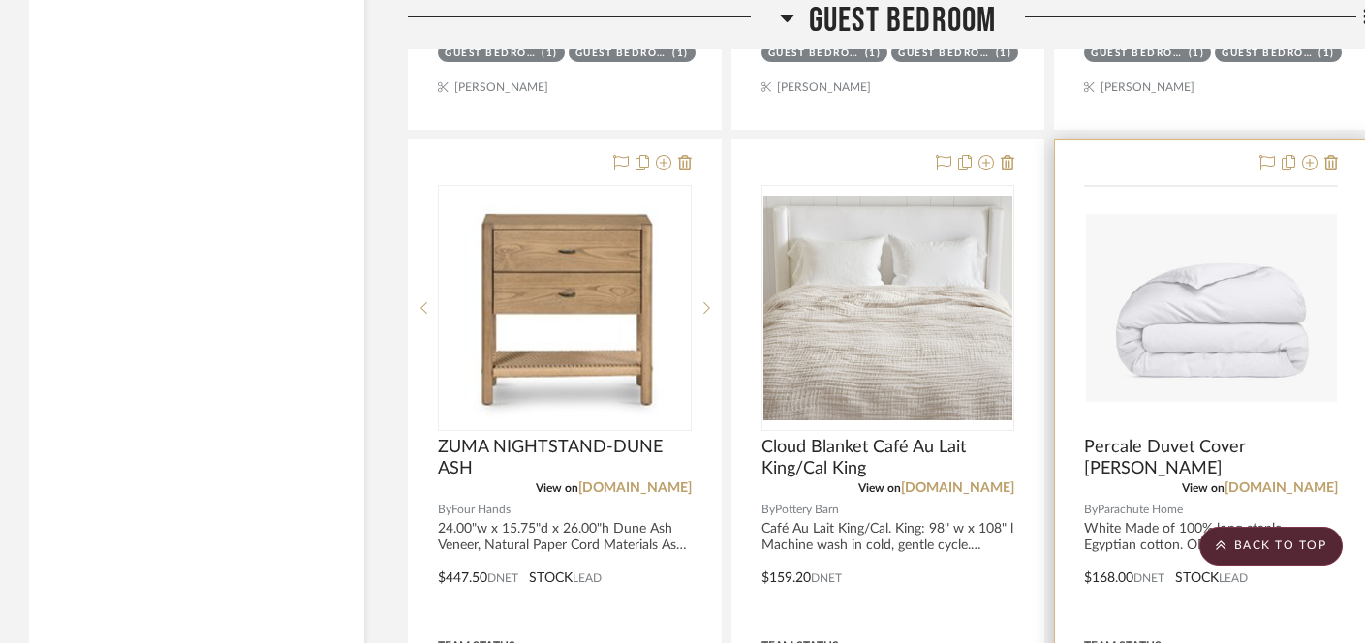
scroll to position [12738, 0]
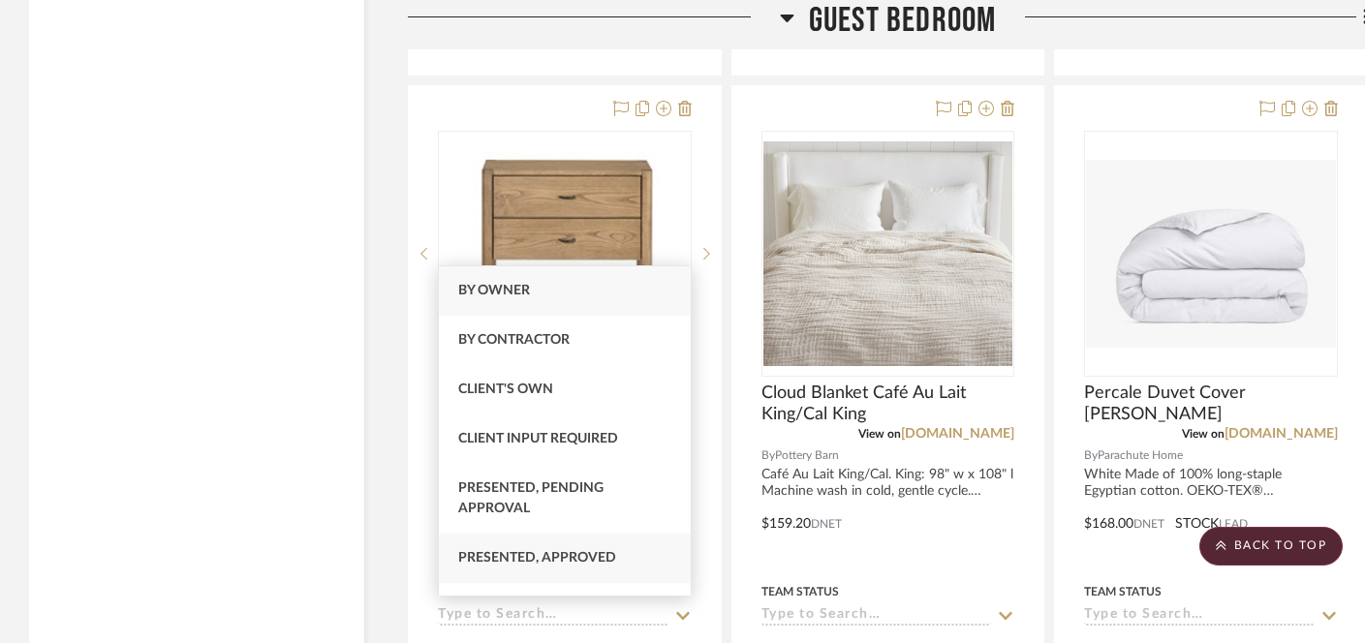
click at [528, 561] on span "Presented, Approved" at bounding box center [537, 558] width 158 height 14
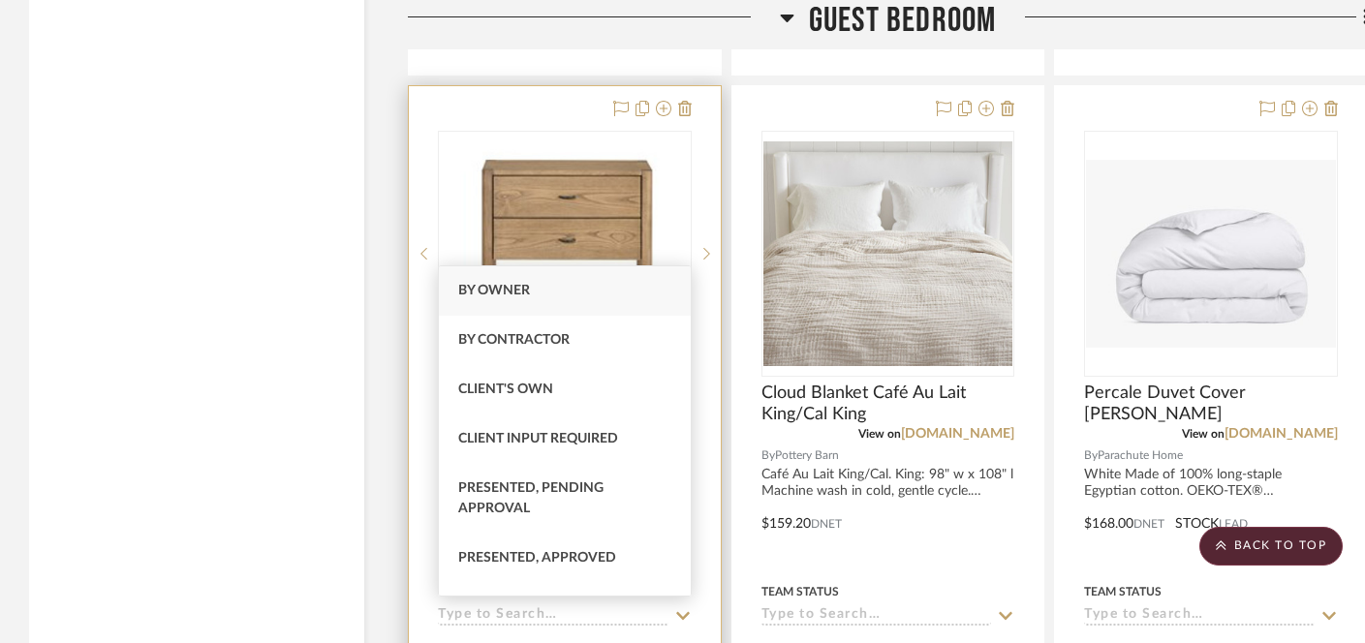
type input "[DATE]"
type input "Presented, Approved"
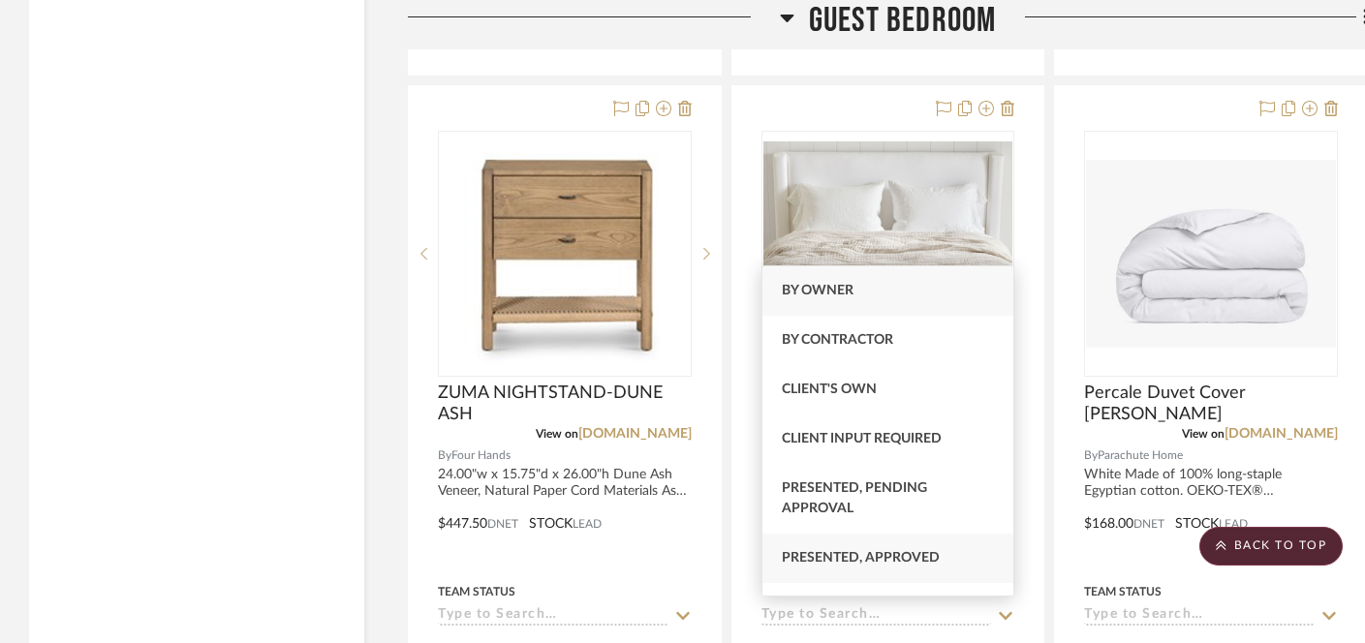
click at [871, 548] on div "Presented, Approved" at bounding box center [889, 558] width 252 height 49
type input "[DATE]"
type input "Presented, Approved"
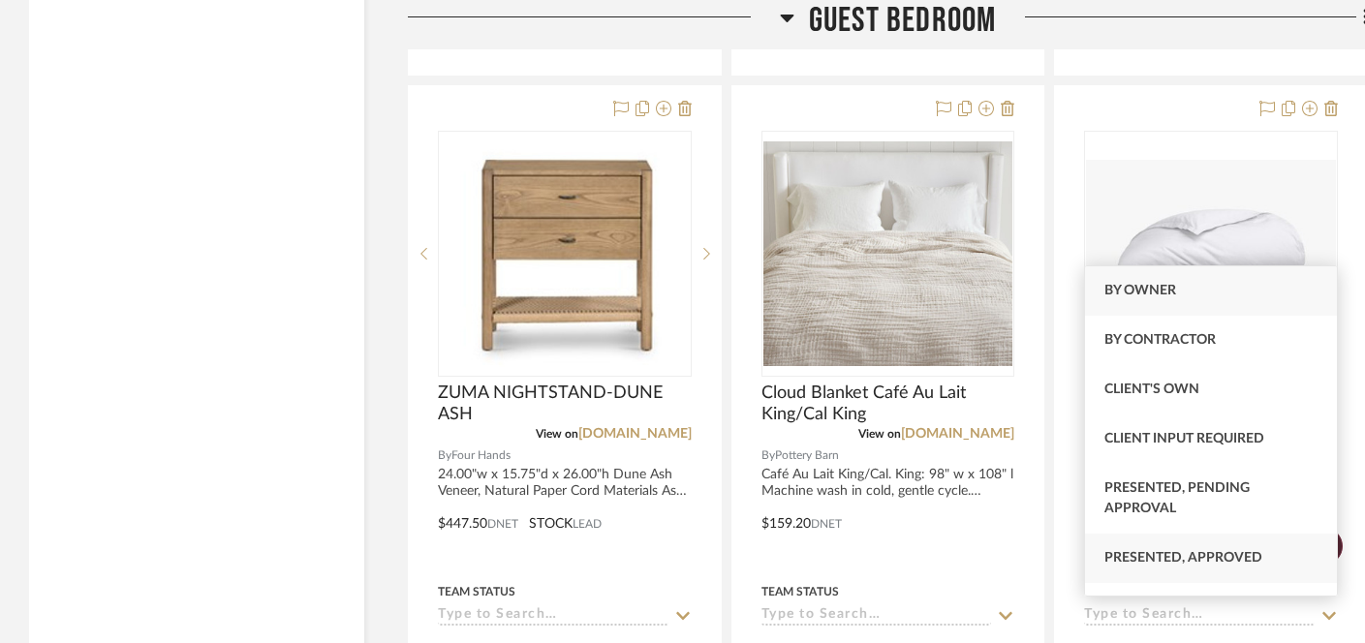
click at [1138, 560] on span "Presented, Approved" at bounding box center [1184, 558] width 158 height 14
type input "[DATE]"
type input "Presented, Approved"
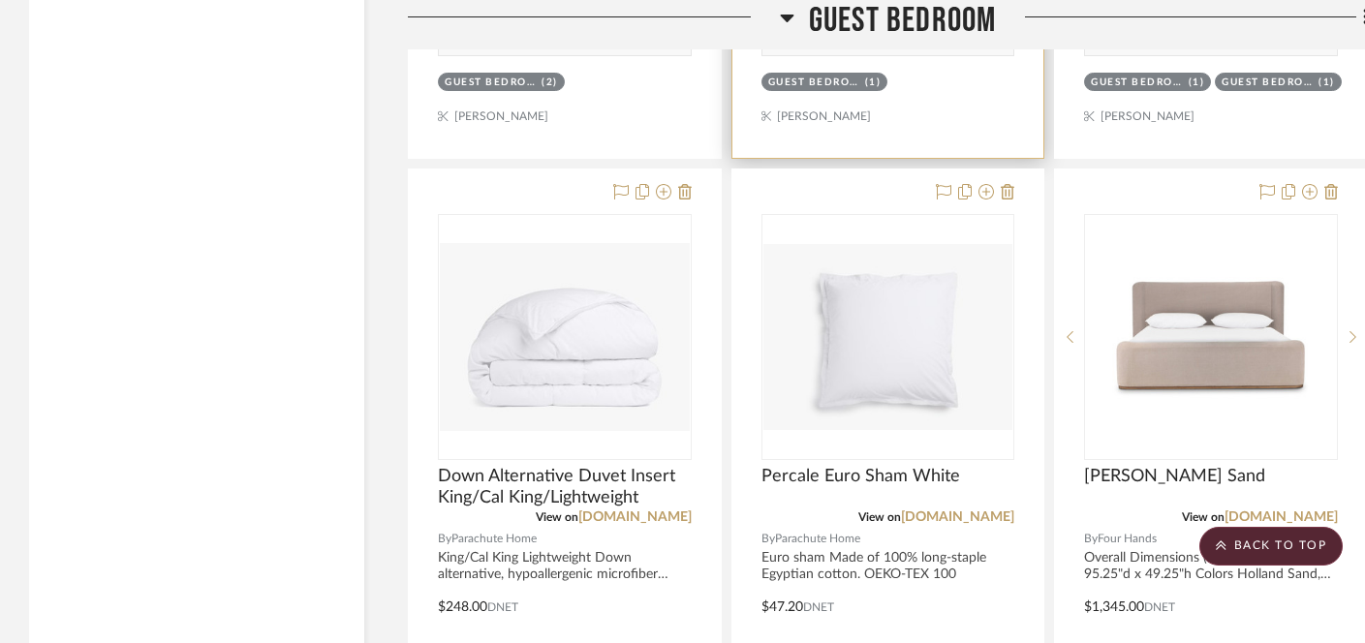
scroll to position [13678, 0]
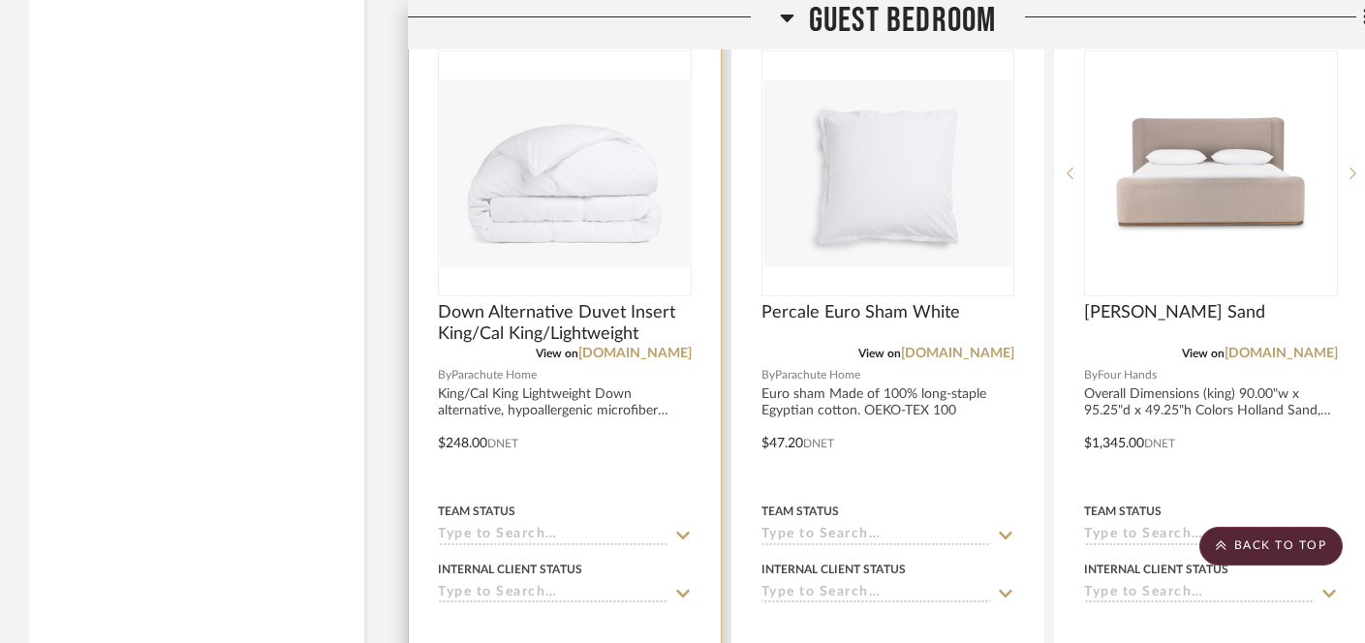
click at [527, 585] on input at bounding box center [553, 594] width 231 height 18
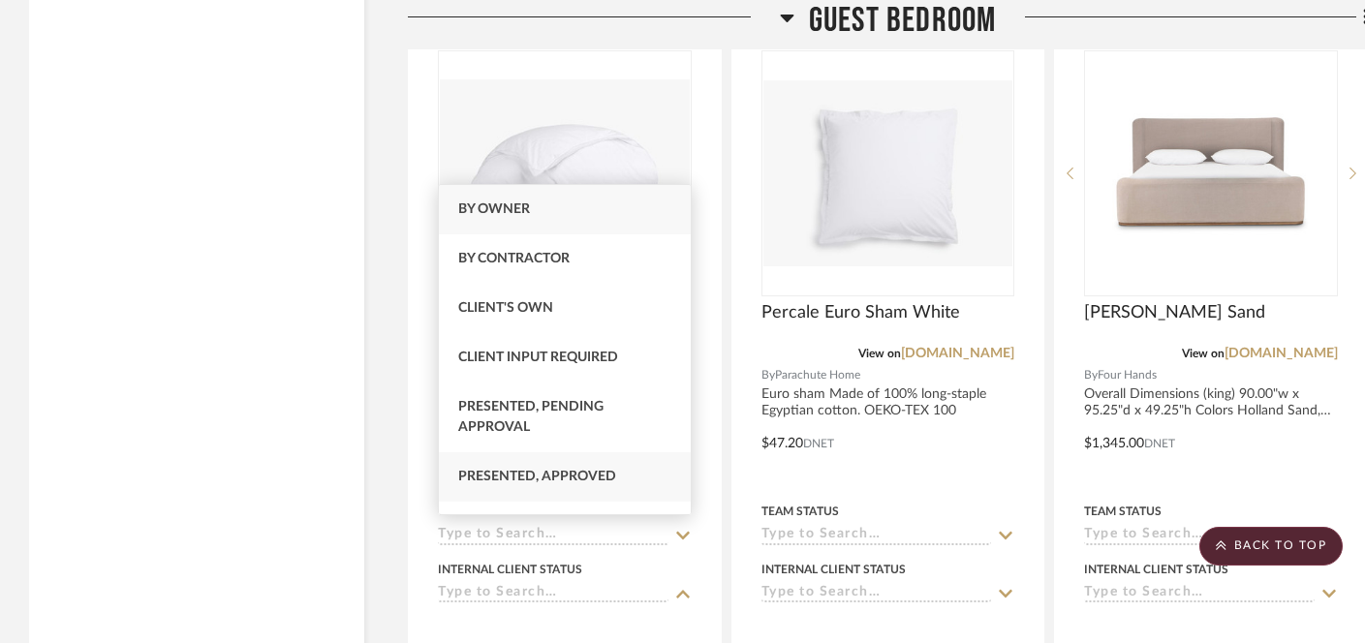
click at [541, 474] on span "Presented, Approved" at bounding box center [537, 477] width 158 height 14
type input "[DATE]"
type input "Presented, Approved"
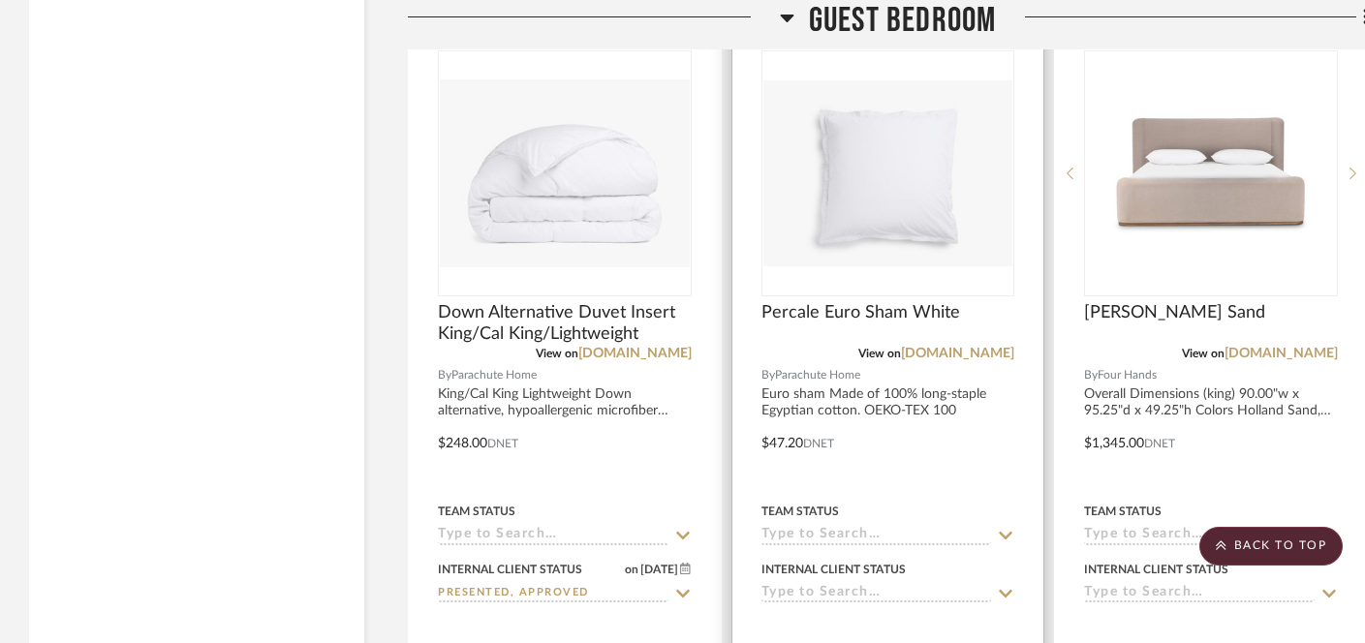
click at [810, 585] on input at bounding box center [877, 594] width 231 height 18
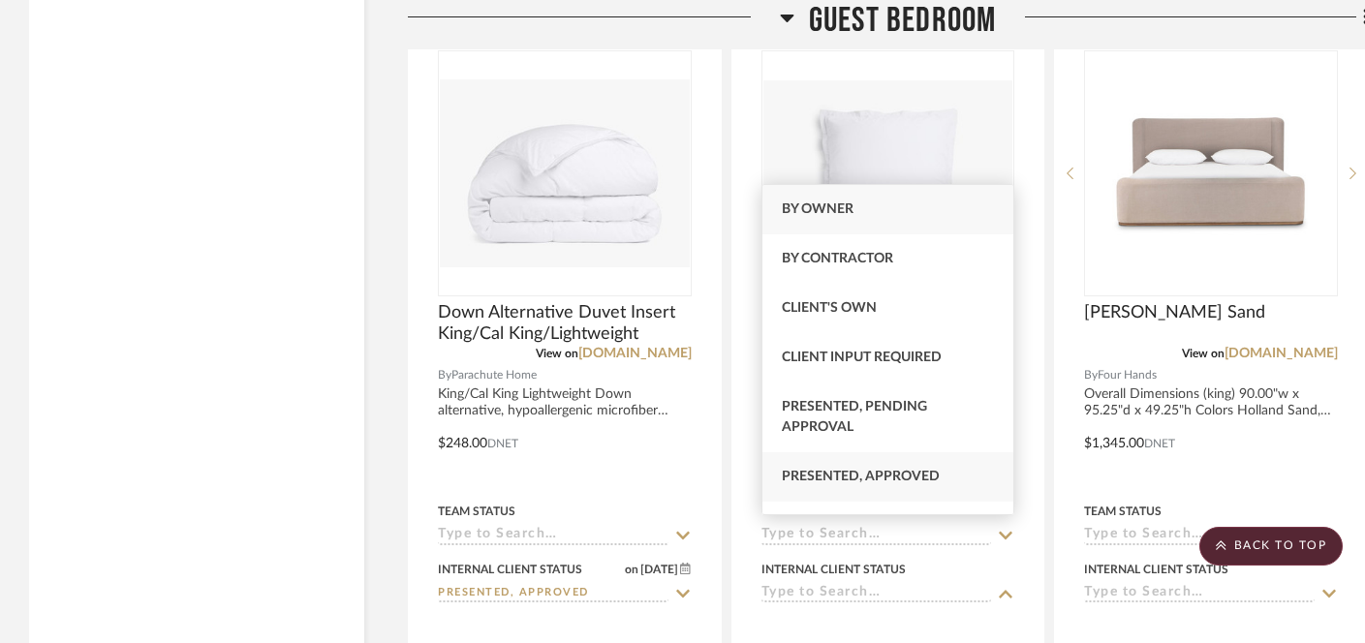
click at [831, 478] on span "Presented, Approved" at bounding box center [861, 477] width 158 height 14
type input "[DATE]"
type input "Presented, Approved"
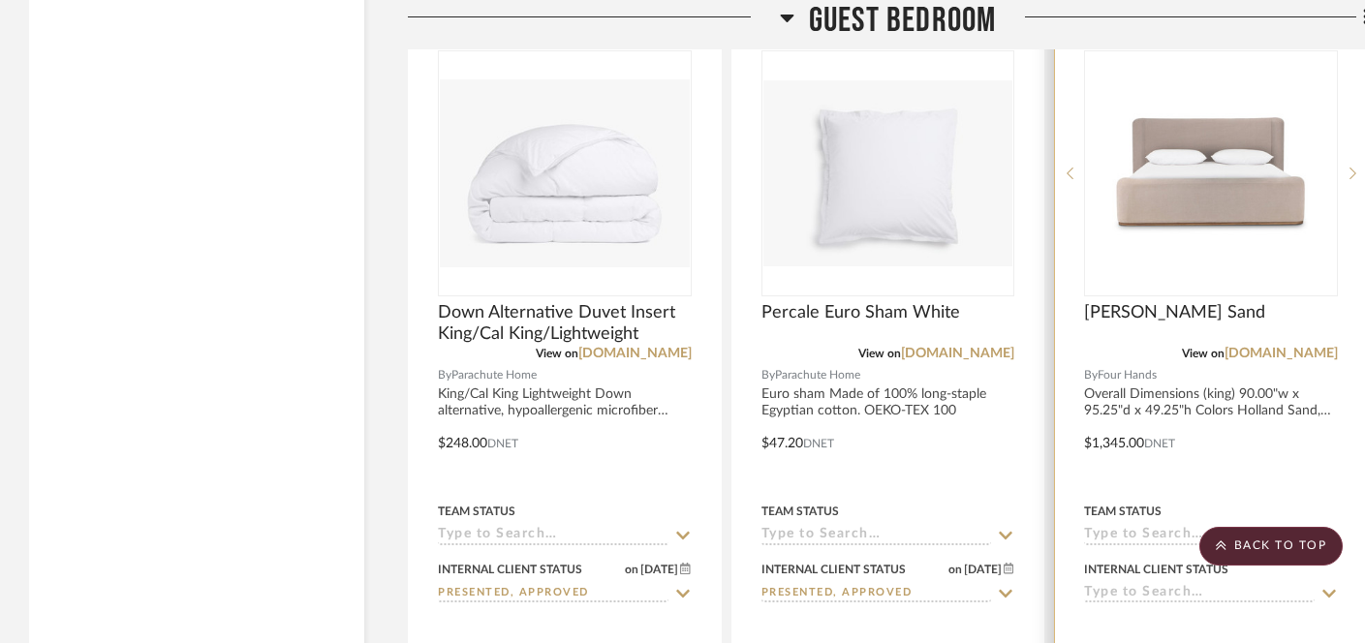
click at [1107, 585] on input at bounding box center [1199, 594] width 231 height 18
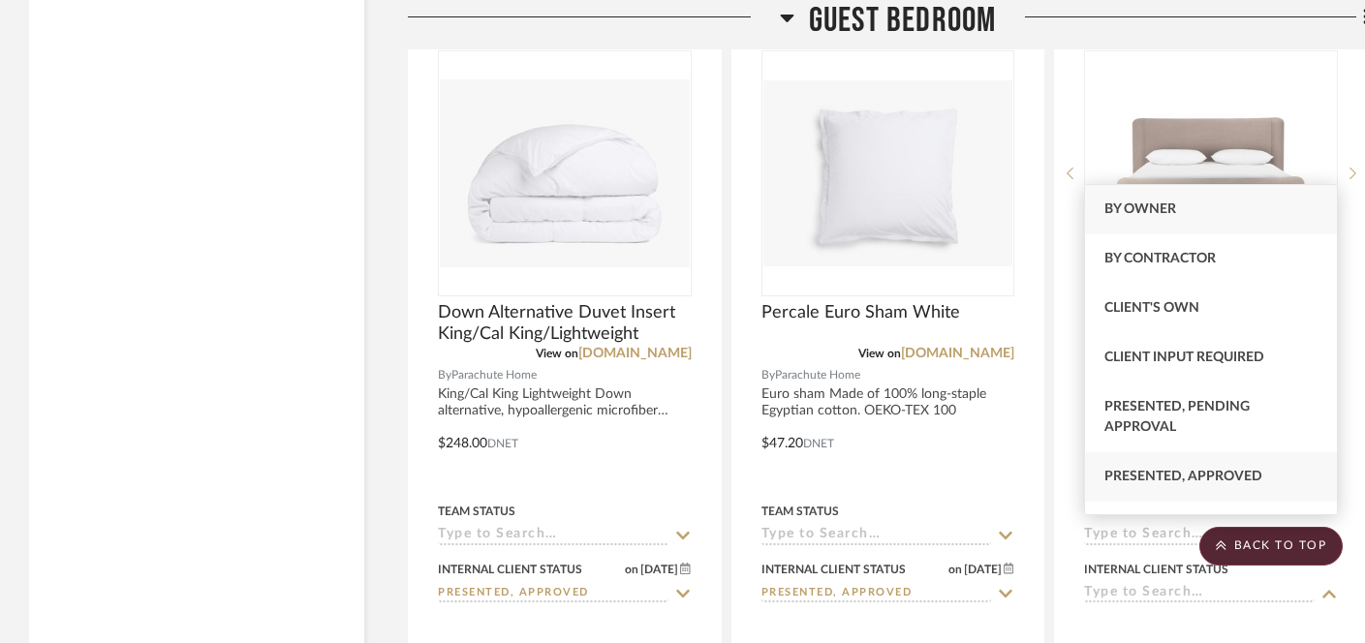
click at [1114, 483] on span "Presented, Approved" at bounding box center [1184, 477] width 158 height 14
type input "[DATE]"
type input "Presented, Approved"
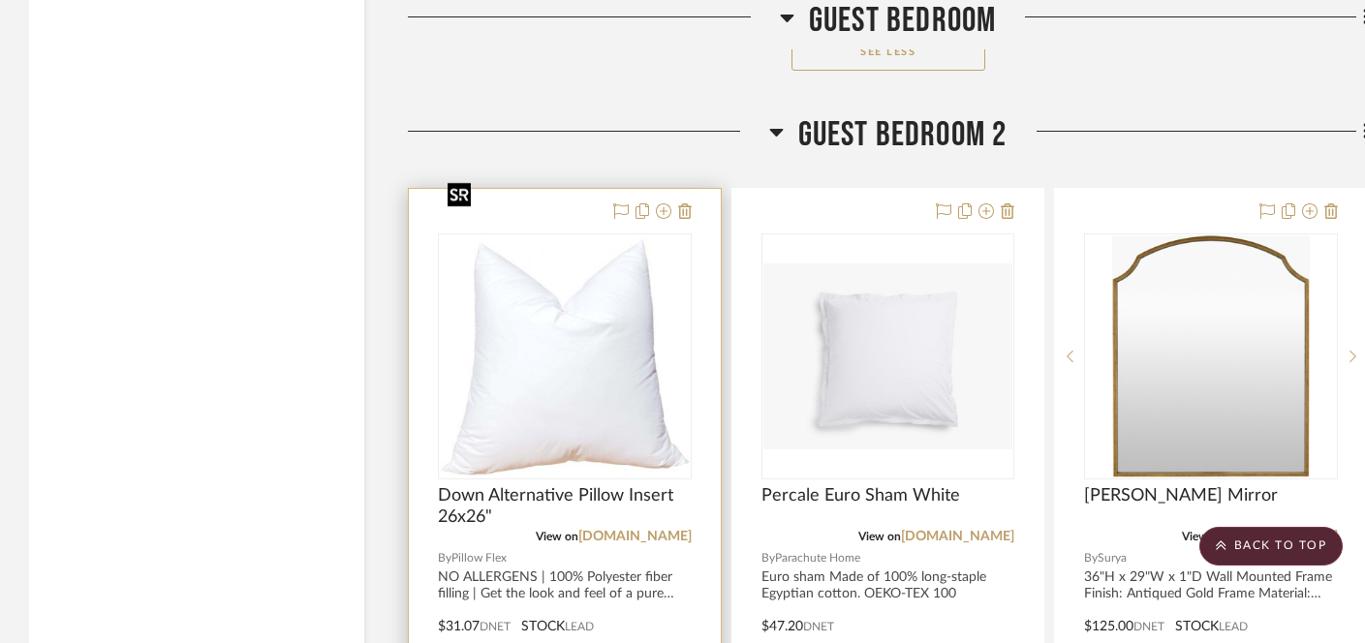
scroll to position [14510, 0]
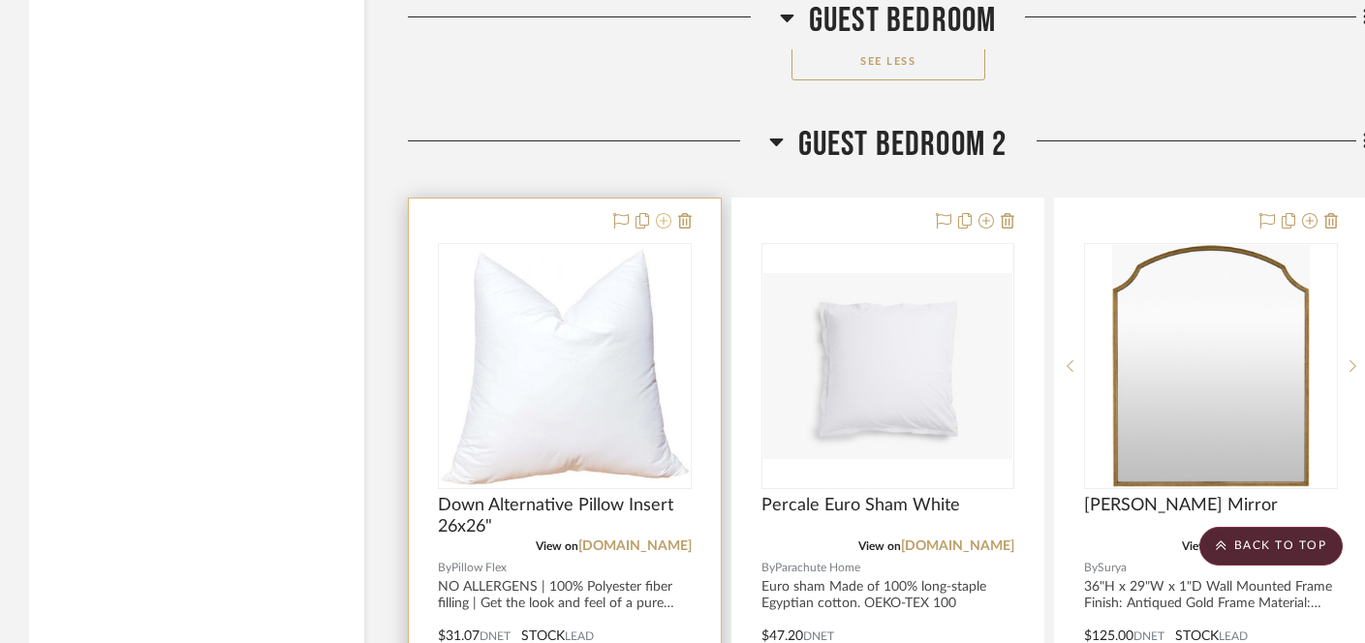
click at [661, 213] on icon at bounding box center [664, 221] width 16 height 16
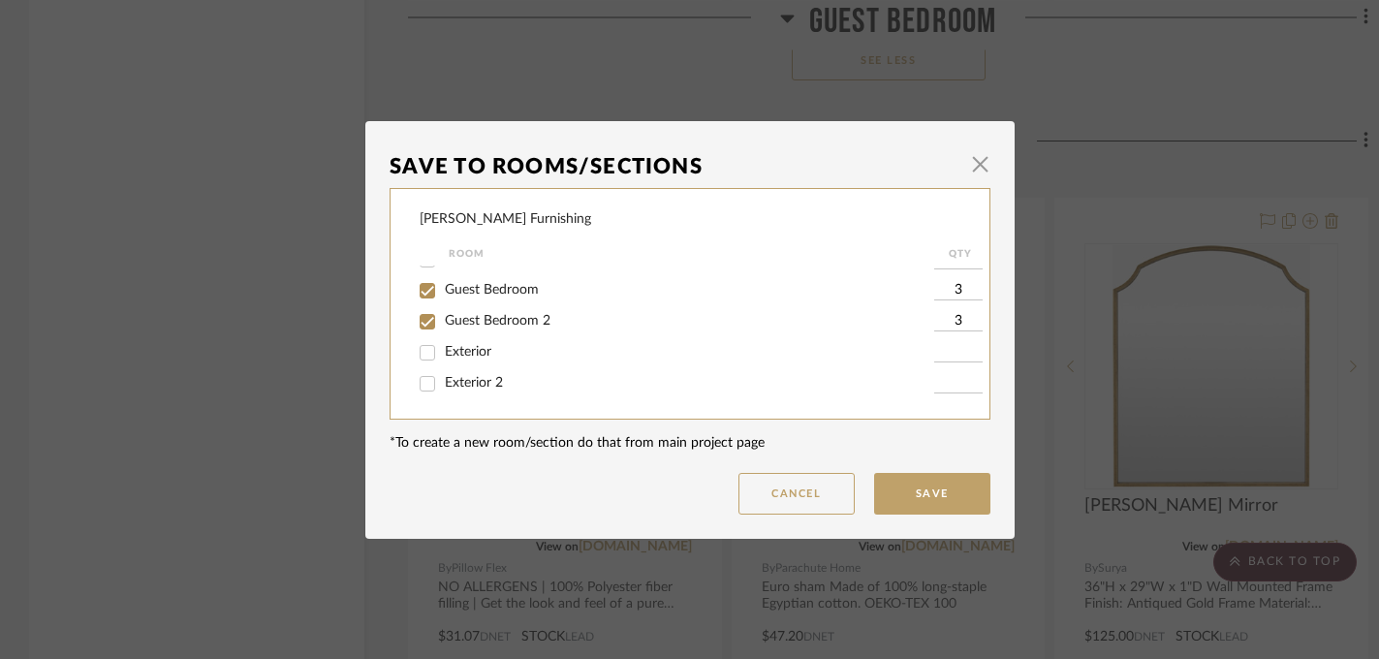
scroll to position [247, 0]
click at [479, 327] on span "Guest Bedroom 2" at bounding box center [498, 321] width 106 height 14
click at [443, 327] on input "Guest Bedroom 2" at bounding box center [427, 321] width 31 height 31
checkbox input "false"
click at [890, 489] on button "Save" at bounding box center [932, 494] width 116 height 42
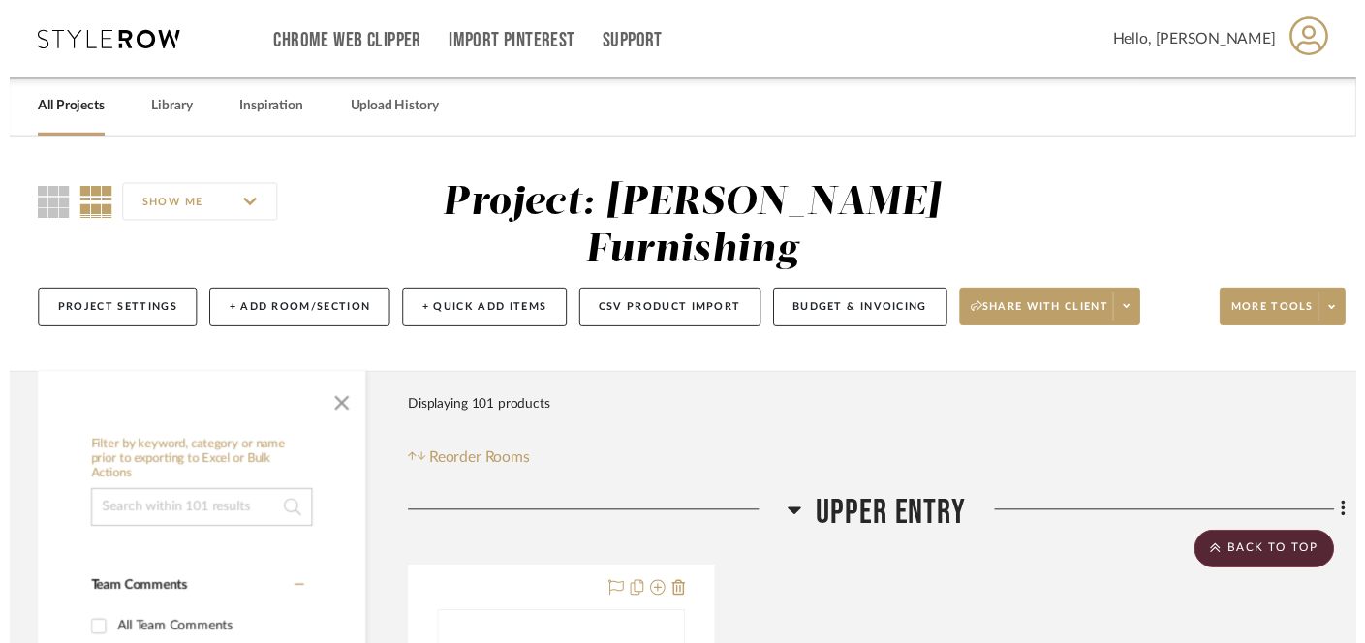
scroll to position [14510, 0]
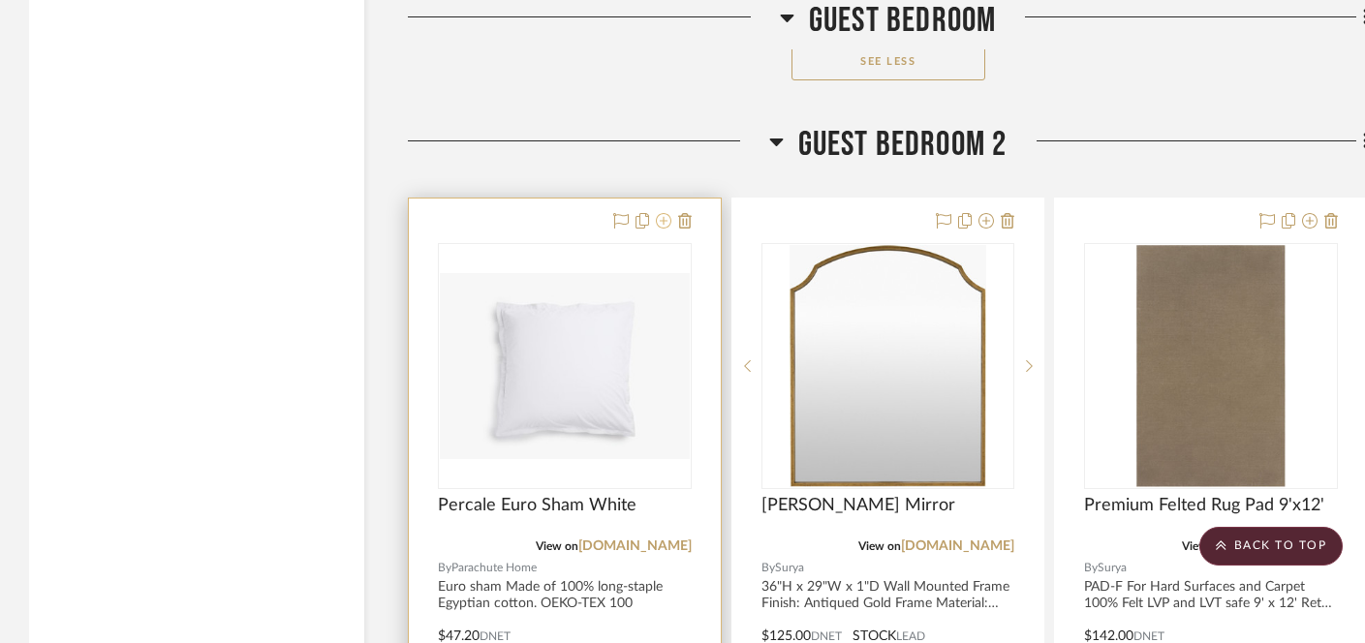
click at [665, 213] on icon at bounding box center [664, 221] width 16 height 16
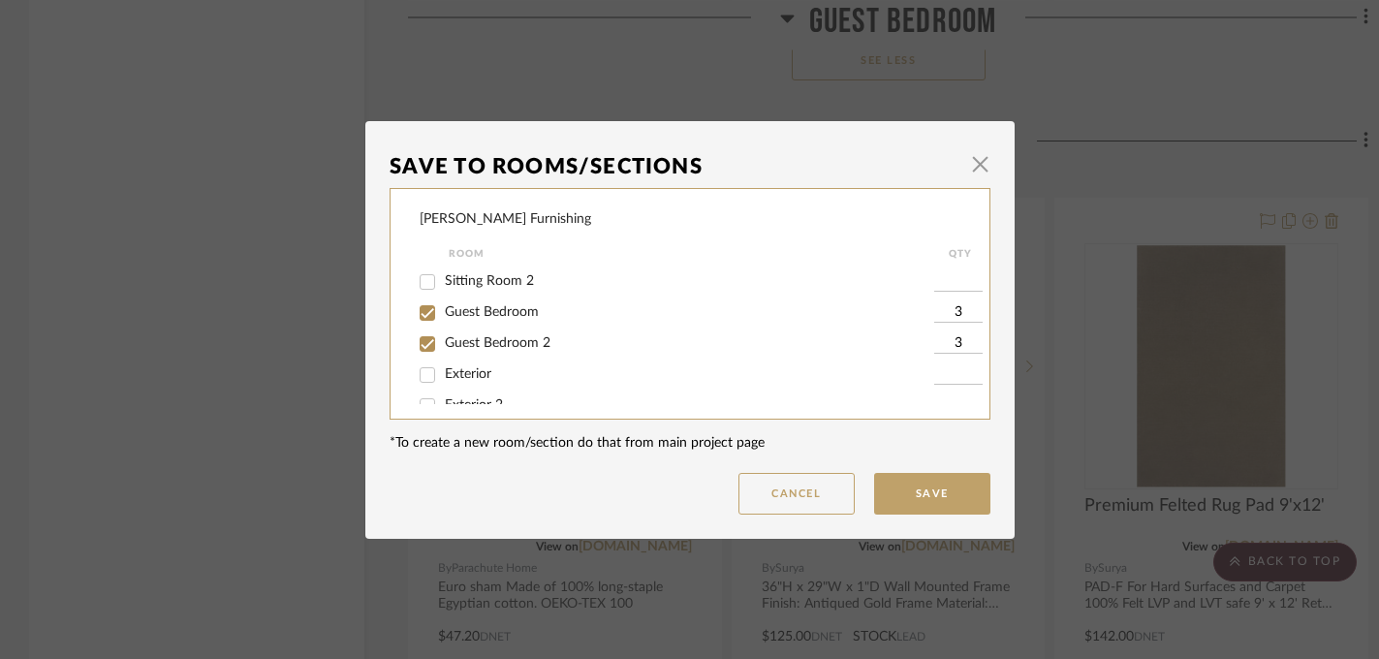
scroll to position [231, 0]
click at [525, 335] on span "Guest Bedroom 2" at bounding box center [498, 329] width 106 height 14
click at [443, 339] on input "Guest Bedroom 2" at bounding box center [427, 329] width 31 height 31
checkbox input "false"
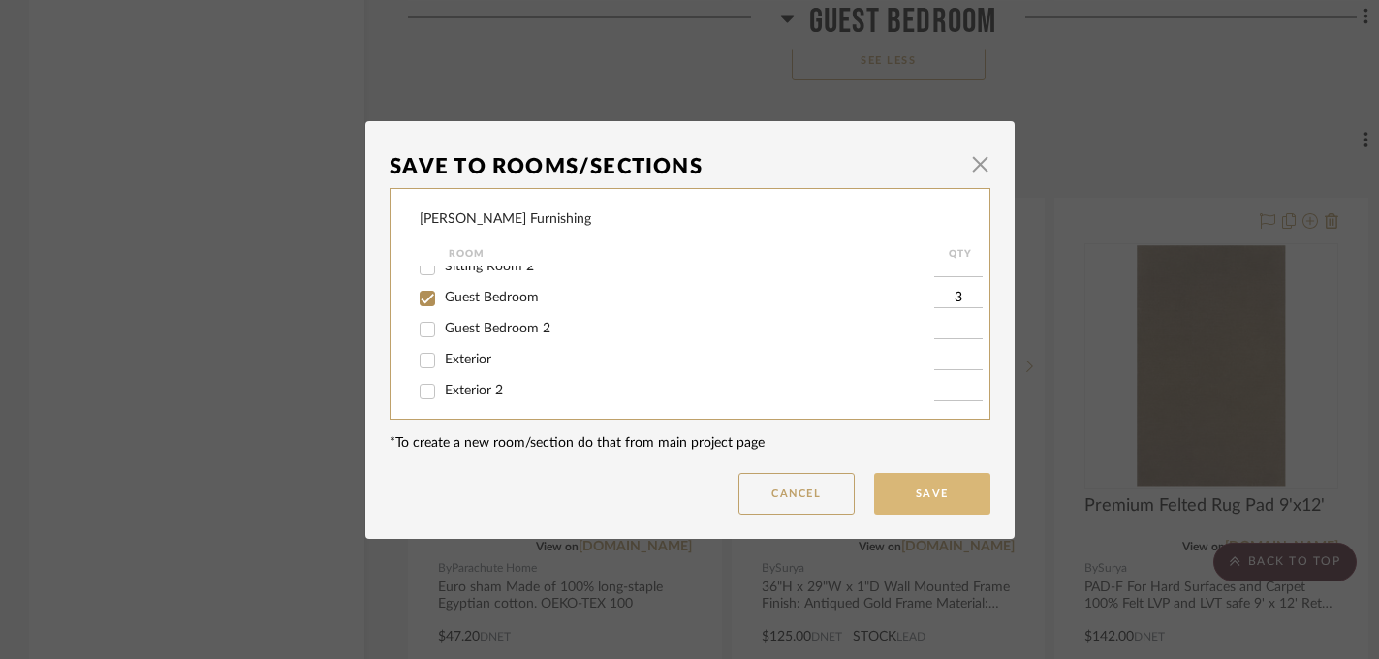
click at [919, 500] on button "Save" at bounding box center [932, 494] width 116 height 42
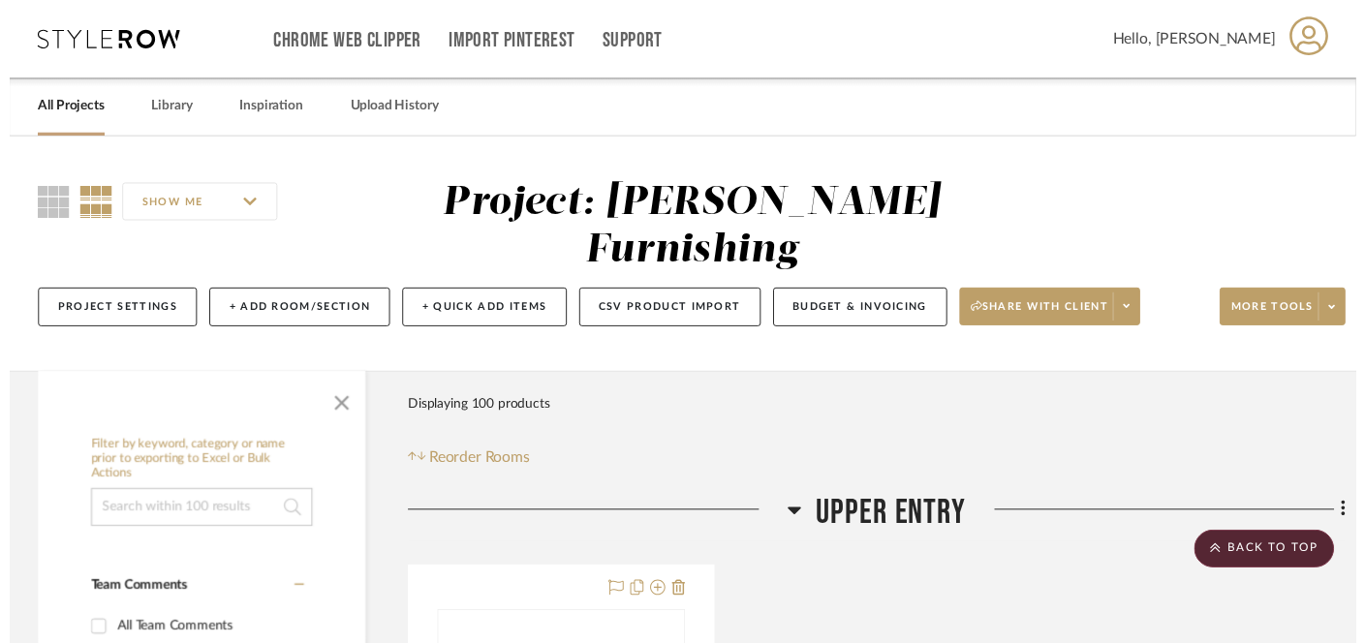
scroll to position [14510, 0]
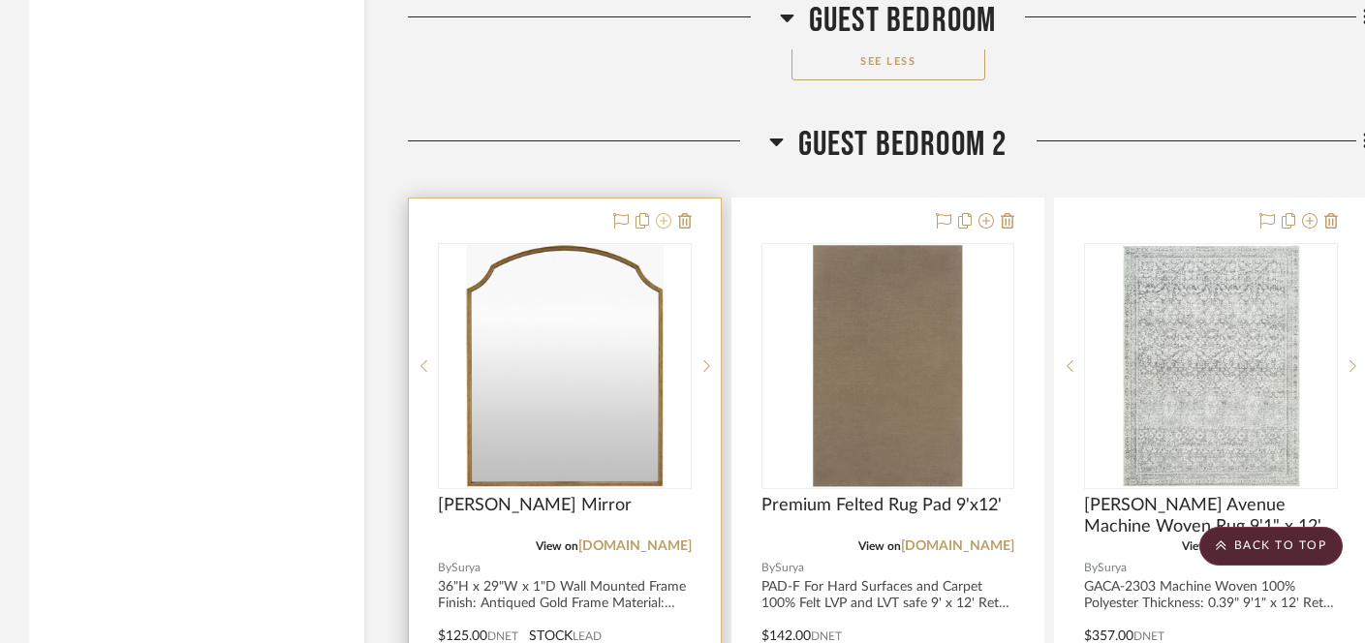
click at [663, 213] on icon at bounding box center [664, 221] width 16 height 16
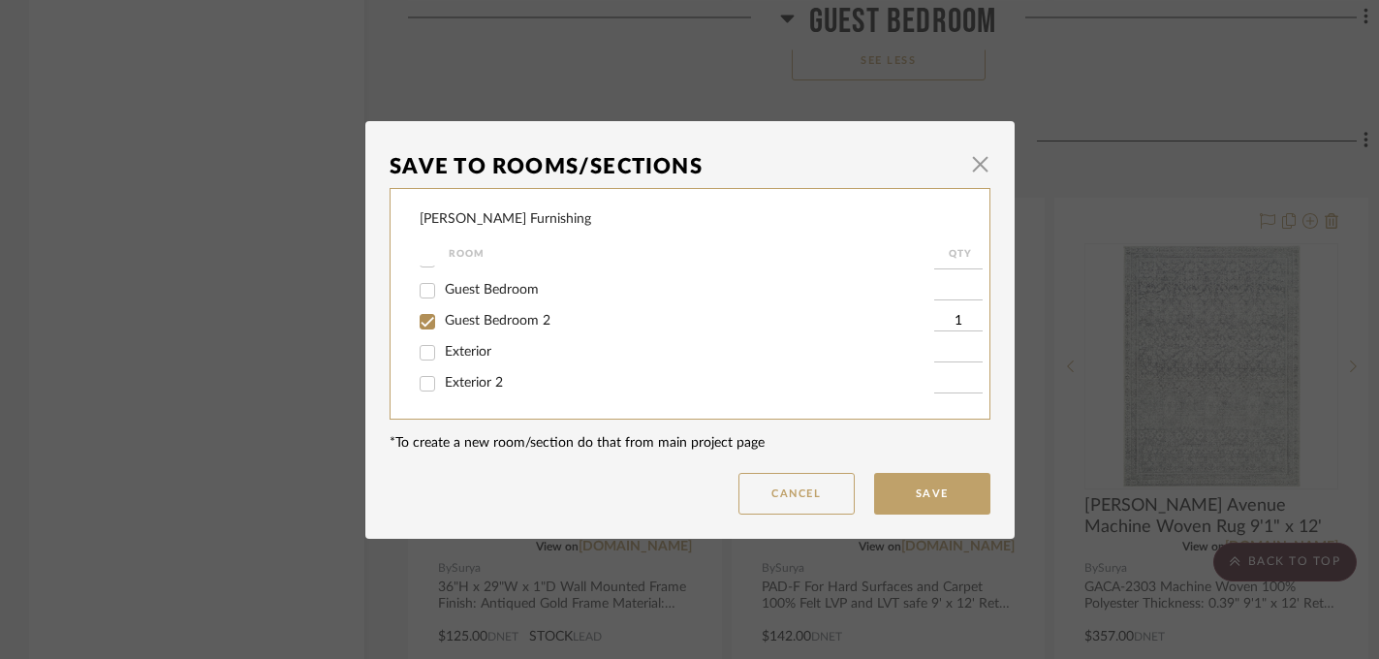
scroll to position [249, 0]
click at [526, 322] on span "Guest Bedroom 2" at bounding box center [498, 321] width 106 height 14
click at [443, 322] on input "Guest Bedroom 2" at bounding box center [427, 321] width 31 height 31
checkbox input "false"
click at [933, 492] on button "Save" at bounding box center [932, 494] width 116 height 42
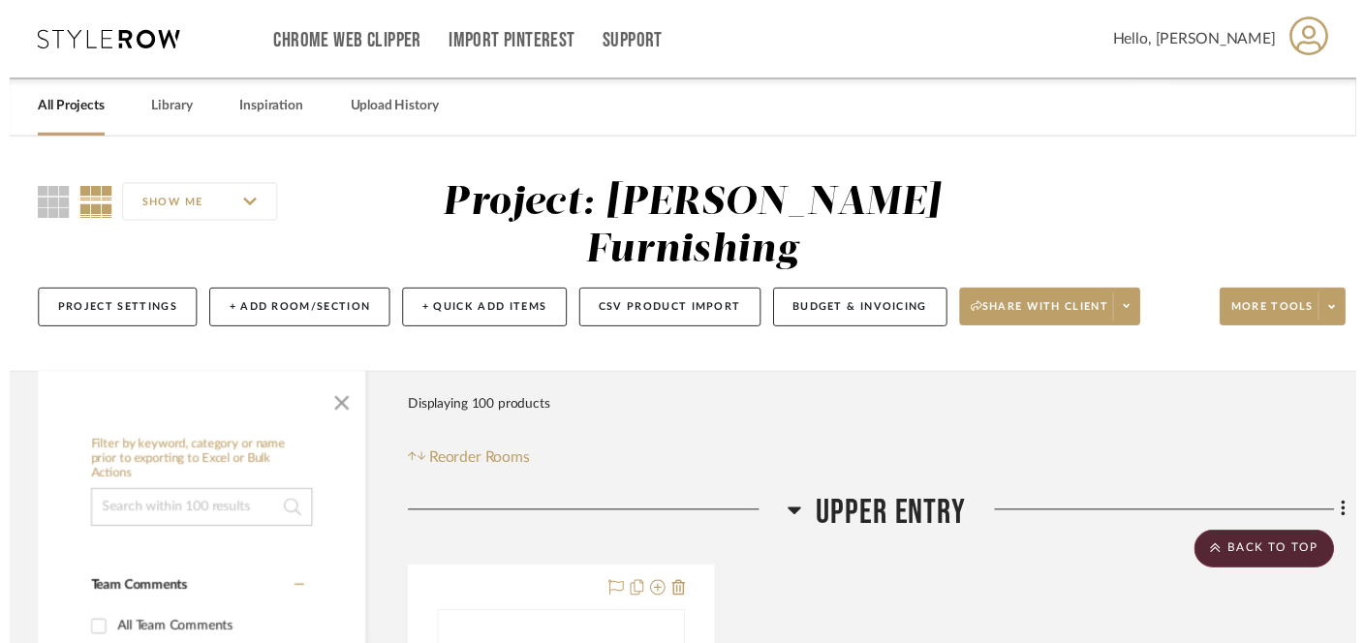
scroll to position [14510, 0]
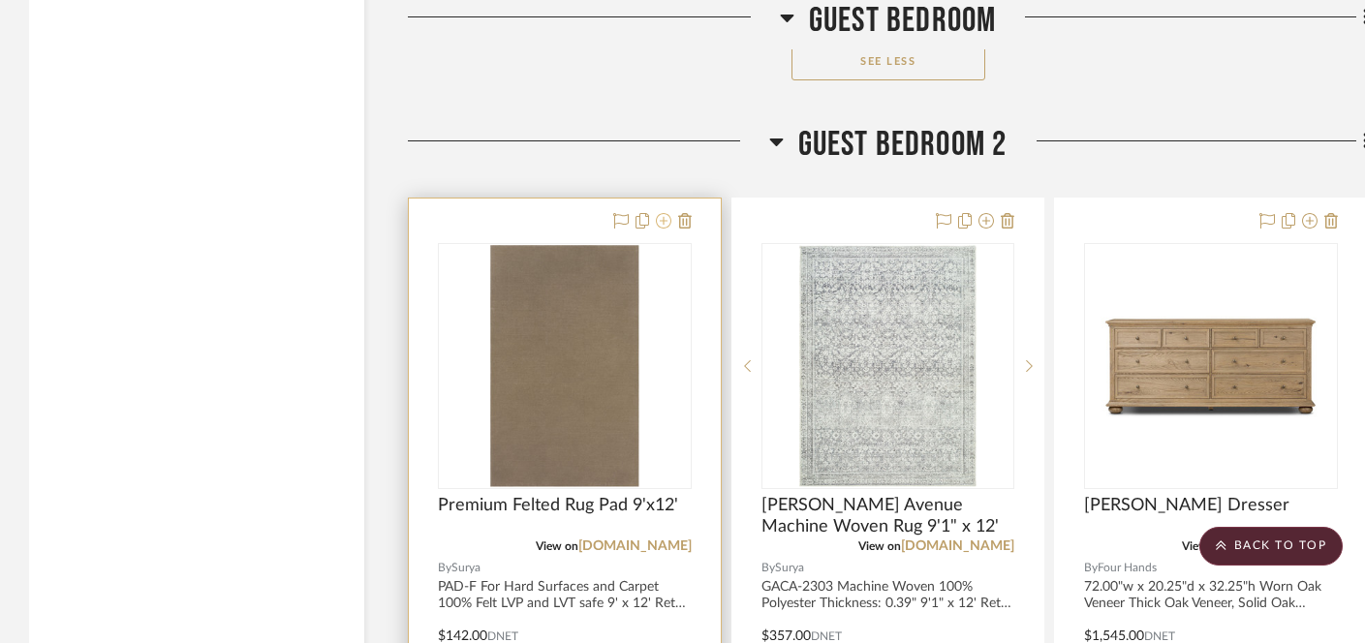
click at [668, 213] on icon at bounding box center [664, 221] width 16 height 16
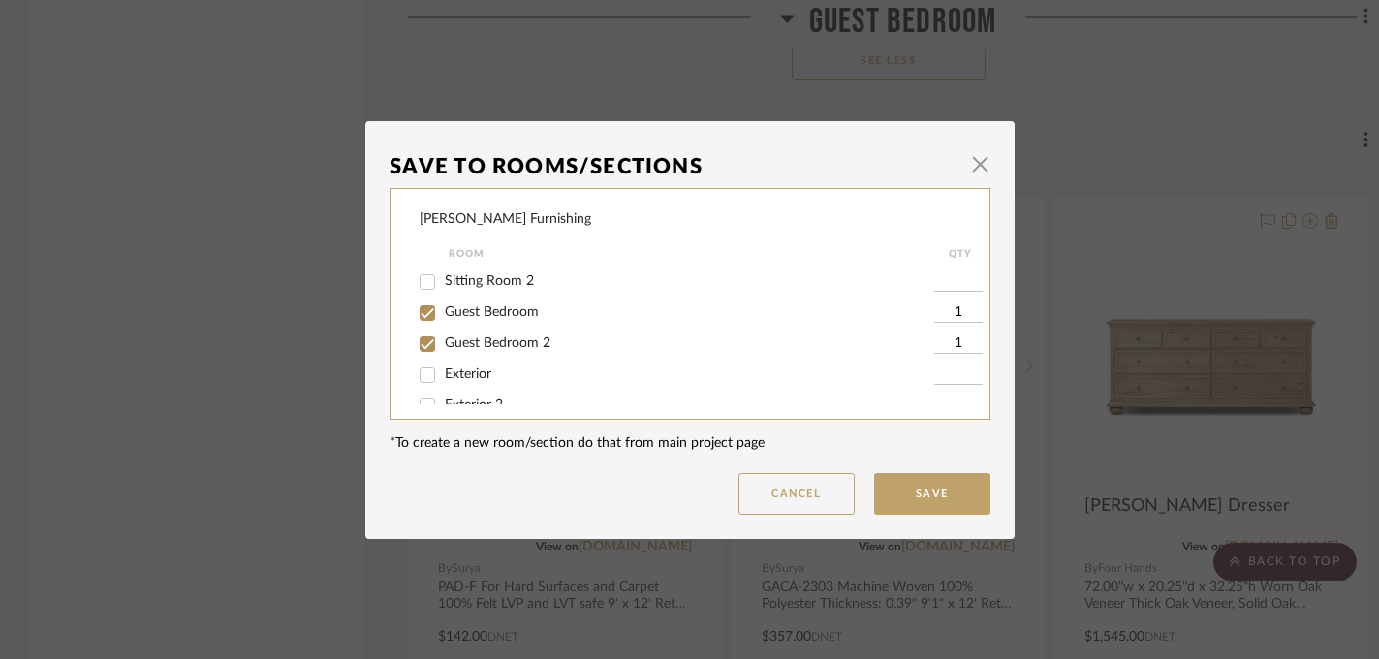
scroll to position [215, 0]
click at [515, 351] on span "Guest Bedroom 2" at bounding box center [498, 344] width 106 height 14
click at [443, 355] on input "Guest Bedroom 2" at bounding box center [427, 344] width 31 height 31
checkbox input "false"
click at [886, 485] on button "Save" at bounding box center [932, 494] width 116 height 42
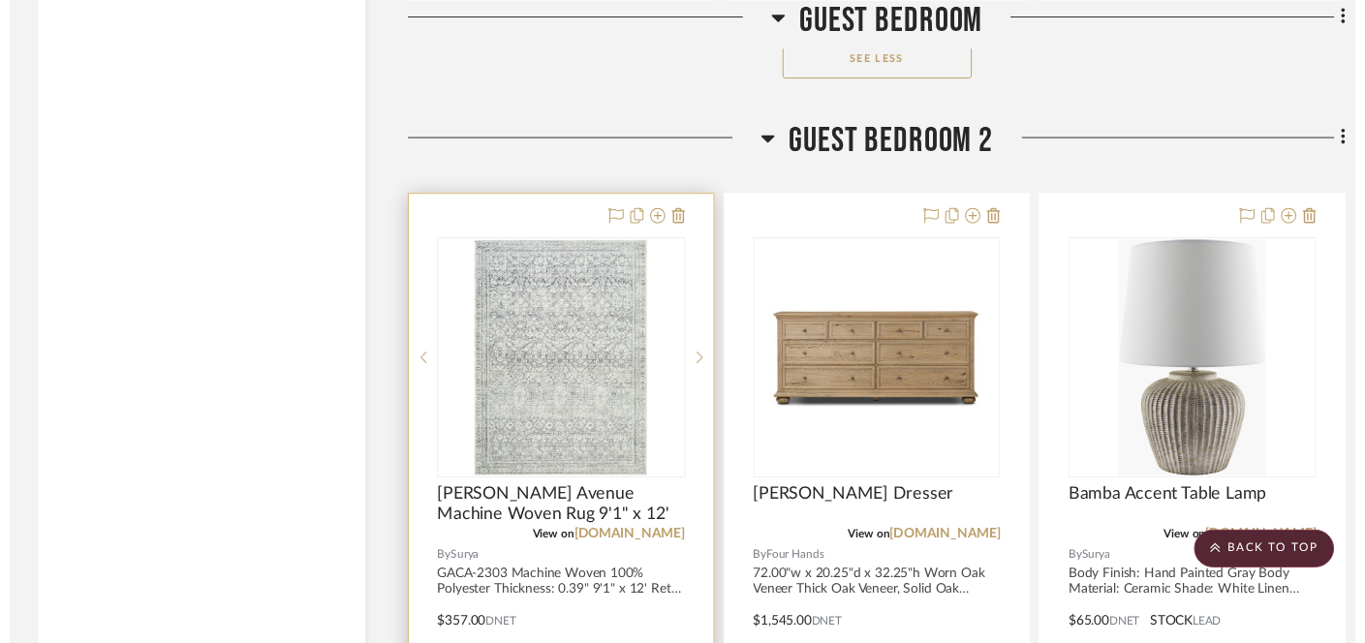
scroll to position [14510, 0]
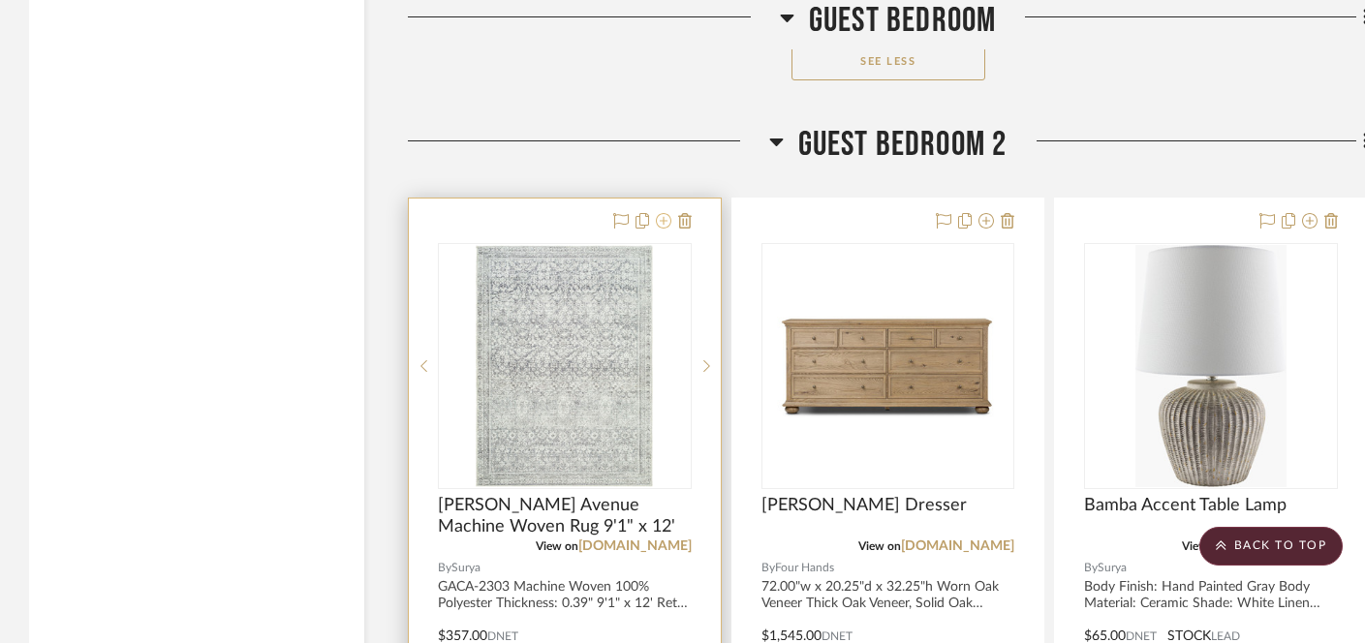
click at [665, 213] on icon at bounding box center [664, 221] width 16 height 16
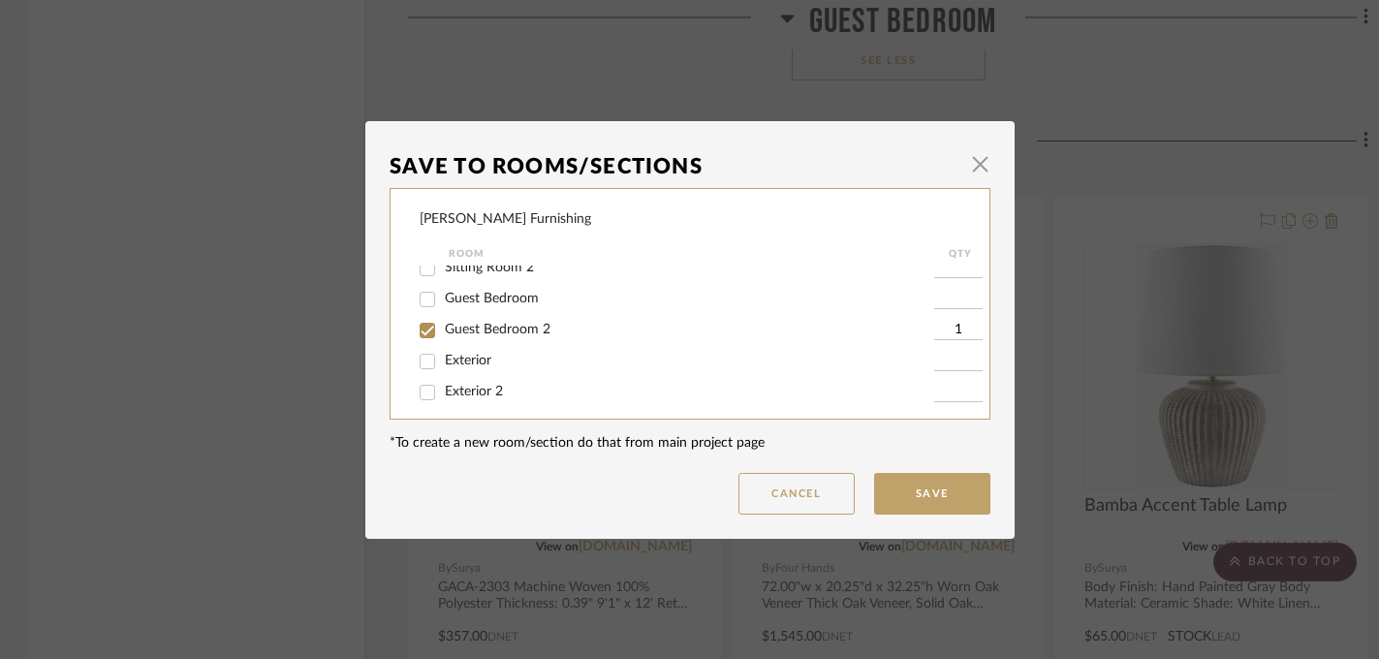
scroll to position [249, 0]
click at [501, 320] on span "Guest Bedroom 2" at bounding box center [498, 321] width 106 height 14
click at [443, 320] on input "Guest Bedroom 2" at bounding box center [427, 321] width 31 height 31
checkbox input "false"
click at [907, 514] on button "Save" at bounding box center [932, 494] width 116 height 42
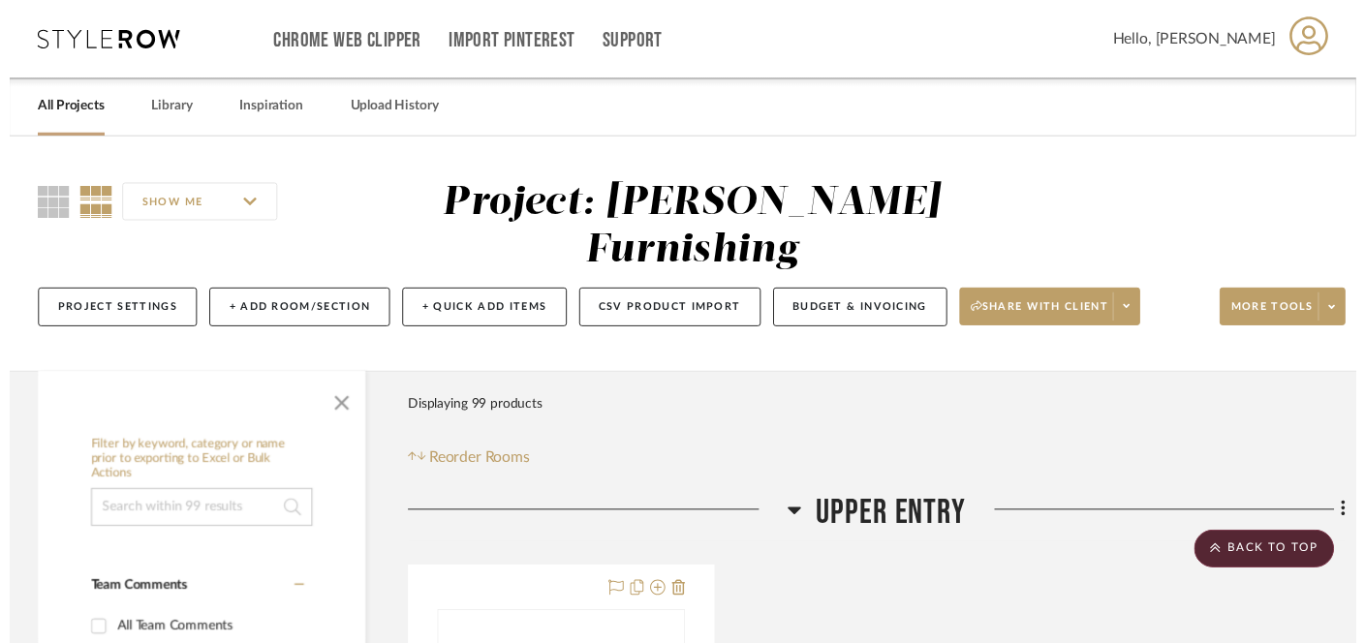
scroll to position [14510, 0]
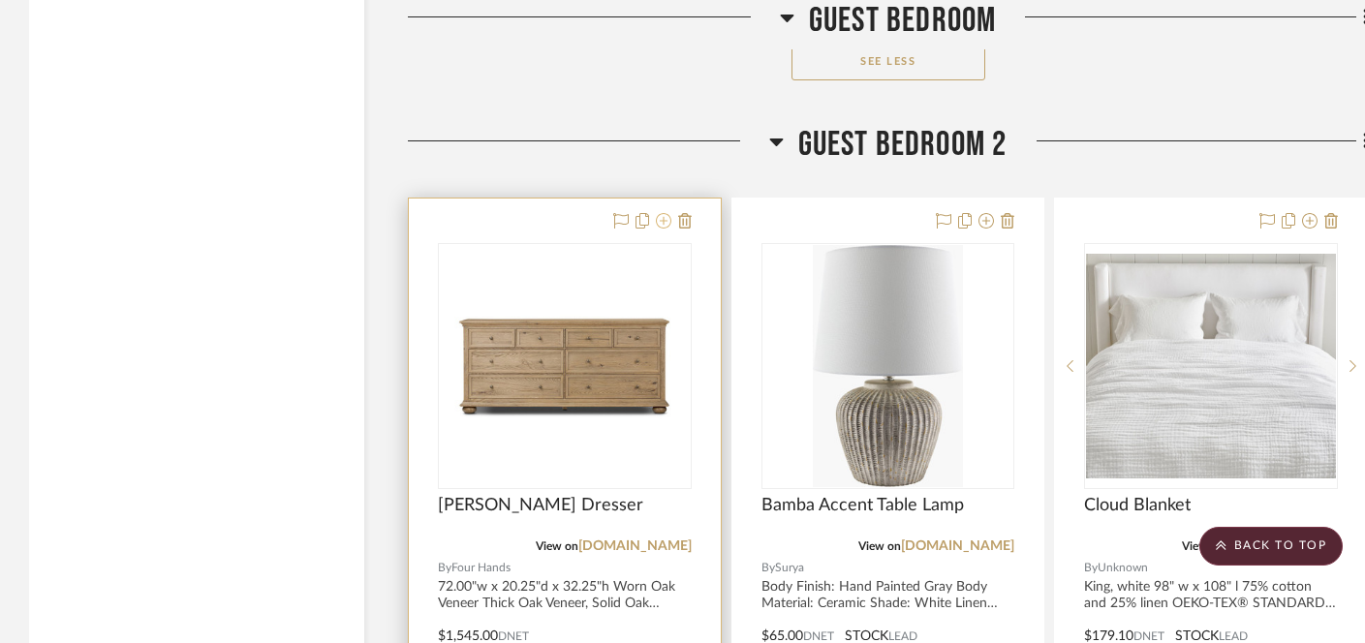
click at [664, 213] on icon at bounding box center [664, 221] width 16 height 16
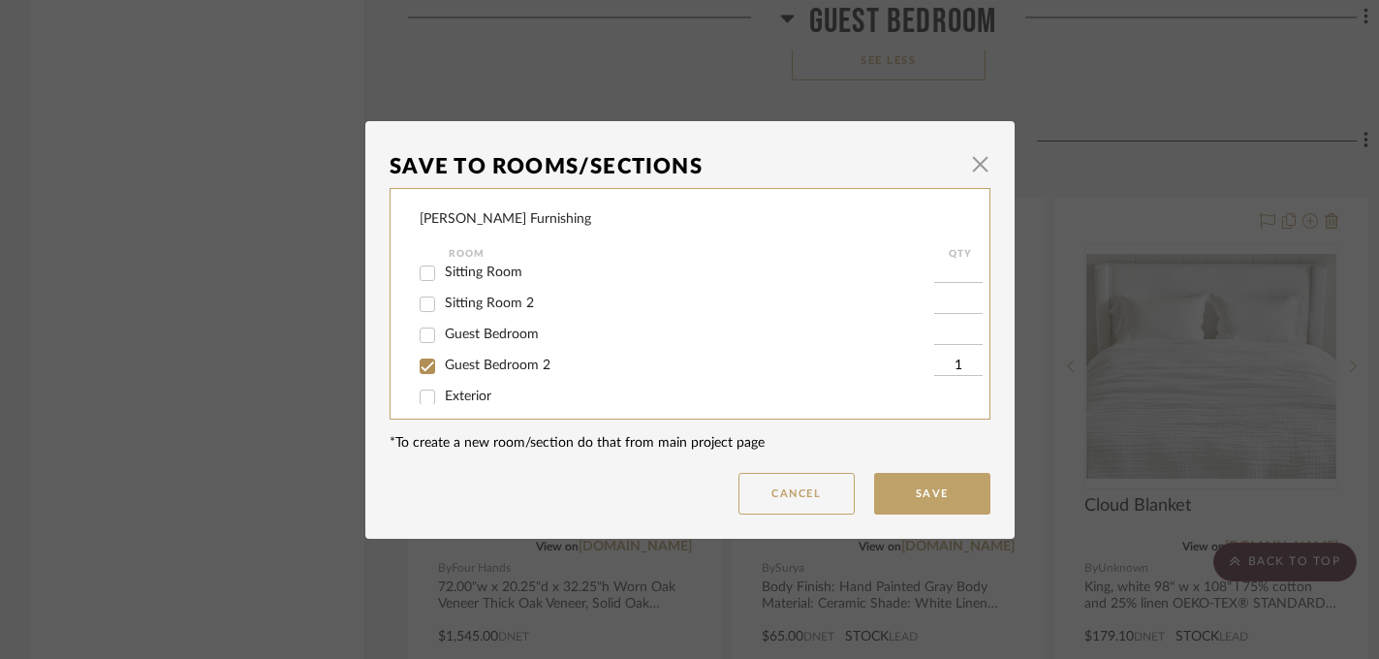
scroll to position [229, 0]
click at [473, 337] on span "Guest Bedroom 2" at bounding box center [498, 331] width 106 height 14
click at [443, 337] on input "Guest Bedroom 2" at bounding box center [427, 331] width 31 height 31
checkbox input "false"
click at [936, 507] on button "Save" at bounding box center [932, 494] width 116 height 42
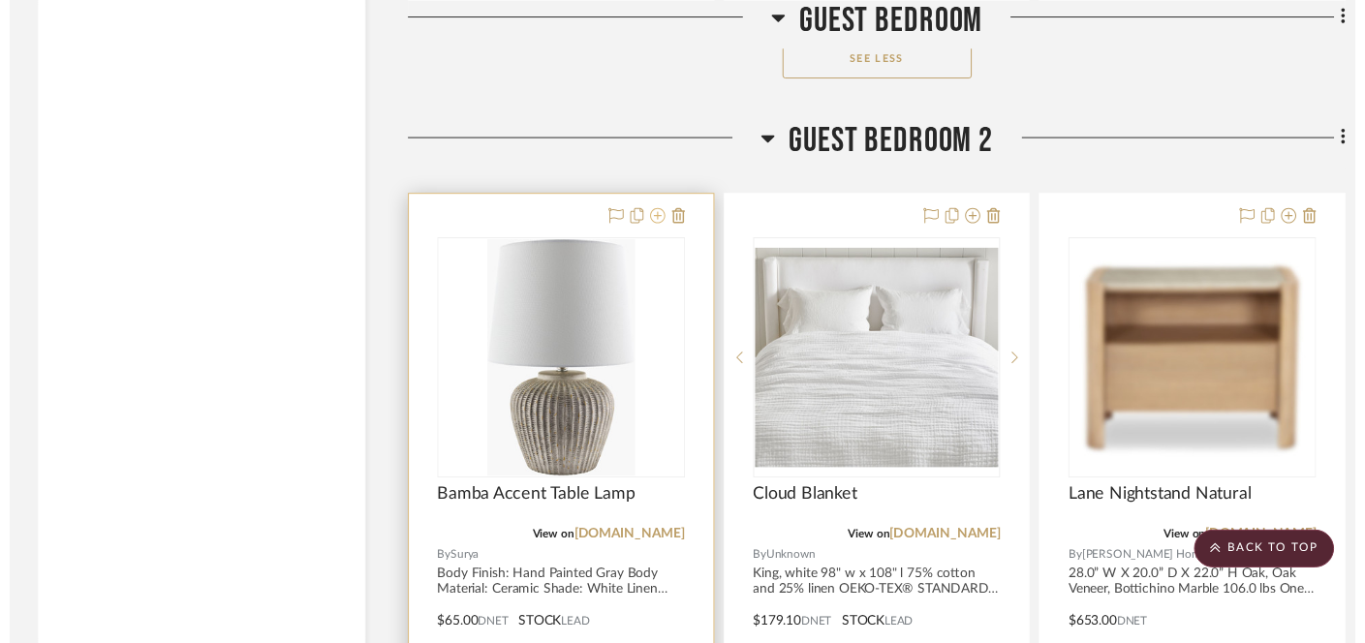
scroll to position [14510, 0]
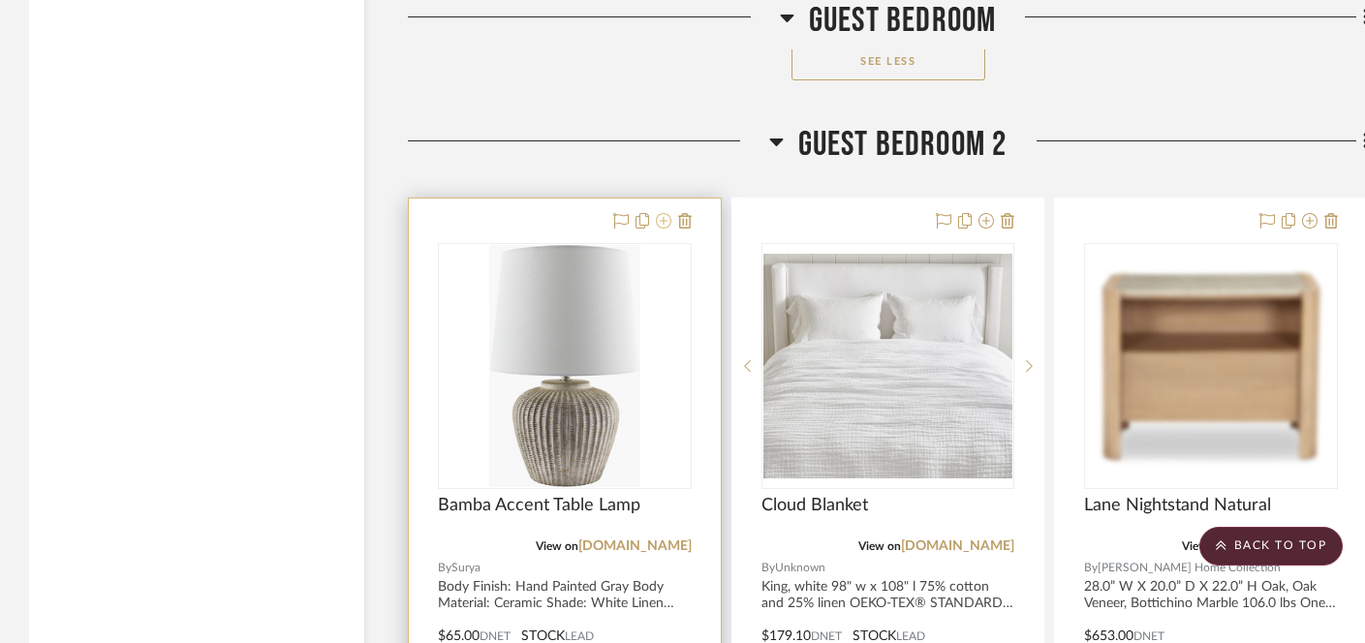
click at [665, 213] on icon at bounding box center [664, 221] width 16 height 16
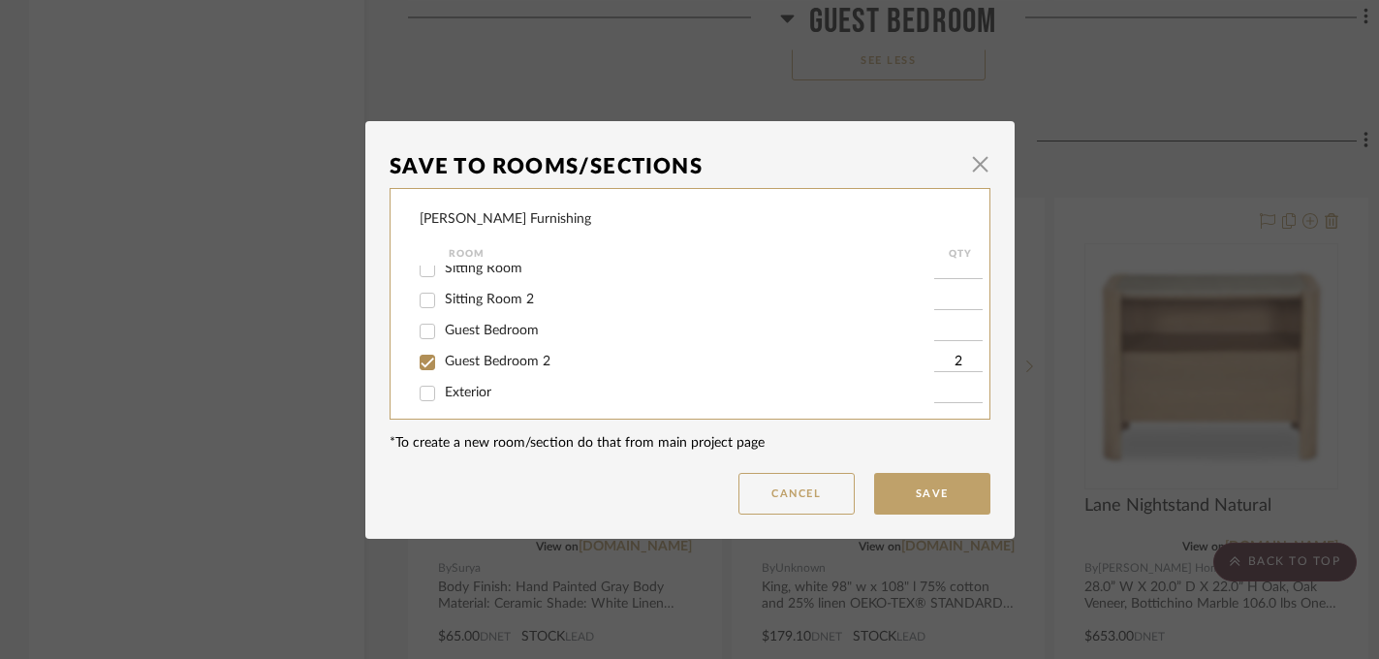
scroll to position [202, 0]
click at [513, 373] on div "Guest Bedroom 2" at bounding box center [677, 357] width 514 height 31
click at [514, 363] on span "Guest Bedroom 2" at bounding box center [498, 357] width 106 height 14
click at [443, 363] on input "Guest Bedroom 2" at bounding box center [427, 357] width 31 height 31
checkbox input "false"
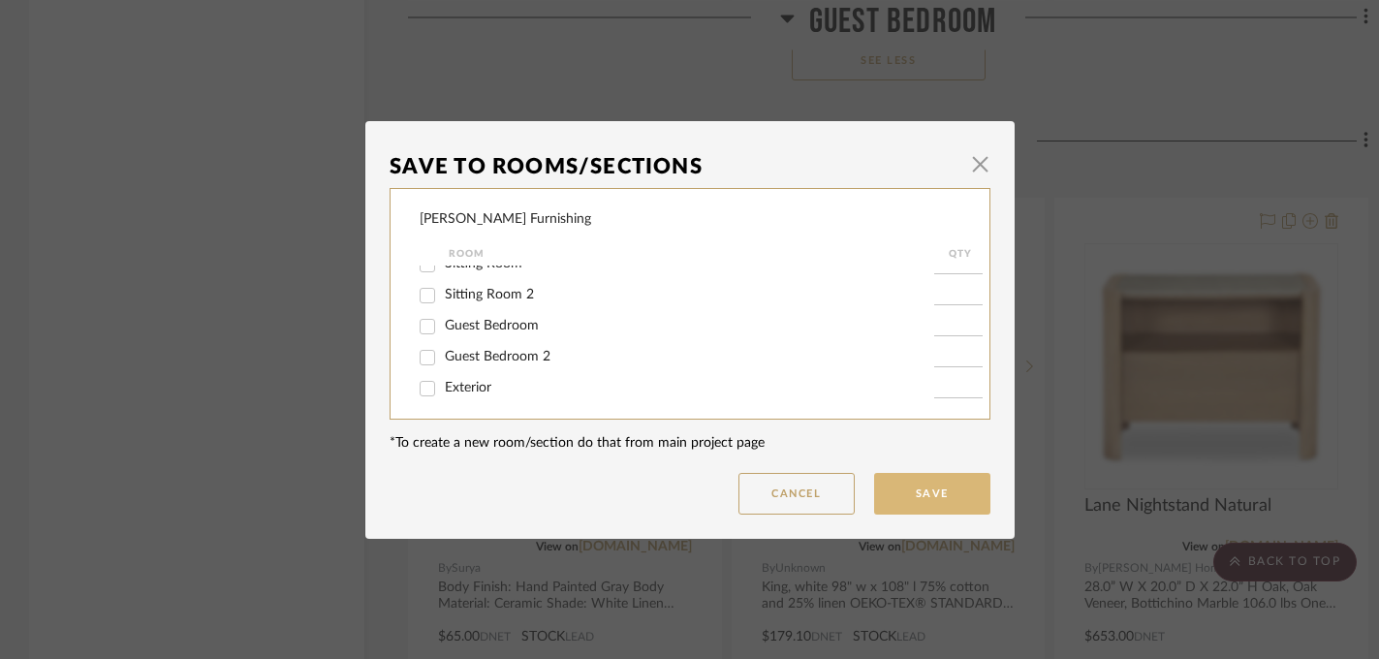
click at [879, 494] on button "Save" at bounding box center [932, 494] width 116 height 42
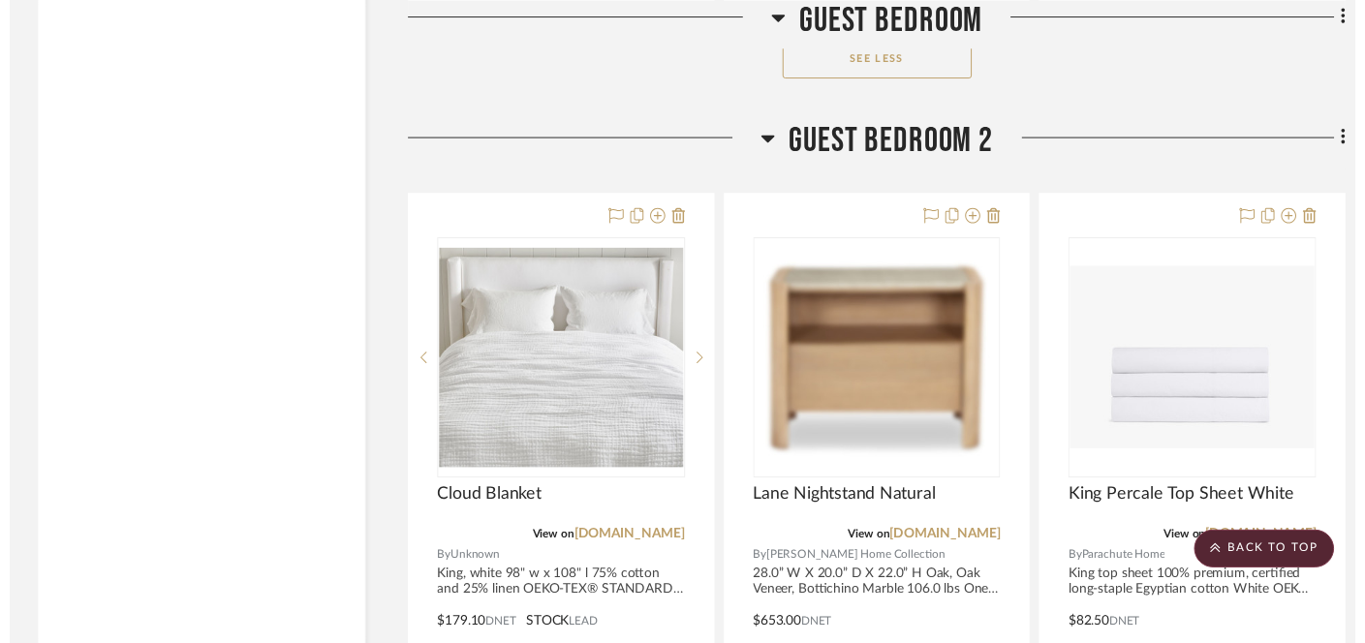
scroll to position [14510, 0]
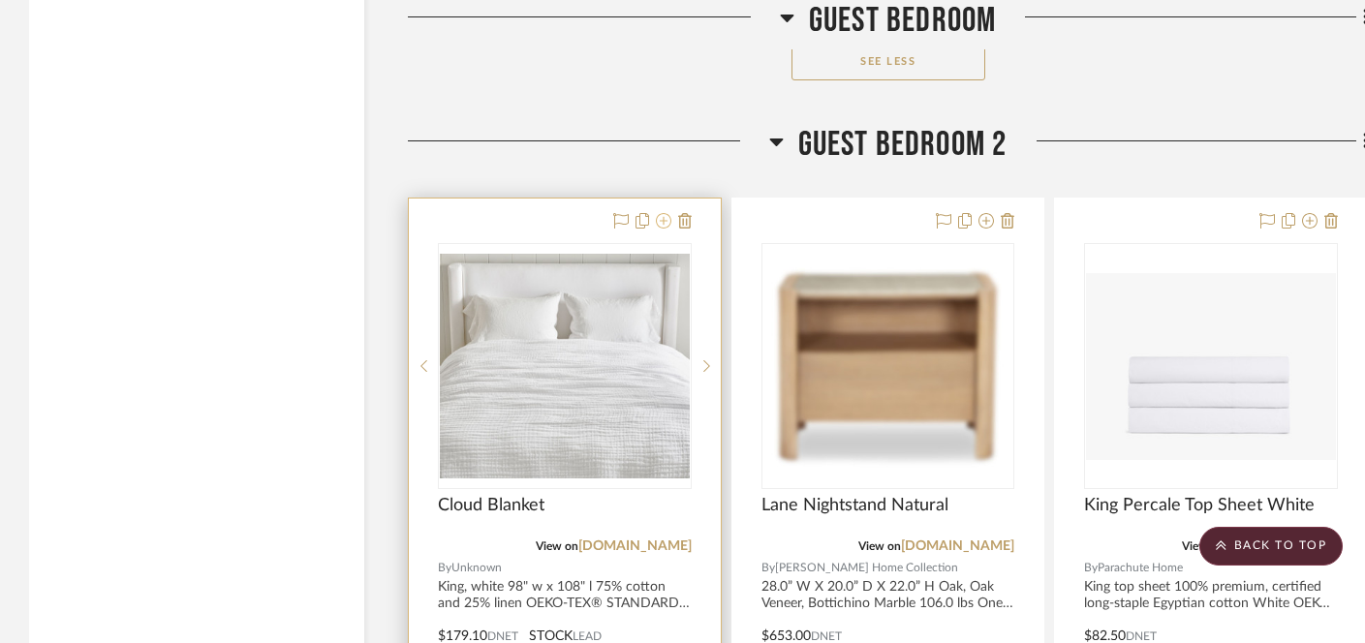
click at [663, 213] on icon at bounding box center [664, 221] width 16 height 16
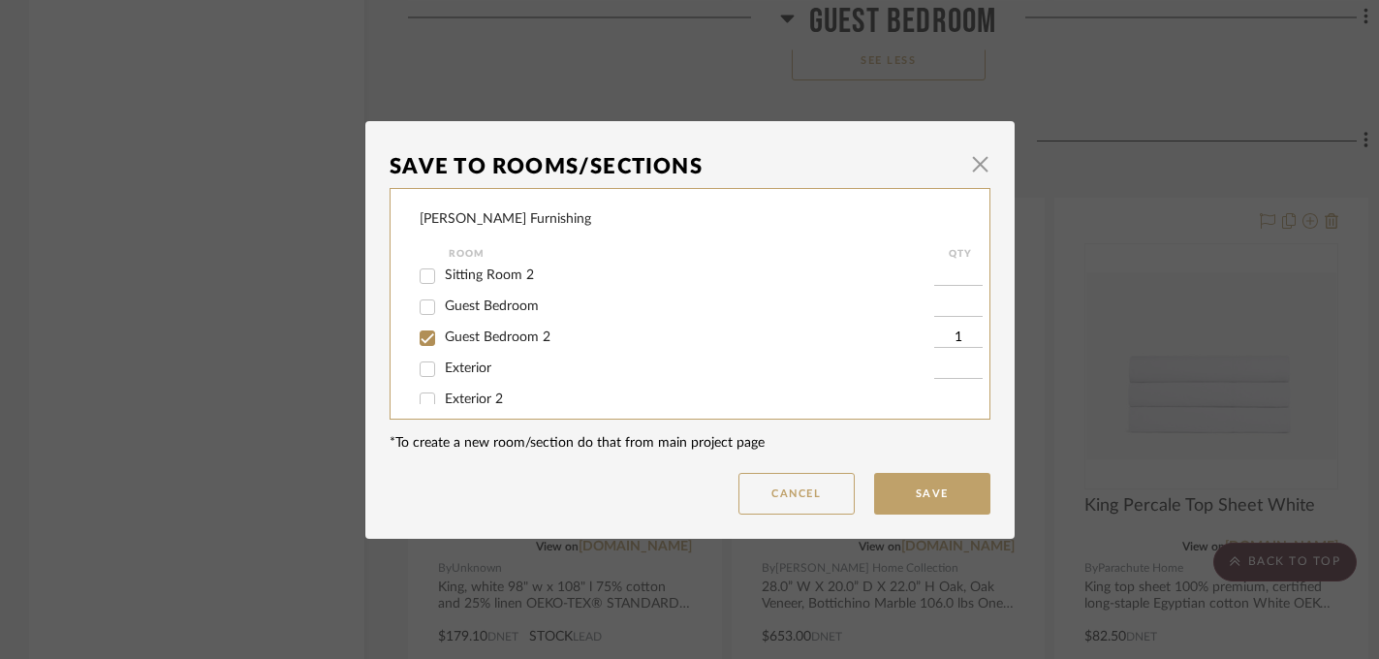
scroll to position [249, 0]
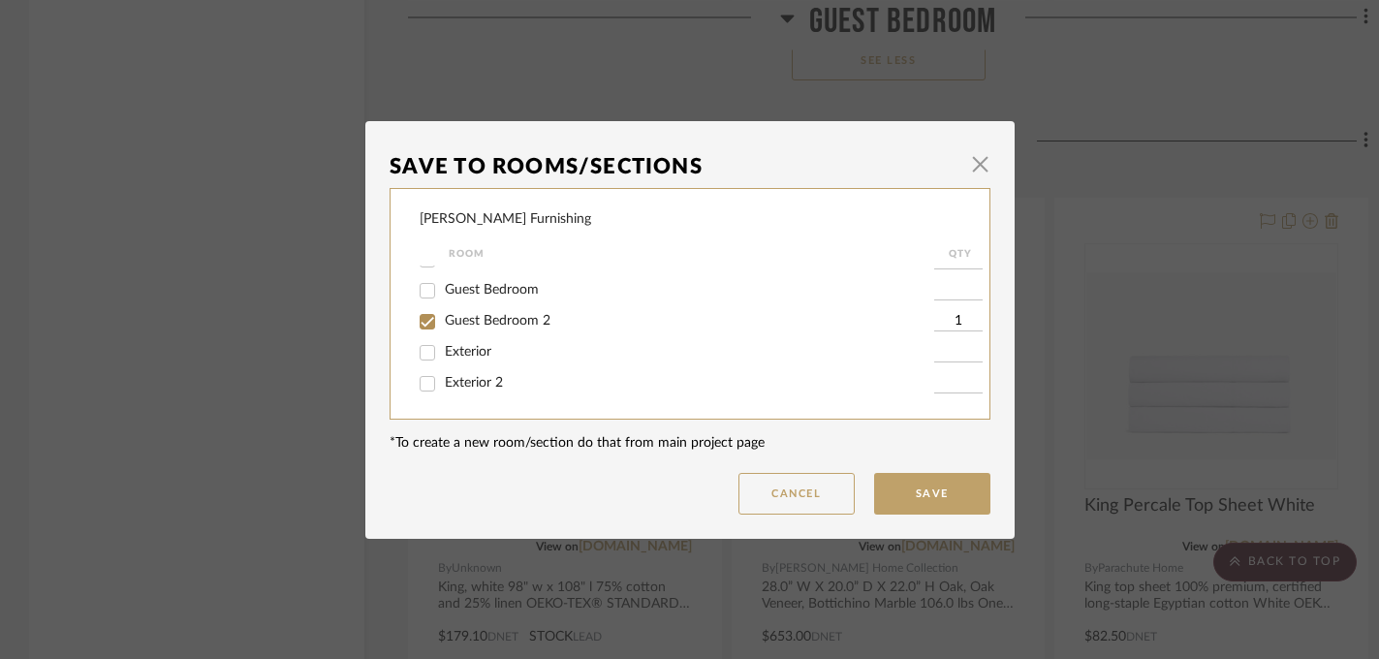
click at [493, 315] on span "Guest Bedroom 2" at bounding box center [498, 321] width 106 height 14
click at [443, 315] on input "Guest Bedroom 2" at bounding box center [427, 321] width 31 height 31
checkbox input "false"
click at [892, 483] on button "Save" at bounding box center [932, 494] width 116 height 42
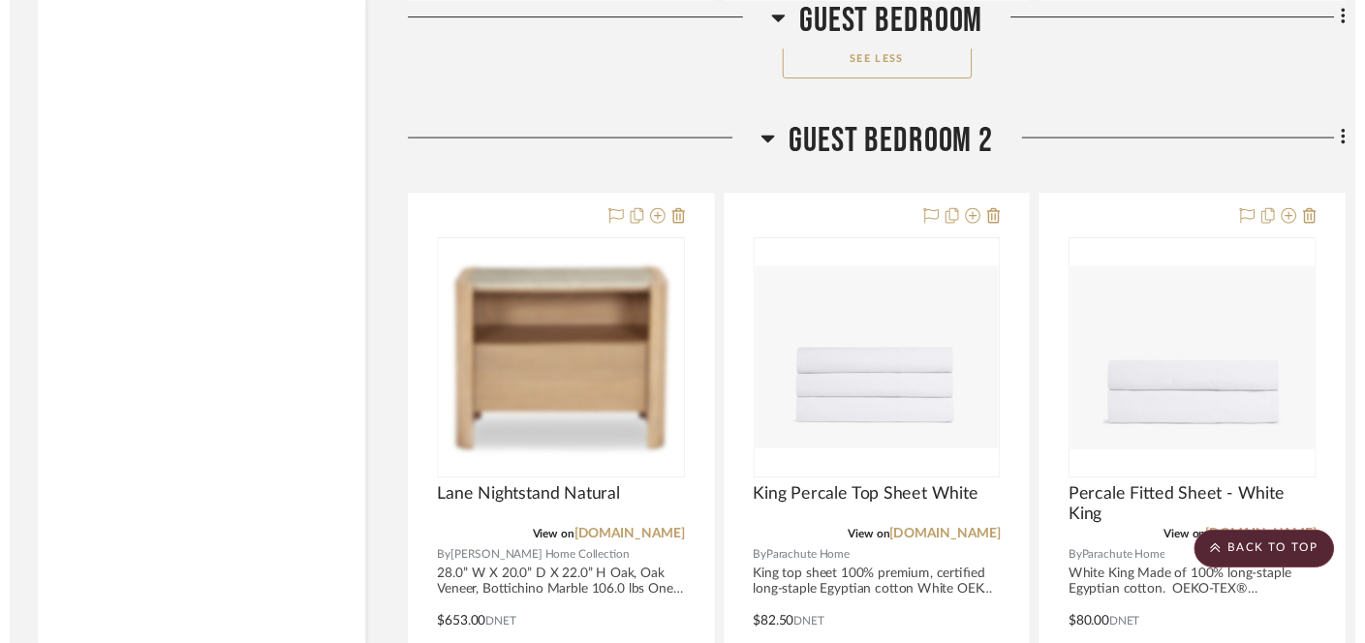
scroll to position [14510, 0]
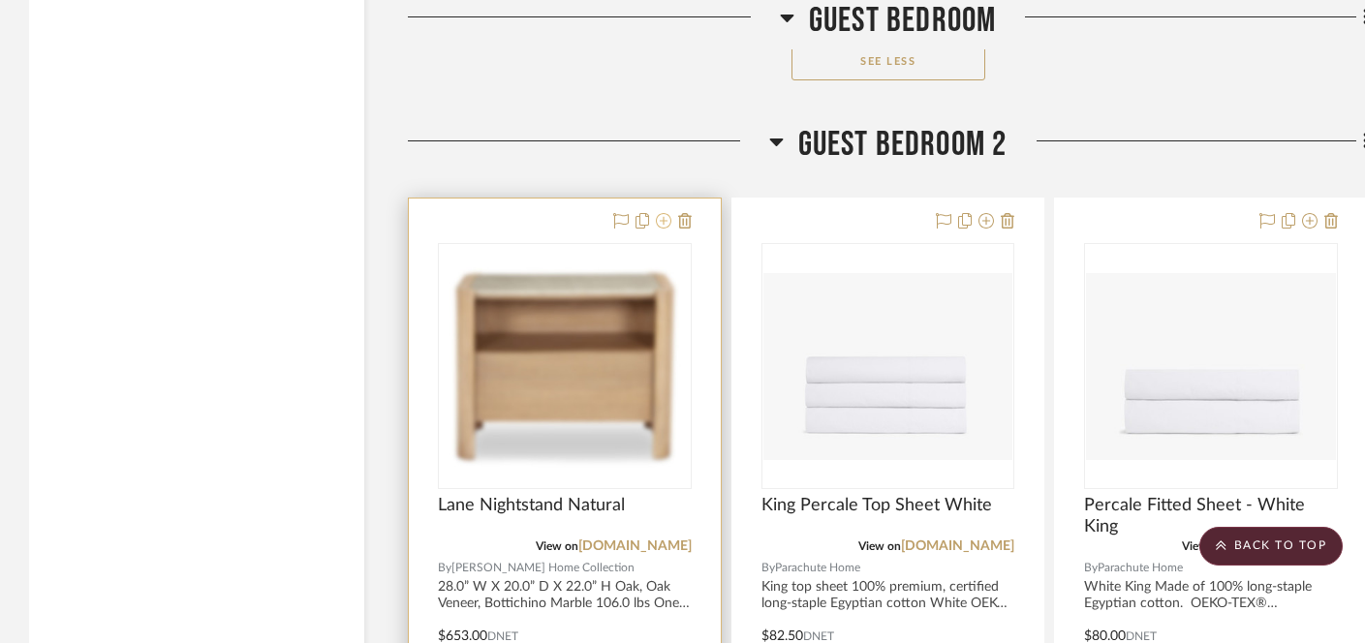
click at [657, 213] on icon at bounding box center [664, 221] width 16 height 16
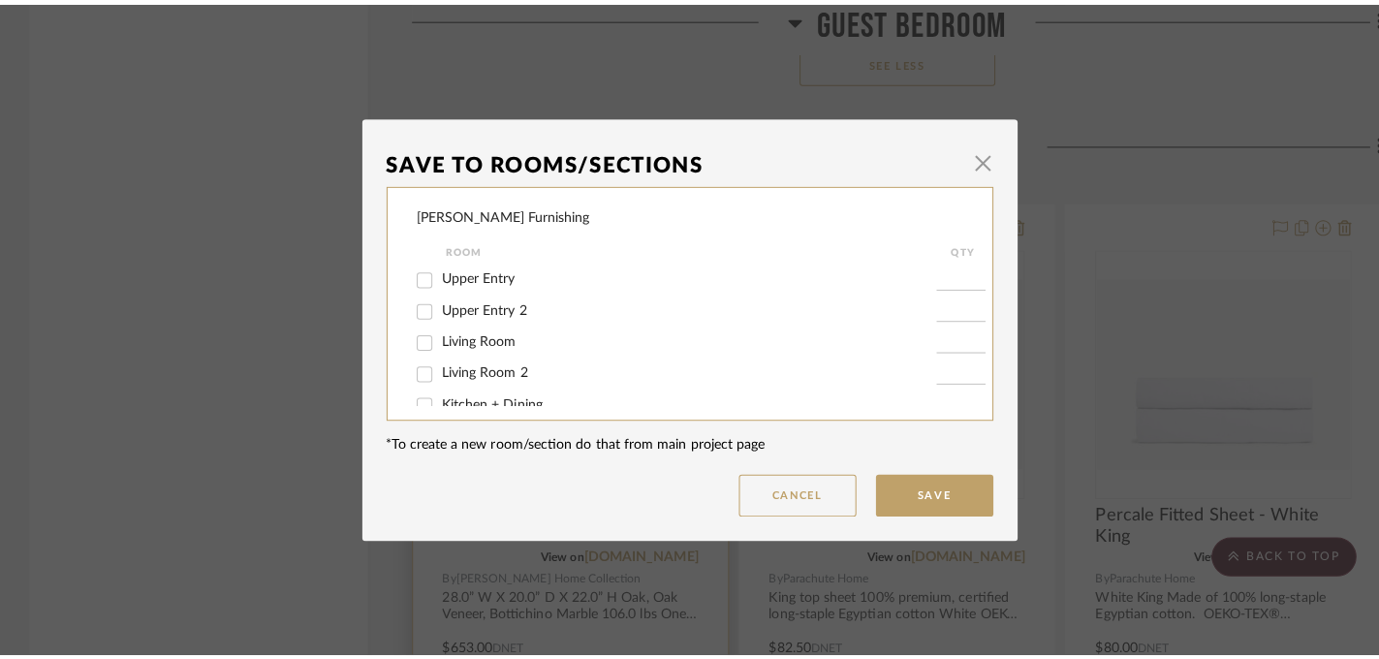
scroll to position [0, 0]
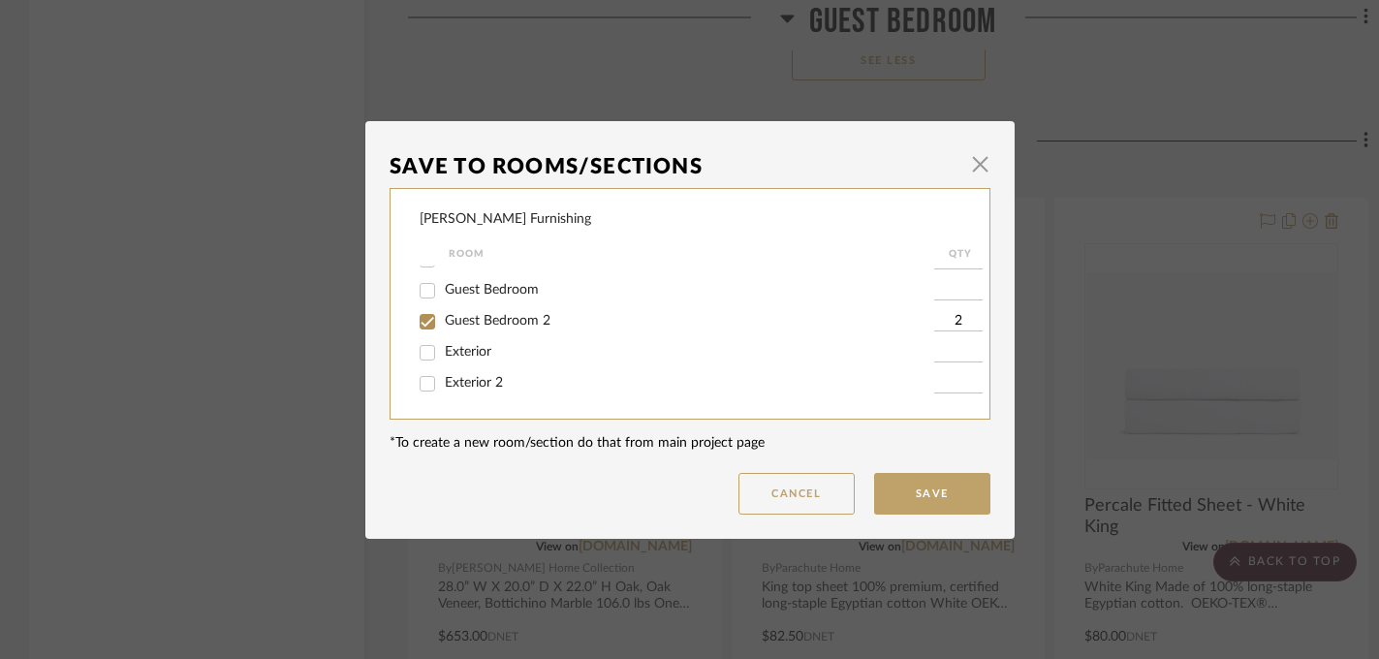
click at [483, 319] on span "Guest Bedroom 2" at bounding box center [498, 321] width 106 height 14
click at [443, 319] on input "Guest Bedroom 2" at bounding box center [427, 321] width 31 height 31
checkbox input "false"
click at [913, 480] on button "Save" at bounding box center [932, 494] width 116 height 42
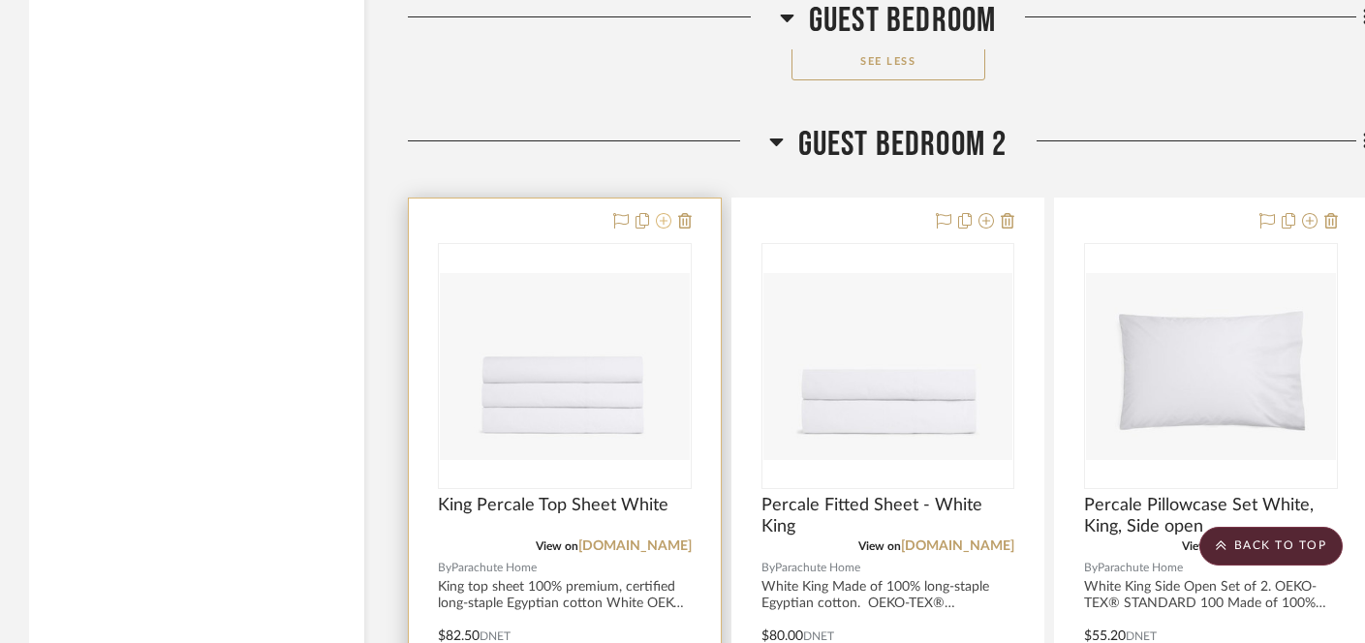
click at [661, 213] on icon at bounding box center [664, 221] width 16 height 16
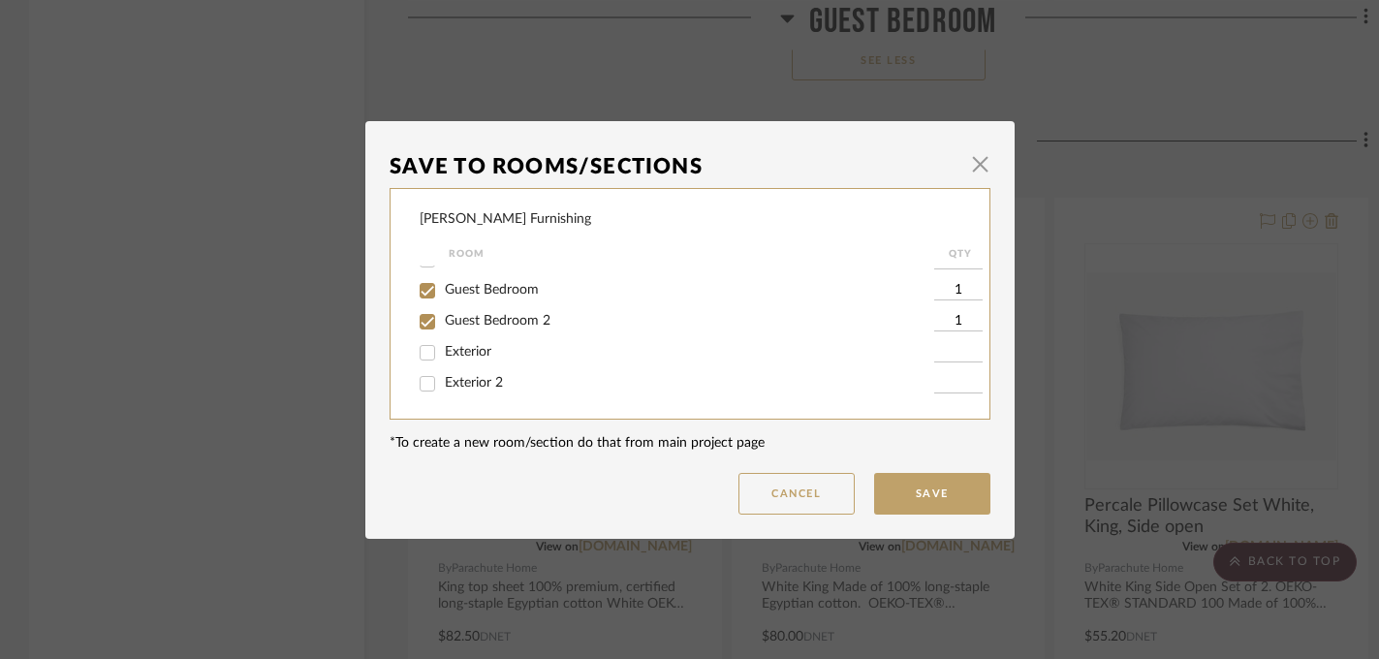
click at [494, 318] on span "Guest Bedroom 2" at bounding box center [498, 321] width 106 height 14
click at [443, 318] on input "Guest Bedroom 2" at bounding box center [427, 321] width 31 height 31
checkbox input "false"
click at [924, 518] on dialog-content "Save To Rooms/Sections × [PERSON_NAME] Furnishing Room QTY Upper Entry Upper En…" at bounding box center [689, 330] width 649 height 418
click at [925, 497] on button "Save" at bounding box center [932, 494] width 116 height 42
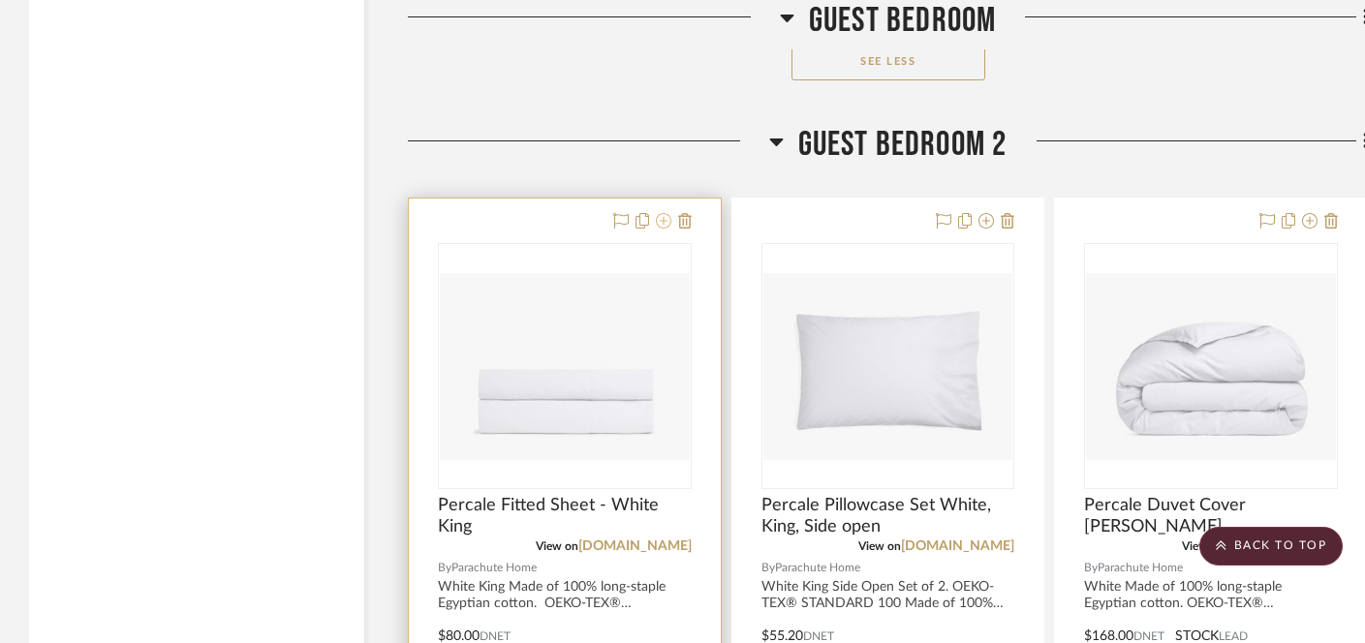
click at [664, 213] on icon at bounding box center [664, 221] width 16 height 16
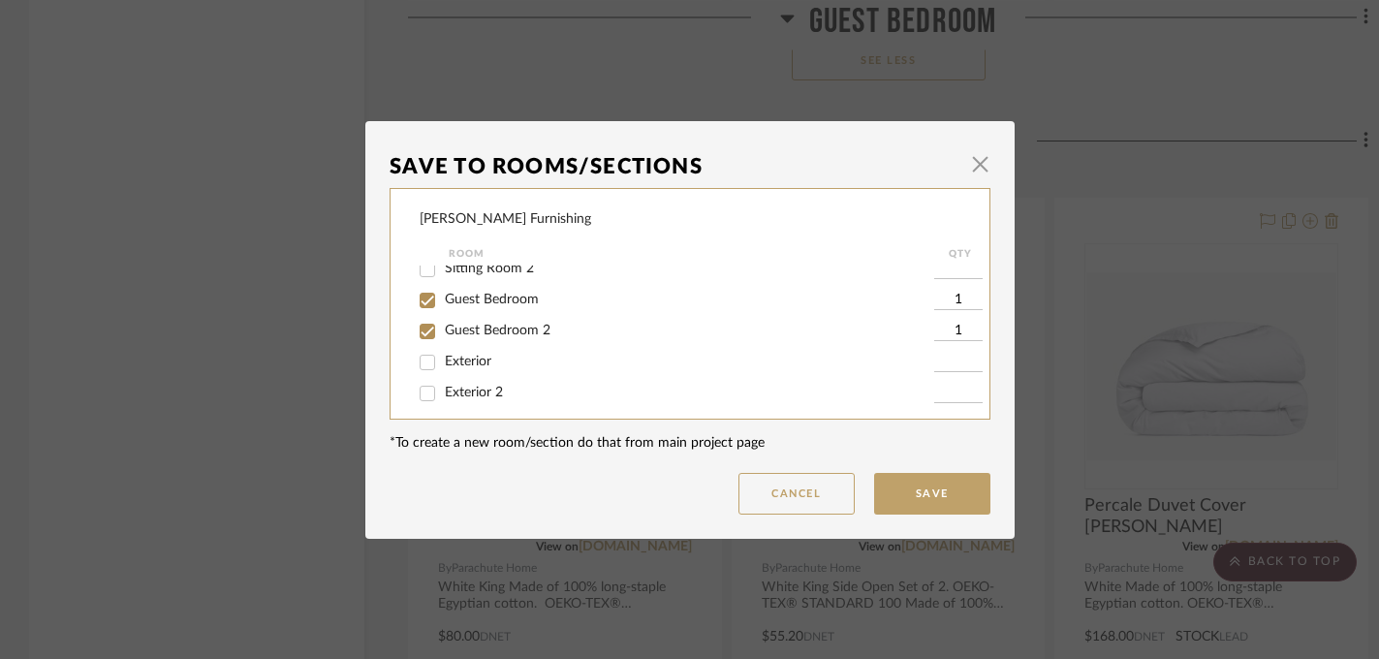
click at [515, 337] on span "Guest Bedroom 2" at bounding box center [498, 331] width 106 height 14
click at [443, 339] on input "Guest Bedroom 2" at bounding box center [427, 331] width 31 height 31
checkbox input "false"
click at [928, 500] on button "Save" at bounding box center [932, 494] width 116 height 42
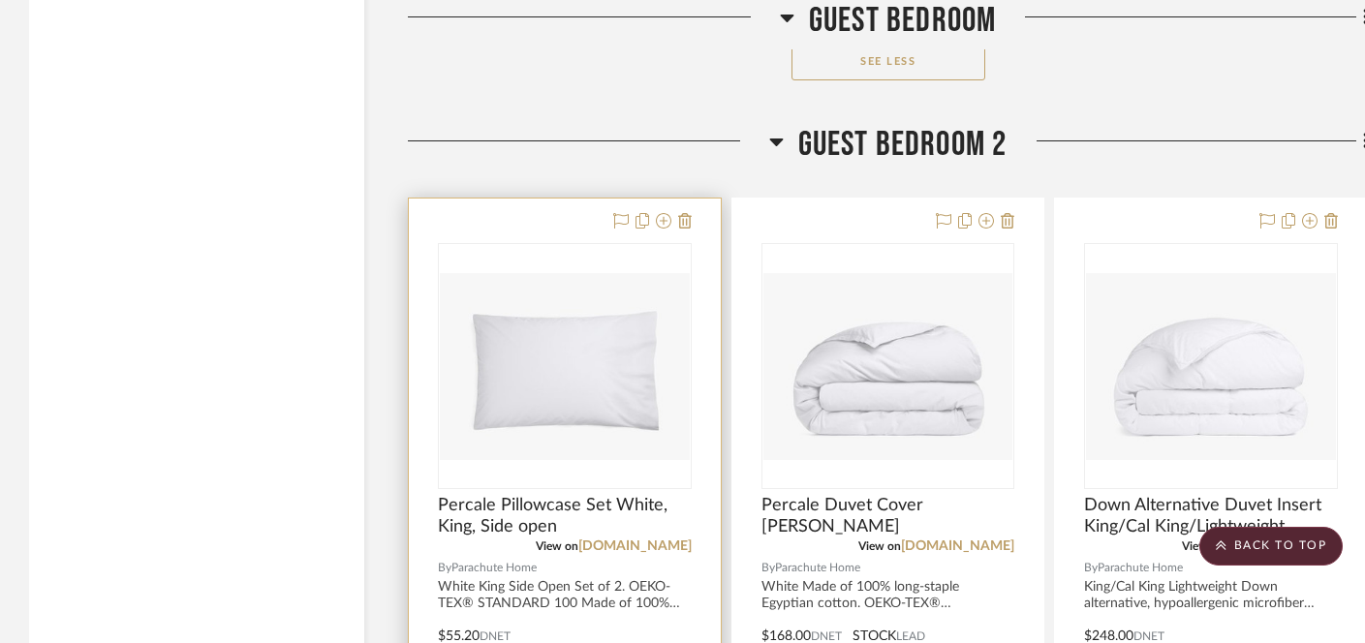
click at [655, 210] on div at bounding box center [649, 221] width 85 height 23
click at [662, 213] on icon at bounding box center [664, 221] width 16 height 16
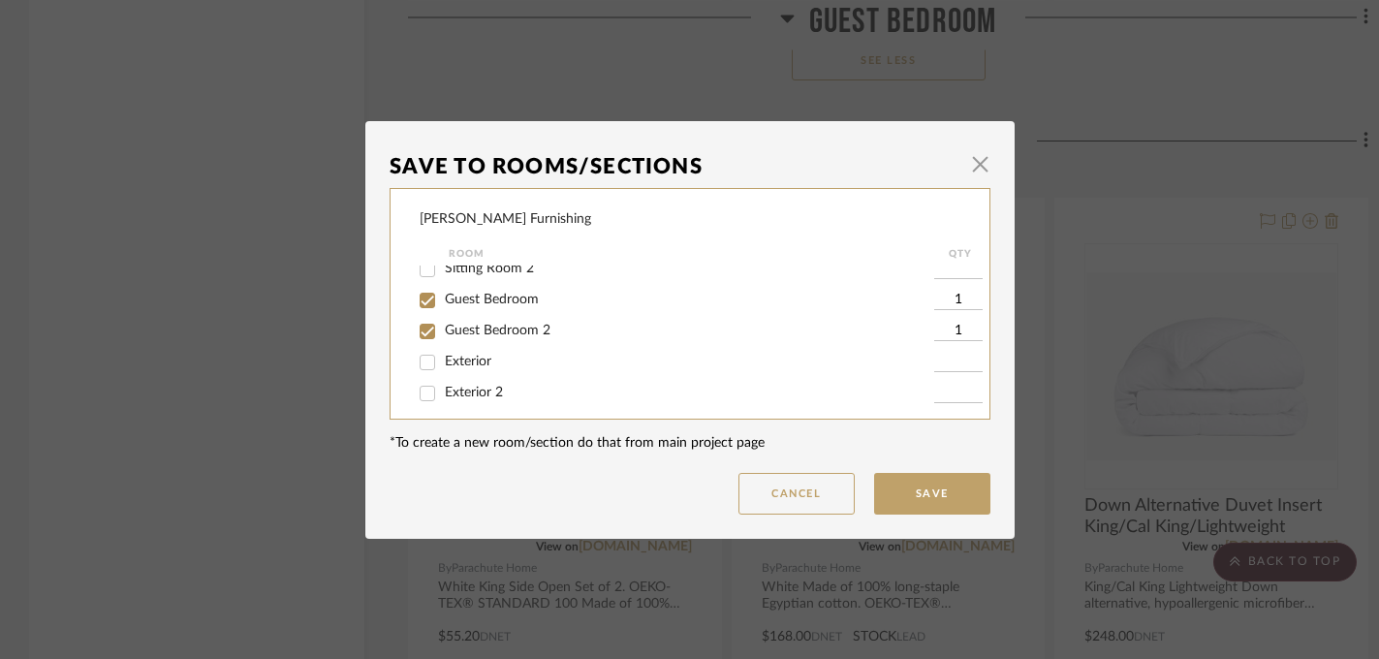
click at [465, 336] on span "Guest Bedroom 2" at bounding box center [498, 331] width 106 height 14
click at [443, 336] on input "Guest Bedroom 2" at bounding box center [427, 331] width 31 height 31
checkbox input "false"
click at [918, 486] on button "Save" at bounding box center [932, 494] width 116 height 42
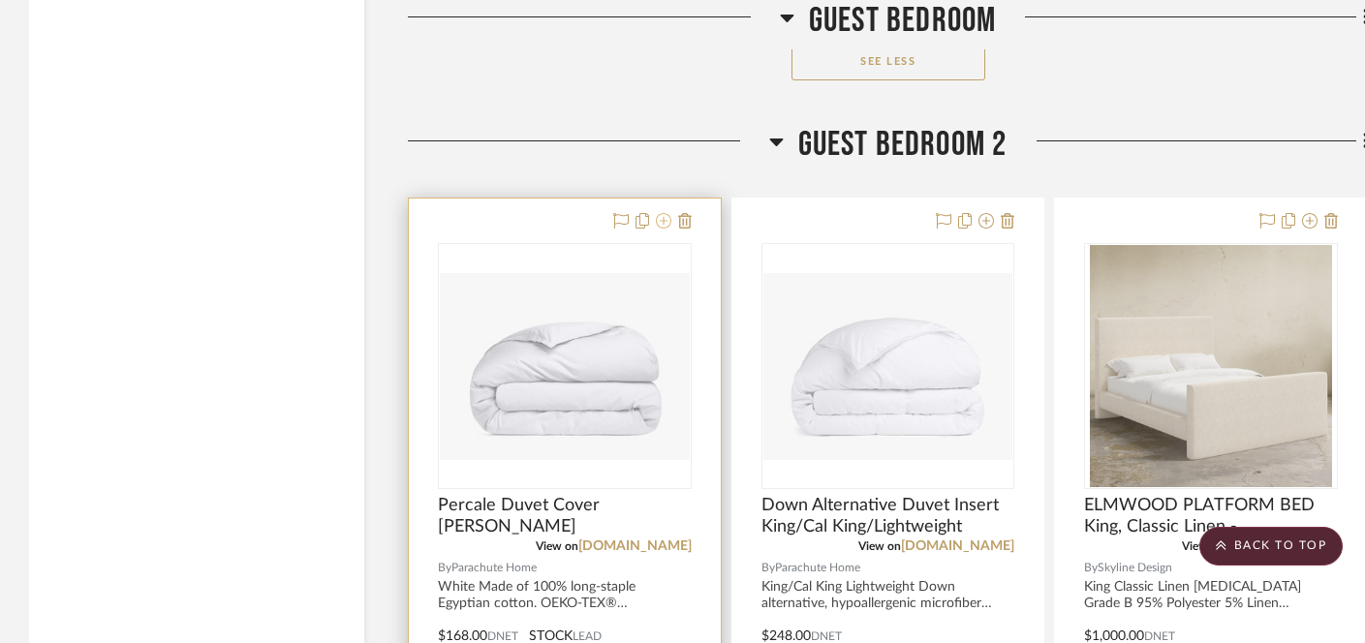
click at [668, 213] on icon at bounding box center [664, 221] width 16 height 16
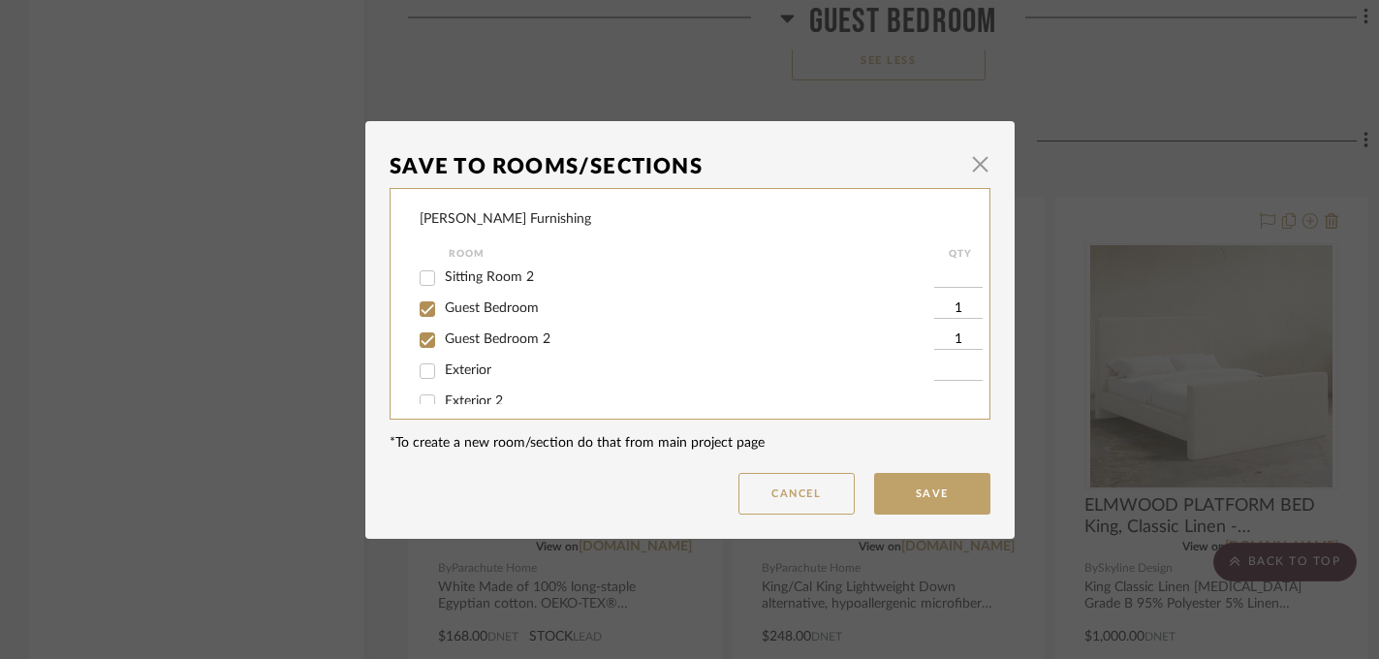
click at [495, 346] on span "Guest Bedroom 2" at bounding box center [498, 339] width 106 height 14
click at [443, 356] on input "Guest Bedroom 2" at bounding box center [427, 340] width 31 height 31
checkbox input "false"
click at [908, 500] on button "Save" at bounding box center [932, 494] width 116 height 42
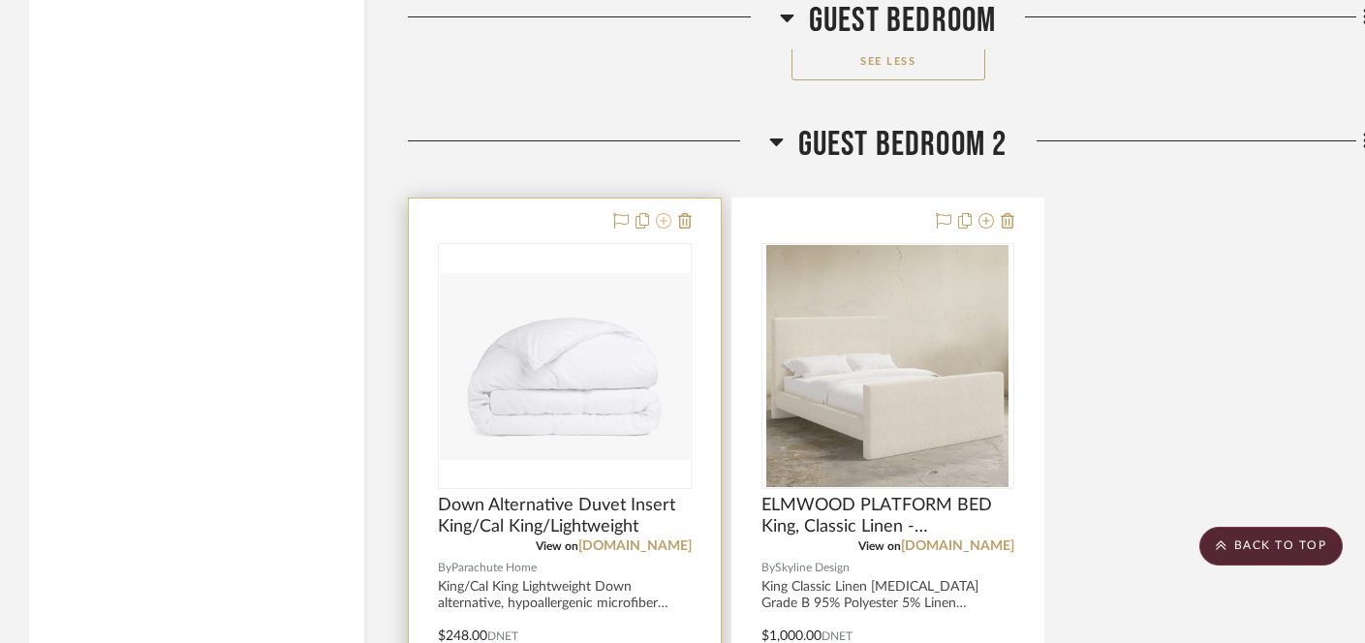
click at [663, 213] on icon at bounding box center [664, 221] width 16 height 16
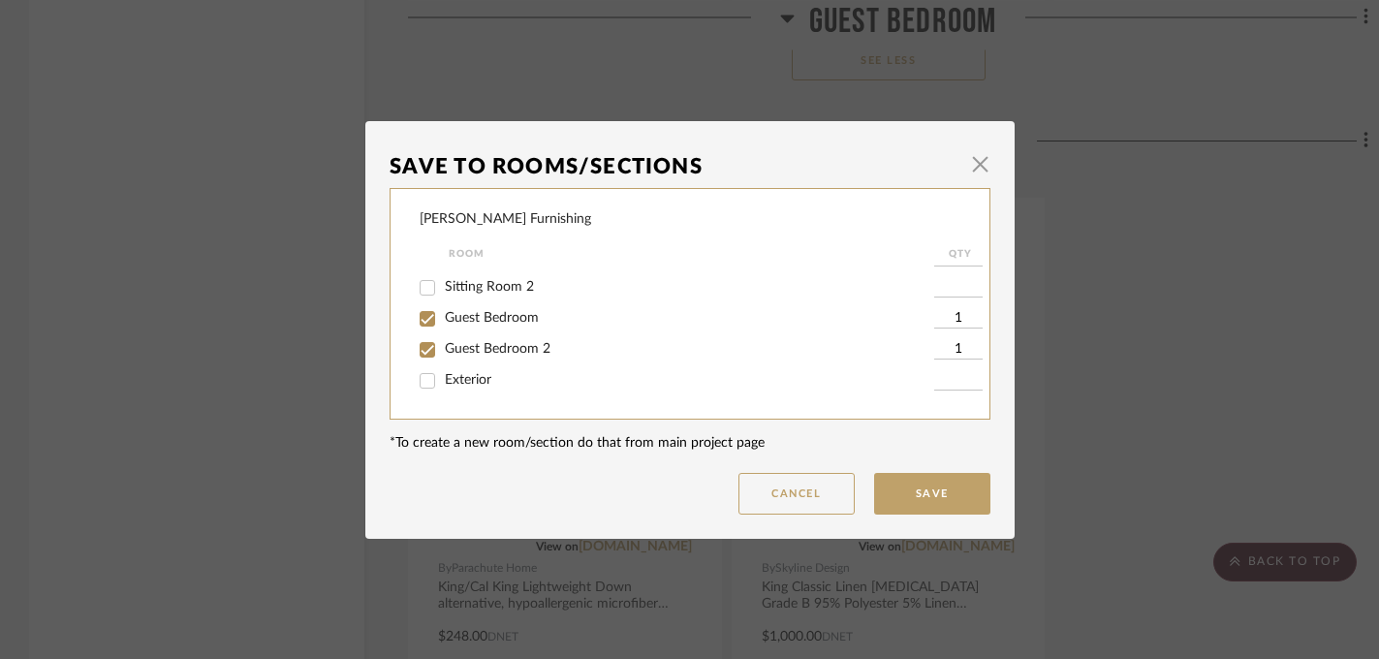
click at [483, 356] on span "Guest Bedroom 2" at bounding box center [498, 349] width 106 height 14
click at [443, 360] on input "Guest Bedroom 2" at bounding box center [427, 349] width 31 height 31
checkbox input "false"
click at [887, 499] on button "Save" at bounding box center [932, 494] width 116 height 42
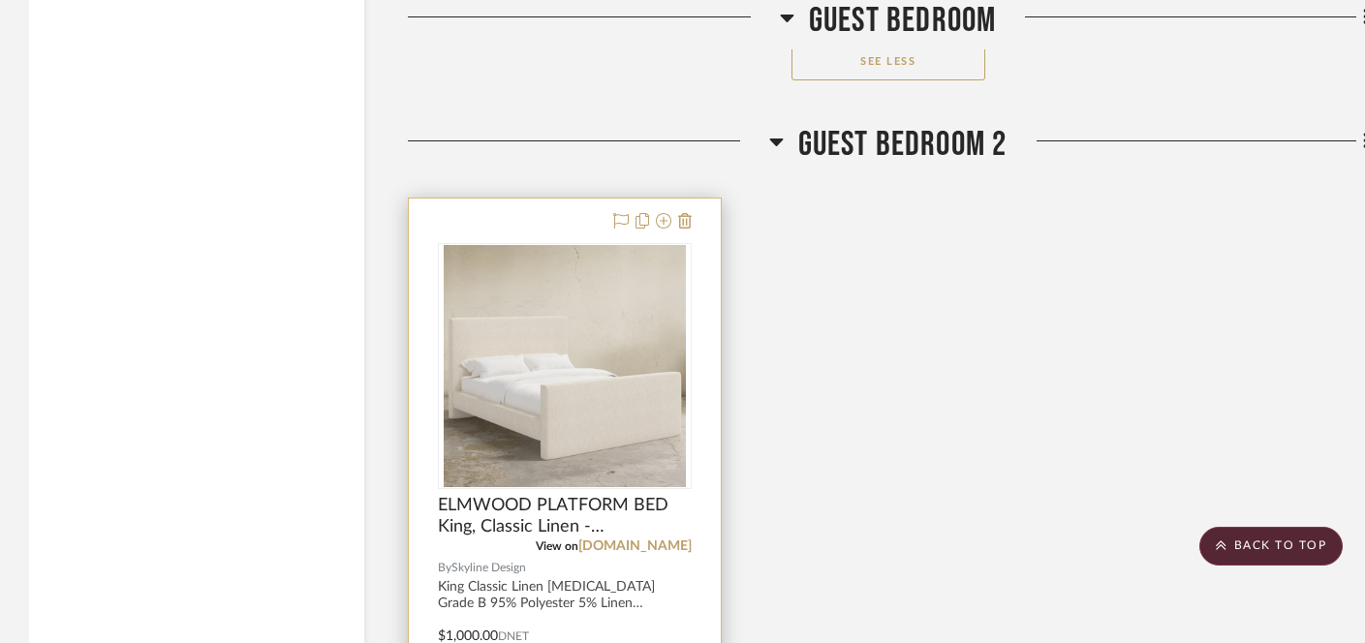
click at [653, 210] on div at bounding box center [649, 221] width 85 height 23
click at [660, 213] on icon at bounding box center [664, 221] width 16 height 16
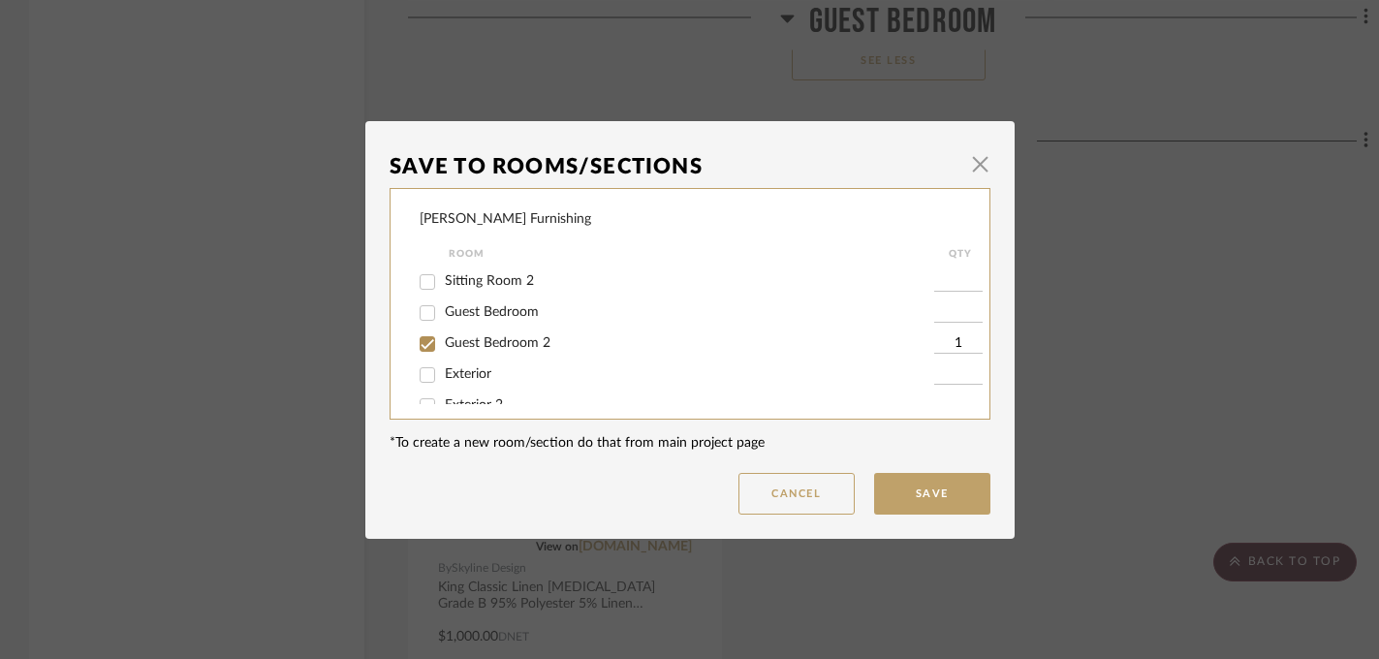
click at [511, 350] on span "Guest Bedroom 2" at bounding box center [498, 343] width 106 height 14
click at [443, 355] on input "Guest Bedroom 2" at bounding box center [427, 343] width 31 height 31
checkbox input "false"
click at [919, 500] on button "Save" at bounding box center [932, 494] width 116 height 42
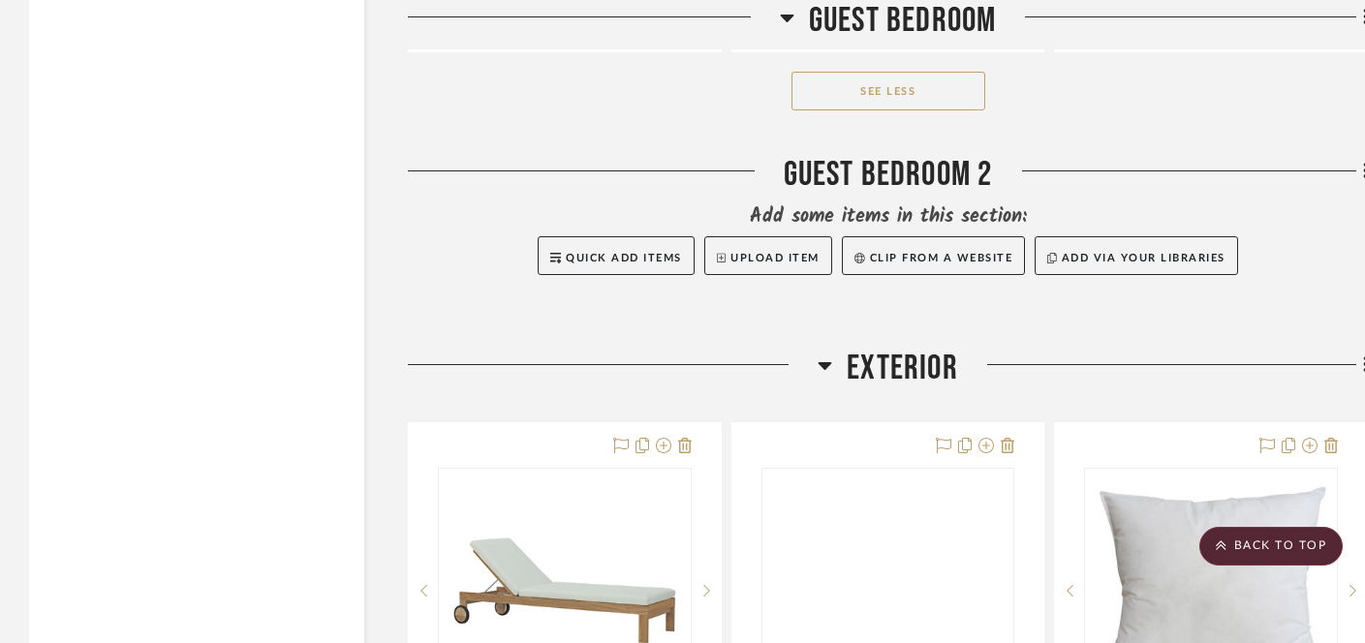
scroll to position [14484, 0]
